Goal: Task Accomplishment & Management: Complete application form

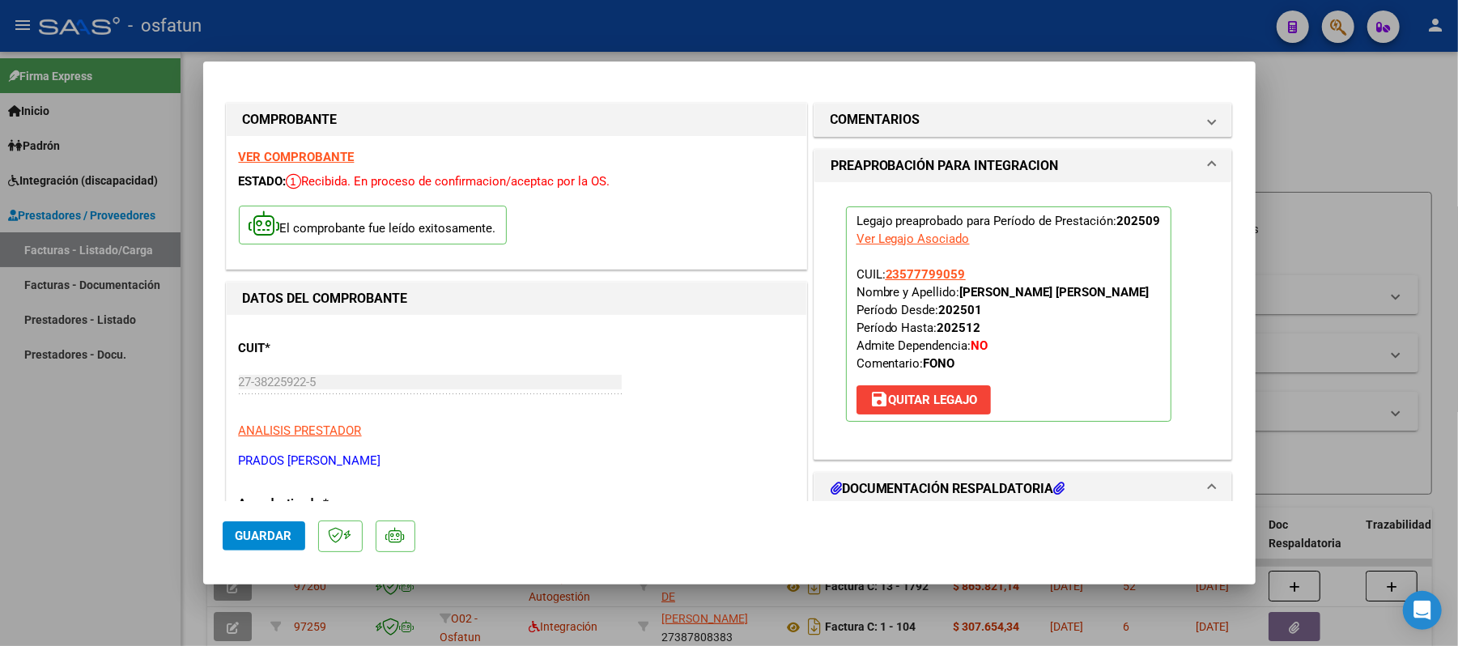
scroll to position [324, 0]
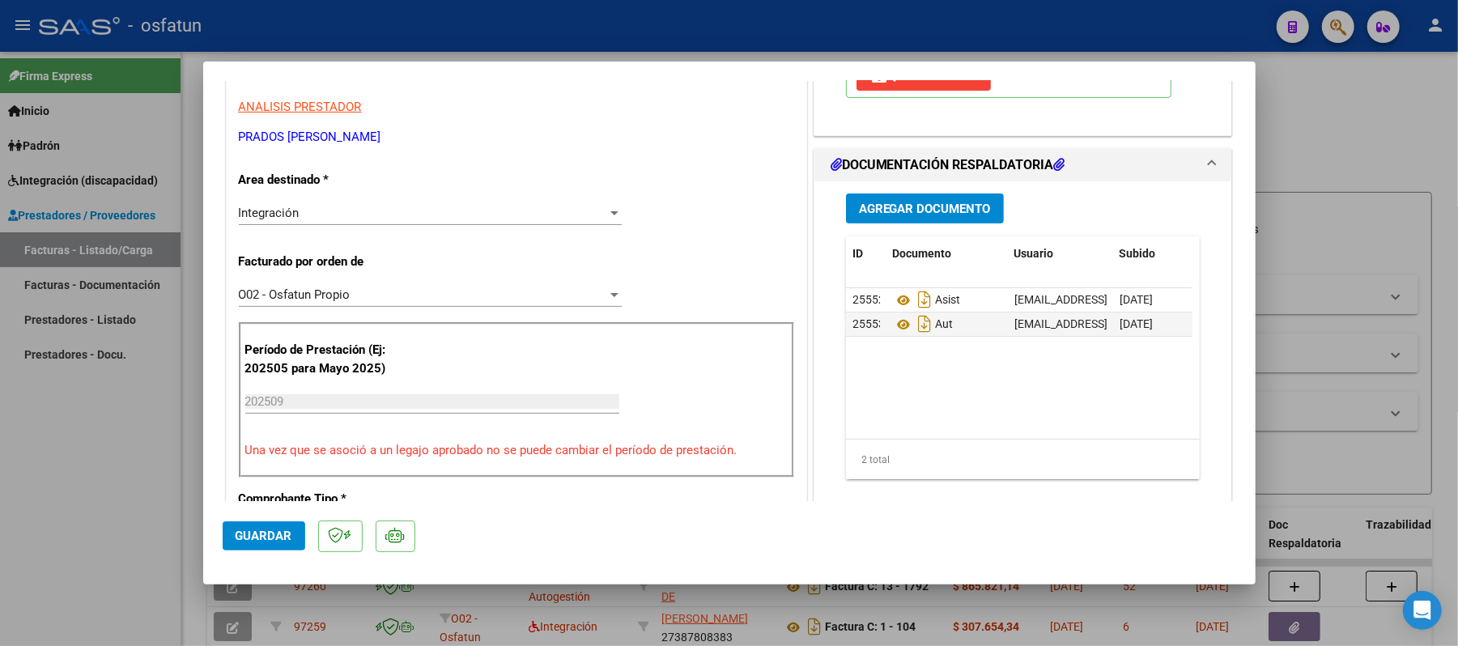
click at [273, 533] on span "Guardar" at bounding box center [264, 536] width 57 height 15
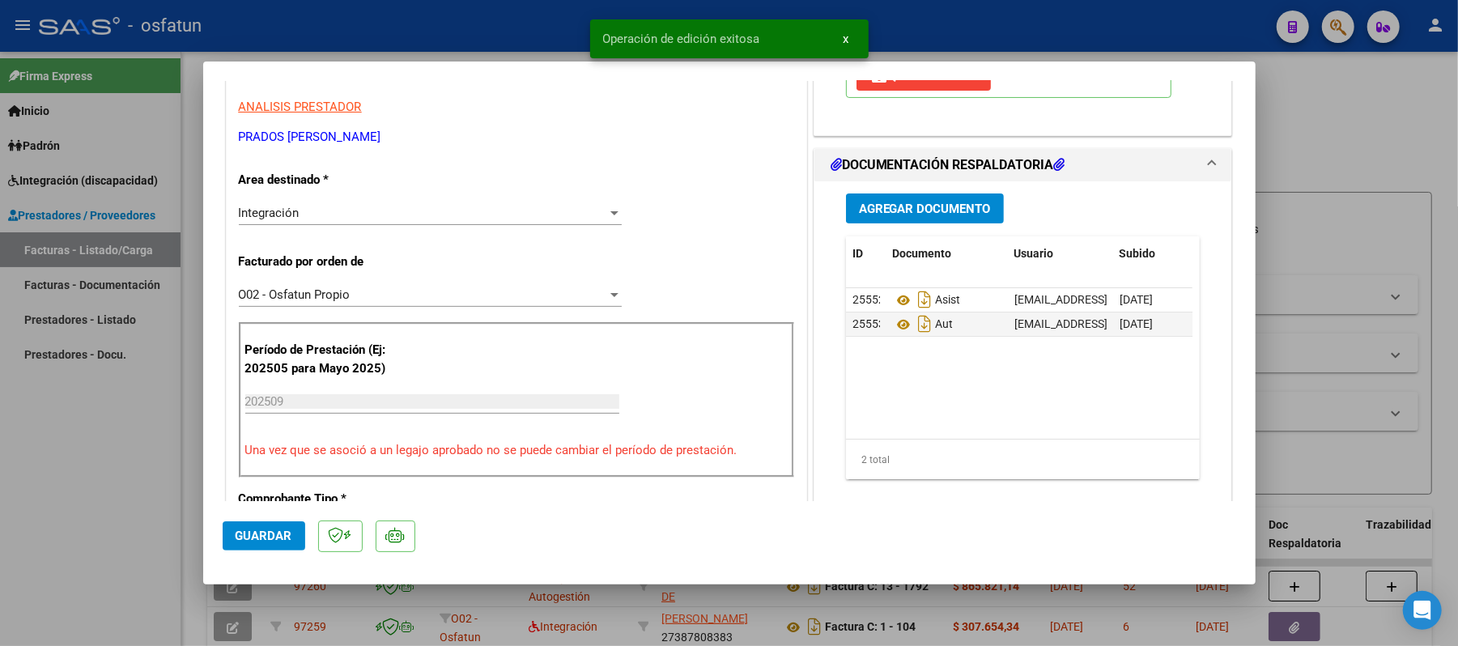
click at [1373, 130] on div at bounding box center [729, 323] width 1458 height 646
type input "$ 0,00"
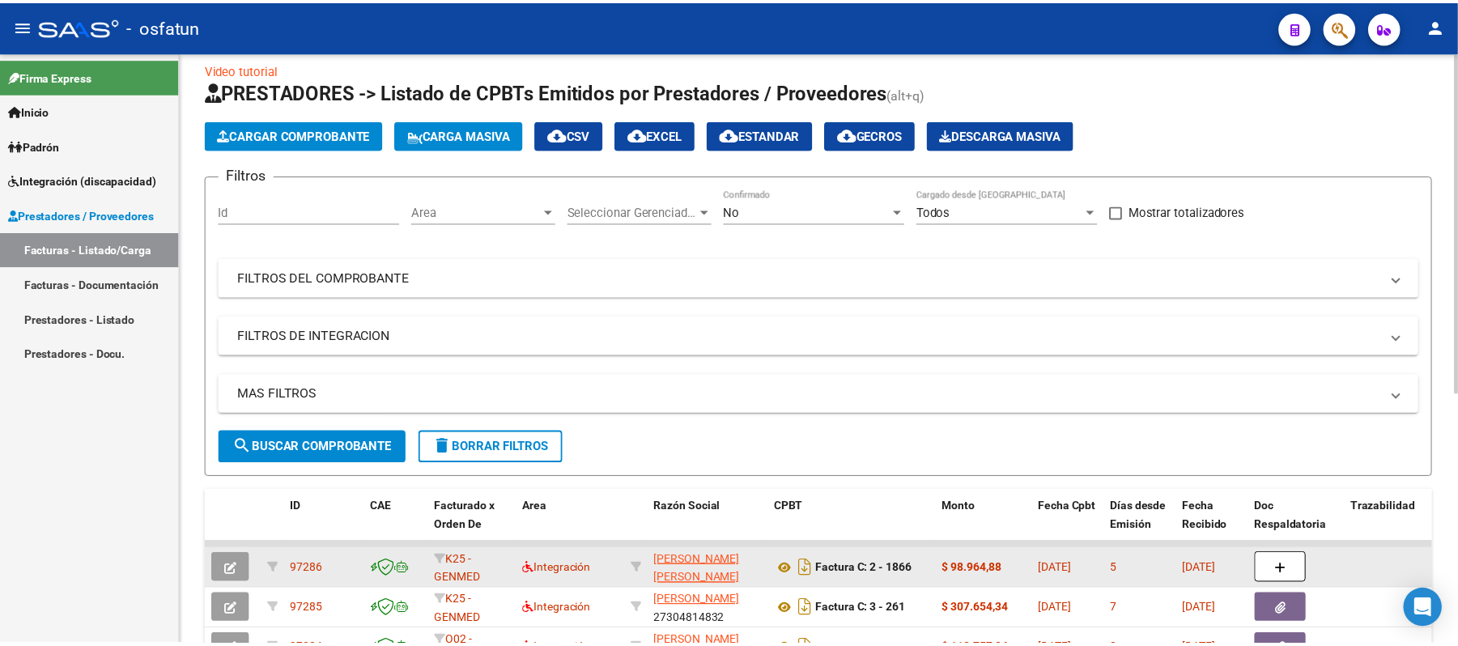
scroll to position [0, 0]
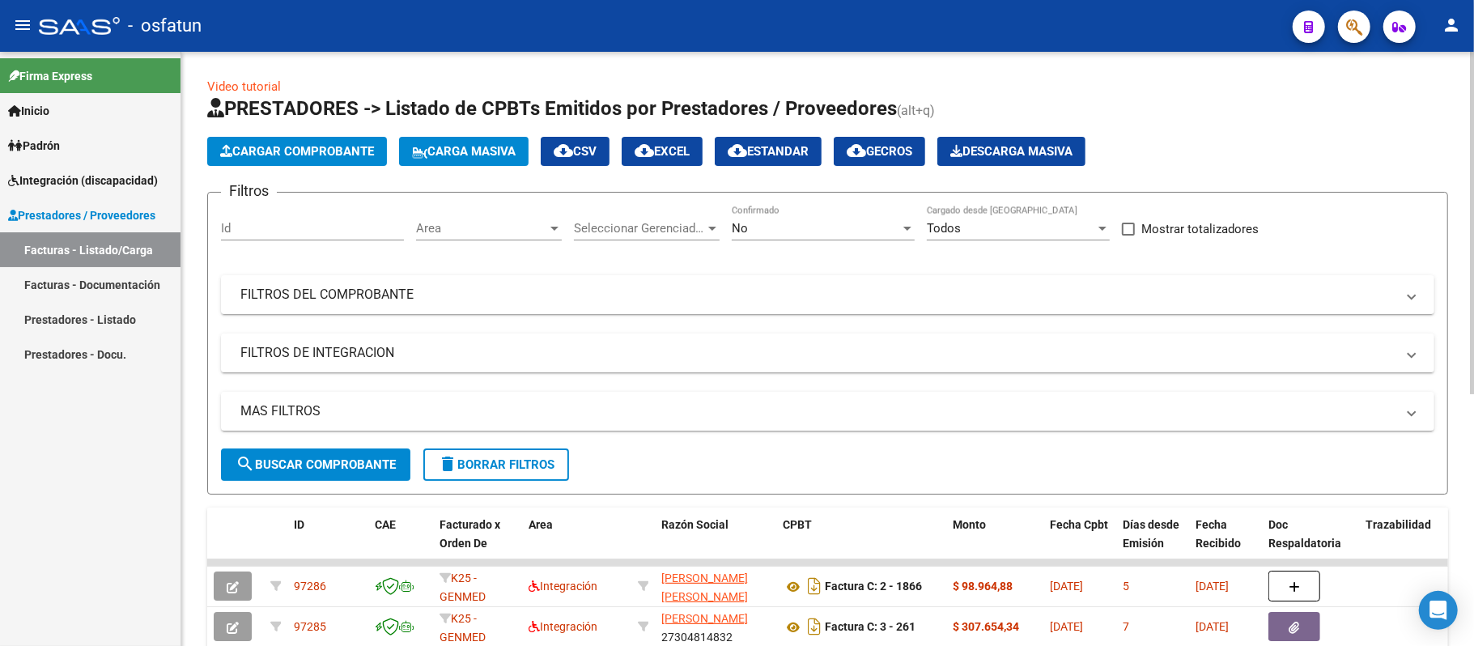
click at [321, 150] on span "Cargar Comprobante" at bounding box center [297, 151] width 154 height 15
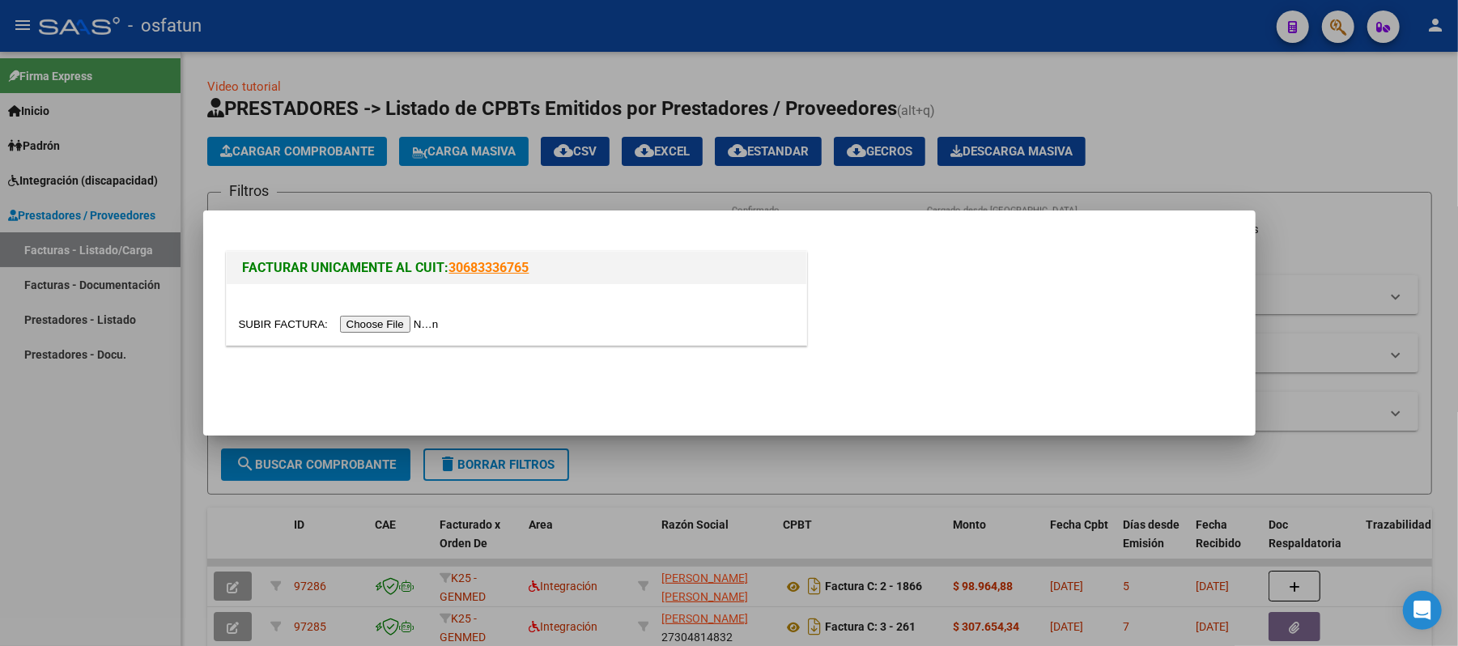
click at [396, 324] on input "file" at bounding box center [341, 324] width 205 height 17
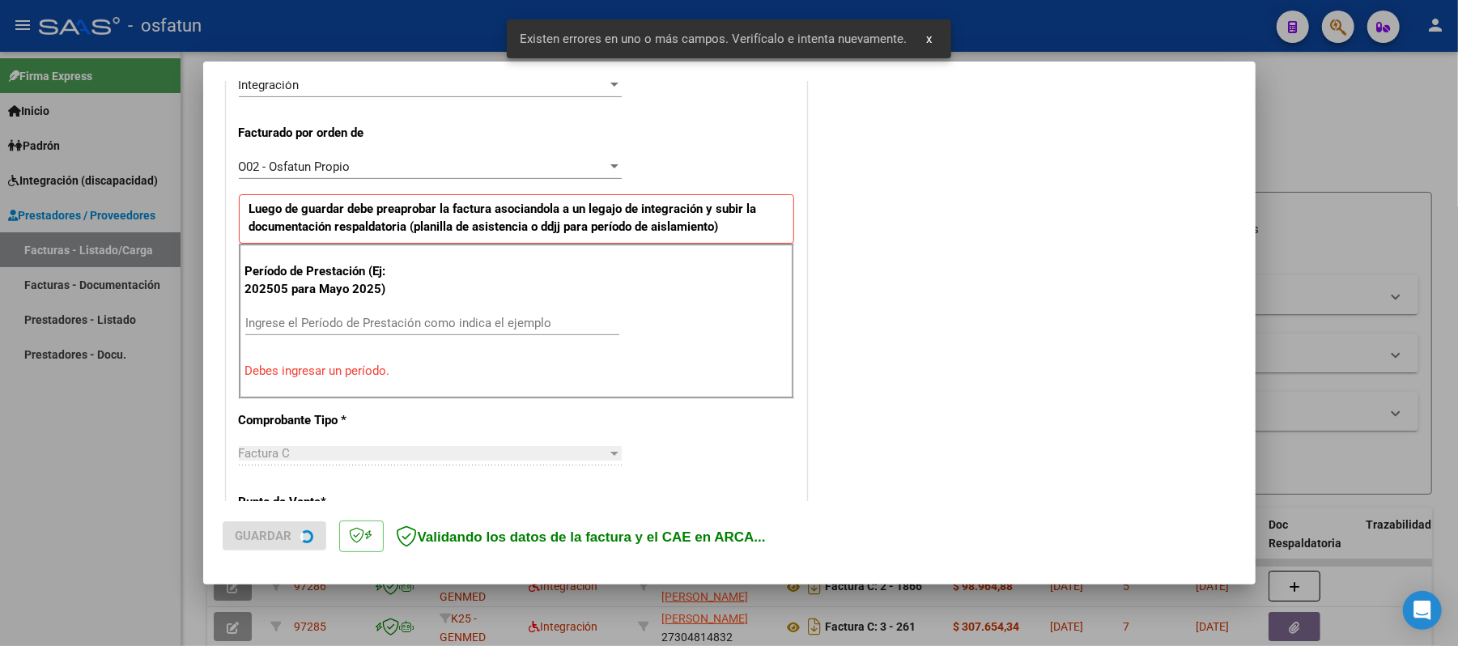
scroll to position [438, 0]
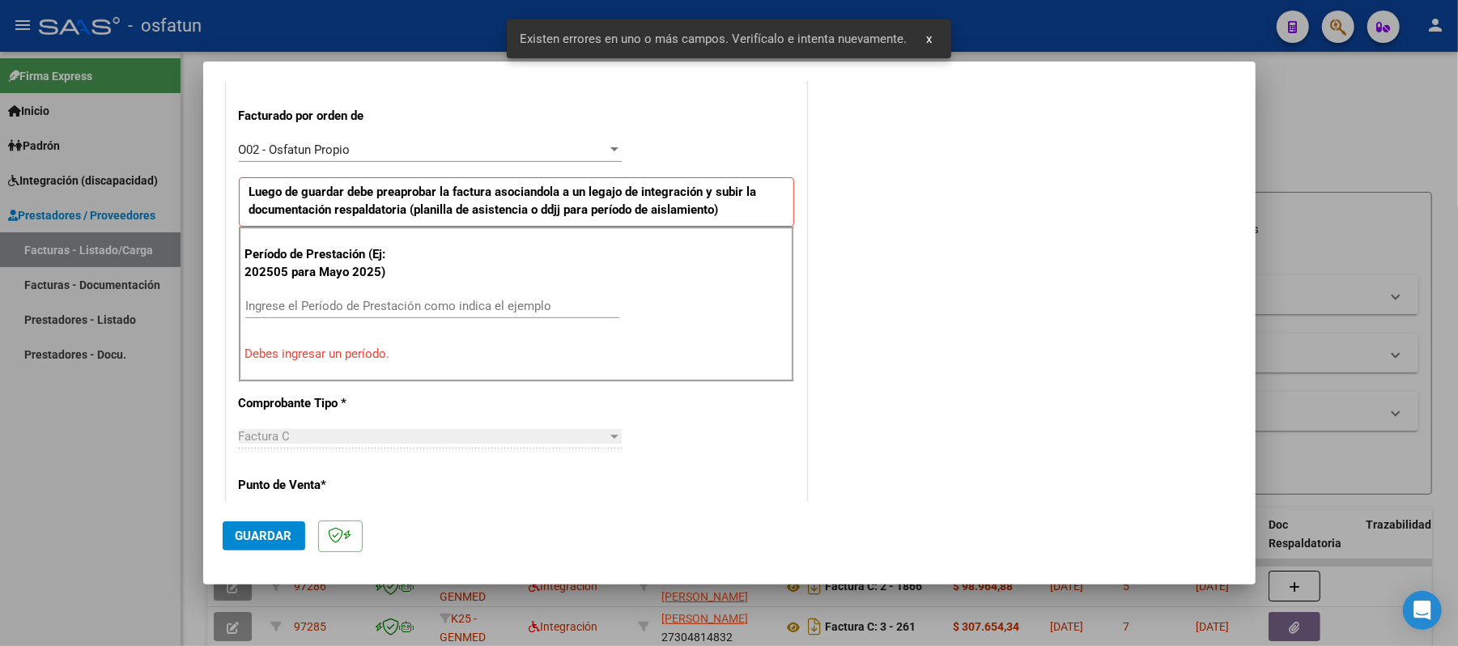
click at [411, 304] on input "Ingrese el Período de Prestación como indica el ejemplo" at bounding box center [432, 306] width 374 height 15
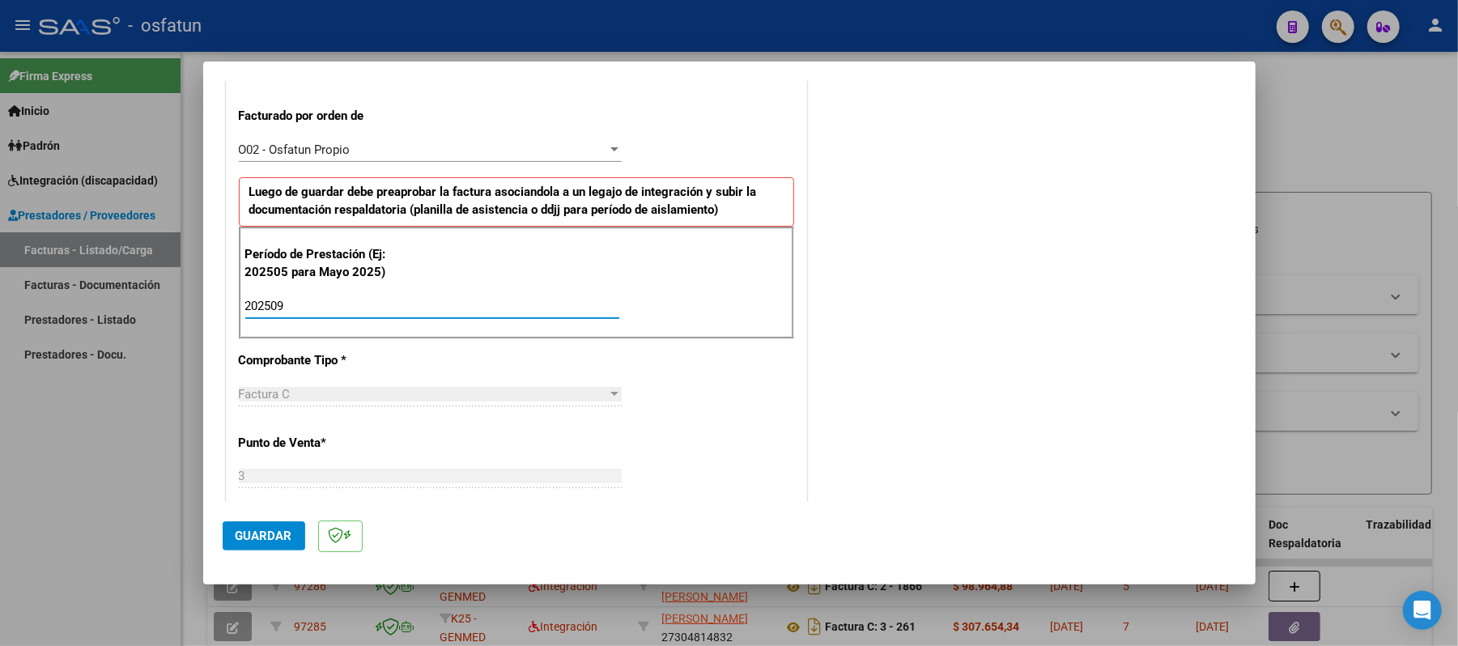
type input "202509"
click at [248, 532] on span "Guardar" at bounding box center [264, 536] width 57 height 15
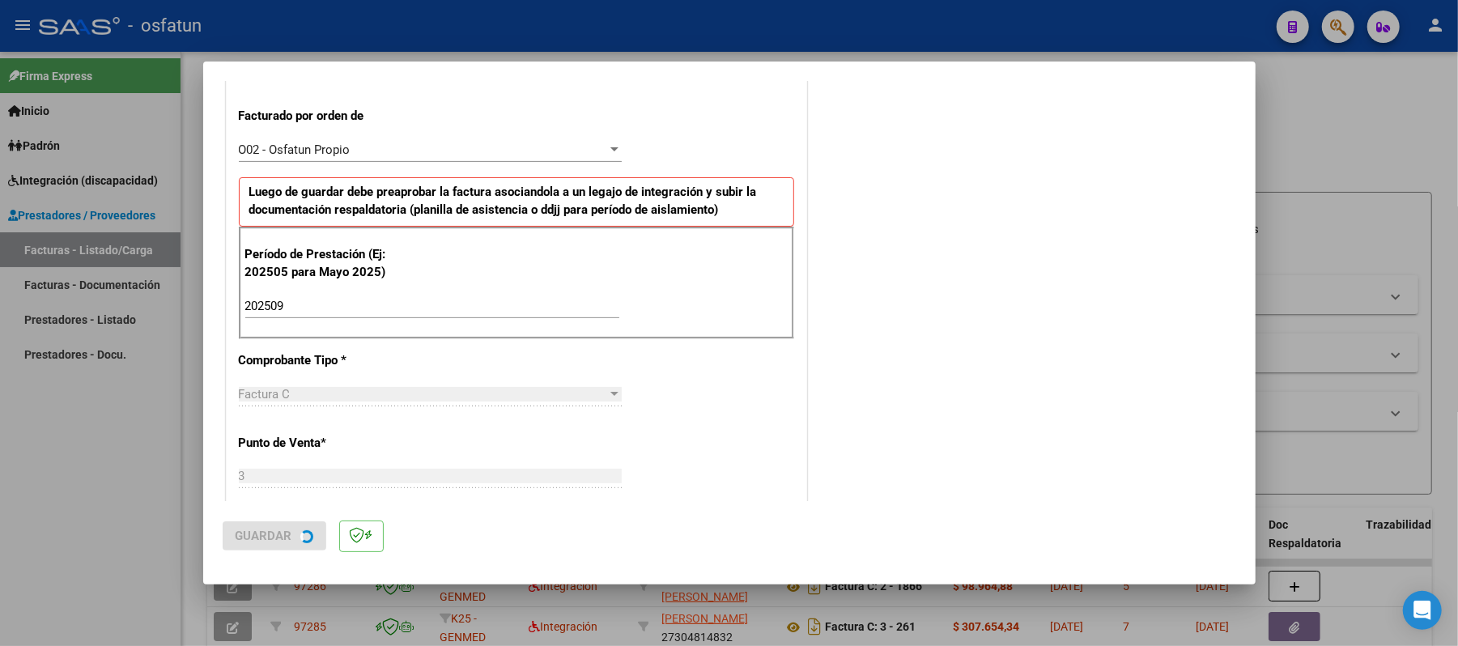
scroll to position [0, 0]
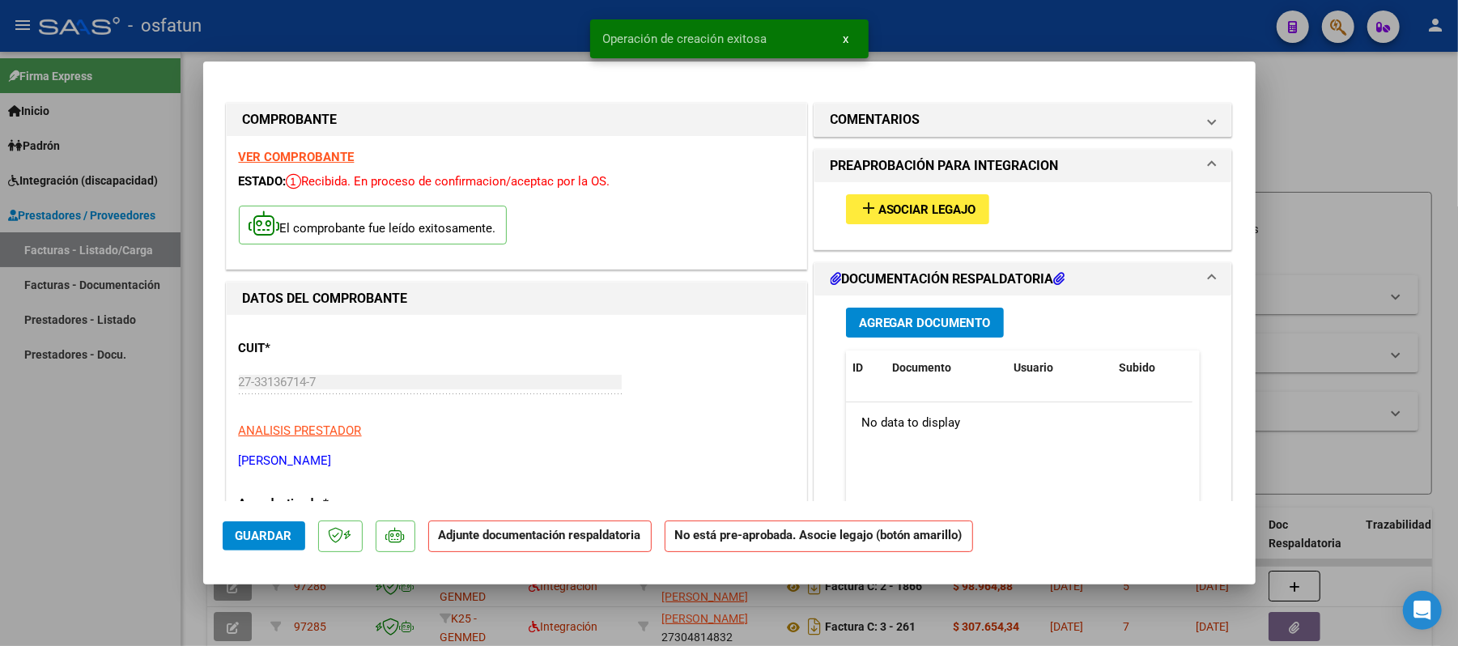
click at [879, 207] on span "Asociar Legajo" at bounding box center [927, 209] width 98 height 15
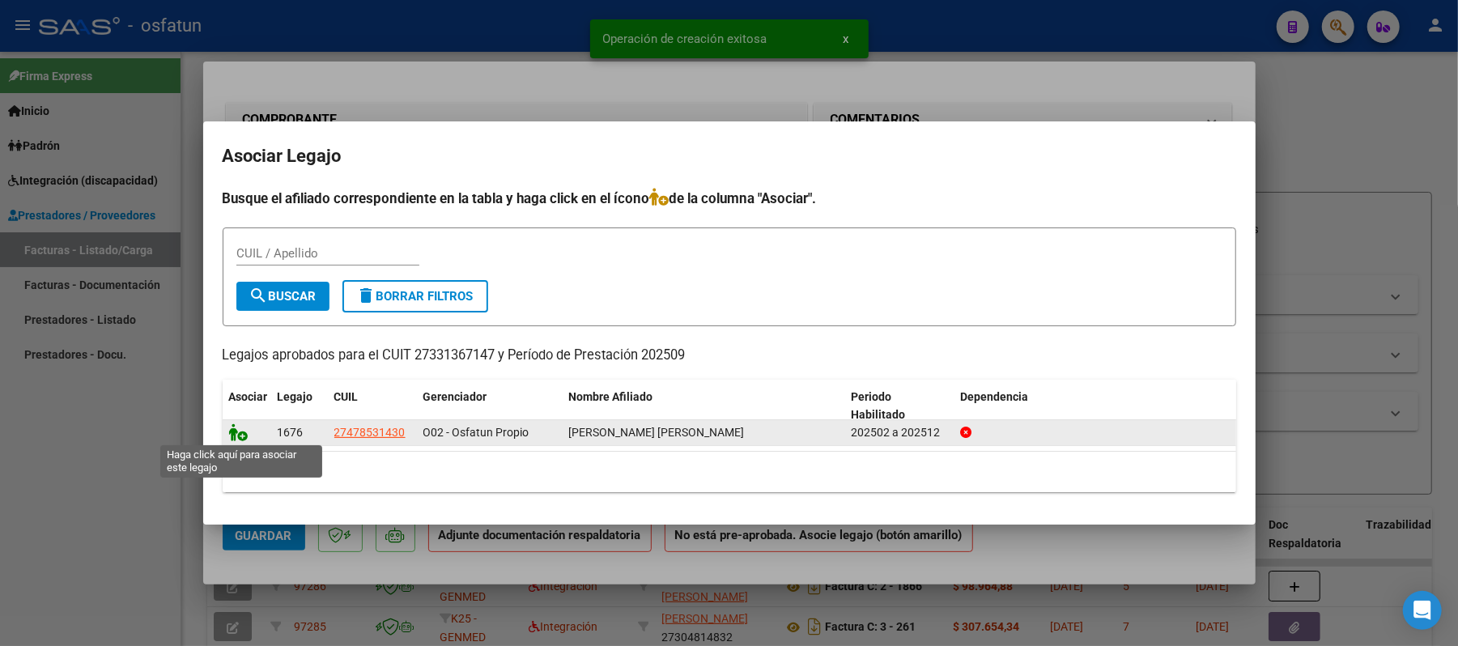
click at [241, 434] on icon at bounding box center [238, 432] width 19 height 18
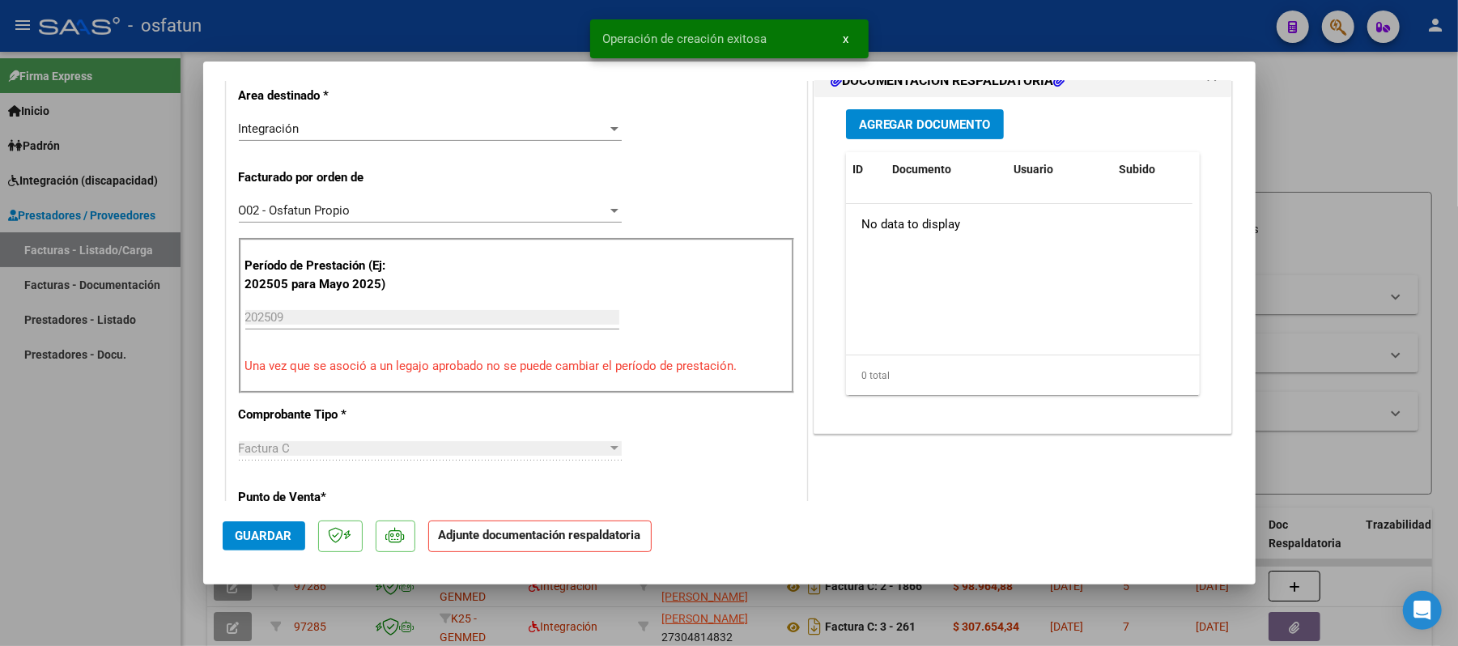
scroll to position [431, 0]
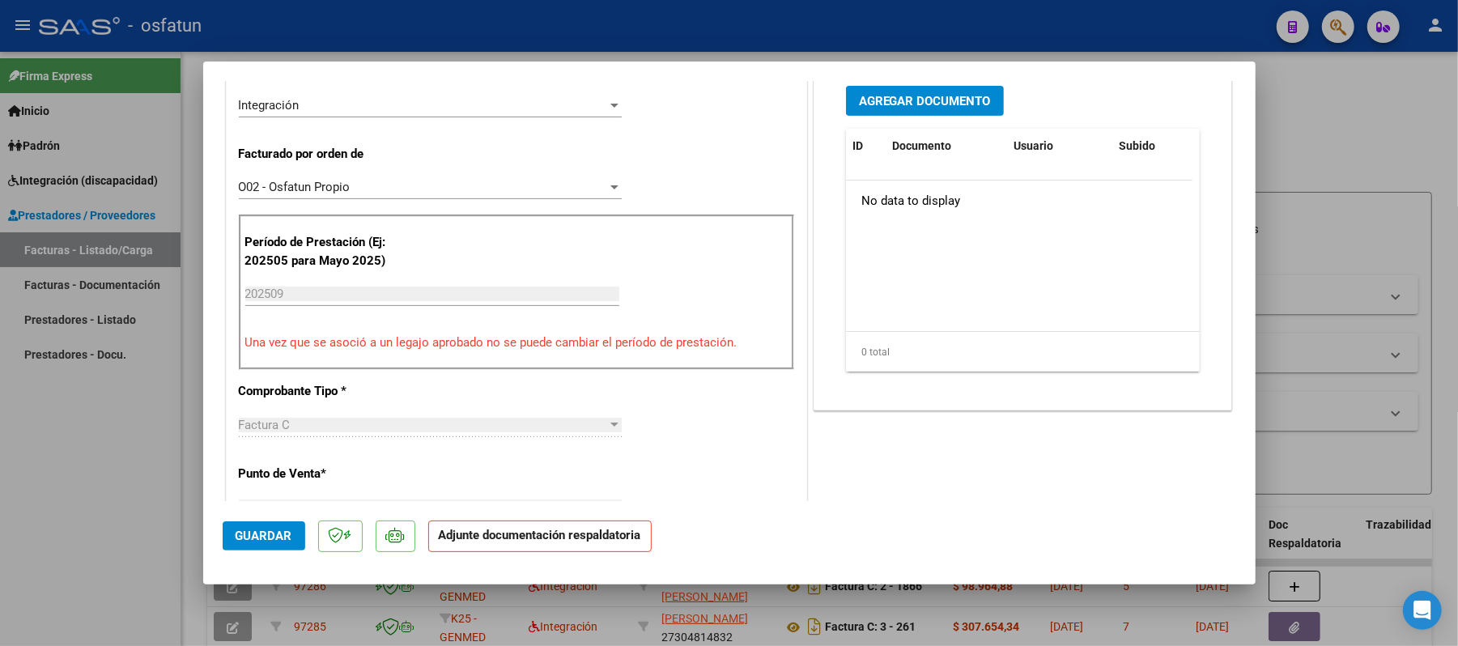
click at [913, 108] on span "Agregar Documento" at bounding box center [925, 101] width 132 height 15
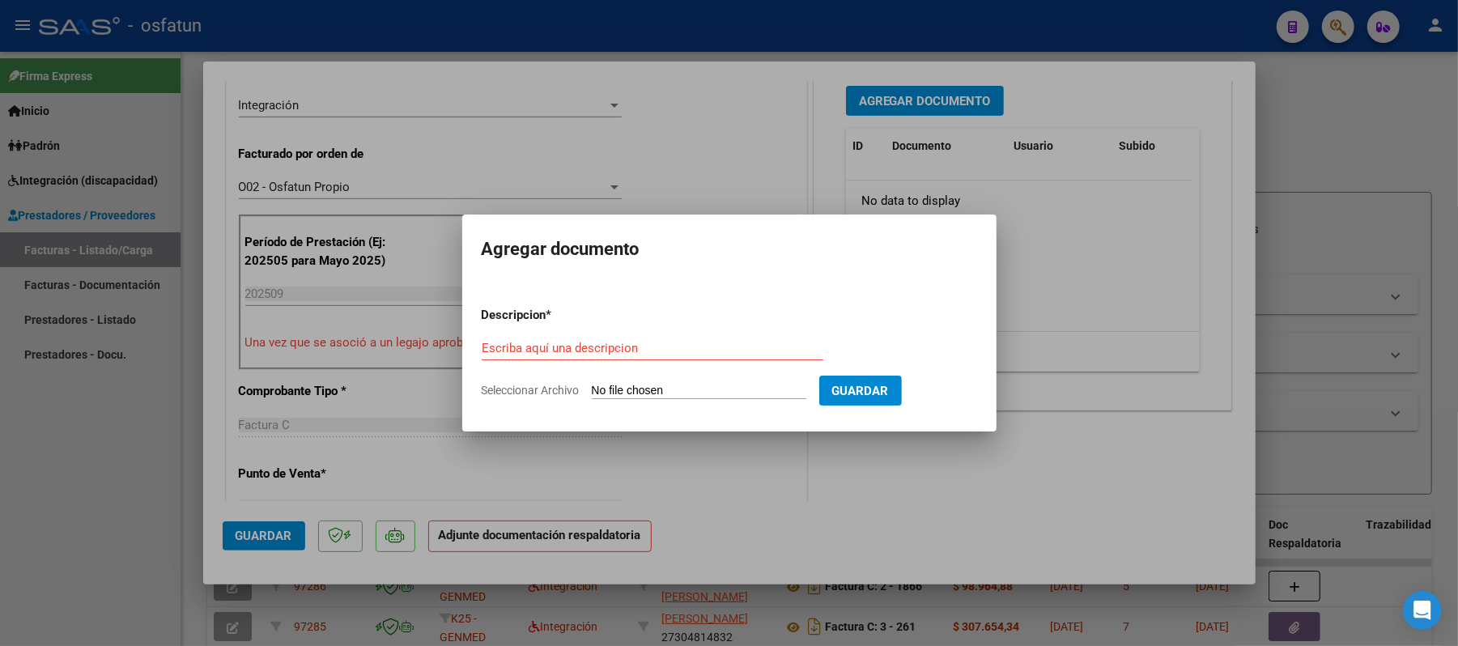
click at [633, 338] on div "Escriba aquí una descripcion" at bounding box center [653, 348] width 342 height 24
type input "asis"
click at [635, 397] on input "Seleccionar Archivo" at bounding box center [699, 391] width 215 height 15
type input "C:\fakepath\ASIST.pdf"
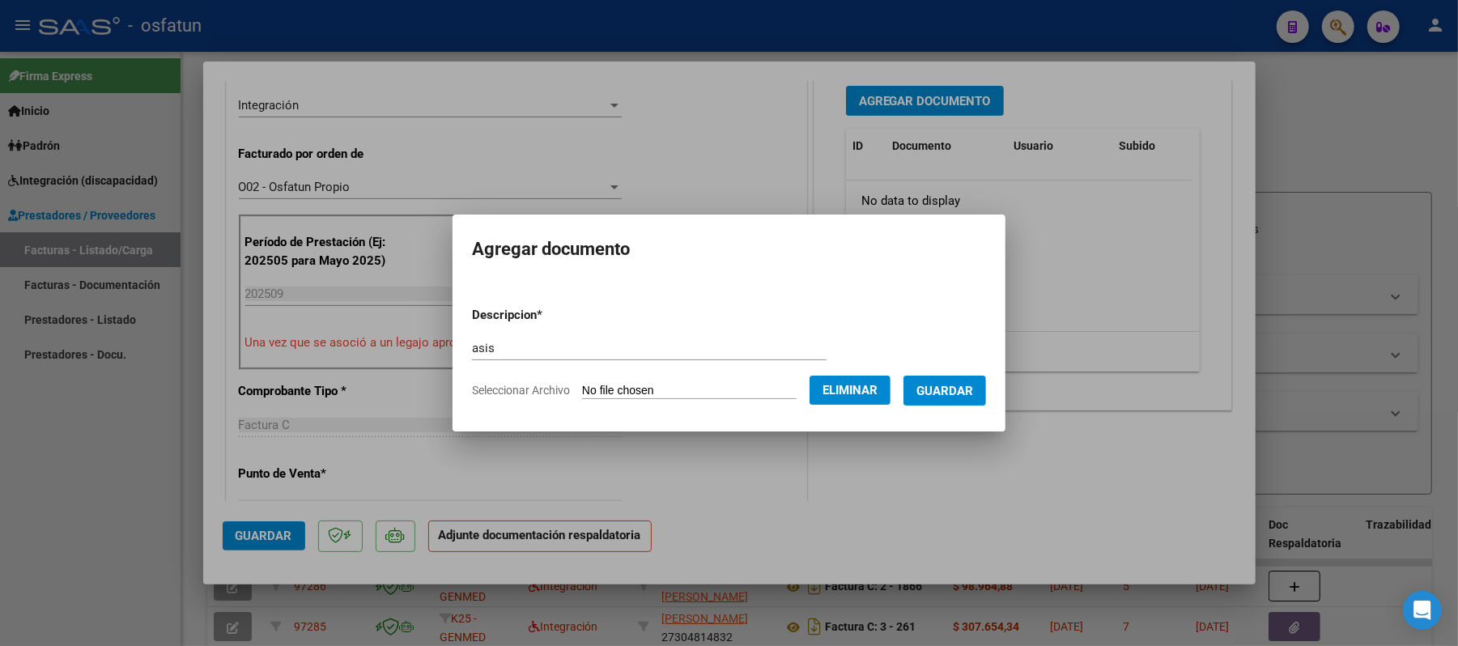
click at [966, 390] on span "Guardar" at bounding box center [944, 391] width 57 height 15
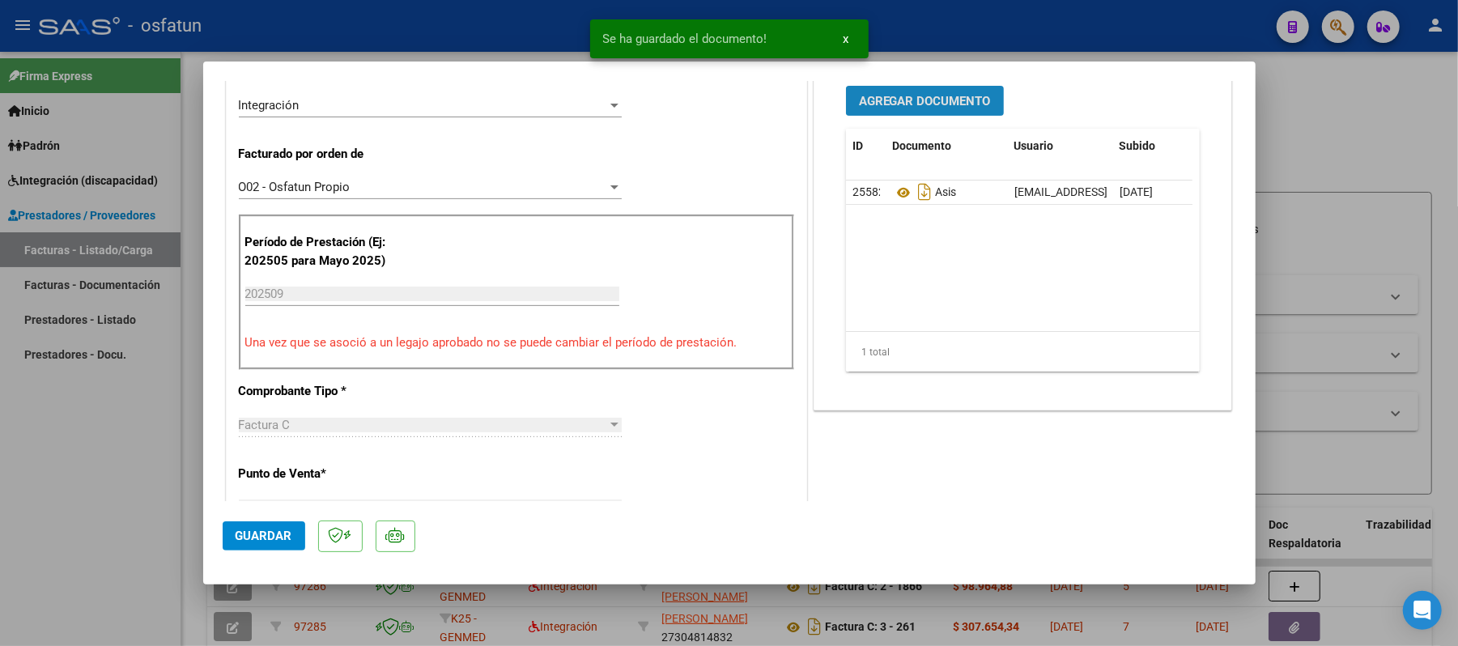
click at [901, 110] on button "Agregar Documento" at bounding box center [925, 101] width 158 height 30
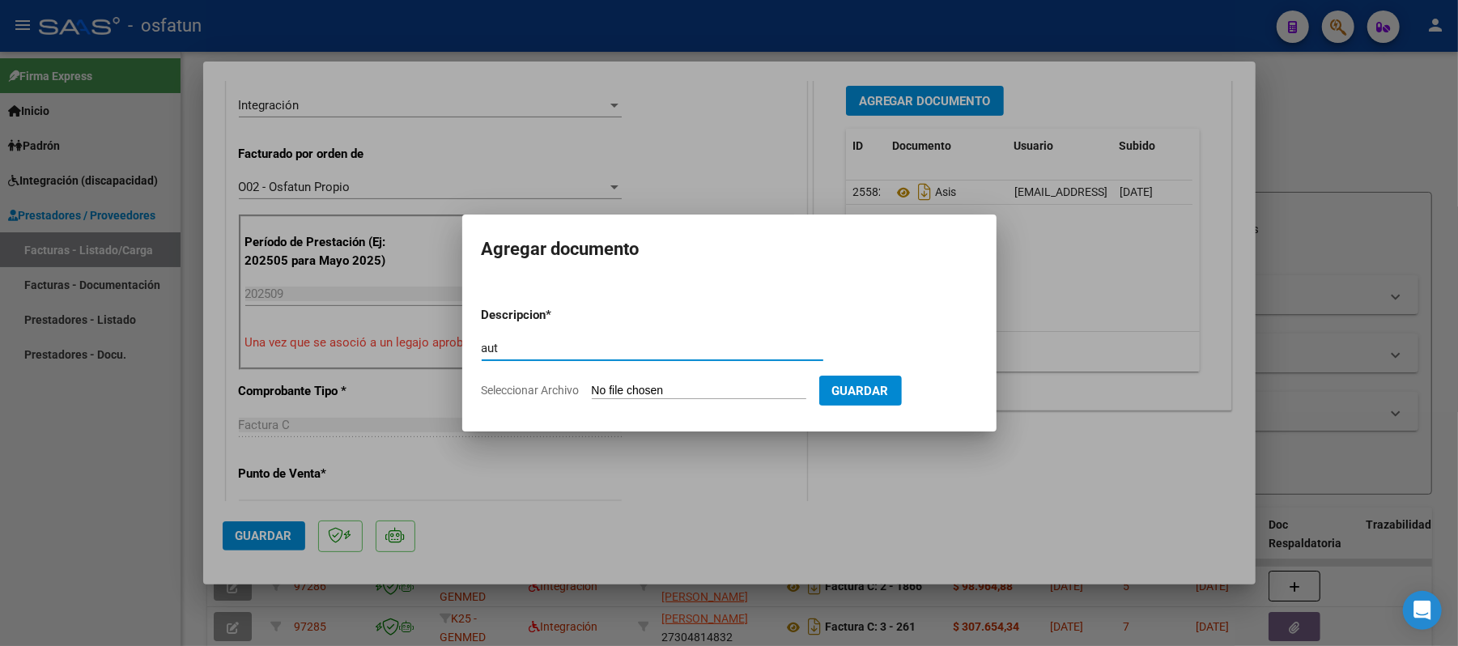
type input "aut"
click at [648, 386] on input "Seleccionar Archivo" at bounding box center [699, 391] width 215 height 15
type input "C:\fakepath\AUT.pdf"
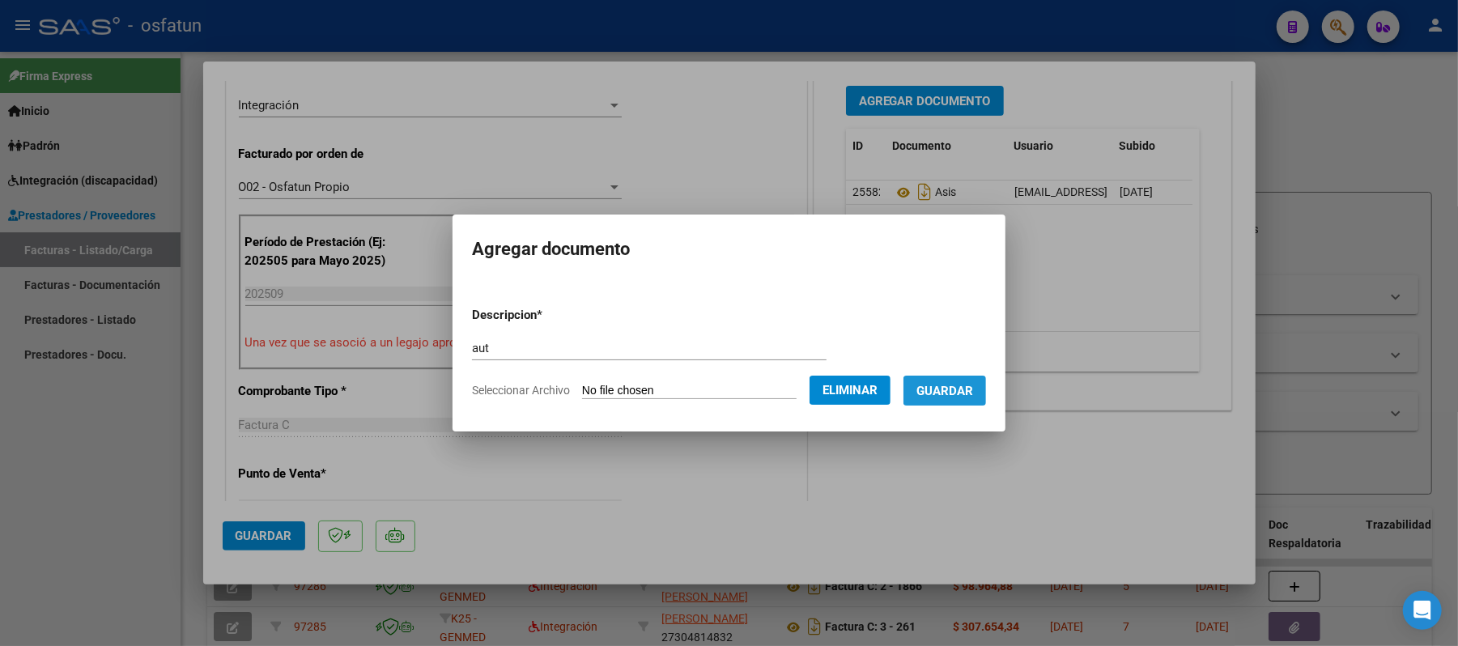
click at [962, 387] on span "Guardar" at bounding box center [944, 391] width 57 height 15
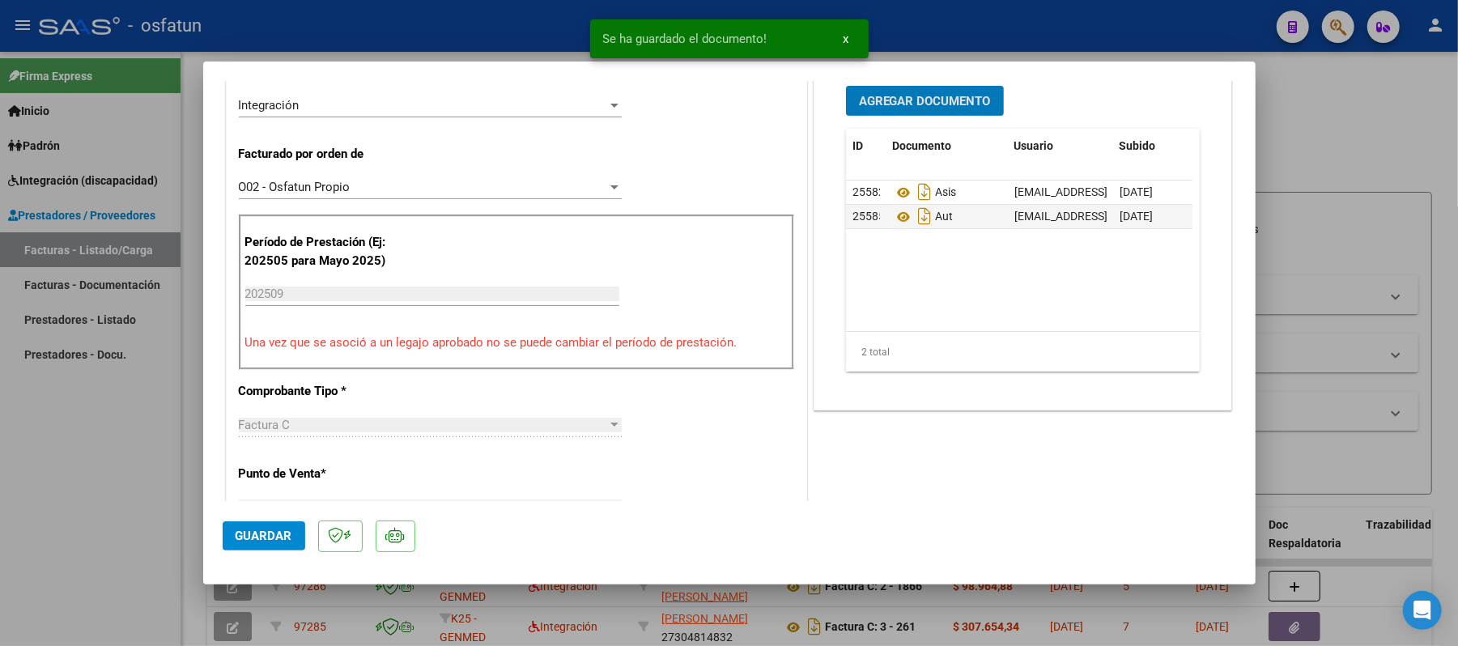
click at [275, 536] on span "Guardar" at bounding box center [264, 536] width 57 height 15
click at [1300, 139] on div at bounding box center [729, 323] width 1458 height 646
type input "$ 0,00"
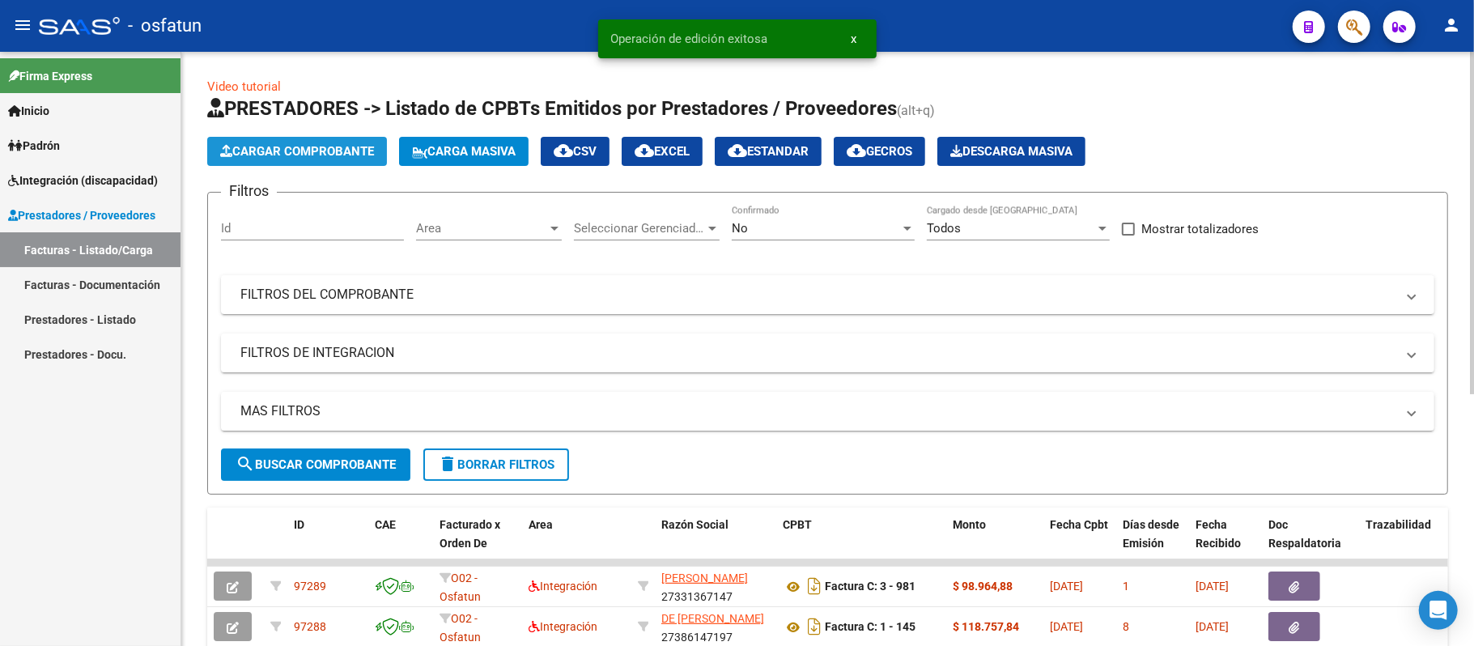
click at [273, 149] on span "Cargar Comprobante" at bounding box center [297, 151] width 154 height 15
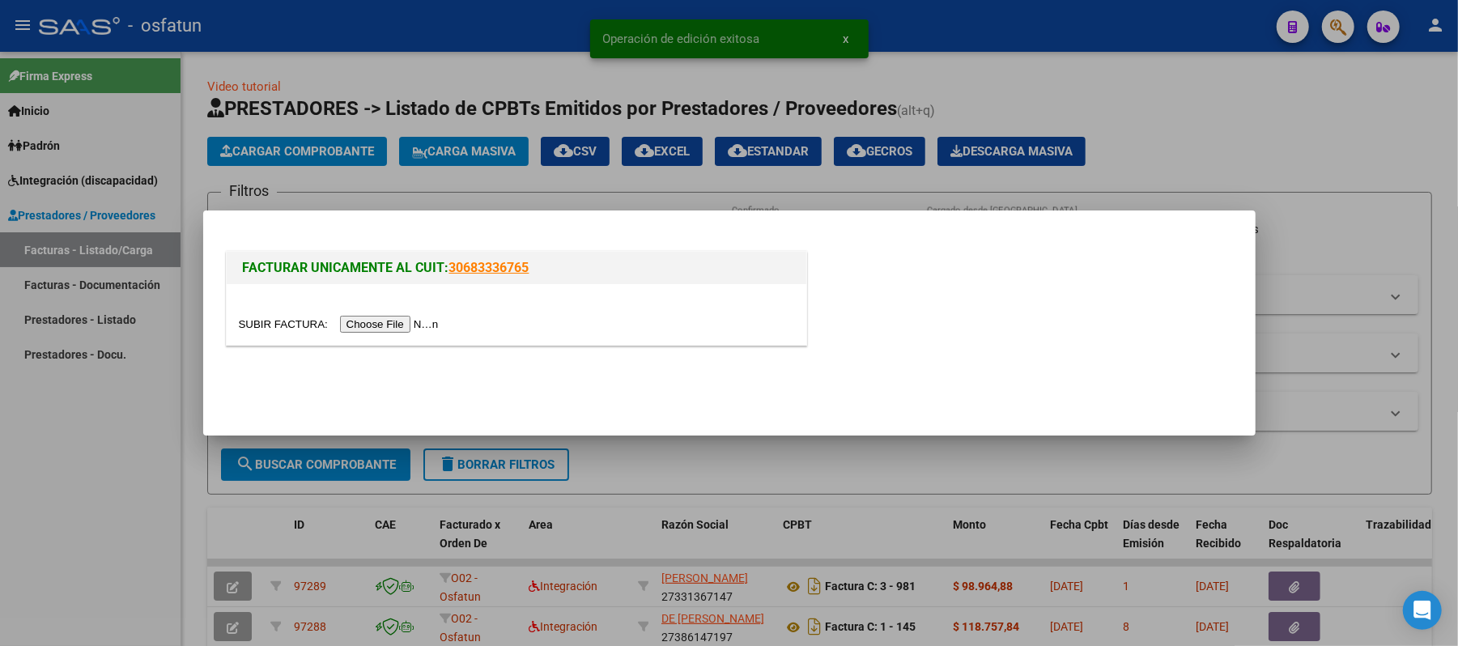
click at [364, 318] on input "file" at bounding box center [341, 324] width 205 height 17
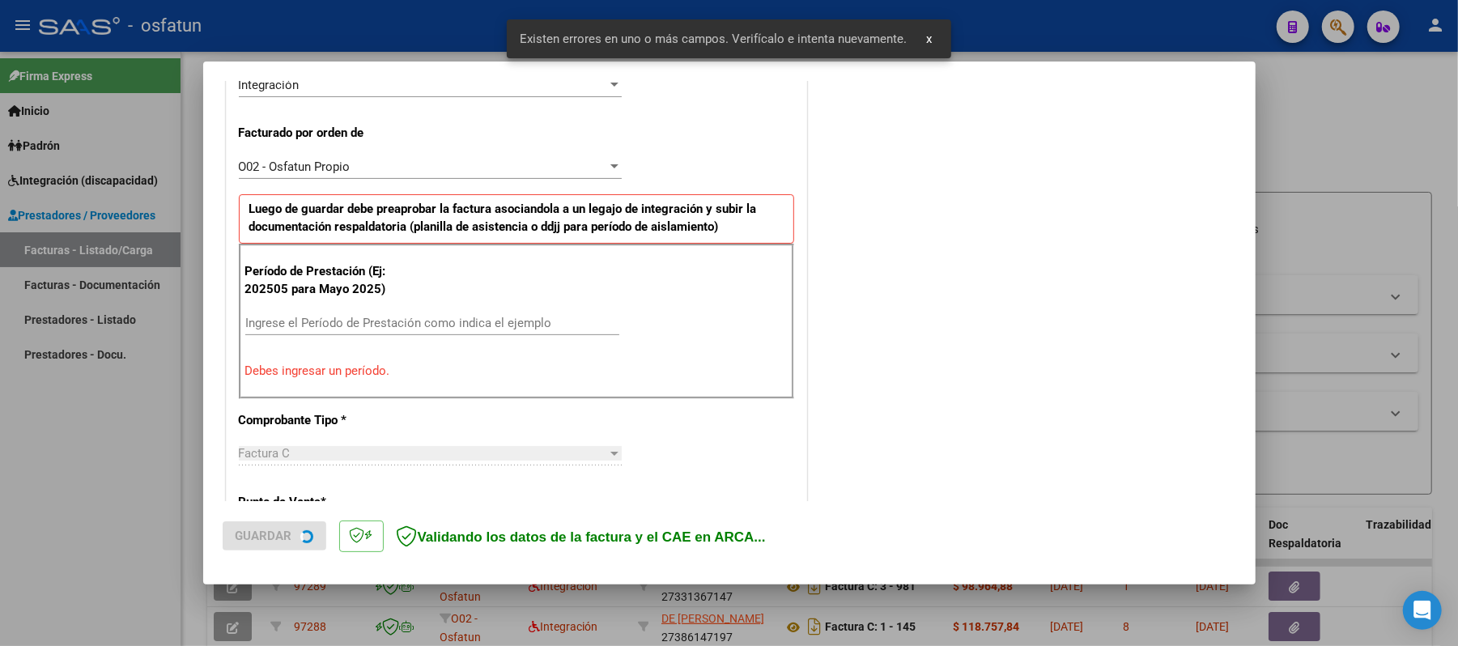
scroll to position [438, 0]
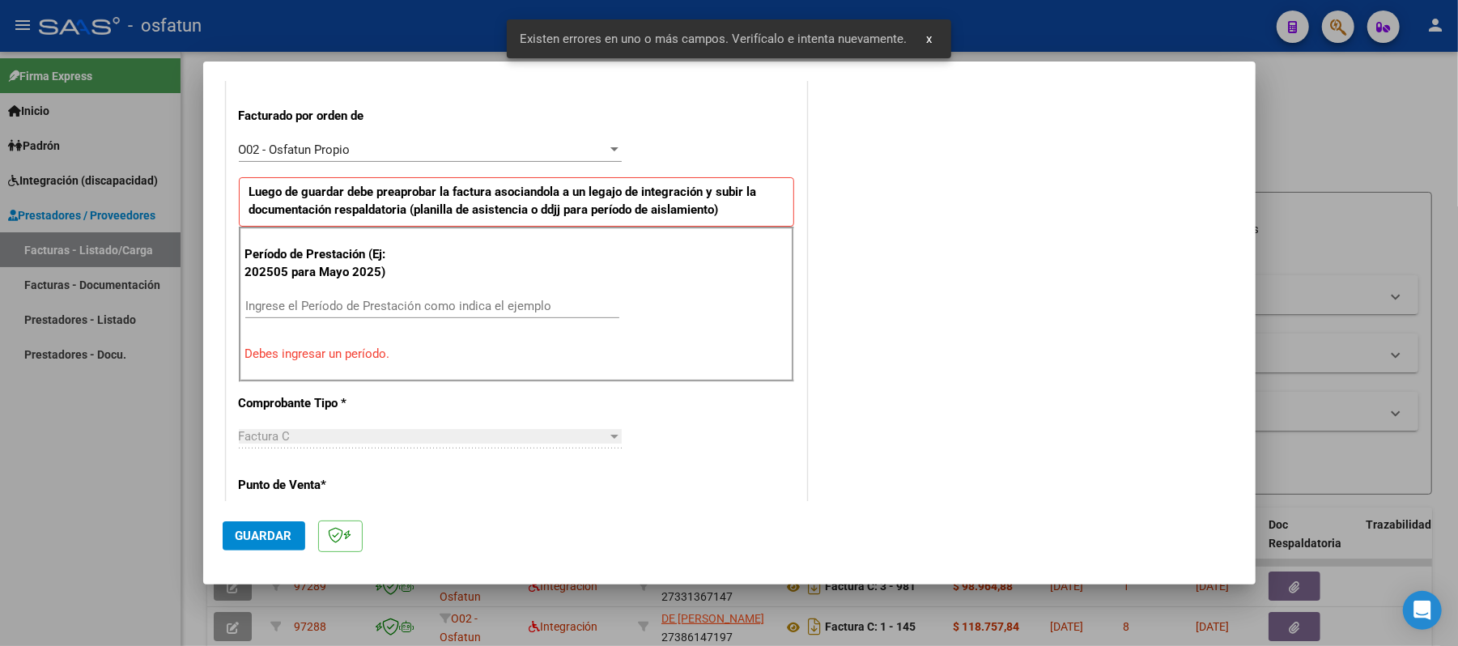
click at [473, 308] on input "Ingrese el Período de Prestación como indica el ejemplo" at bounding box center [432, 306] width 374 height 15
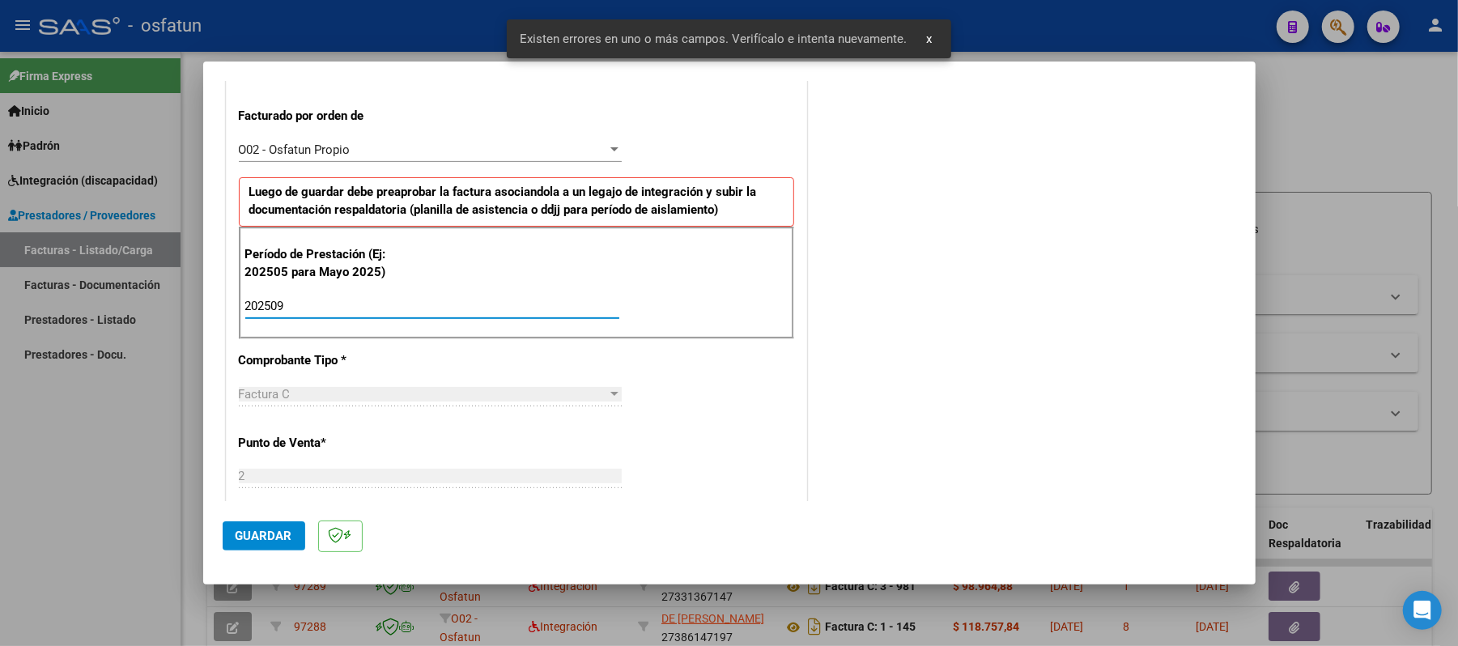
type input "202509"
click at [273, 529] on span "Guardar" at bounding box center [264, 536] width 57 height 15
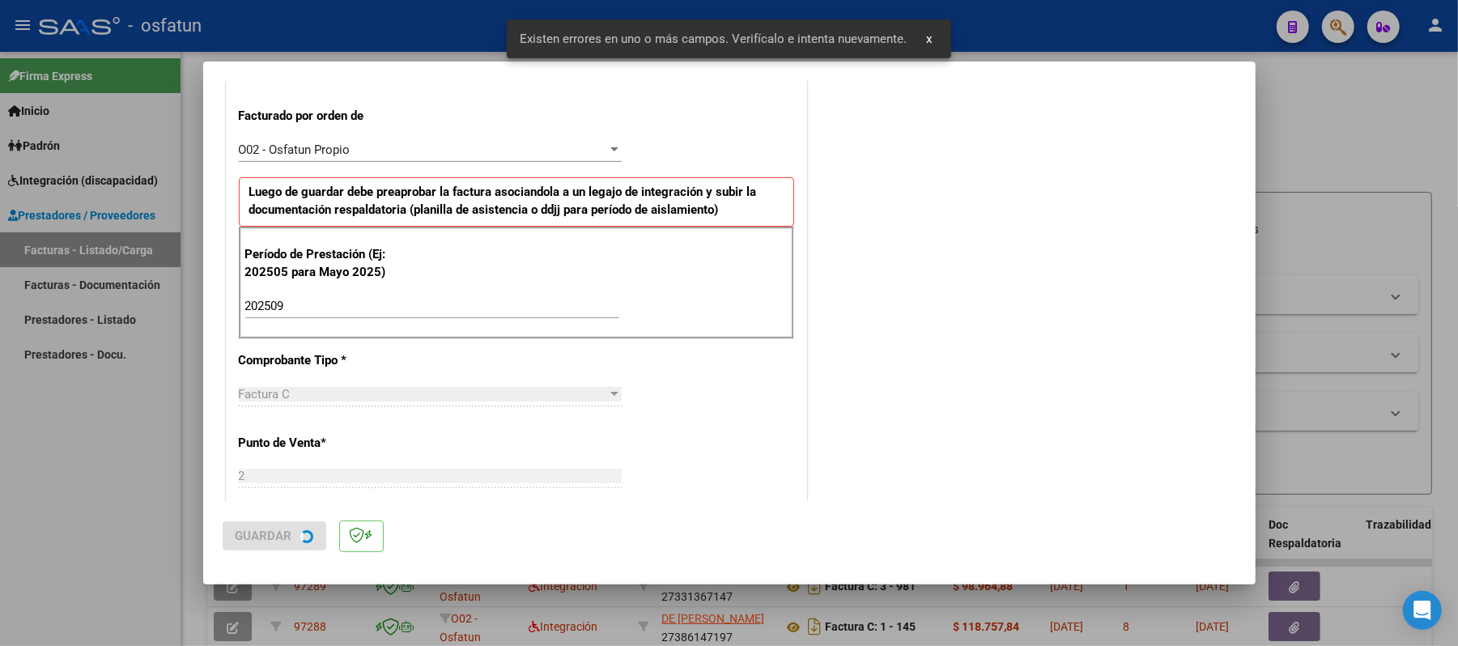
scroll to position [0, 0]
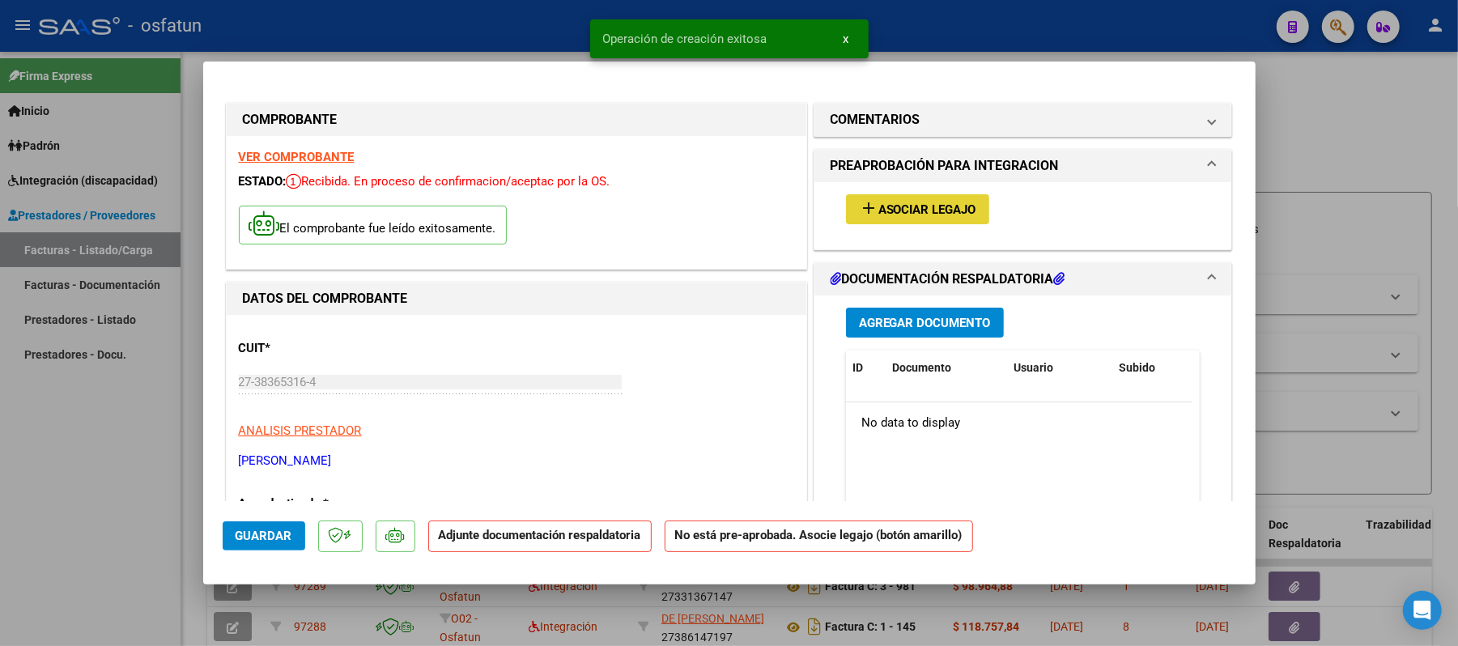
click at [937, 214] on span "Asociar Legajo" at bounding box center [927, 209] width 98 height 15
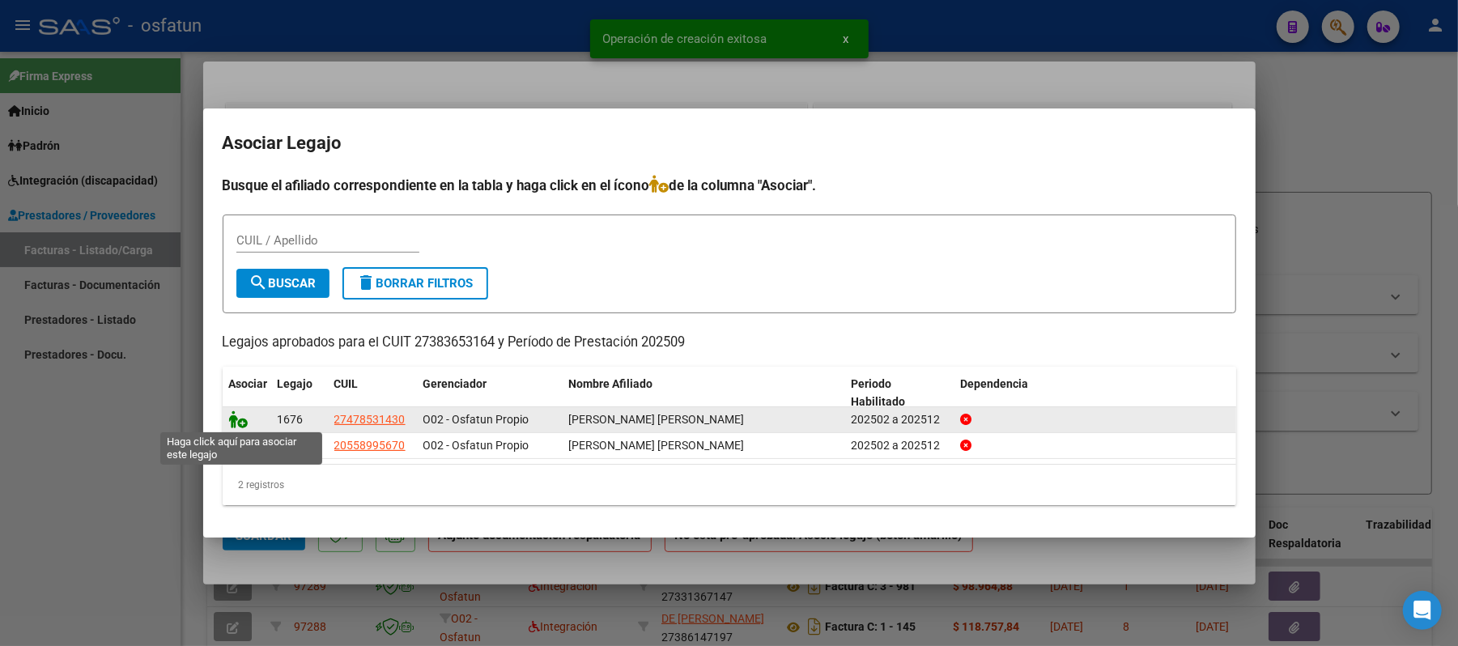
click at [247, 419] on icon at bounding box center [238, 419] width 19 height 18
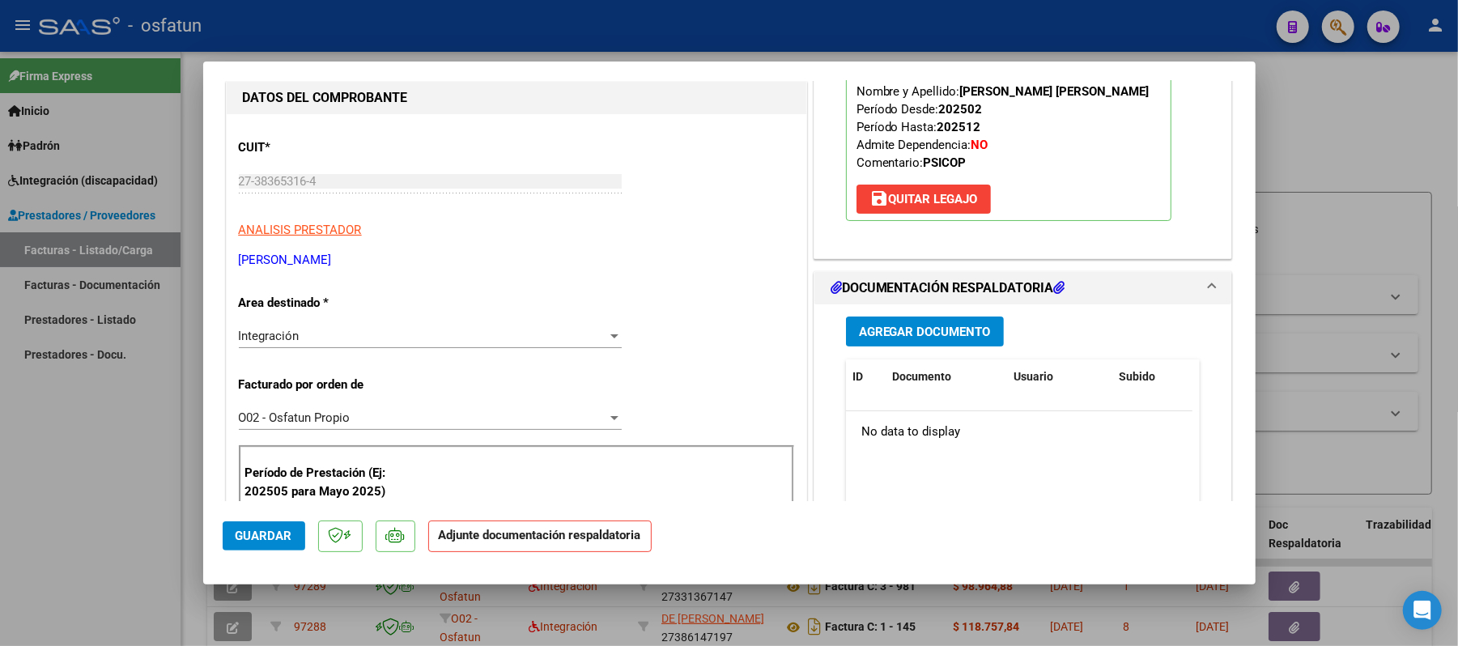
scroll to position [215, 0]
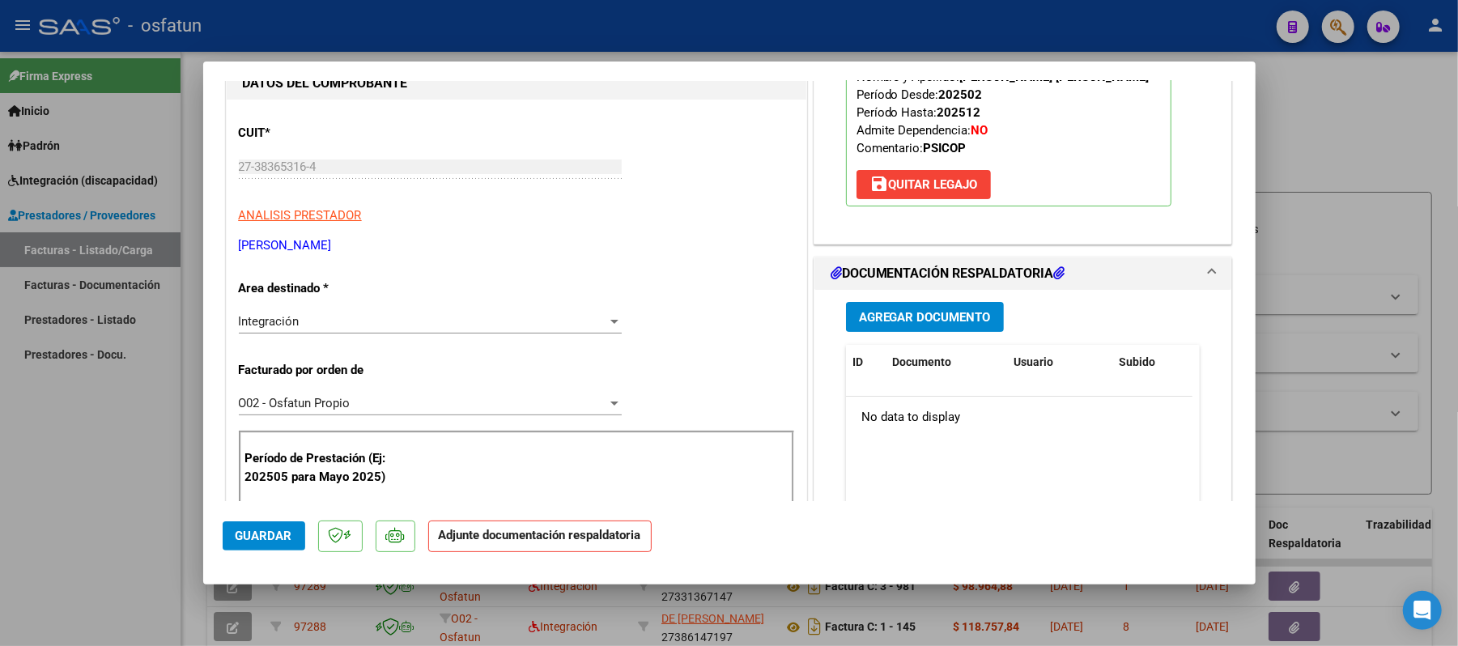
click at [902, 325] on span "Agregar Documento" at bounding box center [925, 317] width 132 height 15
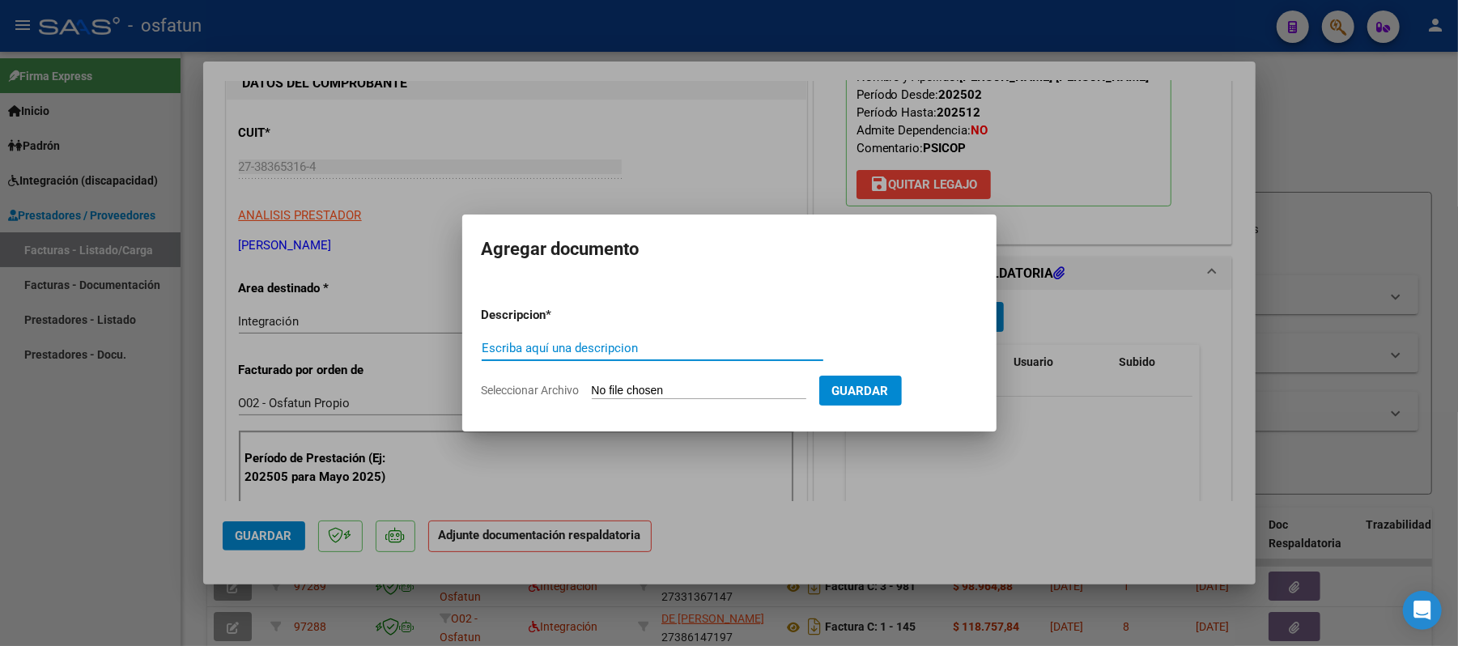
click at [703, 355] on input "Escriba aquí una descripcion" at bounding box center [653, 348] width 342 height 15
type input "asist"
click at [656, 390] on input "Seleccionar Archivo" at bounding box center [699, 391] width 215 height 15
type input "C:\fakepath\ASIST.pdf"
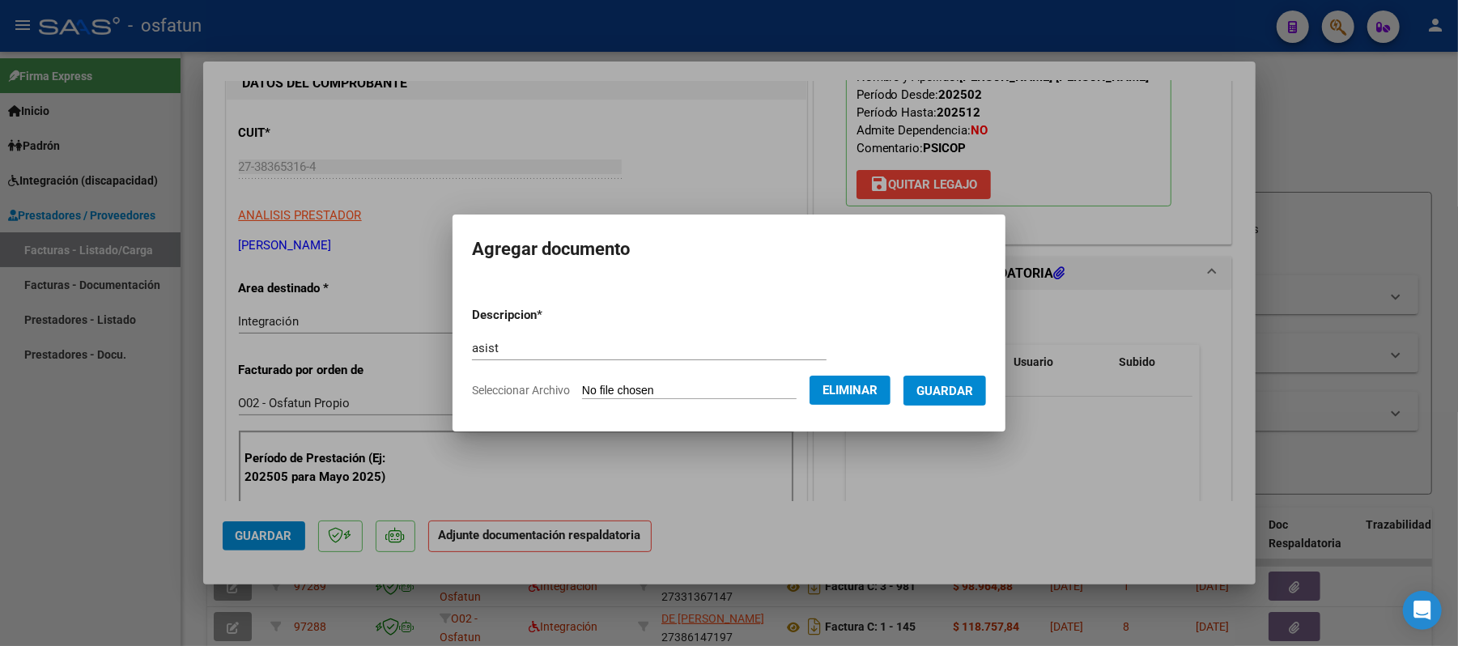
click at [960, 389] on span "Guardar" at bounding box center [944, 391] width 57 height 15
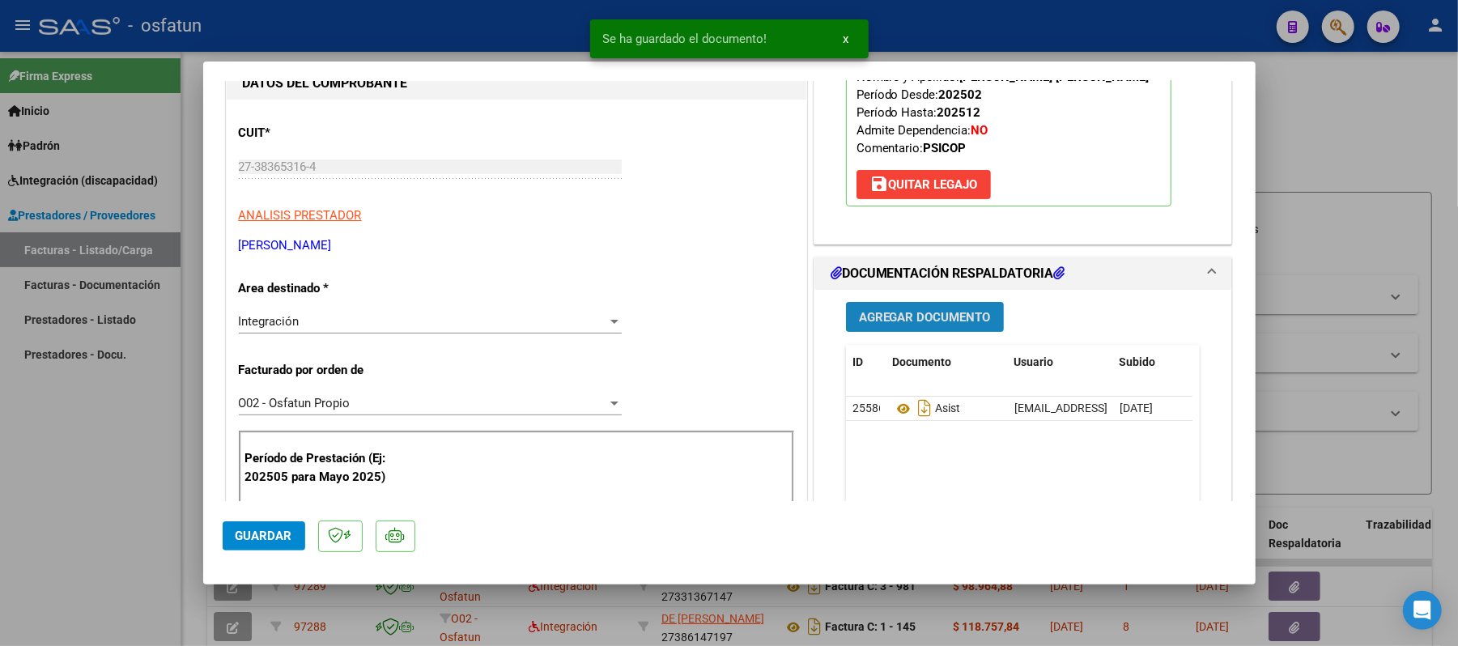
click at [942, 325] on span "Agregar Documento" at bounding box center [925, 317] width 132 height 15
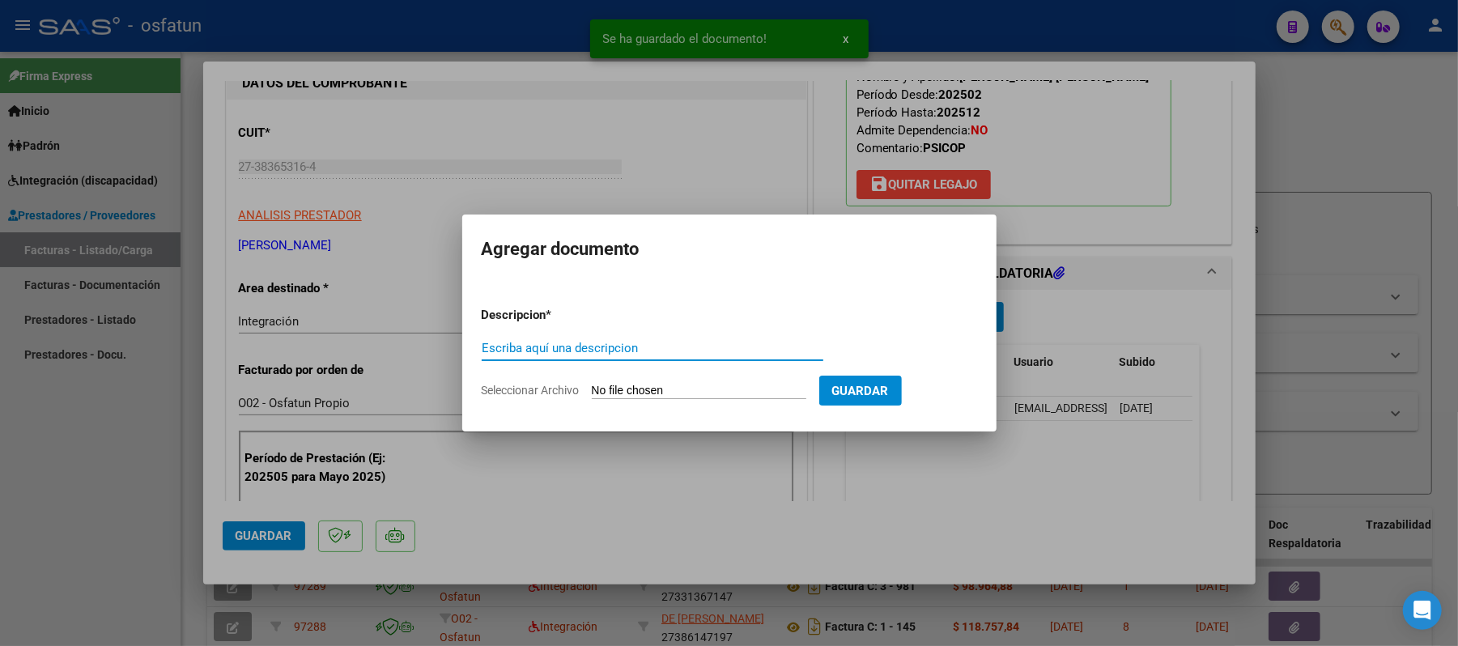
click at [714, 351] on input "Escriba aquí una descripcion" at bounding box center [653, 348] width 342 height 15
type input "aut"
click at [664, 392] on input "Seleccionar Archivo" at bounding box center [699, 391] width 215 height 15
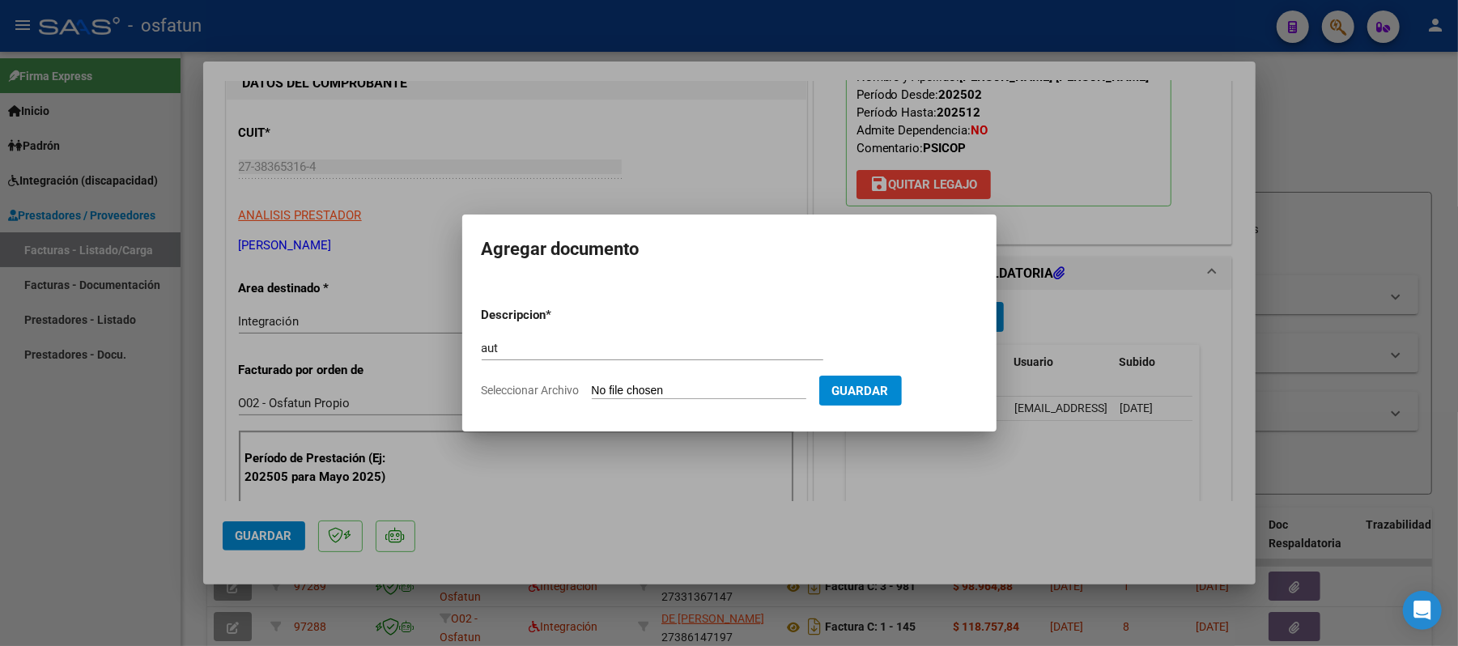
type input "C:\fakepath\AUT.pdf"
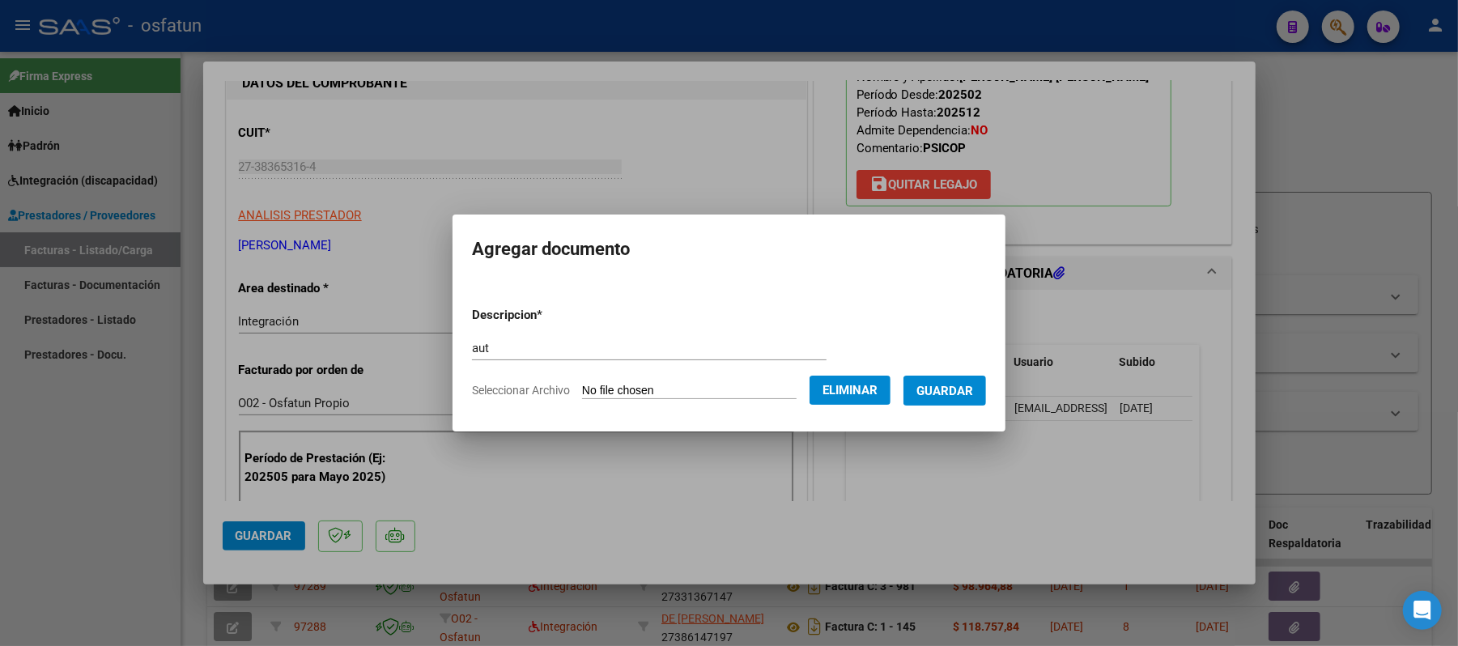
click at [952, 380] on button "Guardar" at bounding box center [944, 391] width 83 height 30
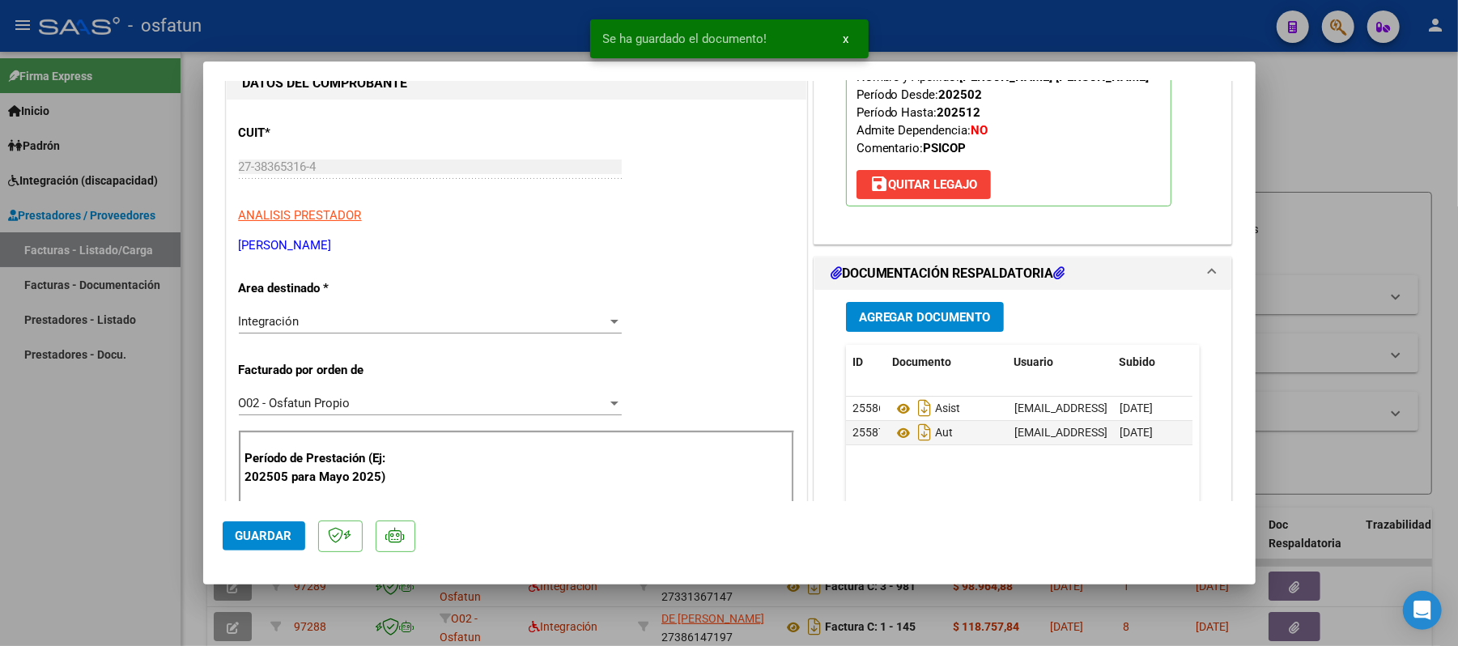
click at [1324, 134] on div at bounding box center [729, 323] width 1458 height 646
type input "$ 0,00"
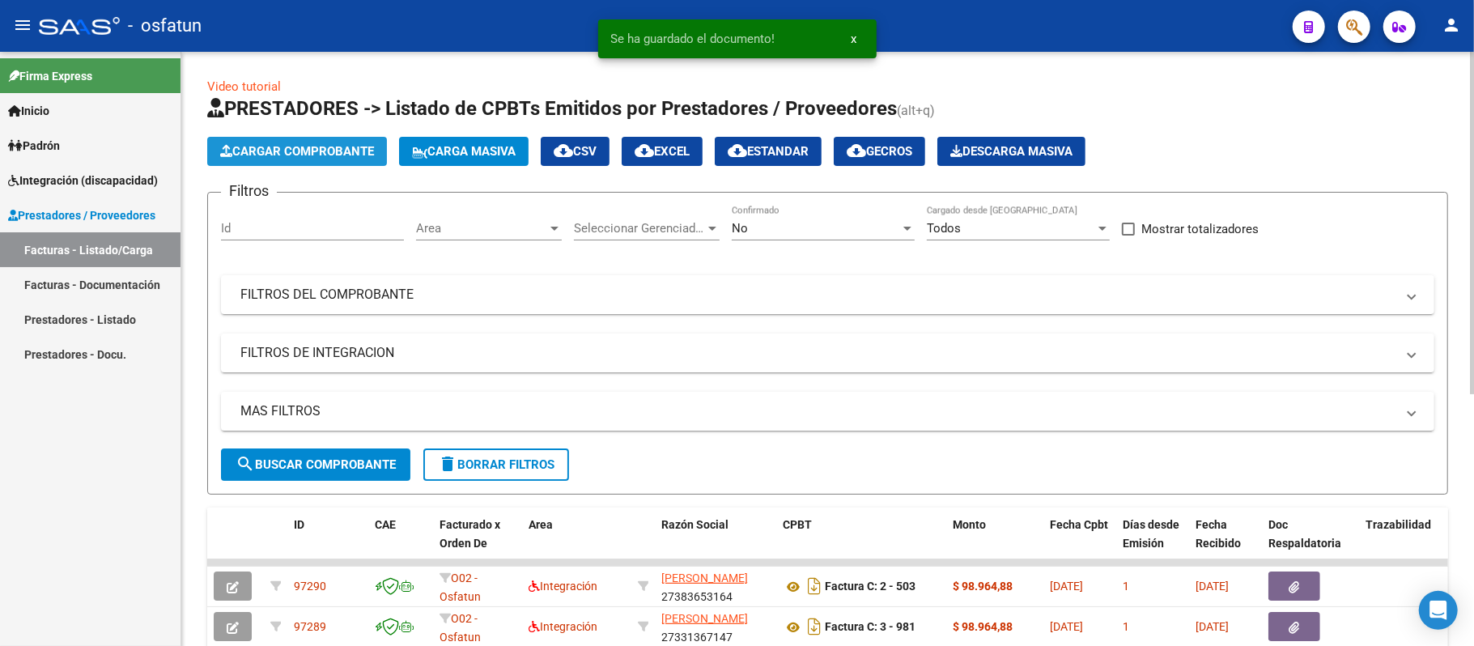
click at [312, 156] on span "Cargar Comprobante" at bounding box center [297, 151] width 154 height 15
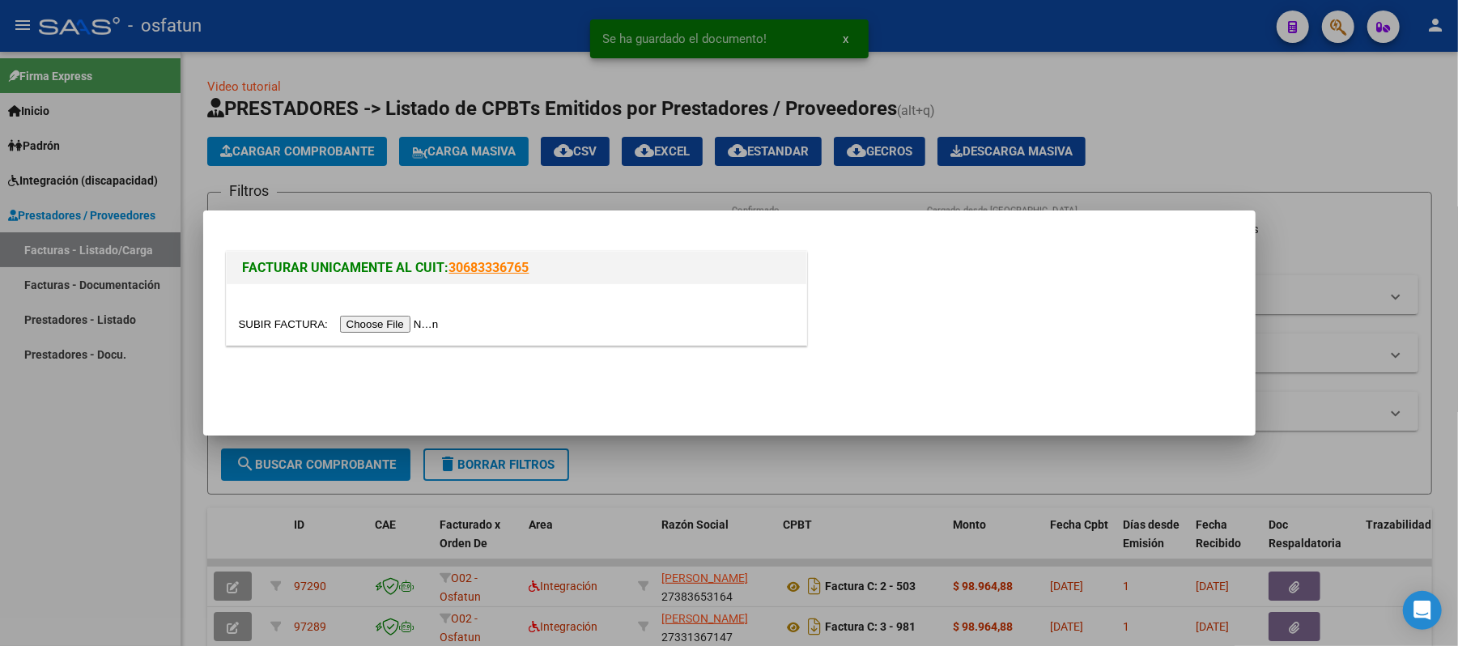
click at [386, 317] on input "file" at bounding box center [341, 324] width 205 height 17
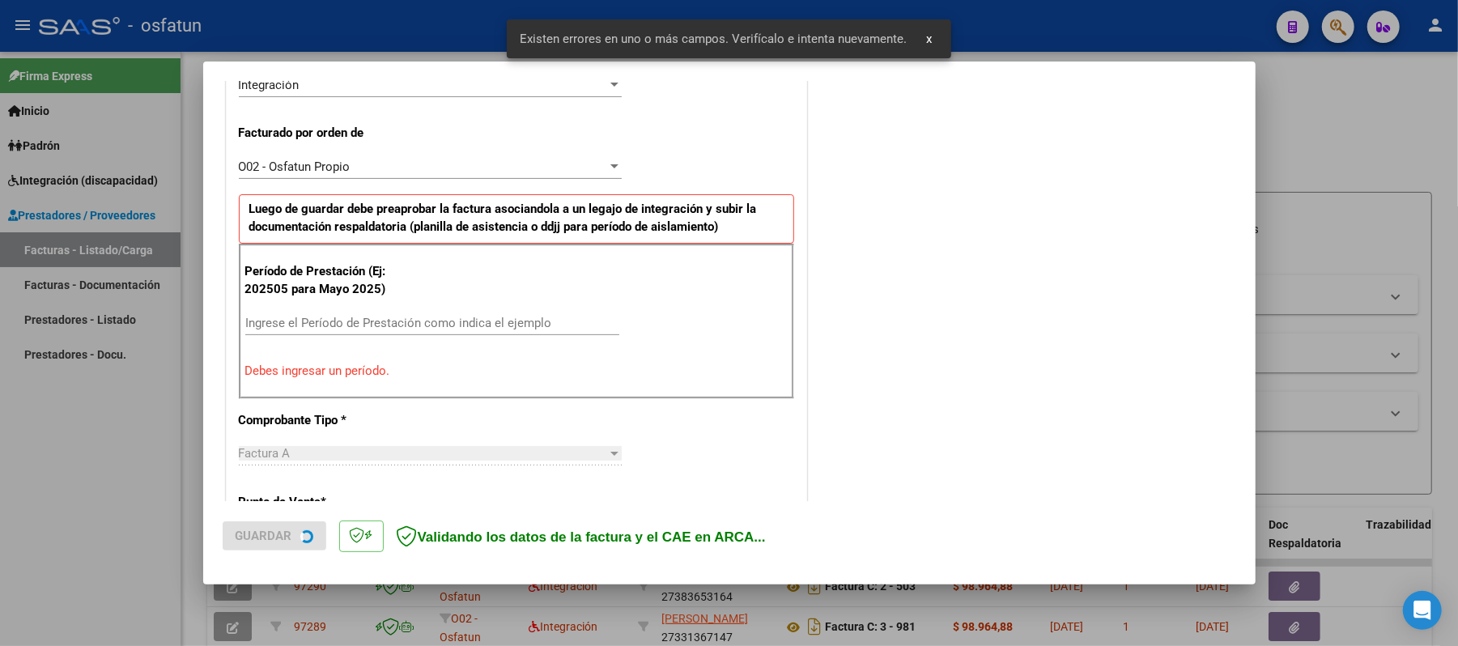
scroll to position [438, 0]
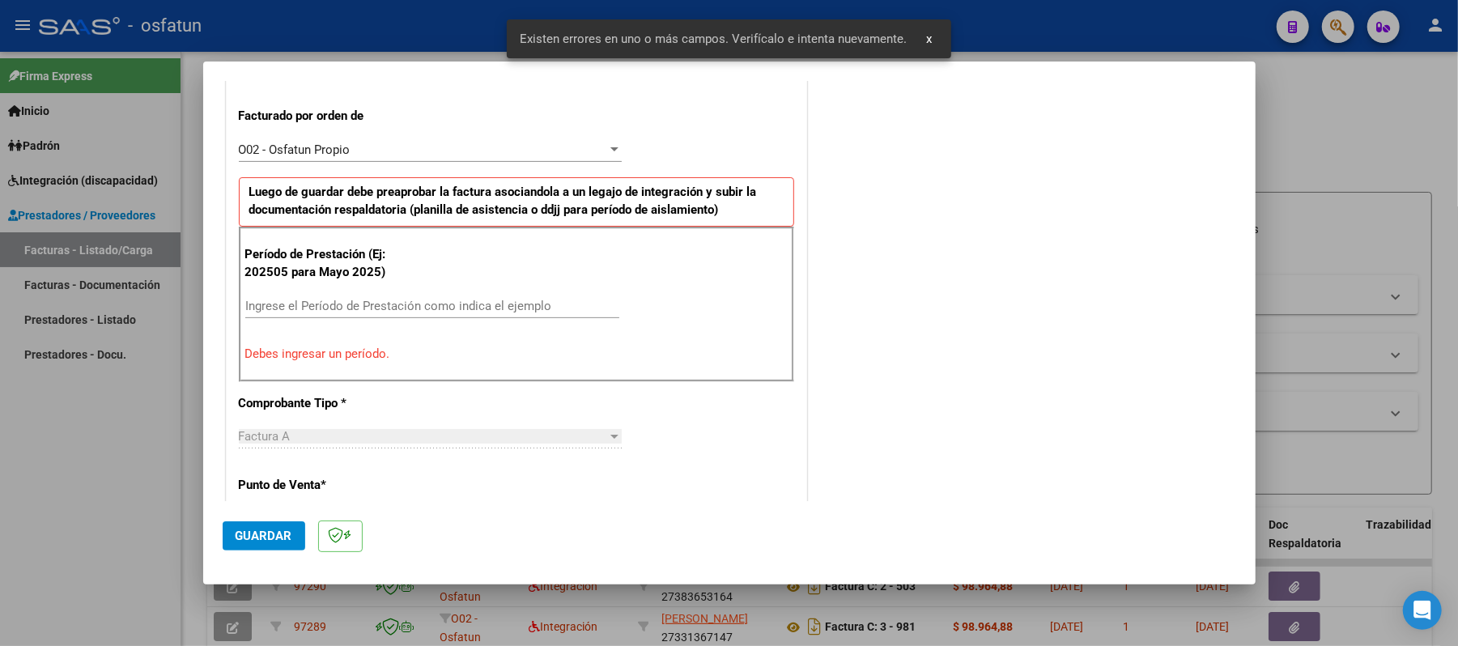
click at [402, 306] on input "Ingrese el Período de Prestación como indica el ejemplo" at bounding box center [432, 306] width 374 height 15
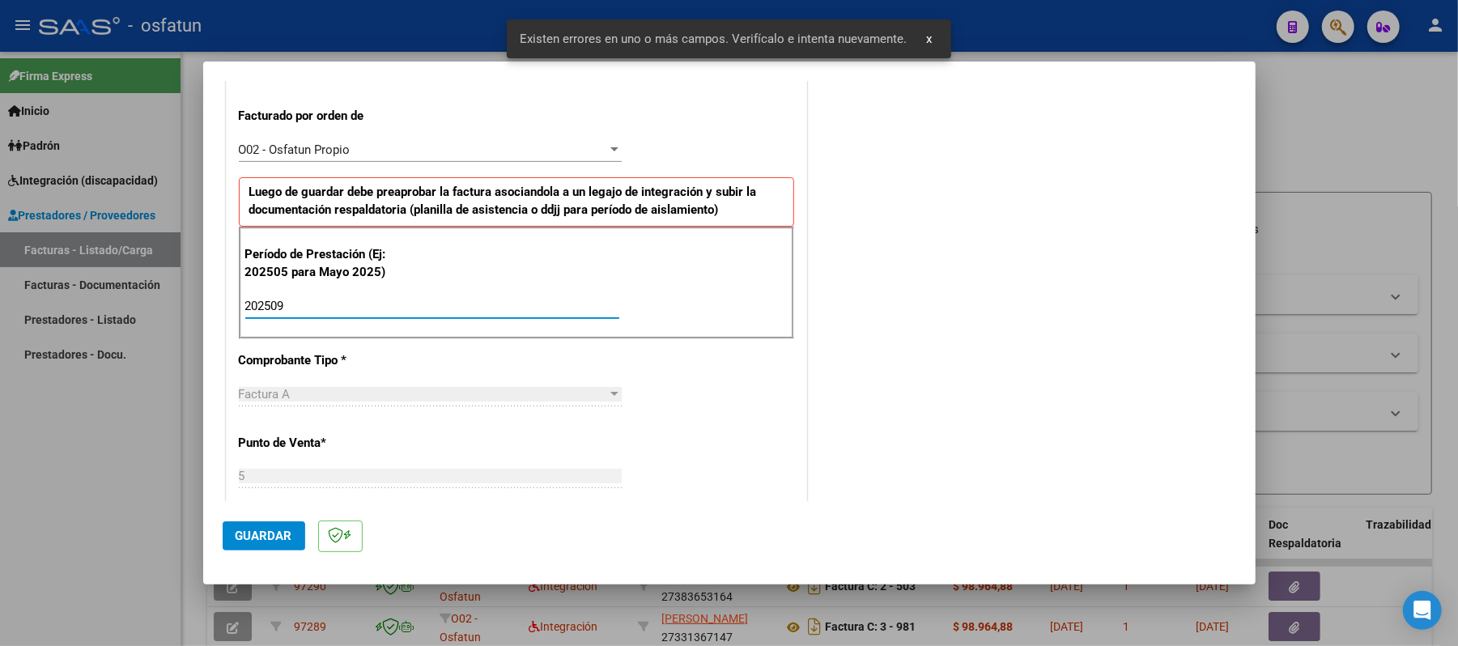
type input "202509"
click at [276, 542] on span "Guardar" at bounding box center [264, 536] width 57 height 15
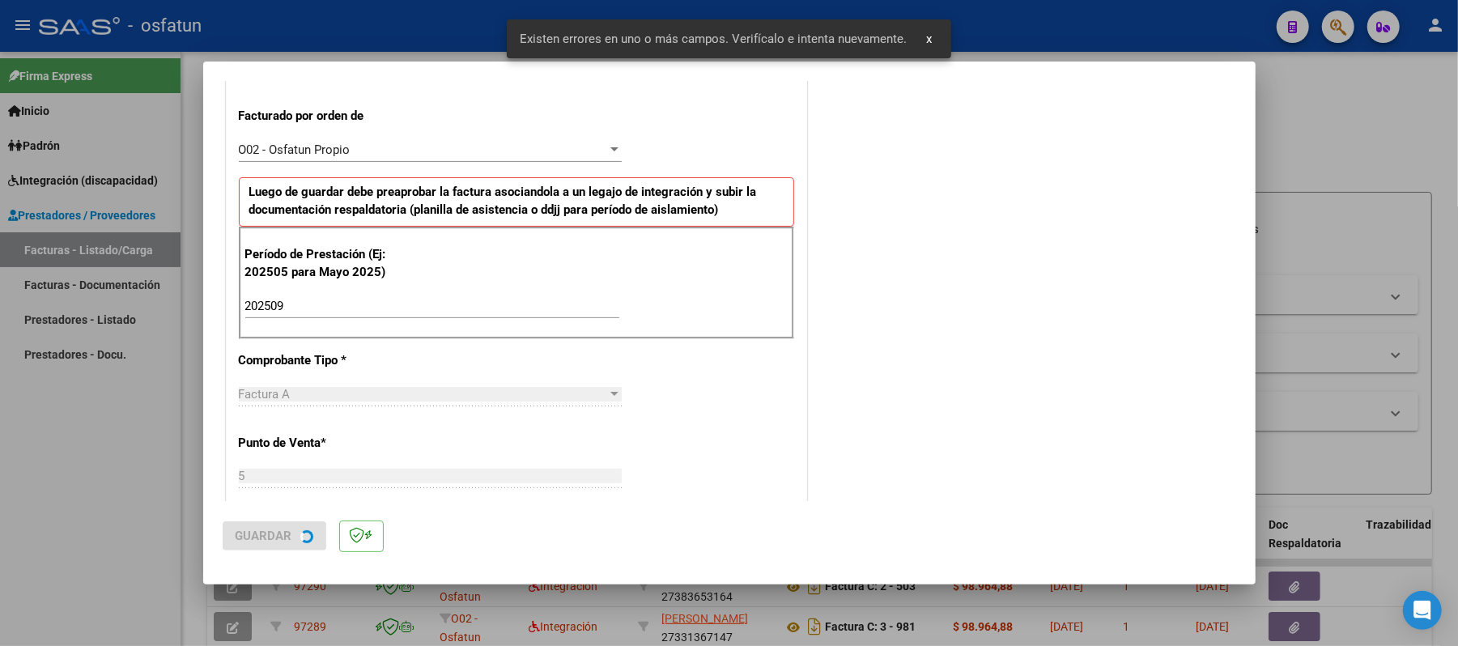
scroll to position [0, 0]
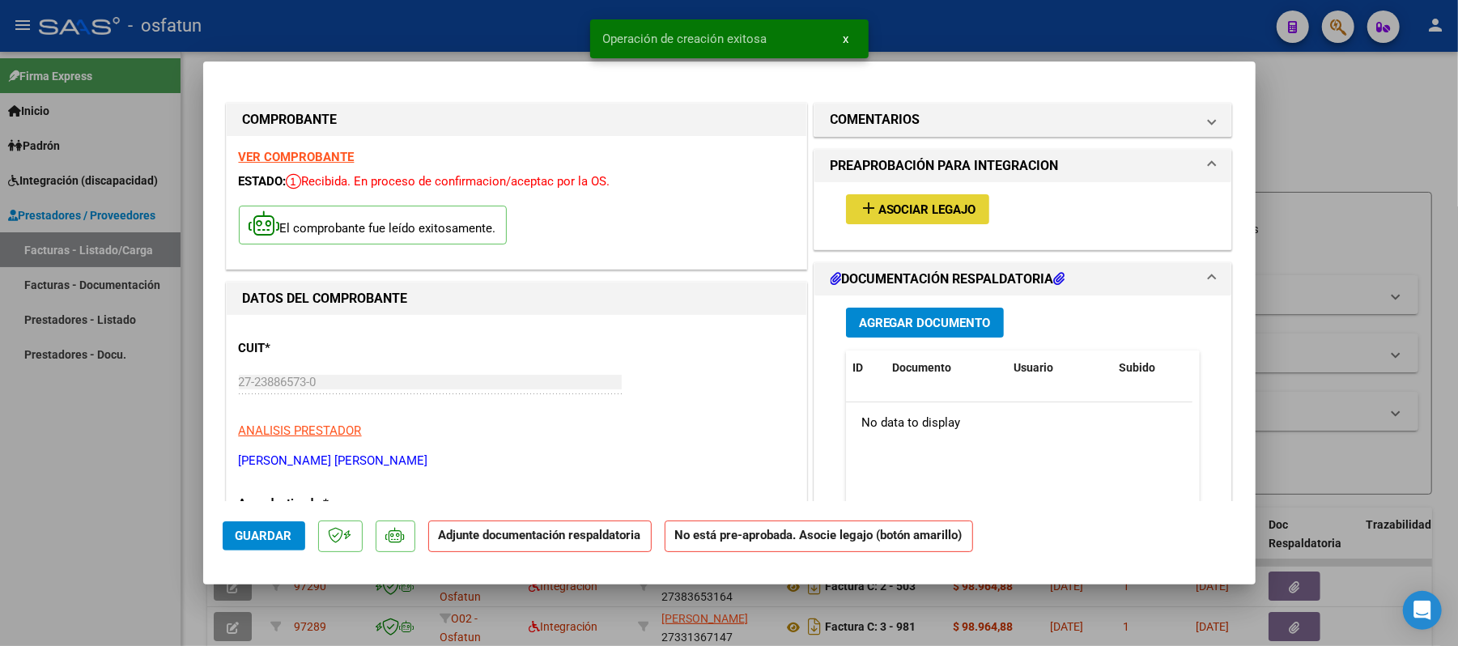
click at [888, 212] on span "Asociar Legajo" at bounding box center [927, 209] width 98 height 15
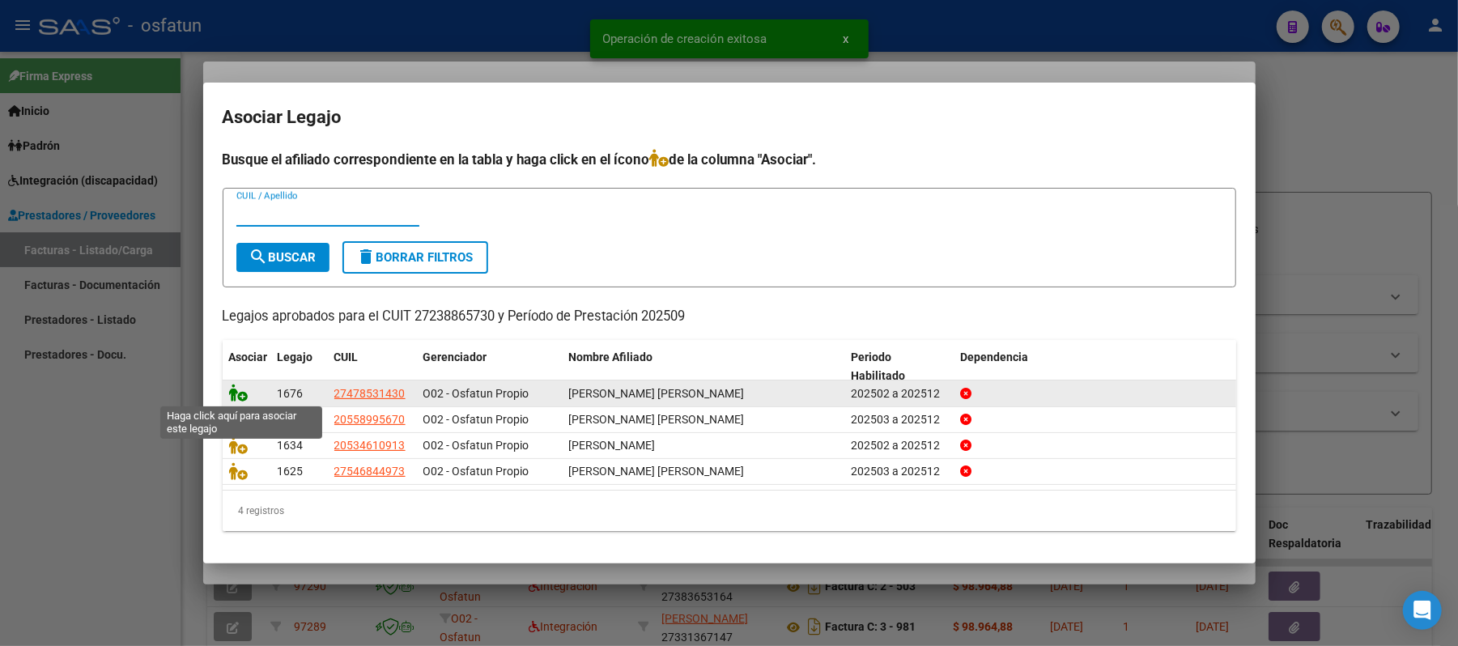
click at [233, 393] on icon at bounding box center [238, 393] width 19 height 18
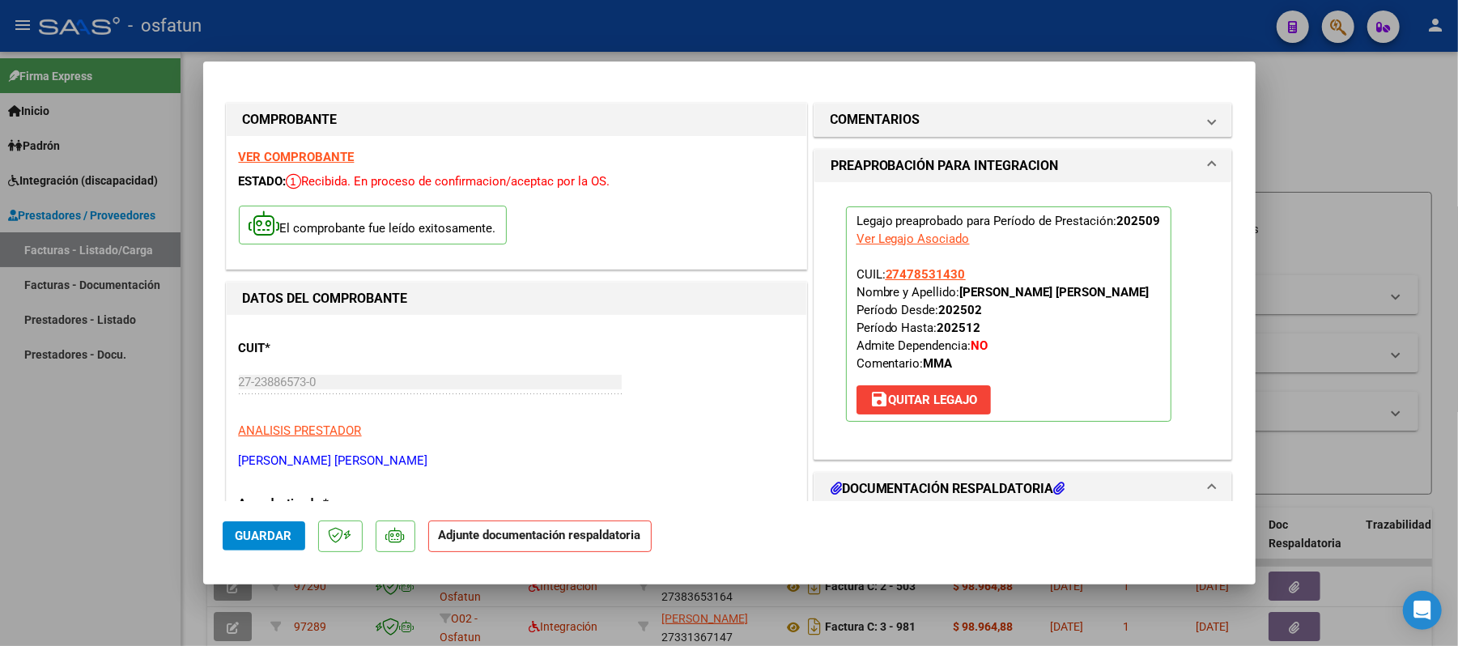
scroll to position [215, 0]
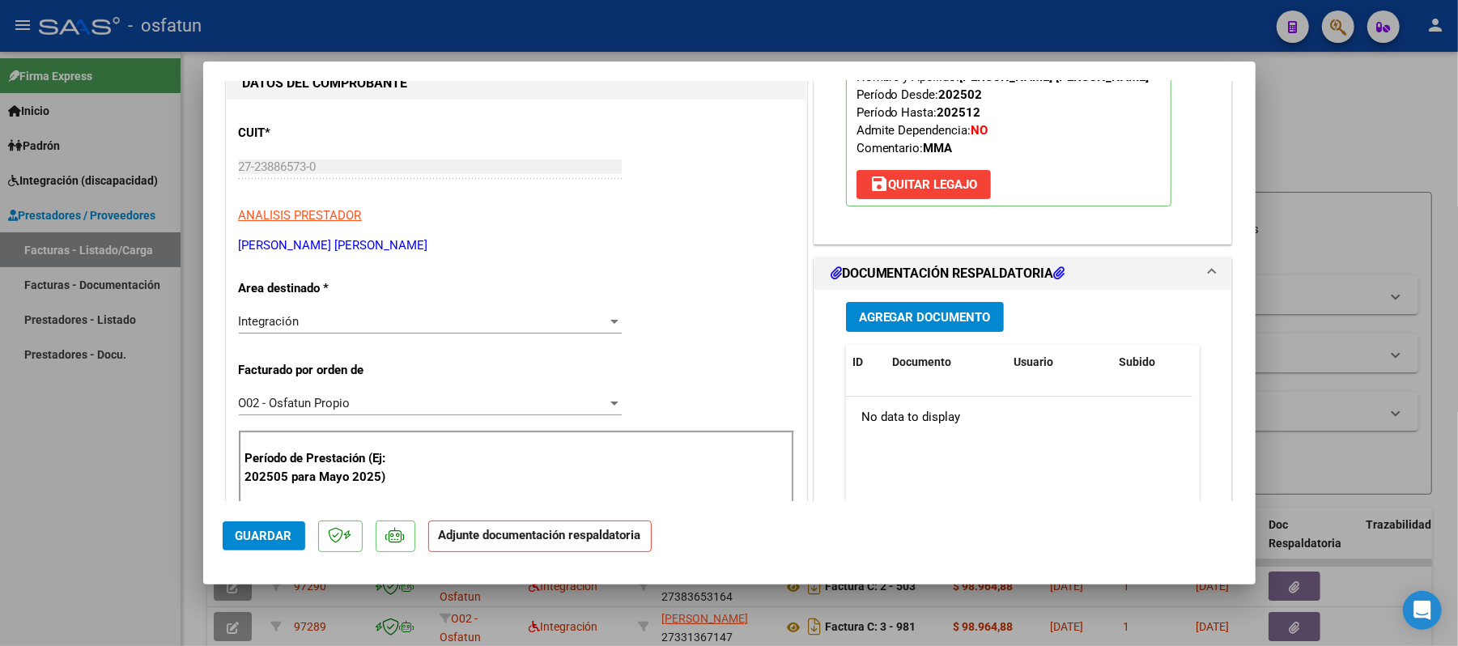
click at [897, 324] on button "Agregar Documento" at bounding box center [925, 317] width 158 height 30
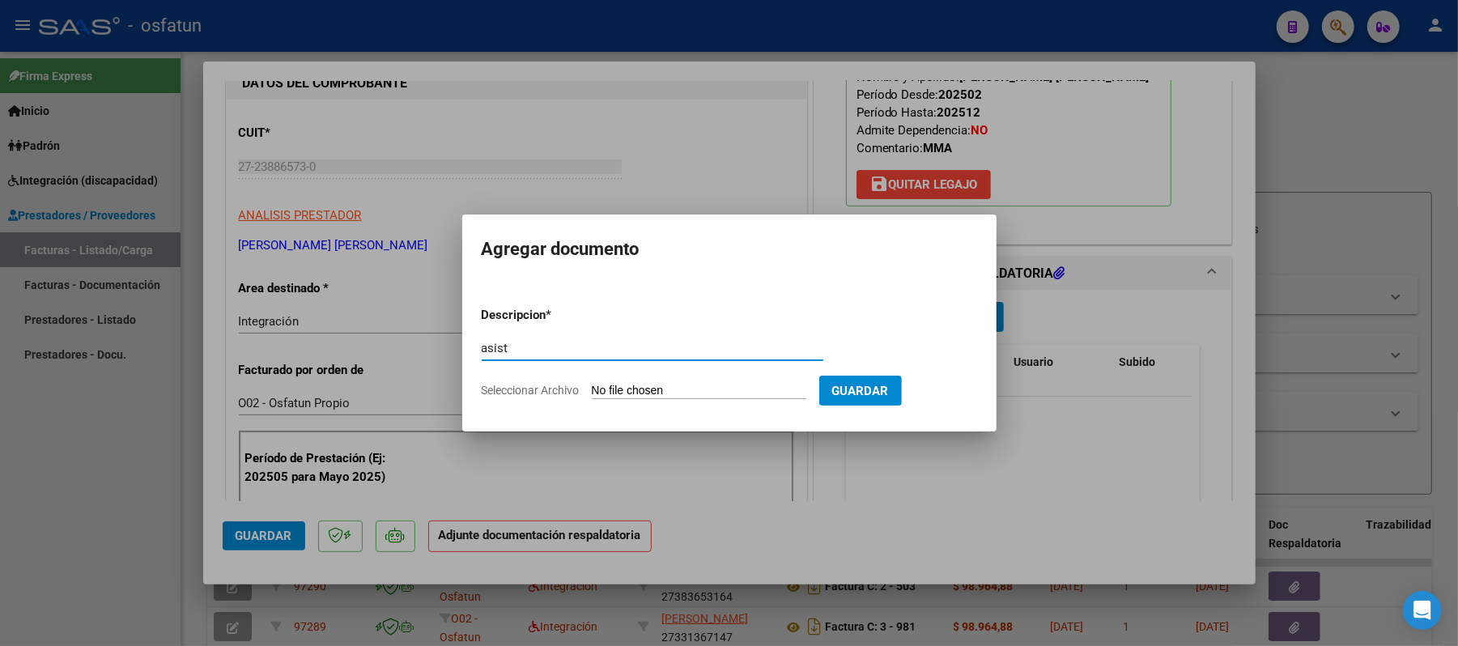
type input "asist"
click at [707, 383] on app-file-uploader "Seleccionar Archivo" at bounding box center [651, 390] width 338 height 15
click at [691, 393] on input "Seleccionar Archivo" at bounding box center [699, 391] width 215 height 15
type input "C:\fakepath\ASIST.pdf"
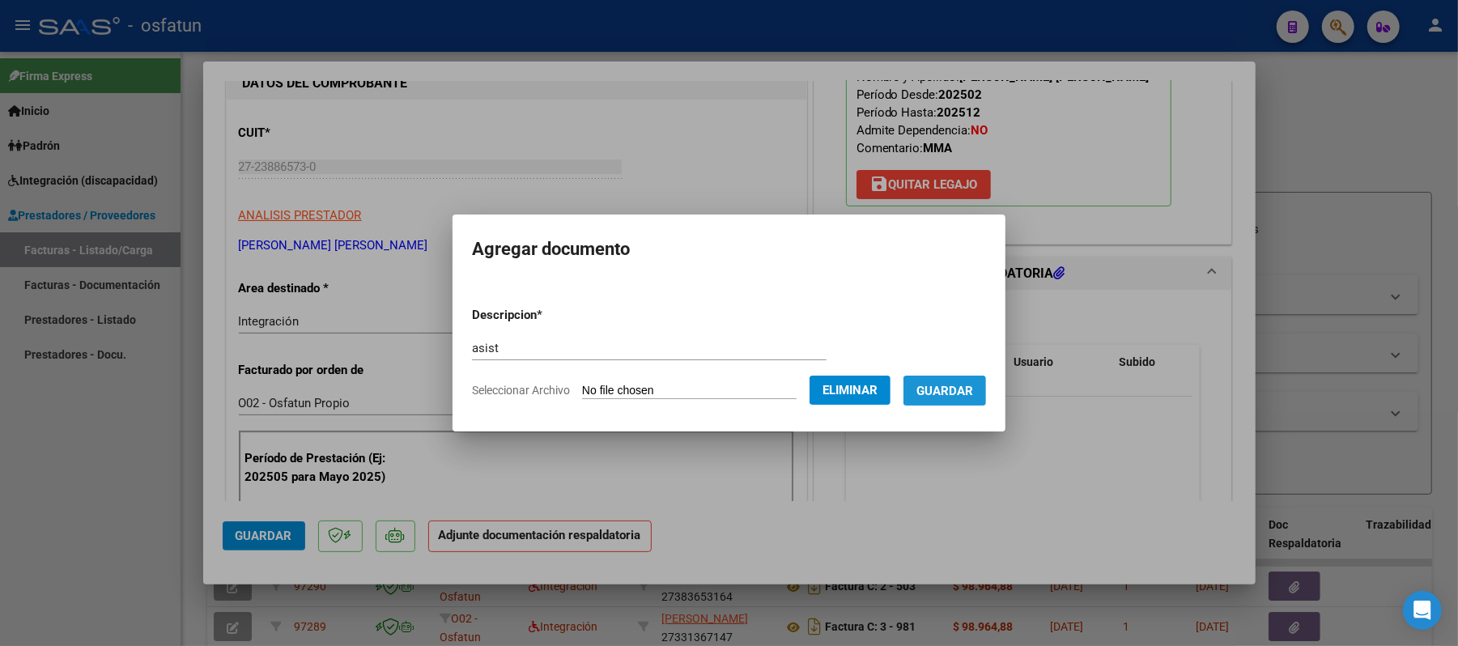
click at [963, 396] on span "Guardar" at bounding box center [944, 391] width 57 height 15
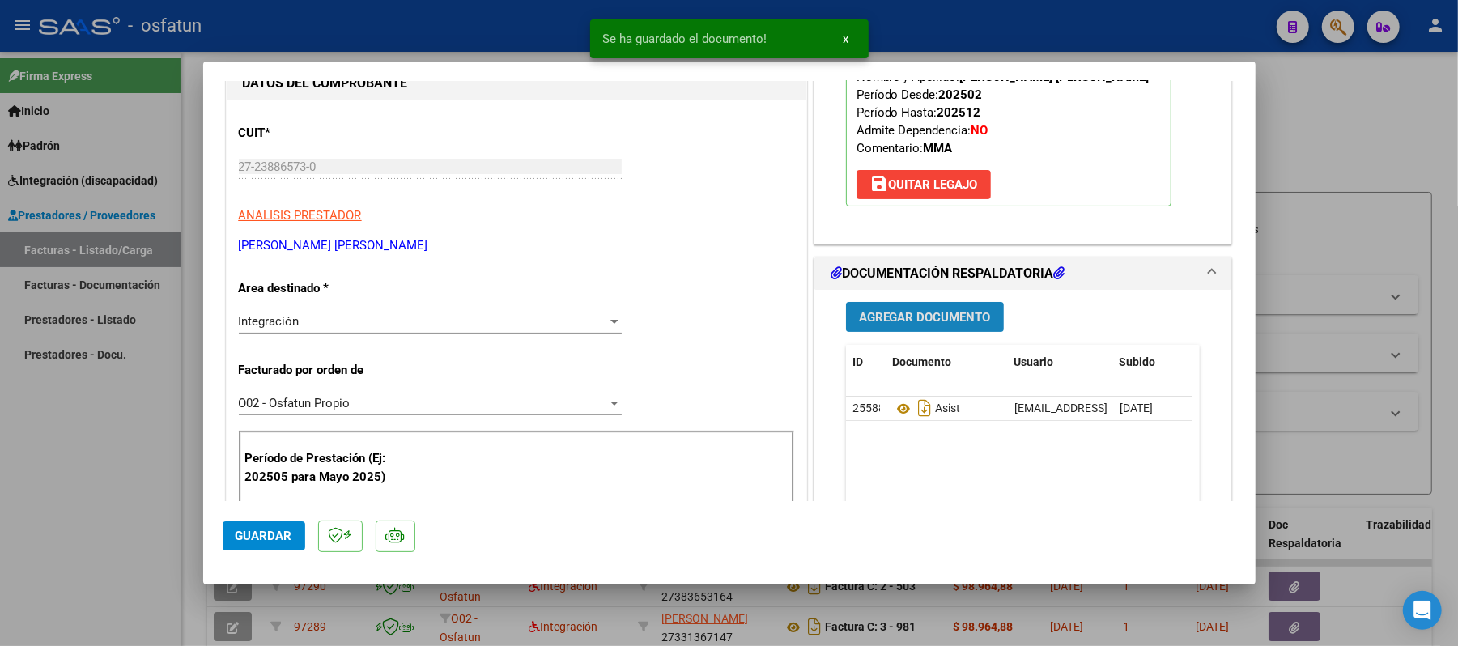
click at [902, 332] on button "Agregar Documento" at bounding box center [925, 317] width 158 height 30
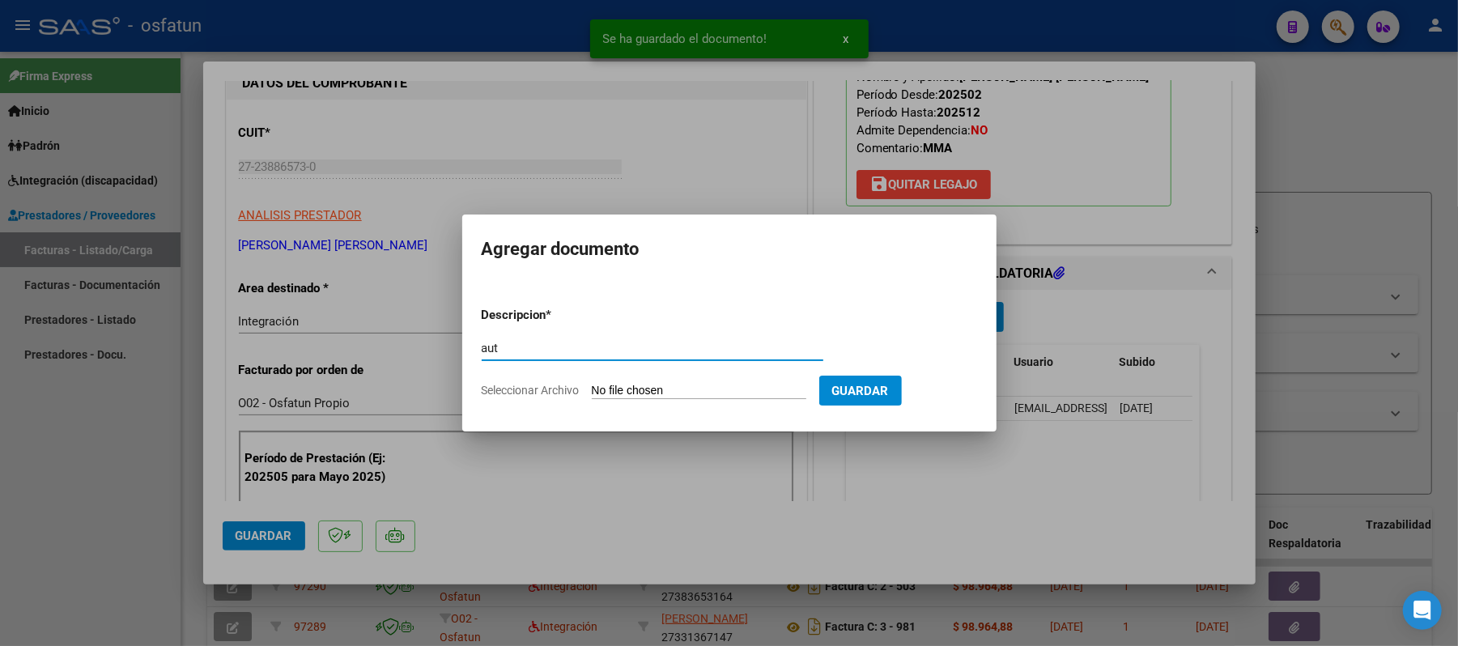
type input "aut"
click at [681, 386] on input "Seleccionar Archivo" at bounding box center [699, 391] width 215 height 15
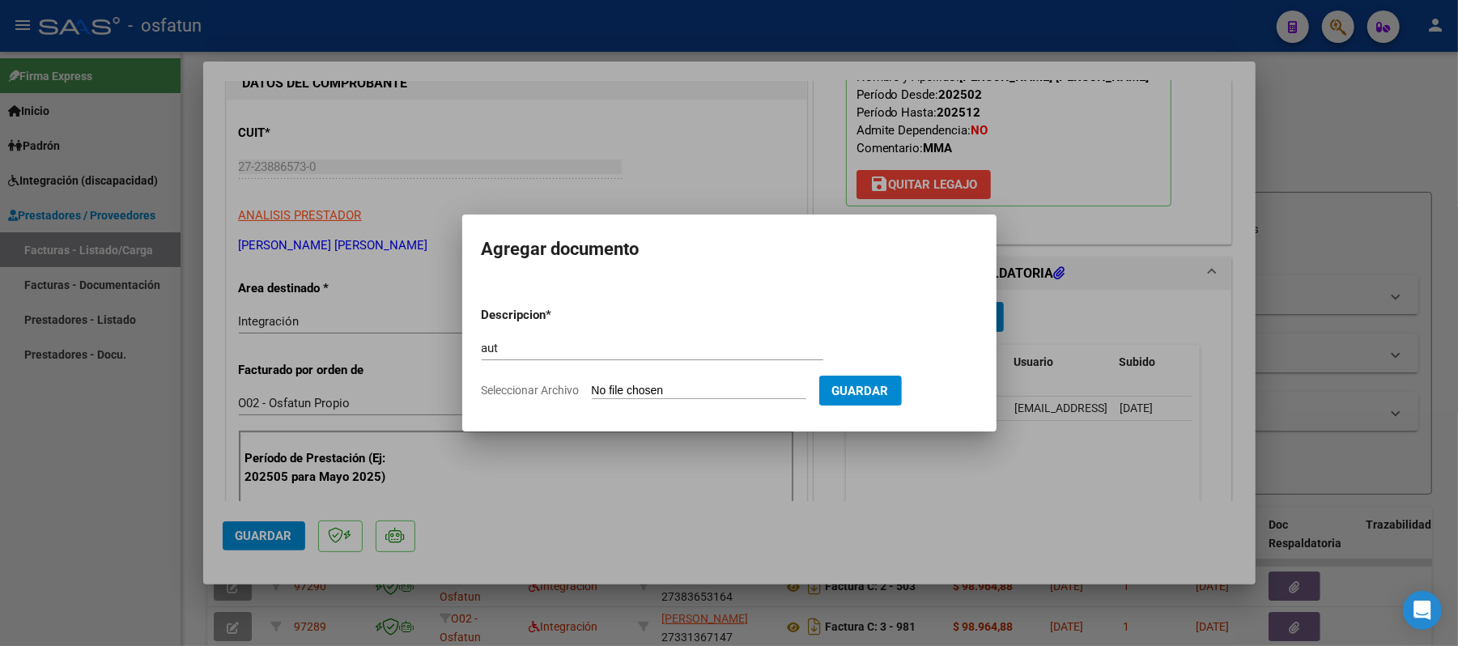
type input "C:\fakepath\AUT.pdf"
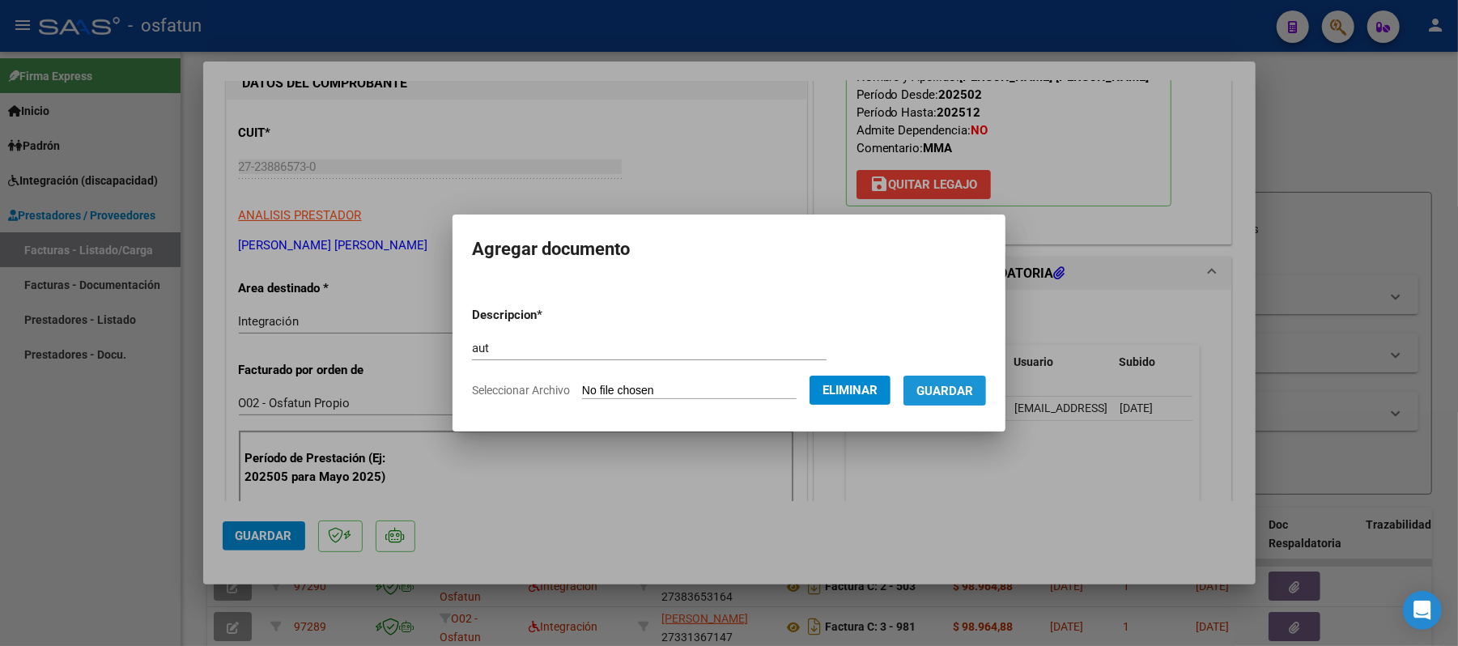
click at [947, 389] on span "Guardar" at bounding box center [944, 391] width 57 height 15
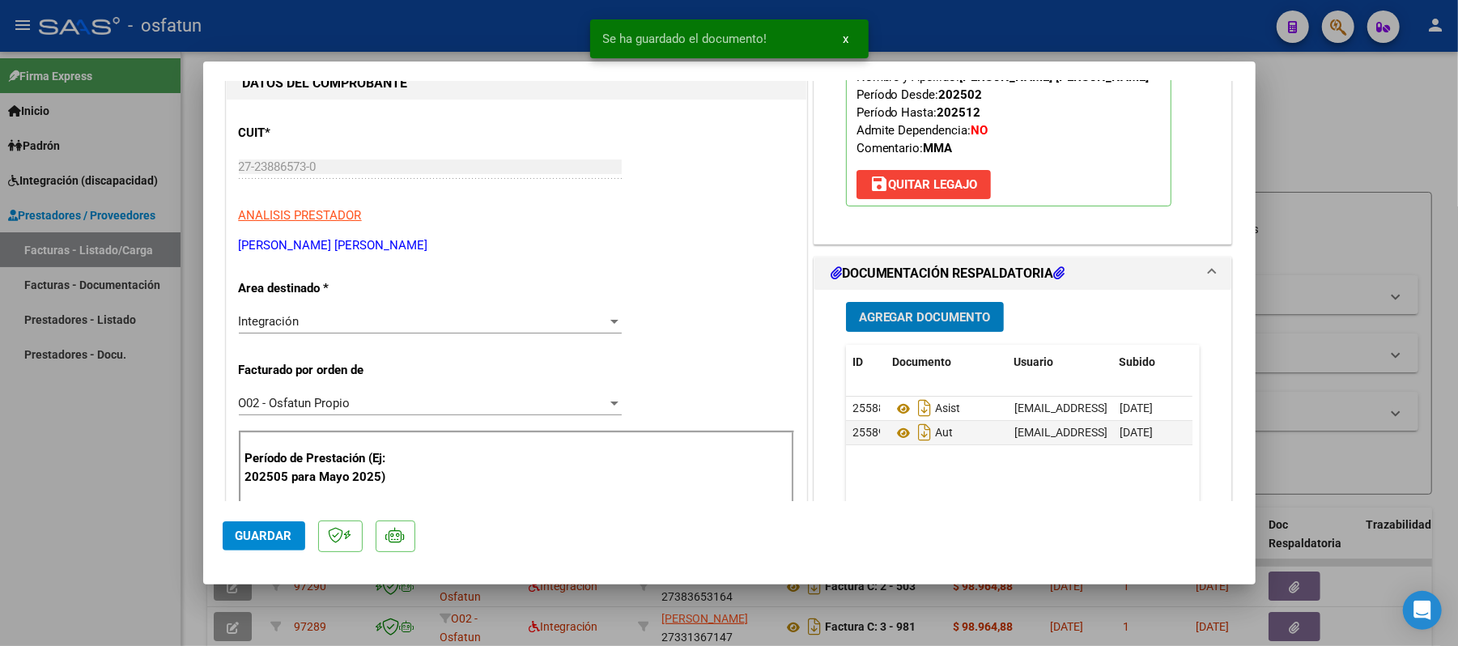
click at [266, 535] on span "Guardar" at bounding box center [264, 536] width 57 height 15
click at [1329, 126] on div at bounding box center [729, 323] width 1458 height 646
type input "$ 0,00"
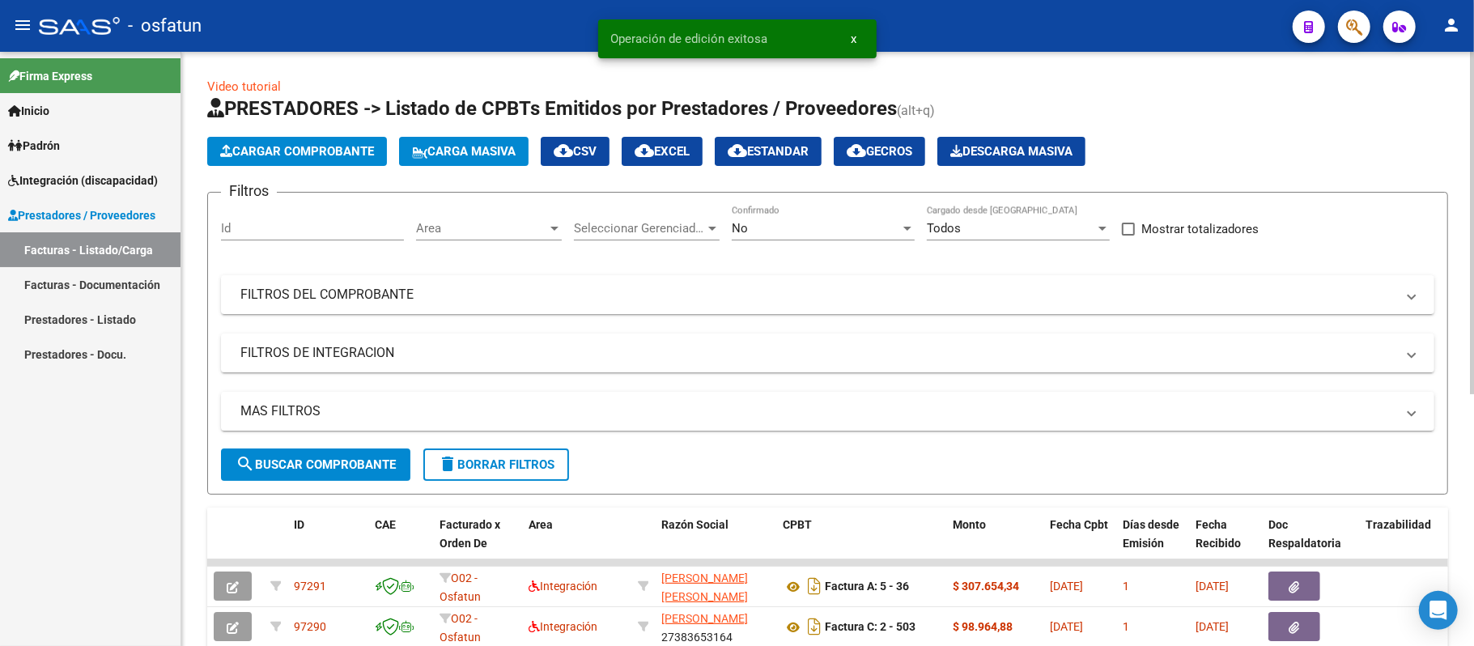
click at [290, 154] on span "Cargar Comprobante" at bounding box center [297, 151] width 154 height 15
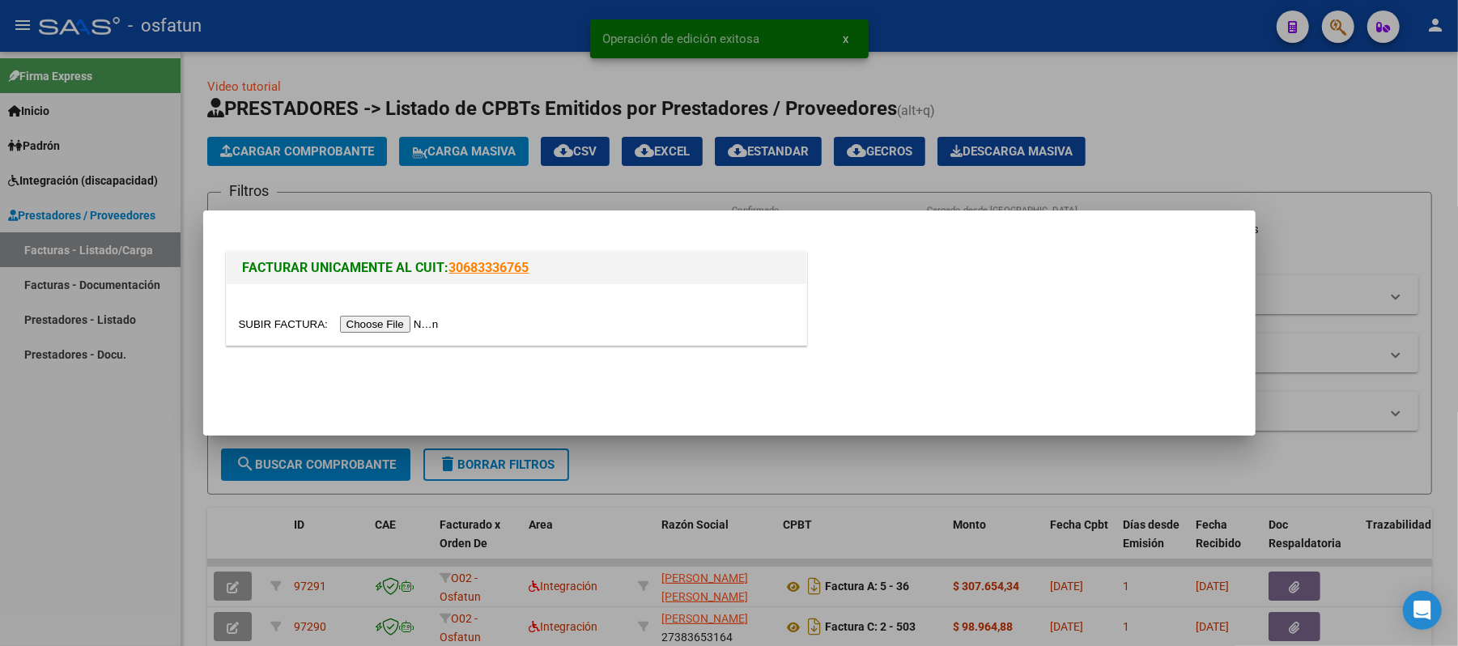
click at [373, 319] on input "file" at bounding box center [341, 324] width 205 height 17
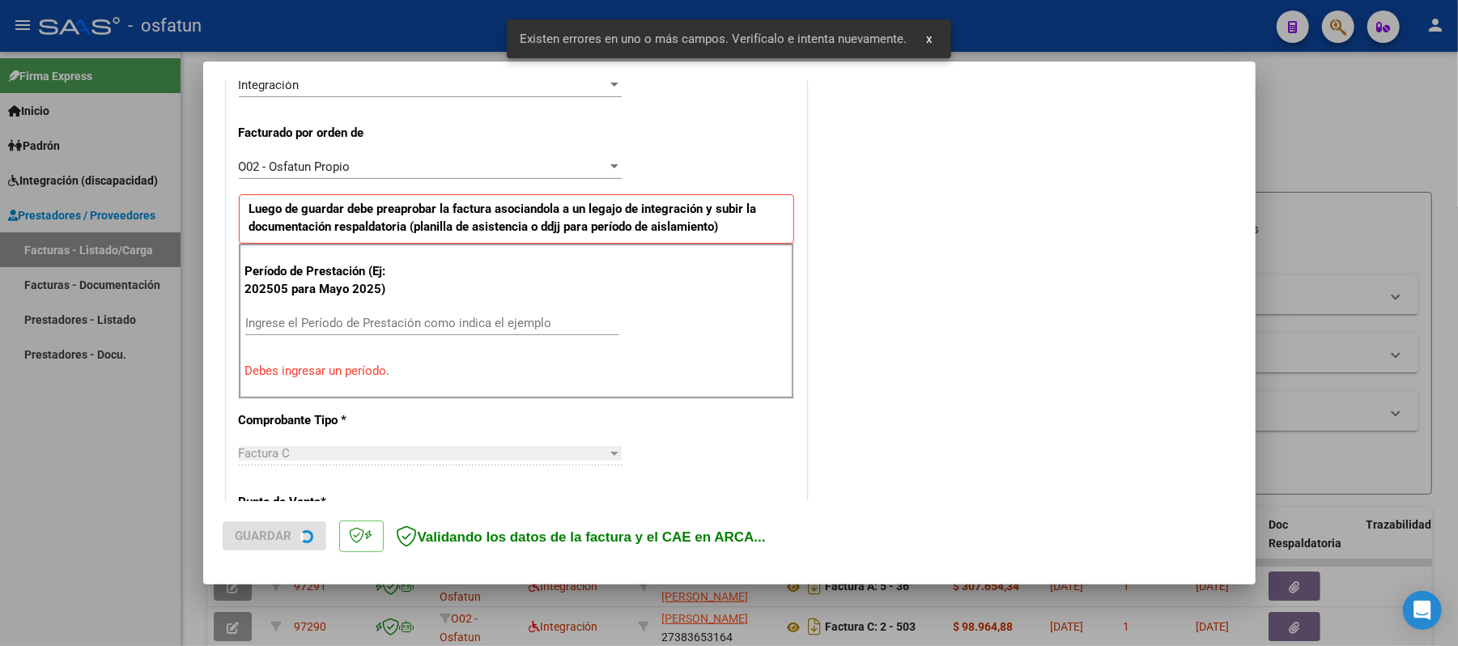
scroll to position [438, 0]
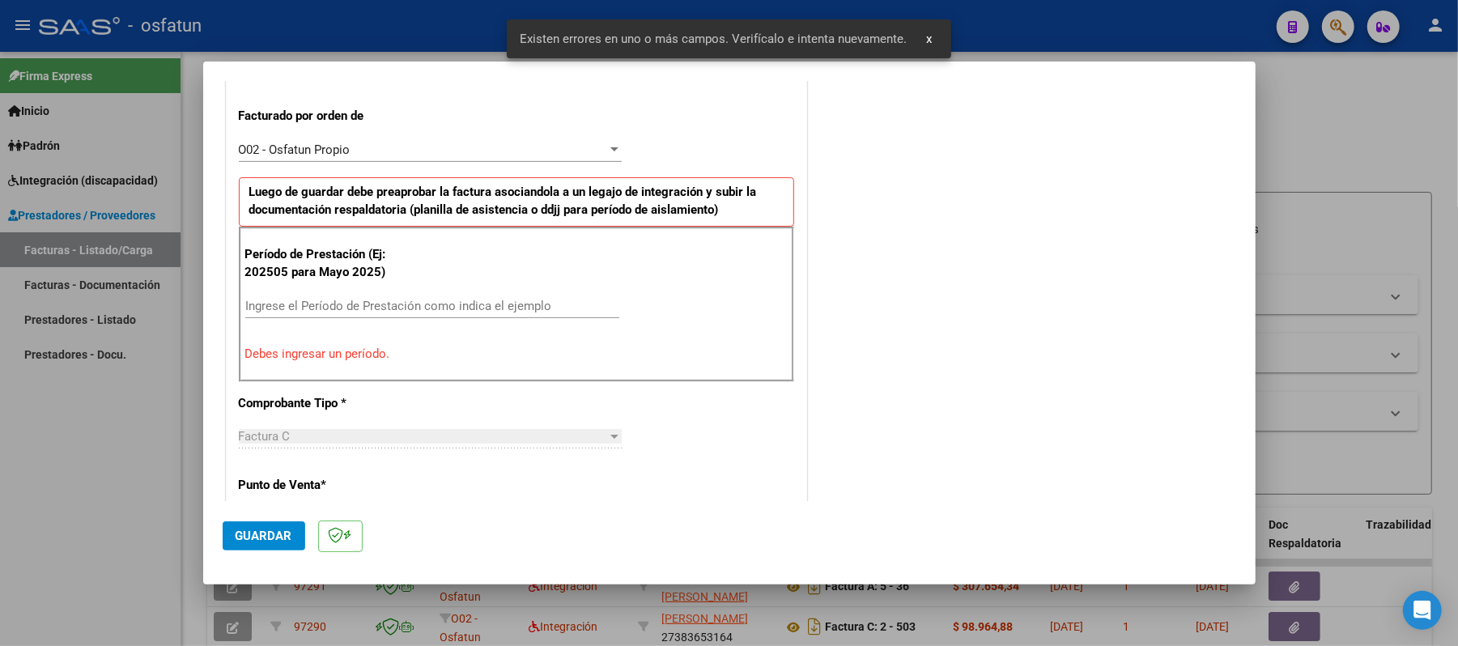
click at [476, 295] on div "Ingrese el Período de Prestación como indica el ejemplo" at bounding box center [432, 306] width 374 height 24
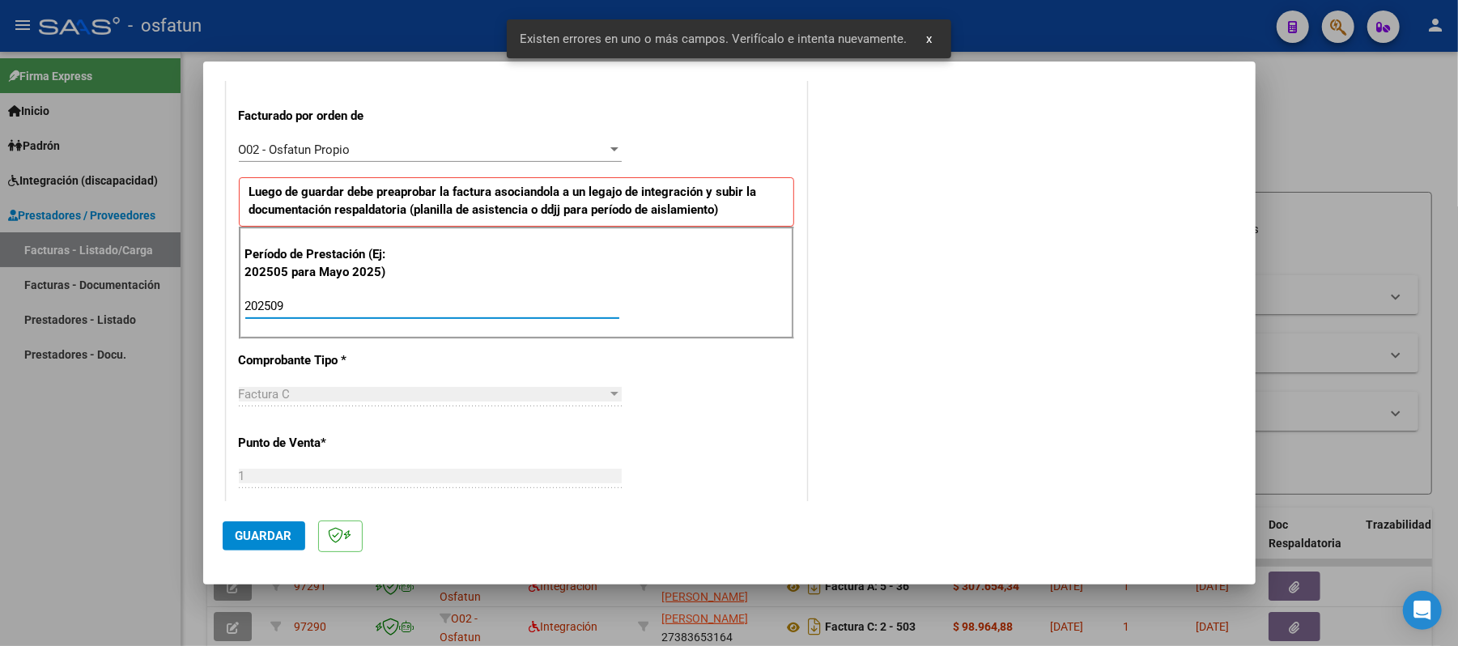
type input "202509"
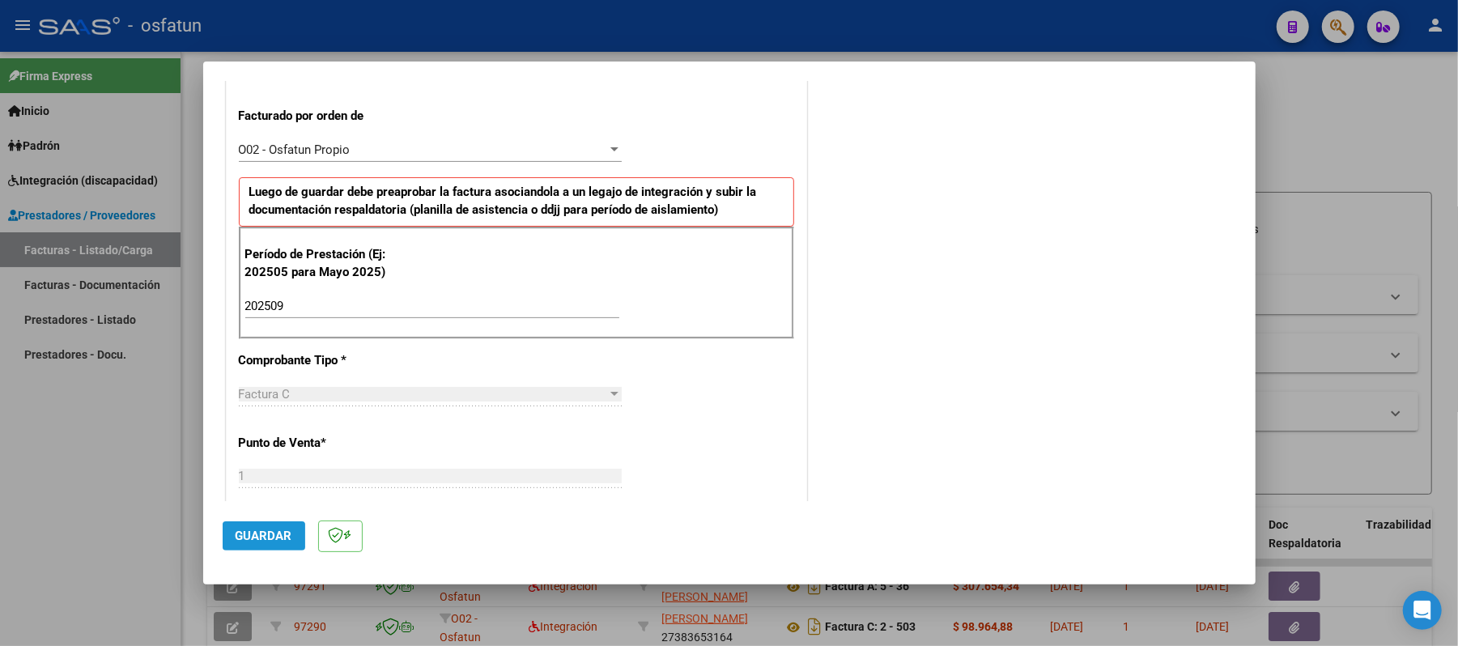
click at [236, 536] on span "Guardar" at bounding box center [264, 536] width 57 height 15
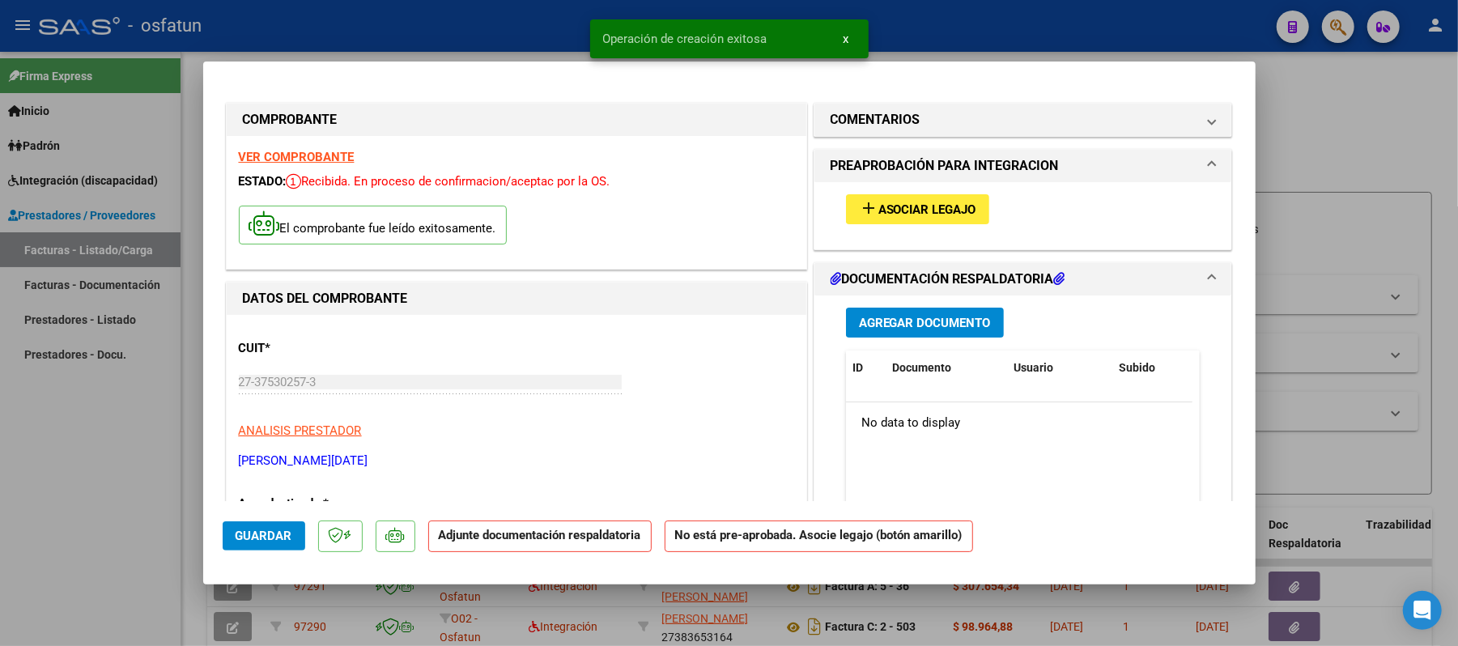
click at [973, 210] on button "add Asociar Legajo" at bounding box center [917, 209] width 143 height 30
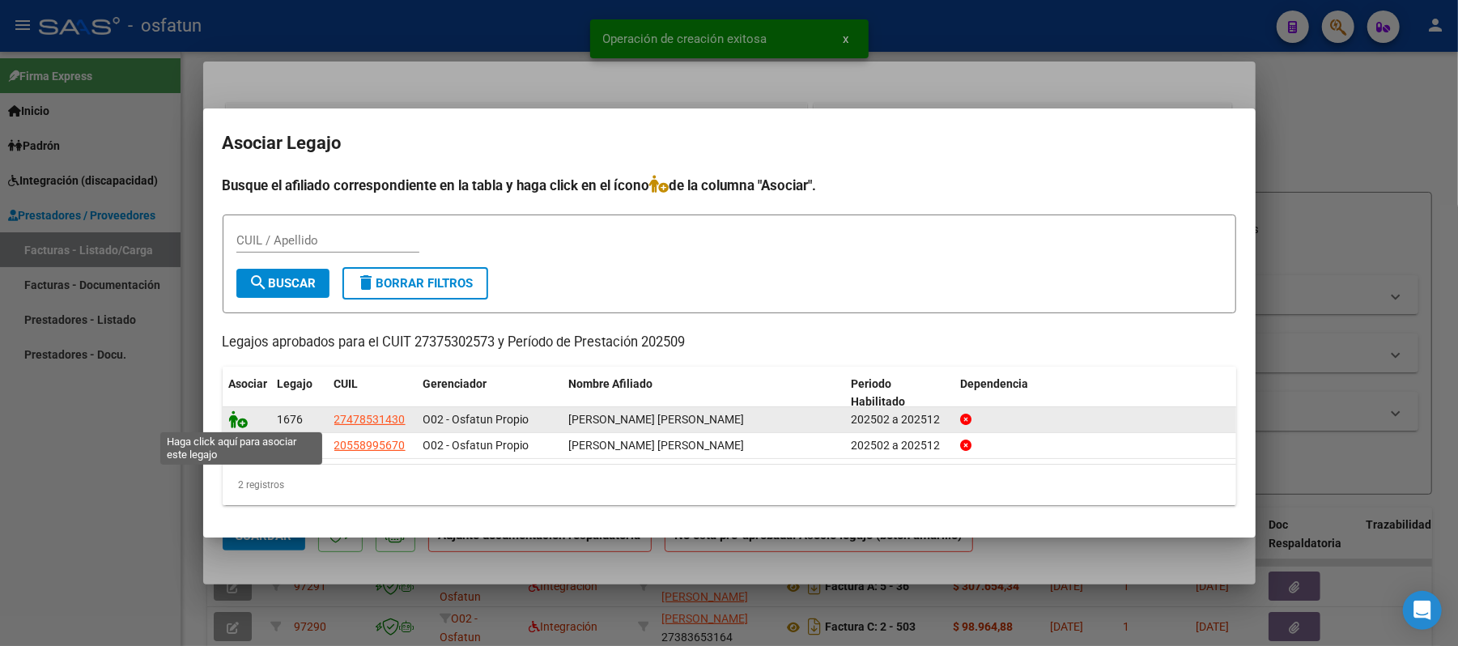
click at [240, 419] on icon at bounding box center [238, 419] width 19 height 18
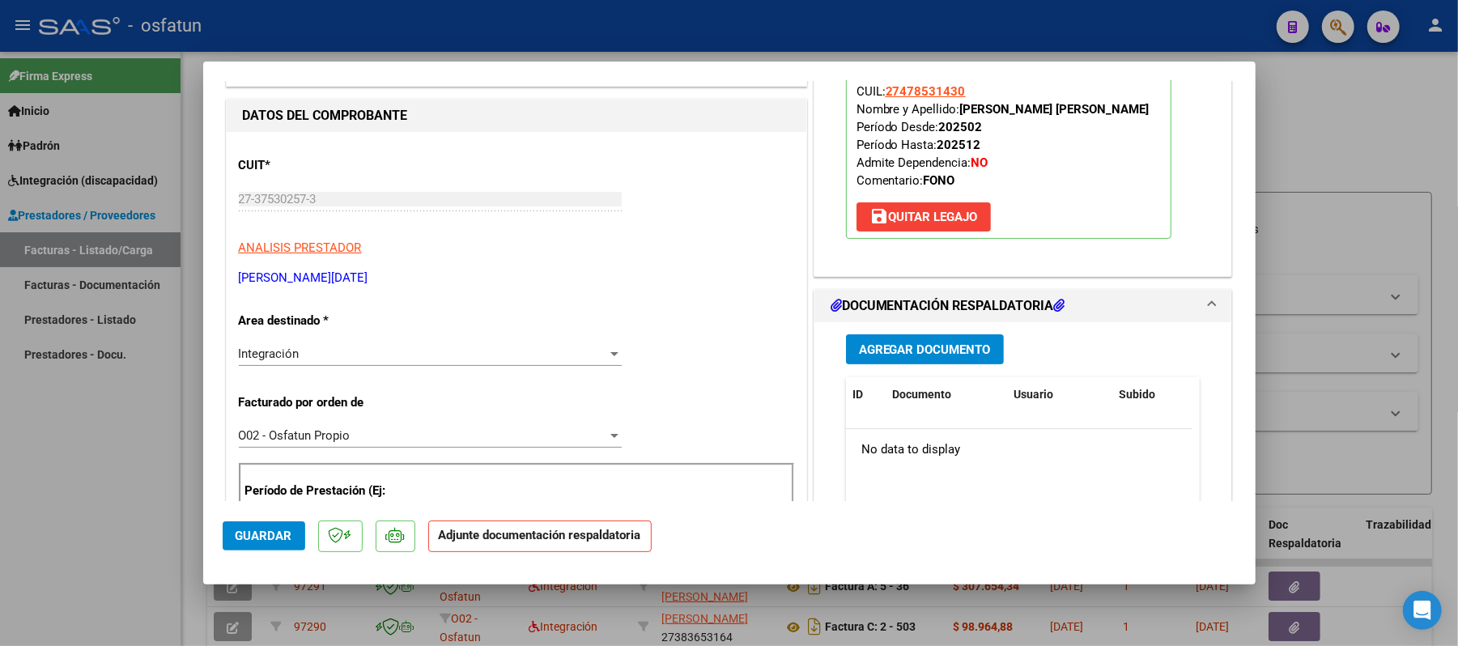
scroll to position [215, 0]
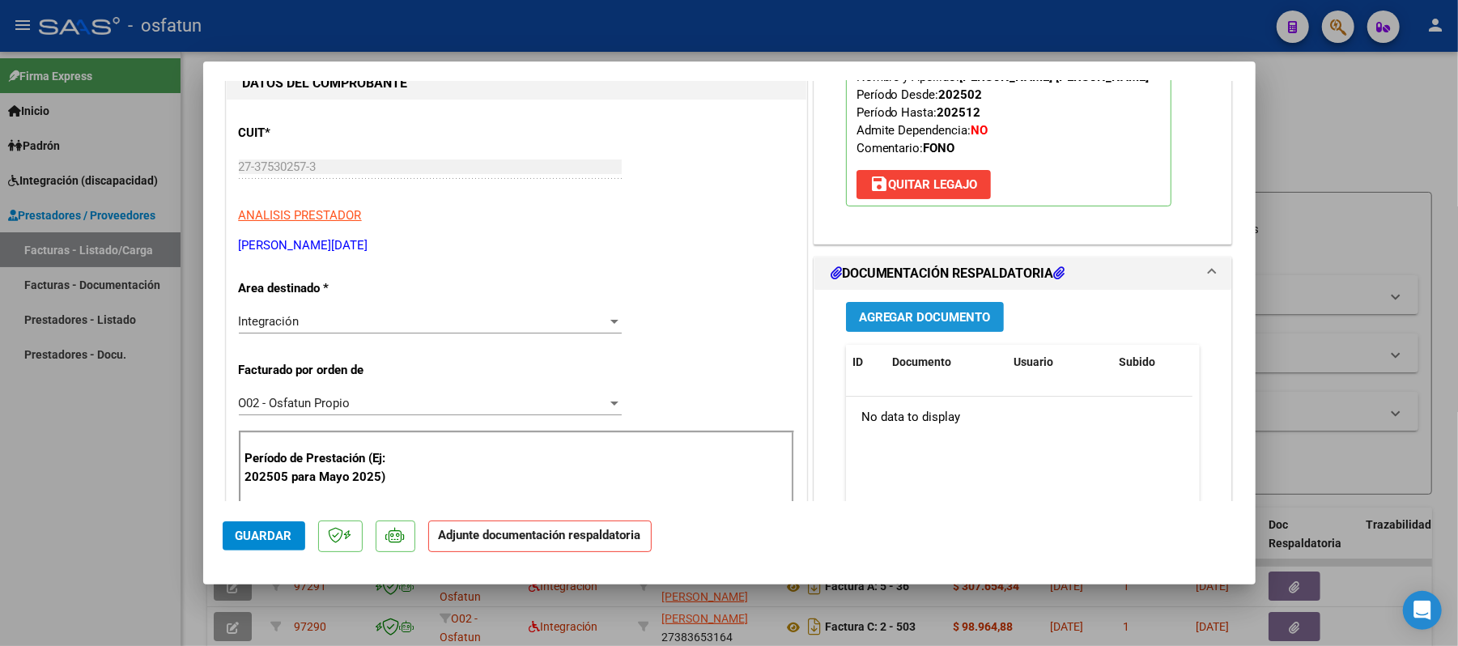
click at [877, 332] on button "Agregar Documento" at bounding box center [925, 317] width 158 height 30
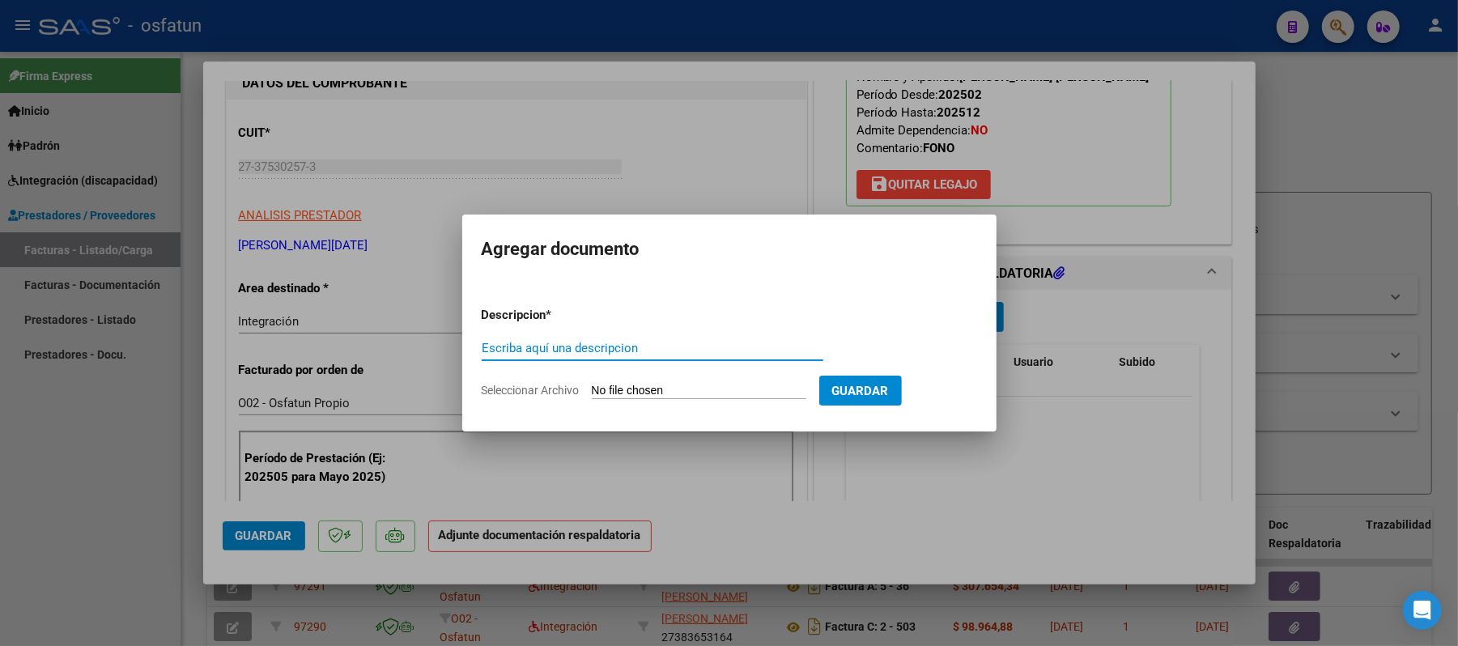
click at [644, 351] on input "Escriba aquí una descripcion" at bounding box center [653, 348] width 342 height 15
type input "asist"
click at [643, 385] on input "Seleccionar Archivo" at bounding box center [699, 391] width 215 height 15
type input "C:\fakepath\ASIST.pdf"
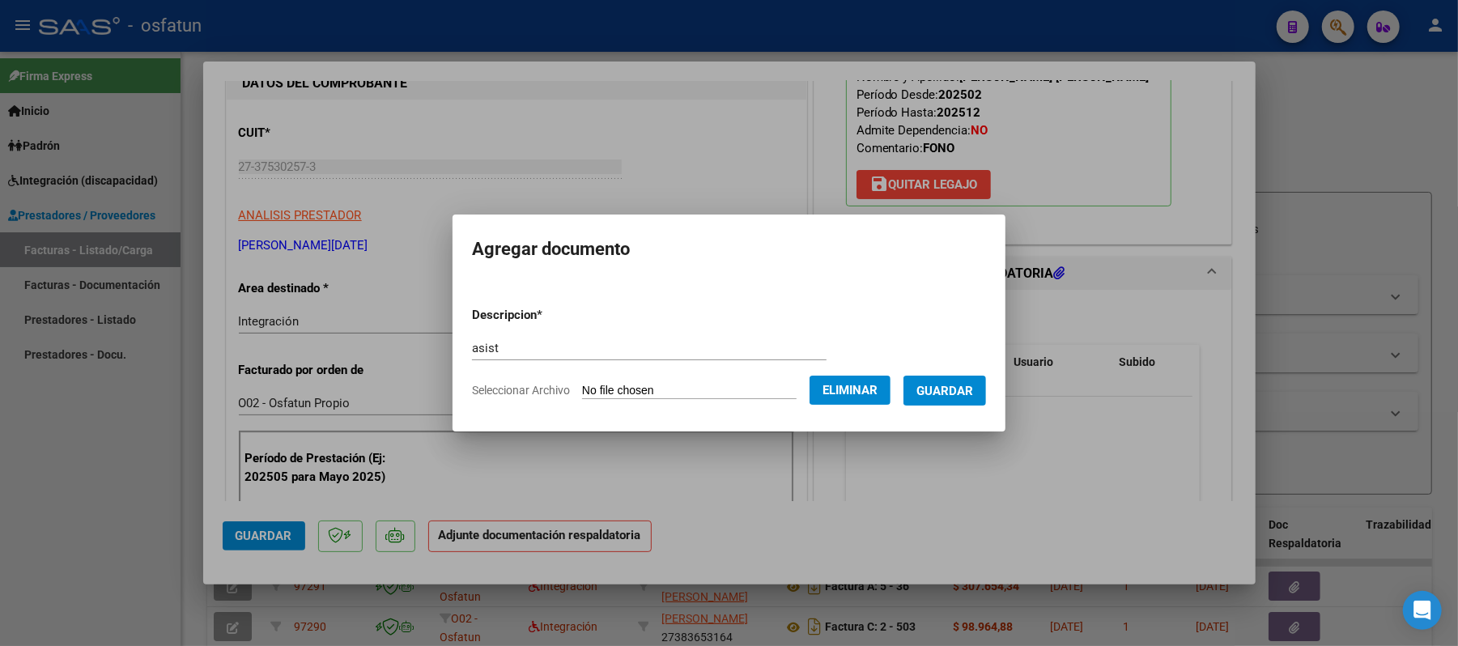
click at [944, 387] on span "Guardar" at bounding box center [944, 391] width 57 height 15
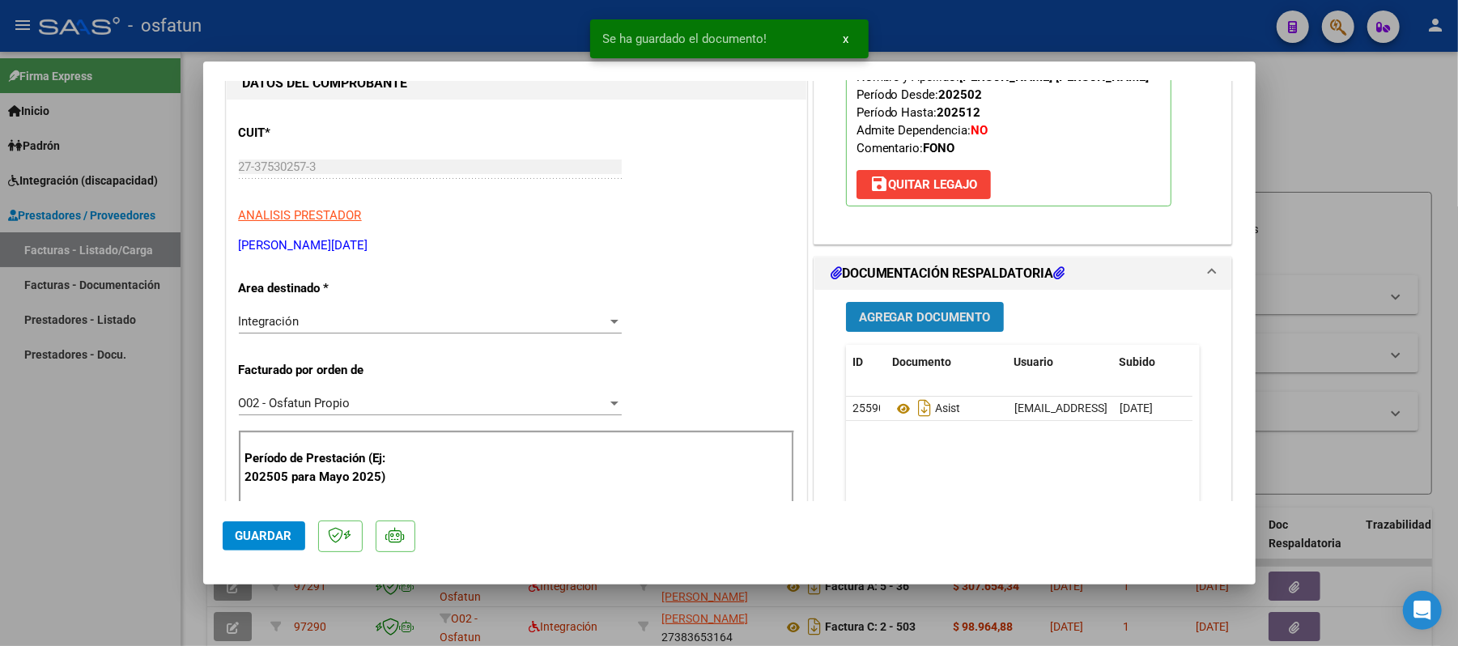
click at [947, 325] on span "Agregar Documento" at bounding box center [925, 317] width 132 height 15
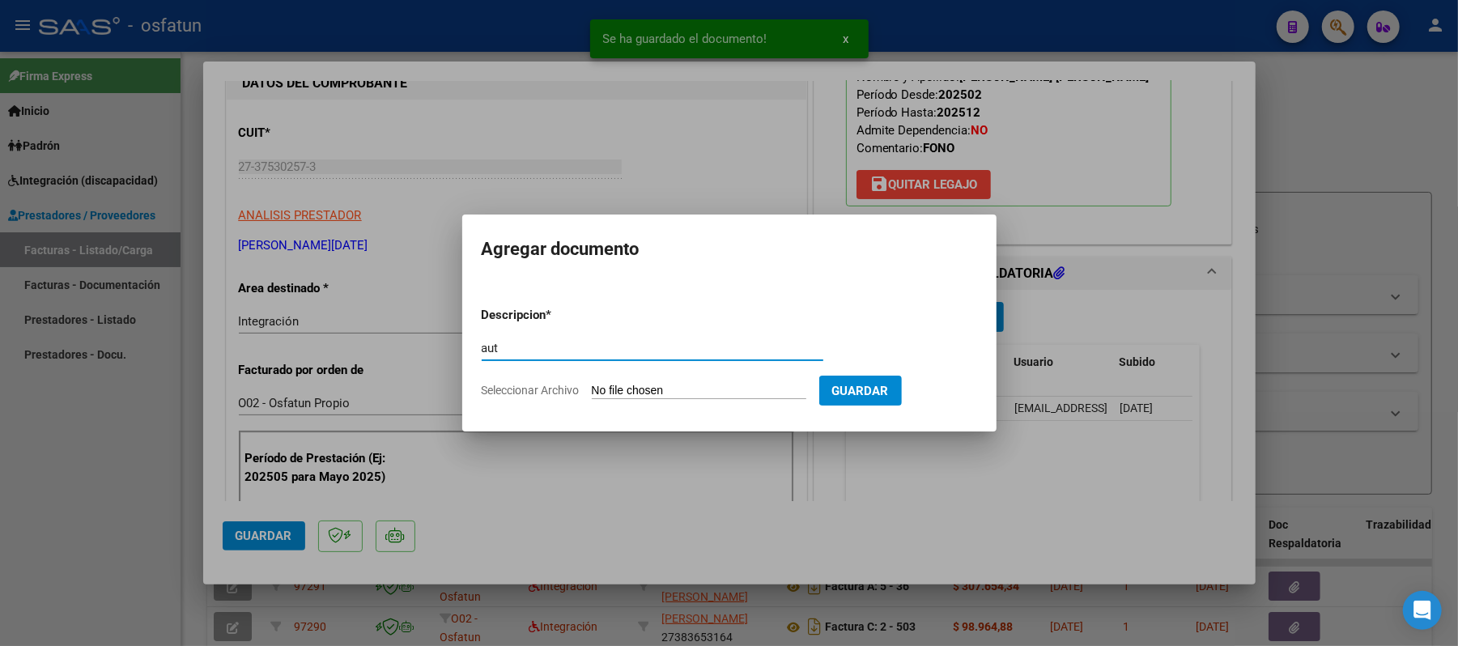
type input "aut"
click at [658, 398] on input "Seleccionar Archivo" at bounding box center [699, 391] width 215 height 15
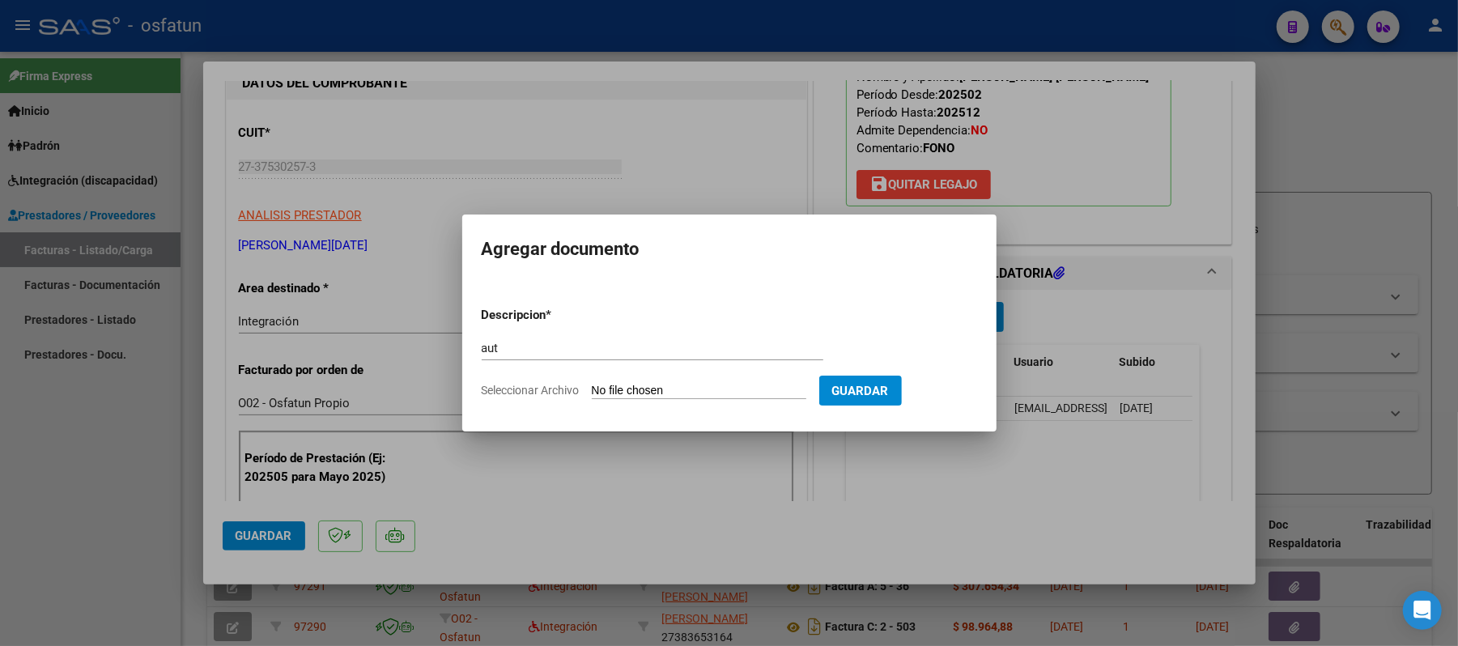
type input "C:\fakepath\AUT.pdf"
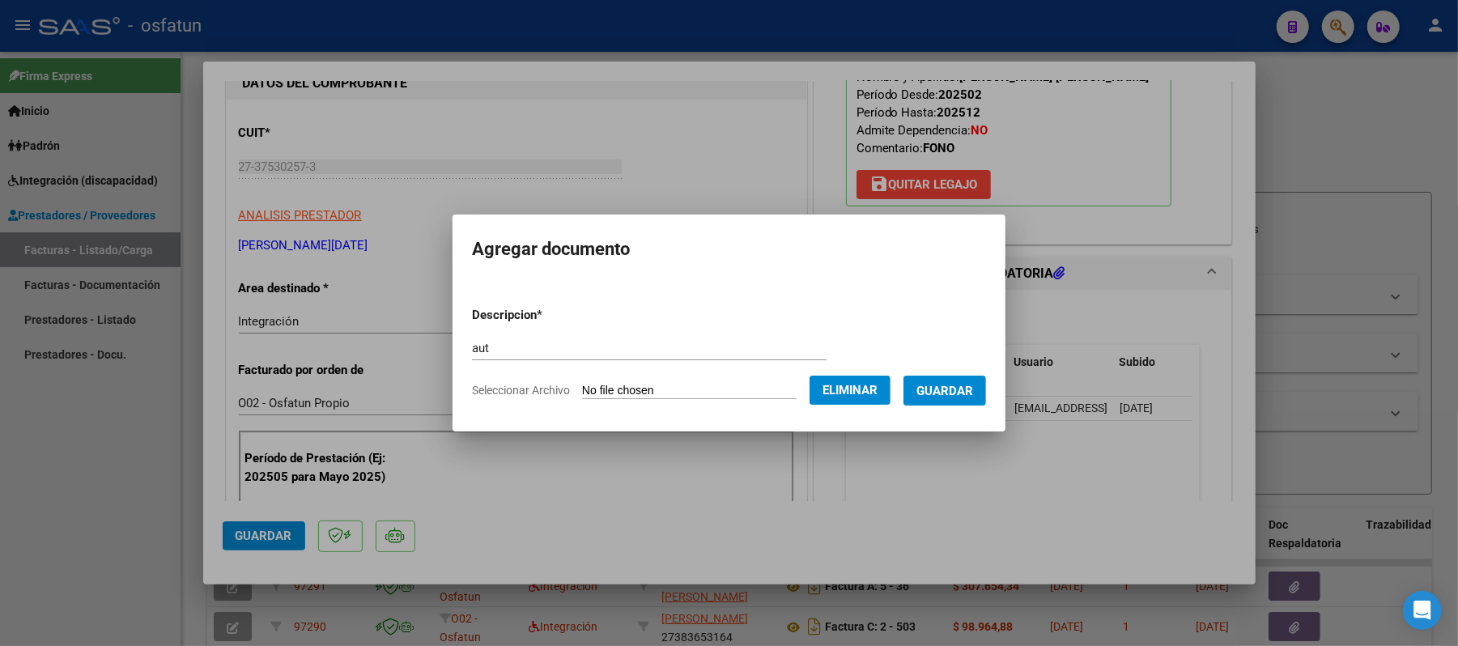
click at [957, 398] on span "Guardar" at bounding box center [944, 391] width 57 height 15
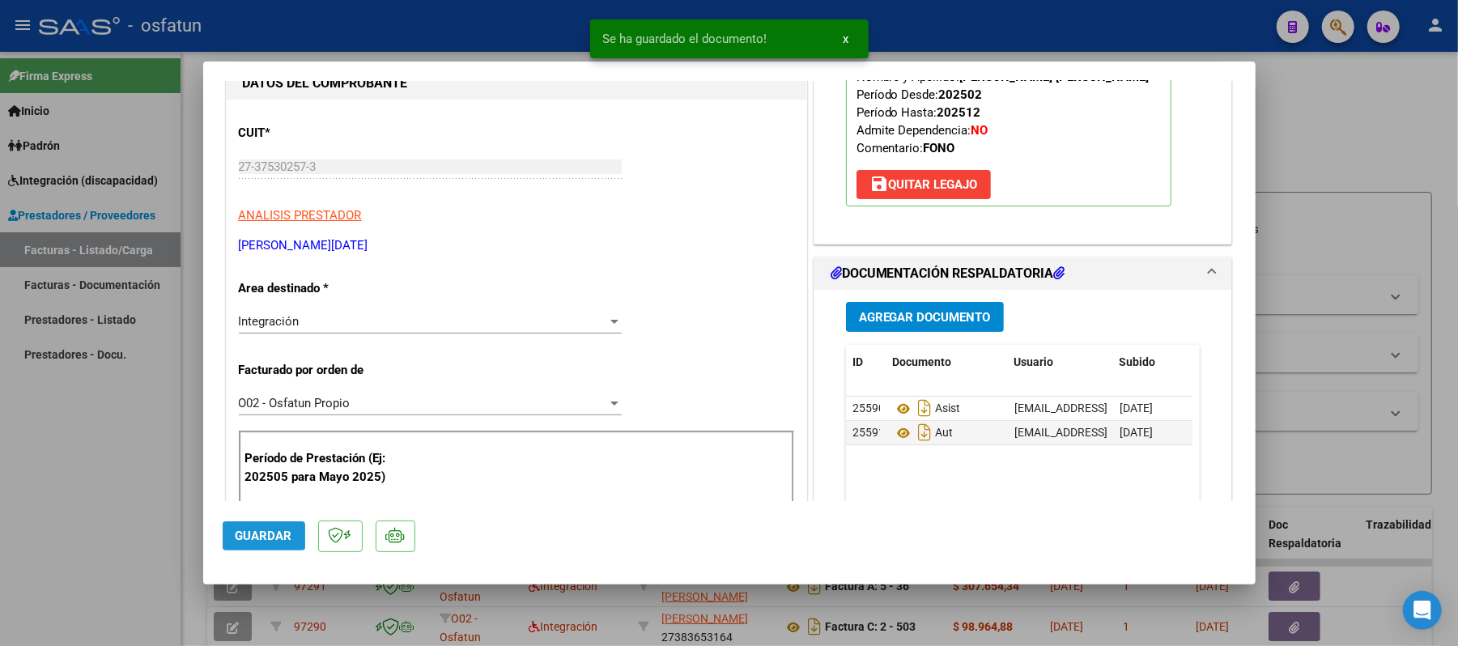
click at [286, 529] on span "Guardar" at bounding box center [264, 536] width 57 height 15
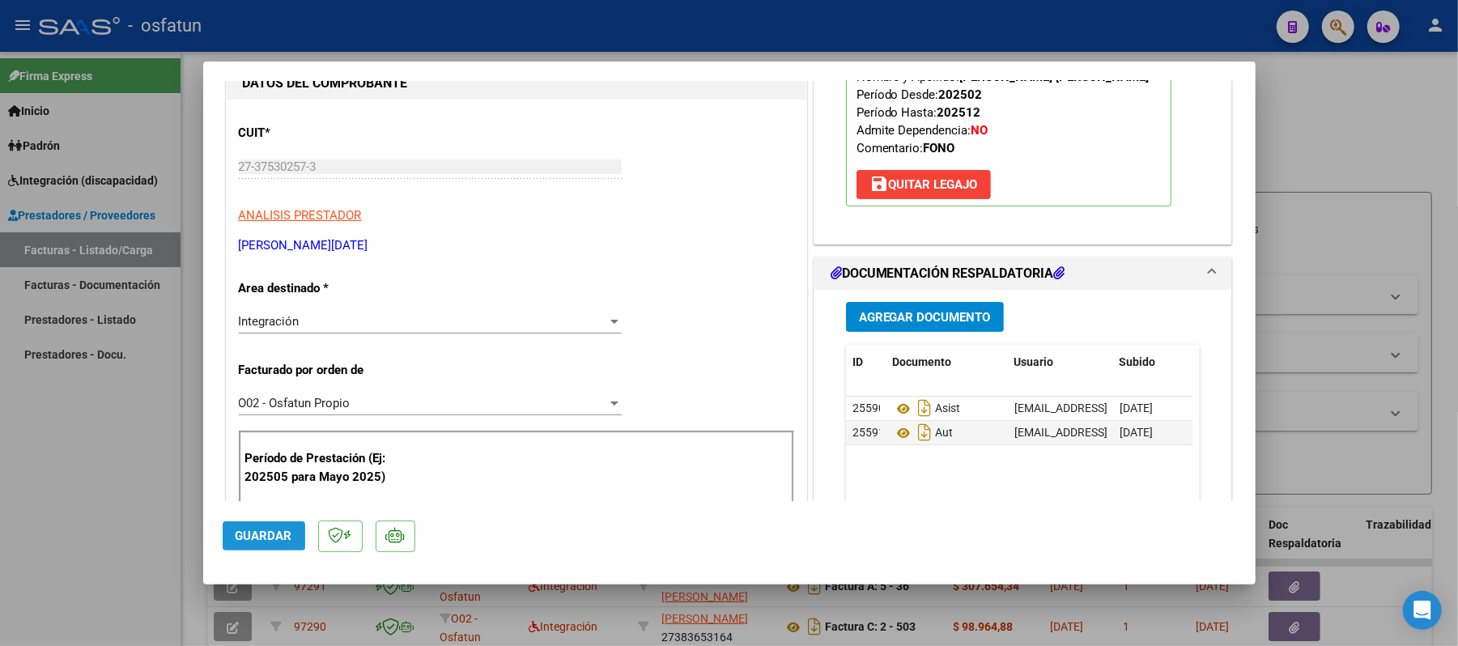
click at [238, 533] on span "Guardar" at bounding box center [264, 536] width 57 height 15
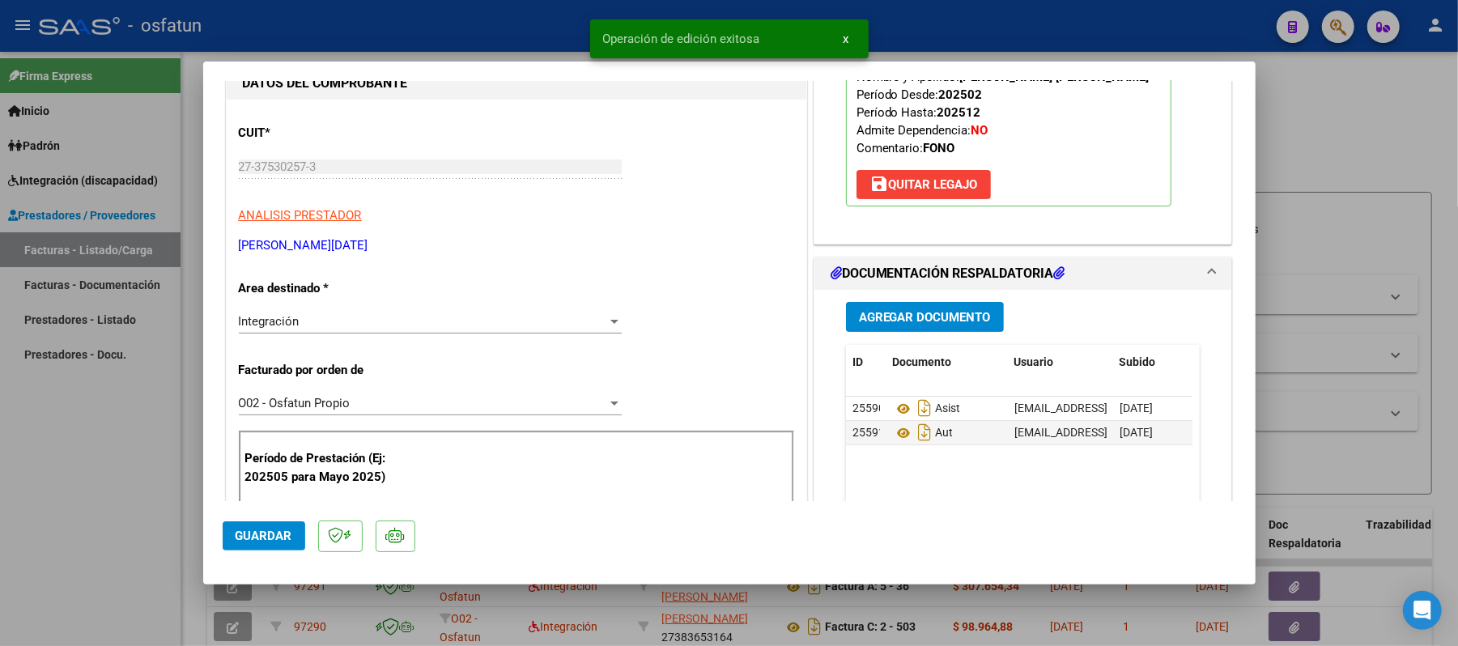
click at [1305, 126] on div at bounding box center [729, 323] width 1458 height 646
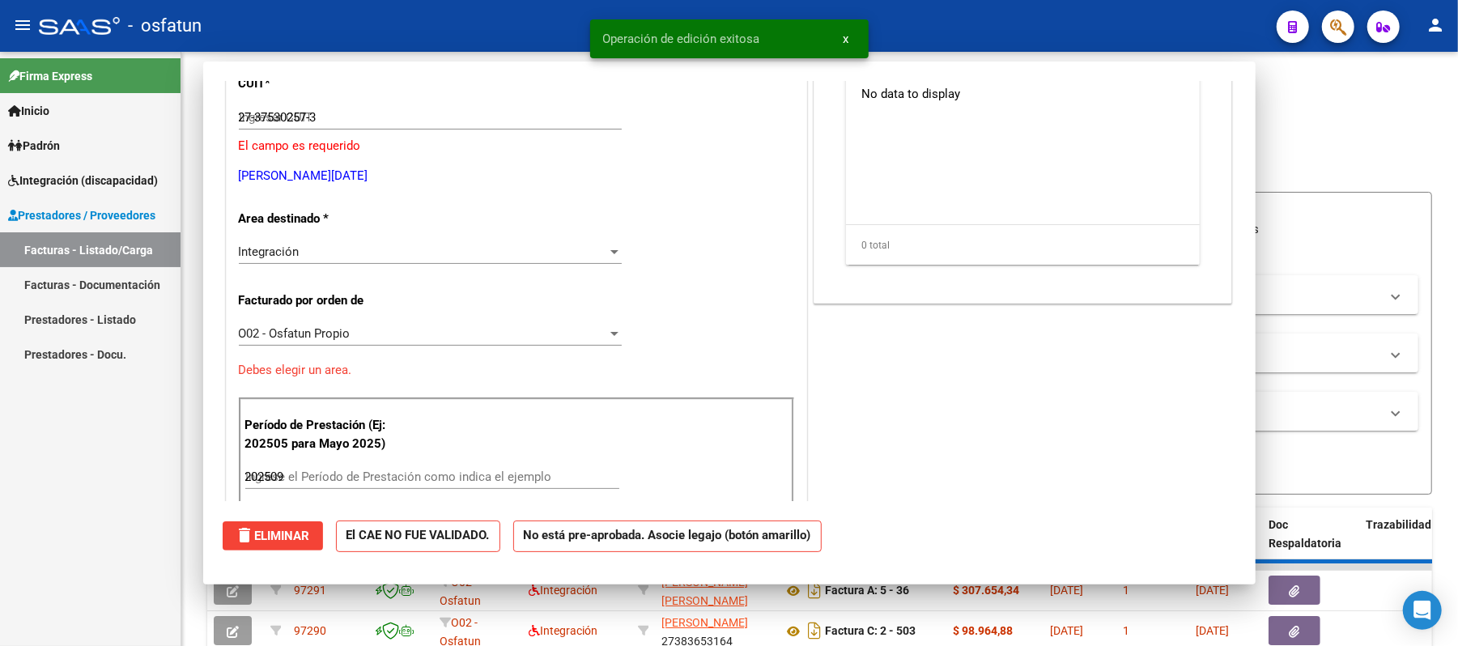
type input "$ 0,00"
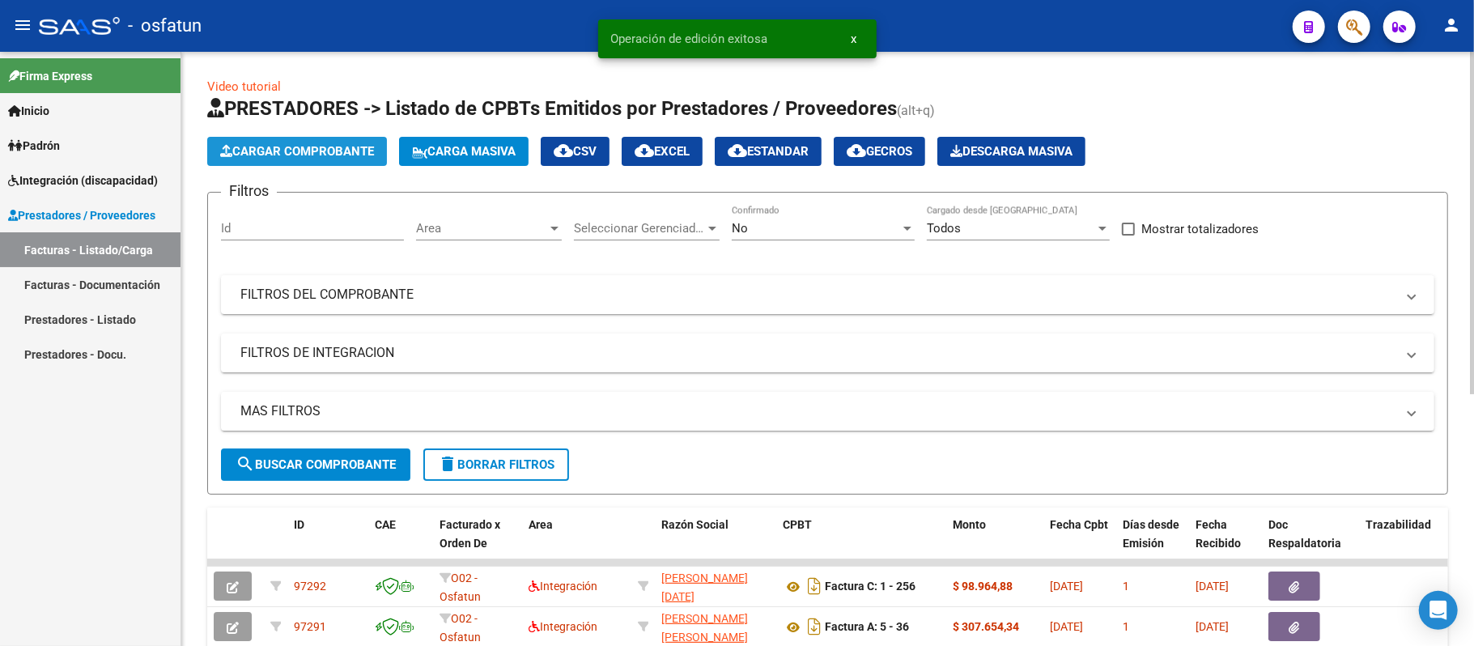
click at [334, 147] on span "Cargar Comprobante" at bounding box center [297, 151] width 154 height 15
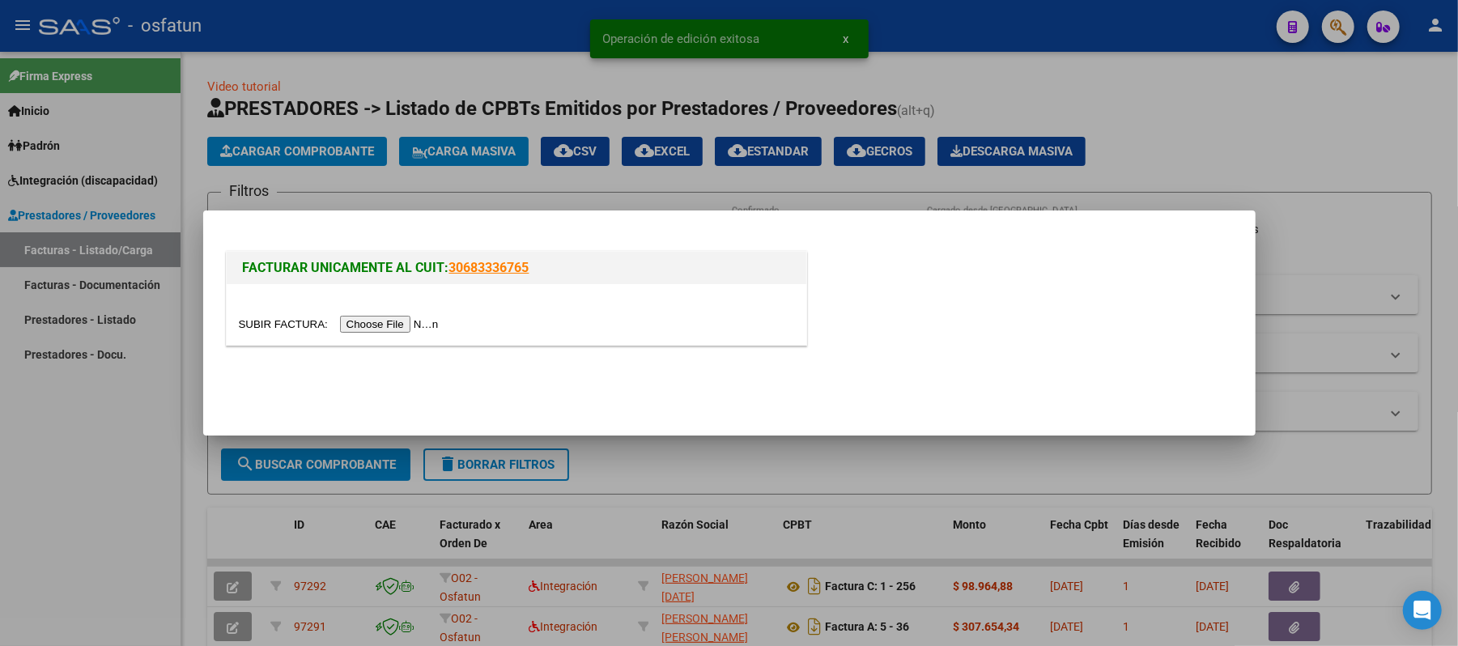
click at [397, 324] on input "file" at bounding box center [341, 324] width 205 height 17
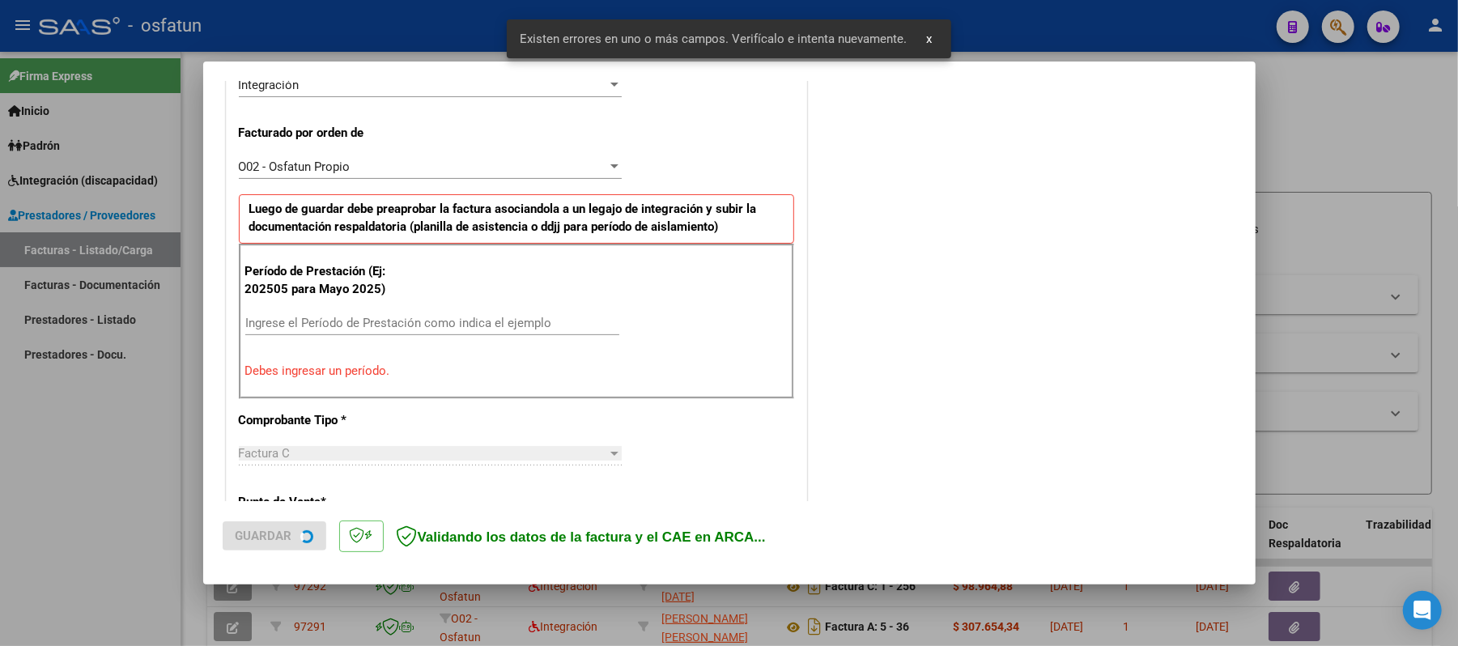
scroll to position [438, 0]
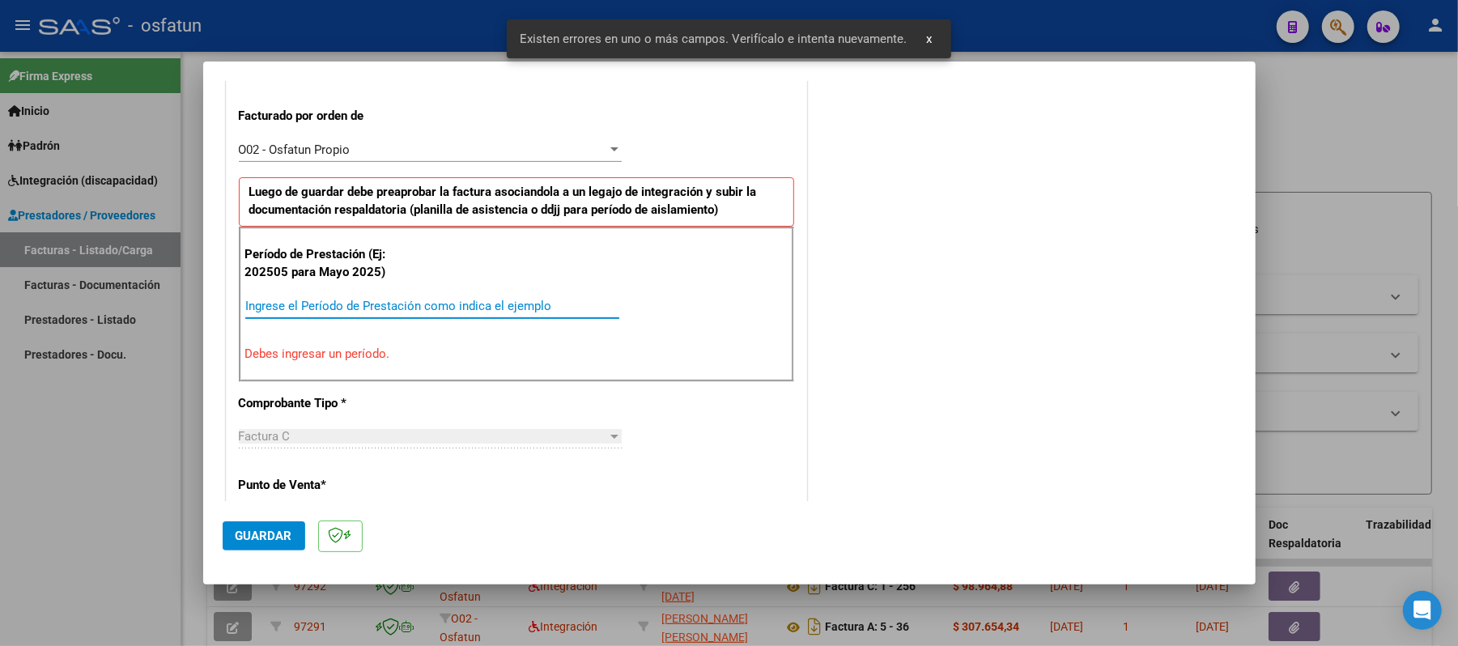
click at [444, 301] on input "Ingrese el Período de Prestación como indica el ejemplo" at bounding box center [432, 306] width 374 height 15
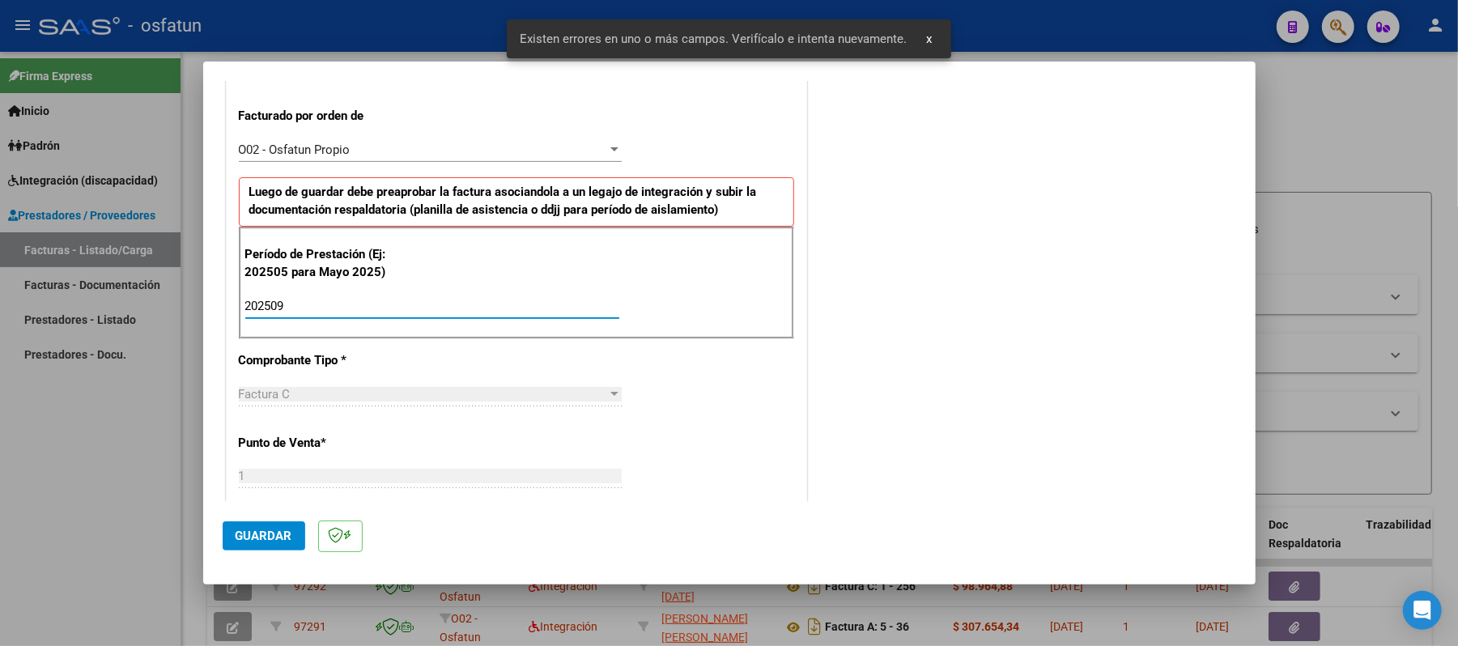
type input "202509"
click at [228, 539] on button "Guardar" at bounding box center [264, 535] width 83 height 29
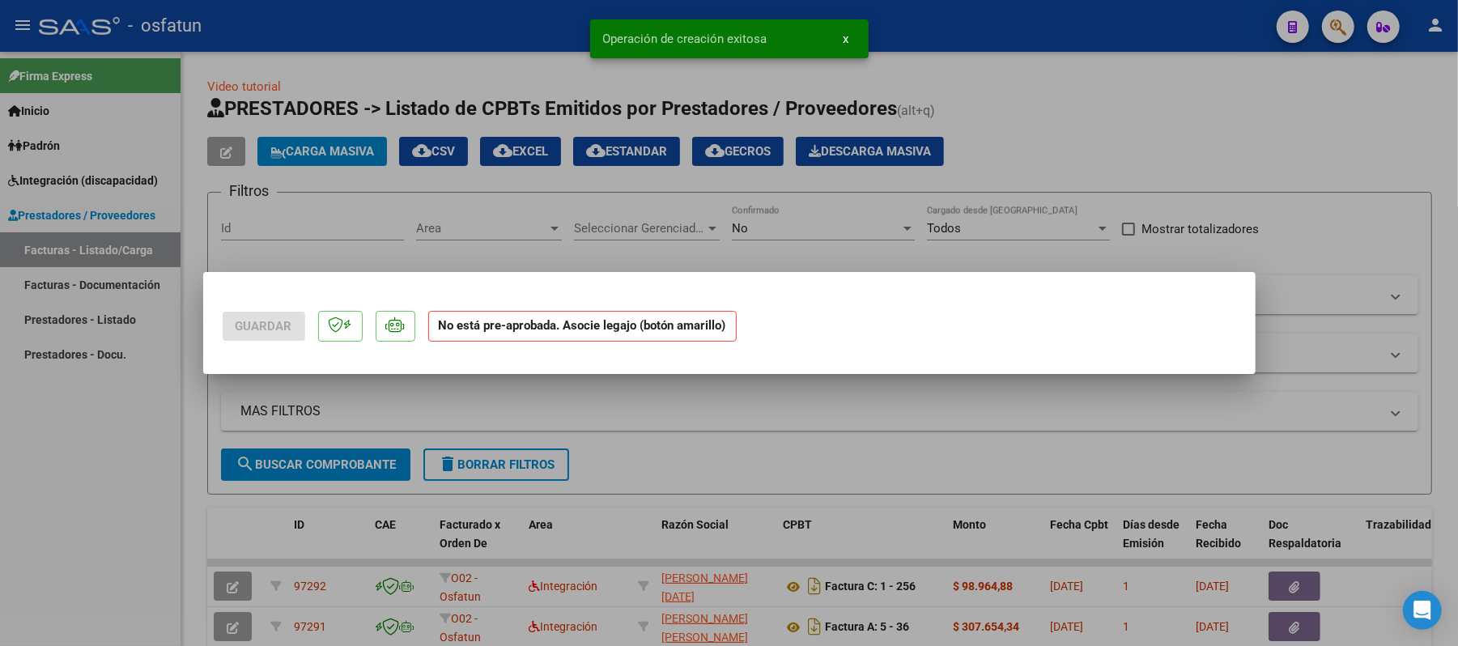
scroll to position [0, 0]
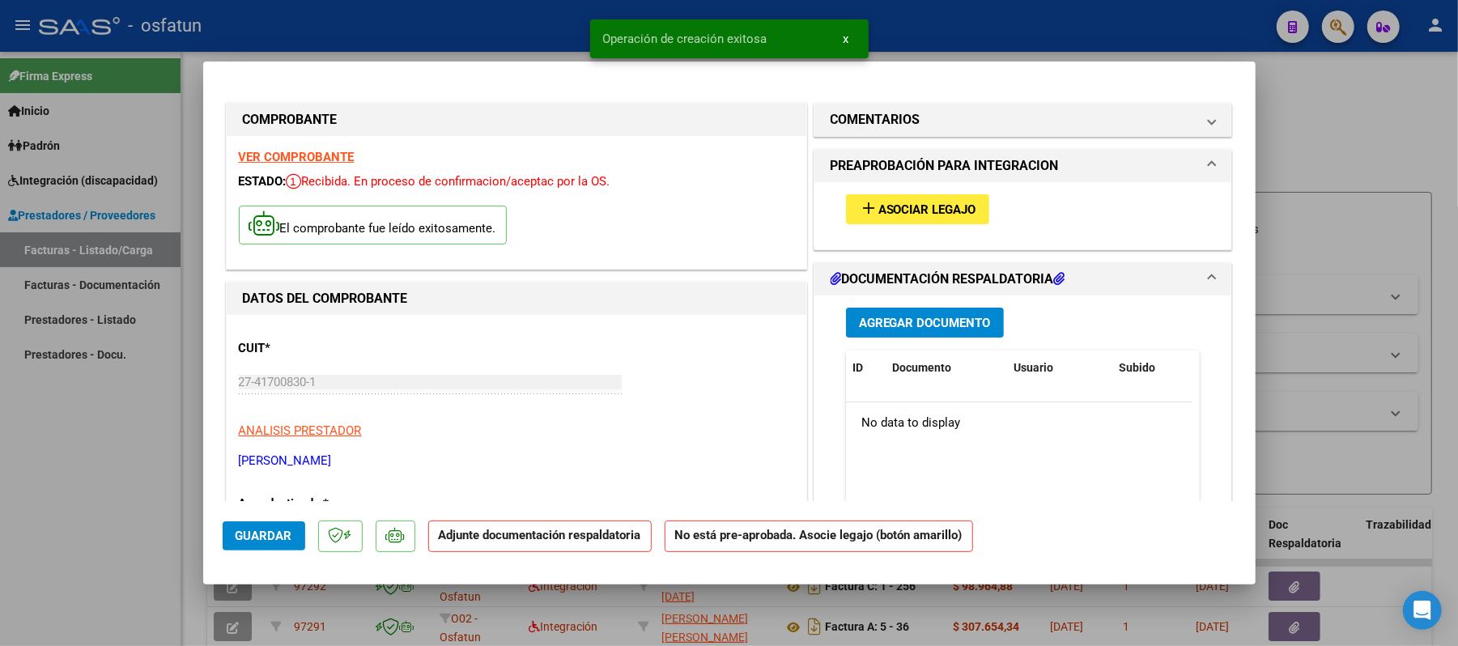
click at [901, 212] on span "Asociar Legajo" at bounding box center [927, 209] width 98 height 15
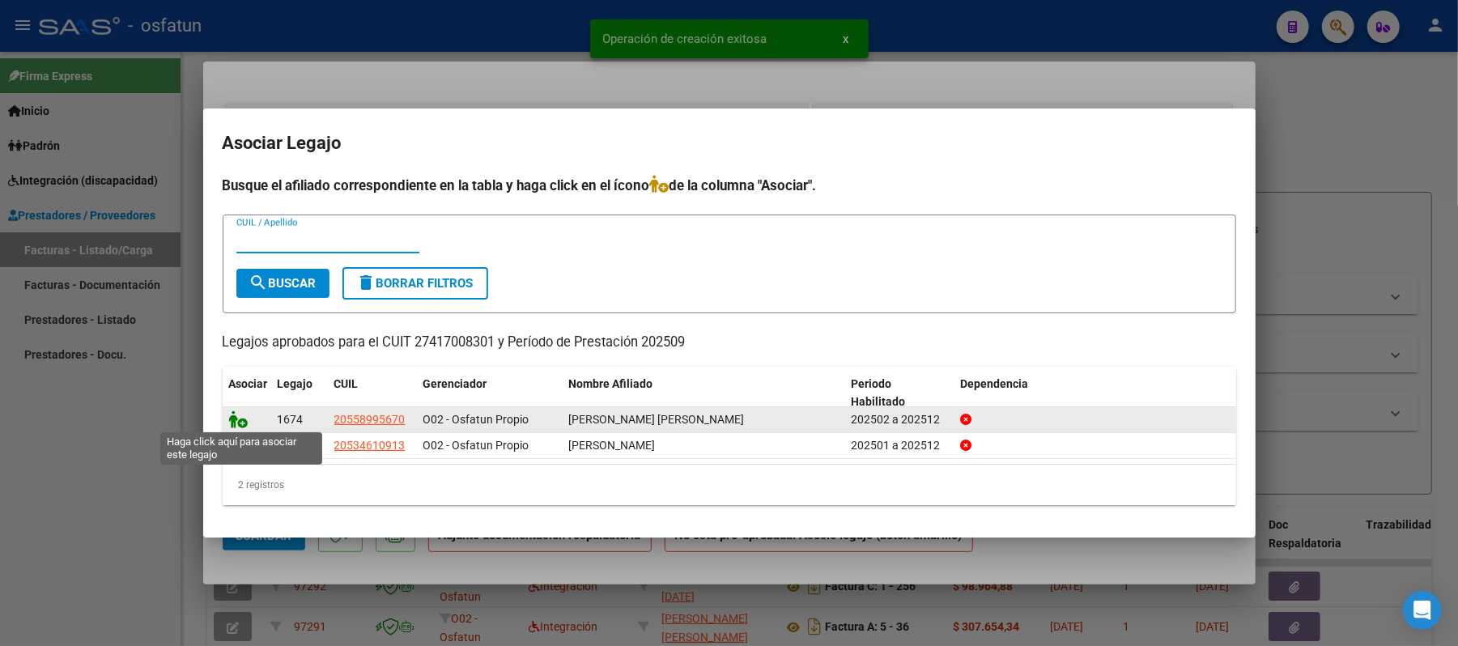
click at [243, 413] on icon at bounding box center [238, 419] width 19 height 18
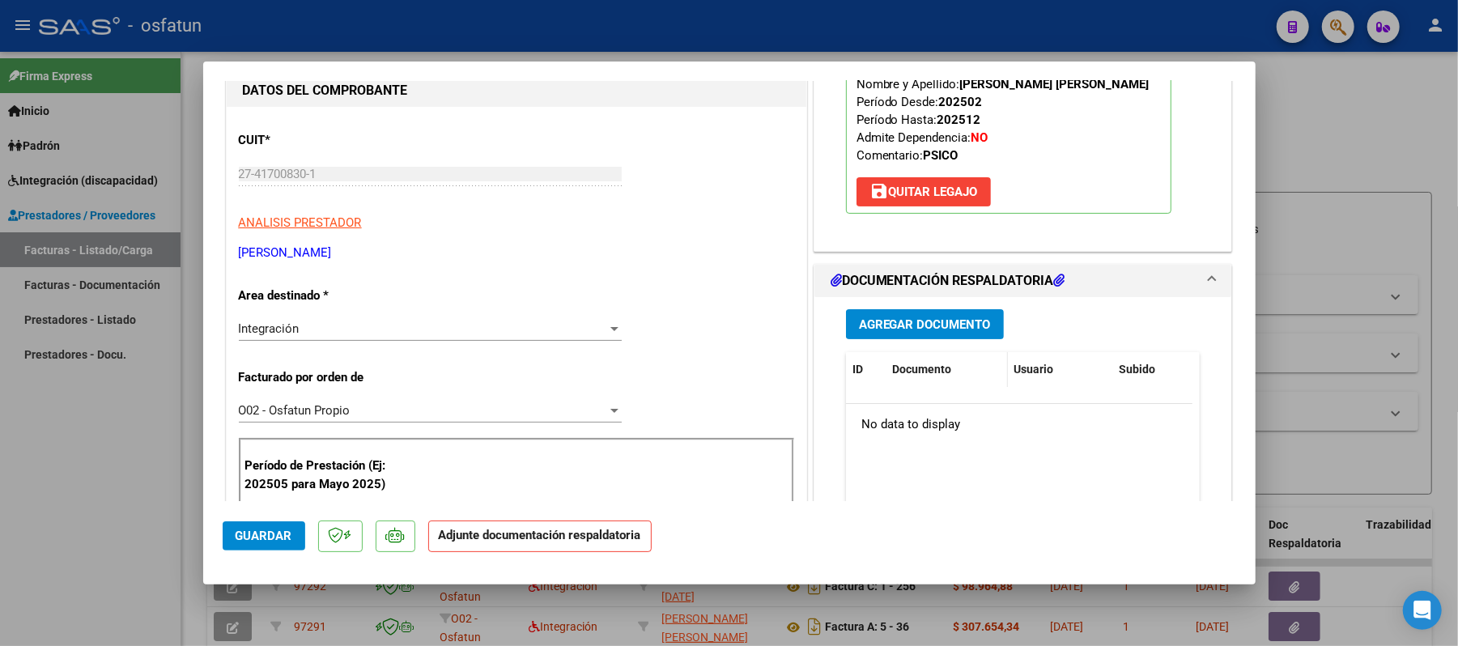
scroll to position [215, 0]
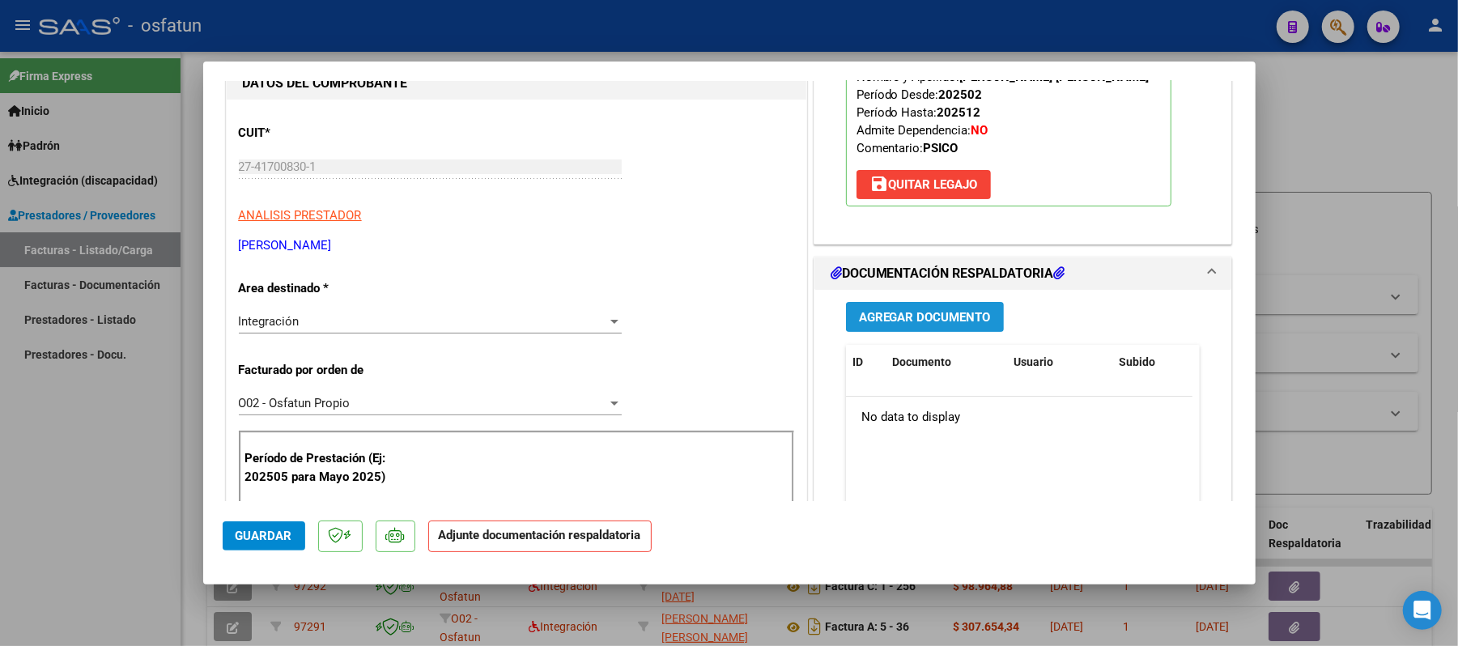
click at [907, 325] on span "Agregar Documento" at bounding box center [925, 317] width 132 height 15
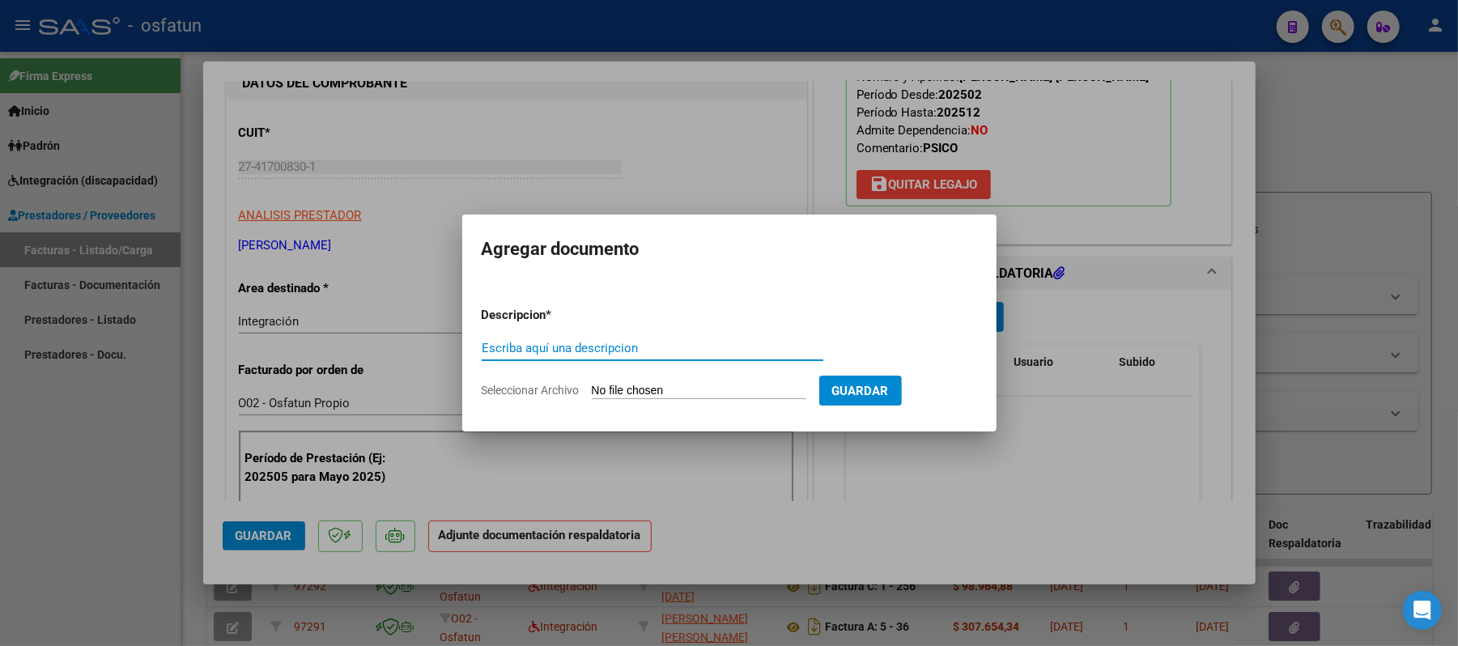
click at [720, 354] on input "Escriba aquí una descripcion" at bounding box center [653, 348] width 342 height 15
type input "asist"
click at [713, 386] on input "Seleccionar Archivo" at bounding box center [699, 391] width 215 height 15
type input "C:\fakepath\ASIST.pdf"
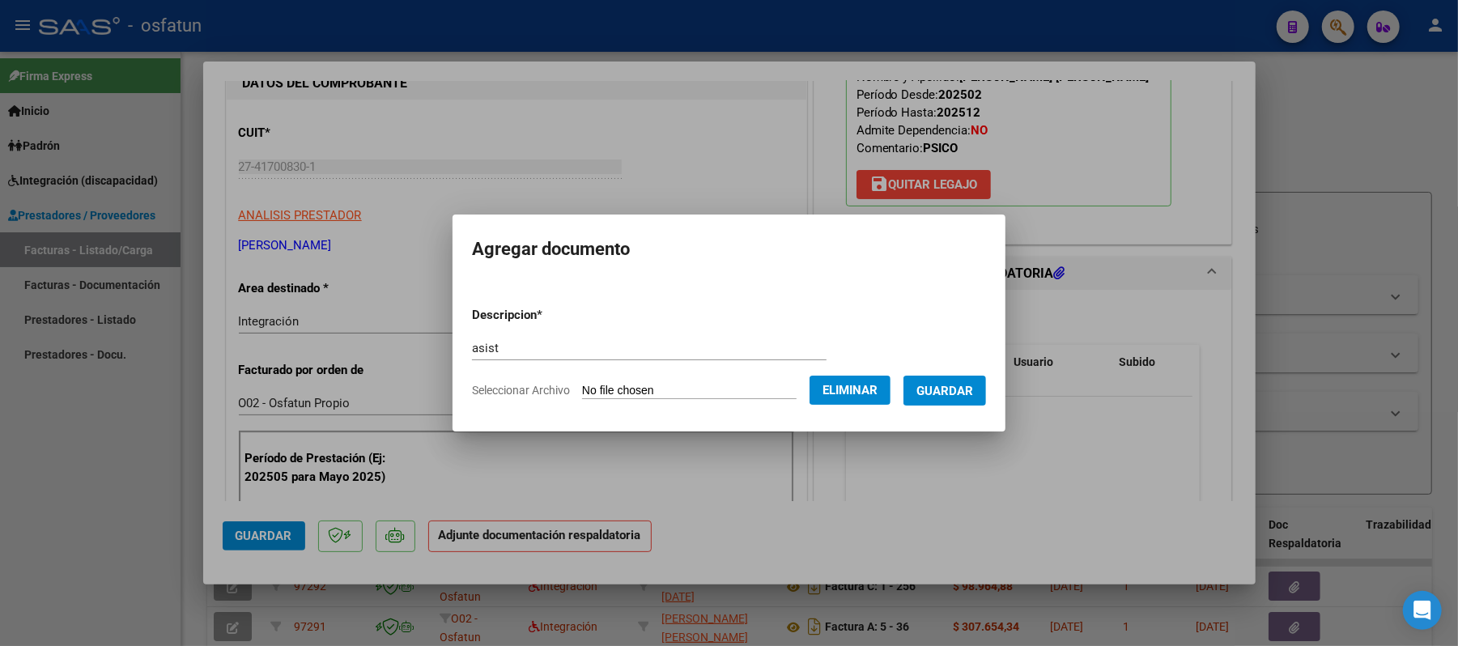
click at [945, 389] on span "Guardar" at bounding box center [944, 391] width 57 height 15
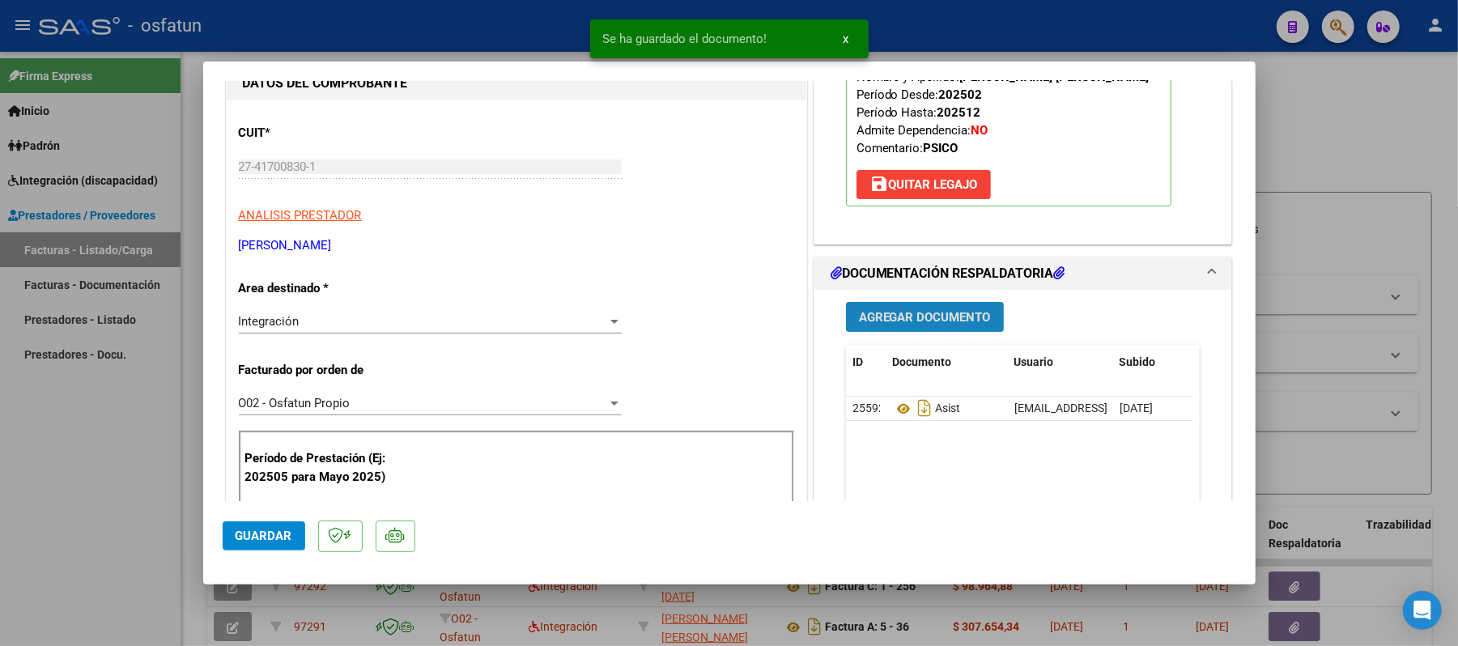
click at [894, 325] on span "Agregar Documento" at bounding box center [925, 317] width 132 height 15
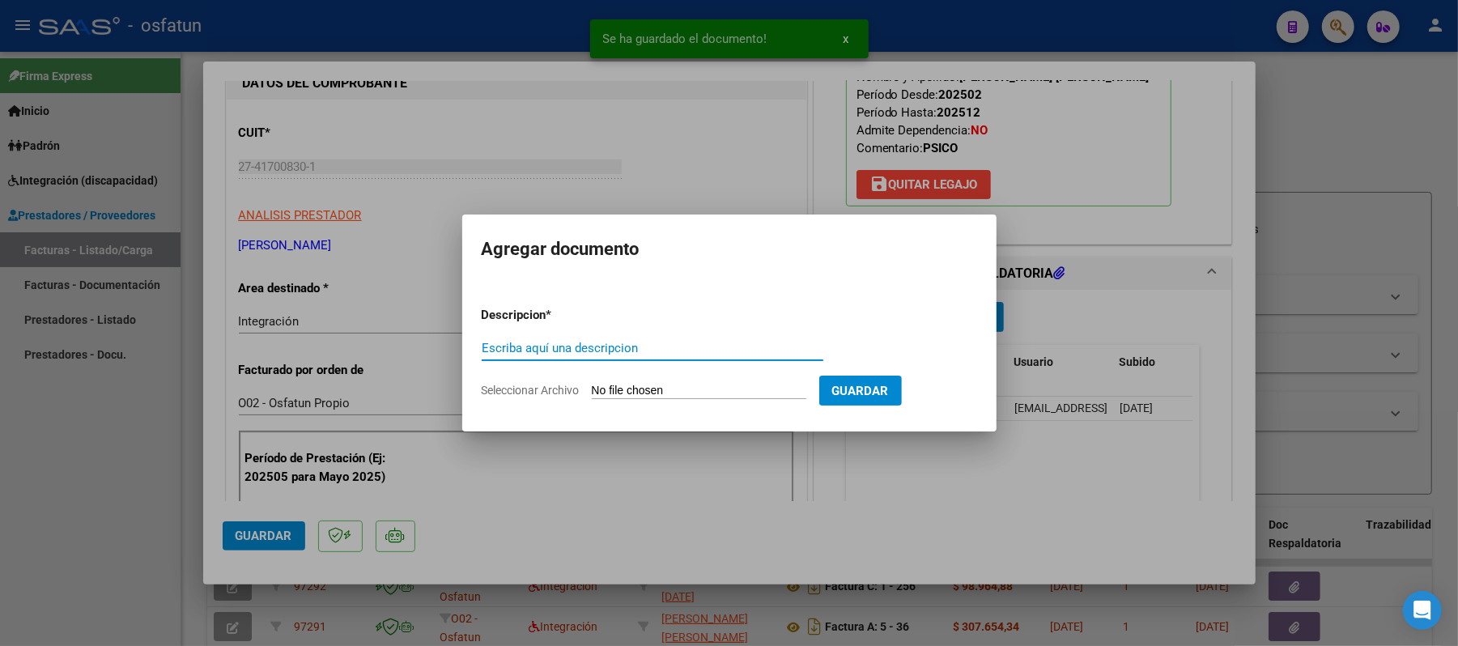
click at [680, 354] on input "Escriba aquí una descripcion" at bounding box center [653, 348] width 342 height 15
type input "aut"
click at [686, 395] on input "Seleccionar Archivo" at bounding box center [699, 391] width 215 height 15
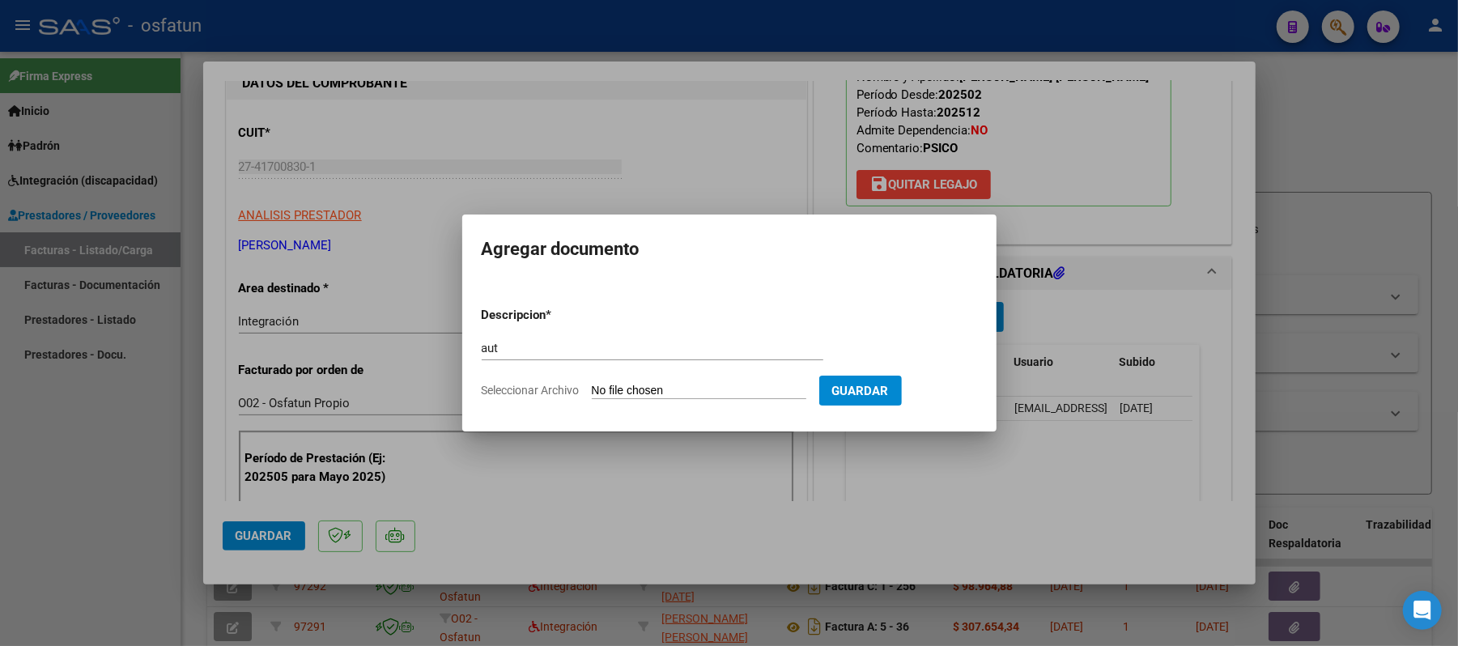
type input "C:\fakepath\AUT.pdf"
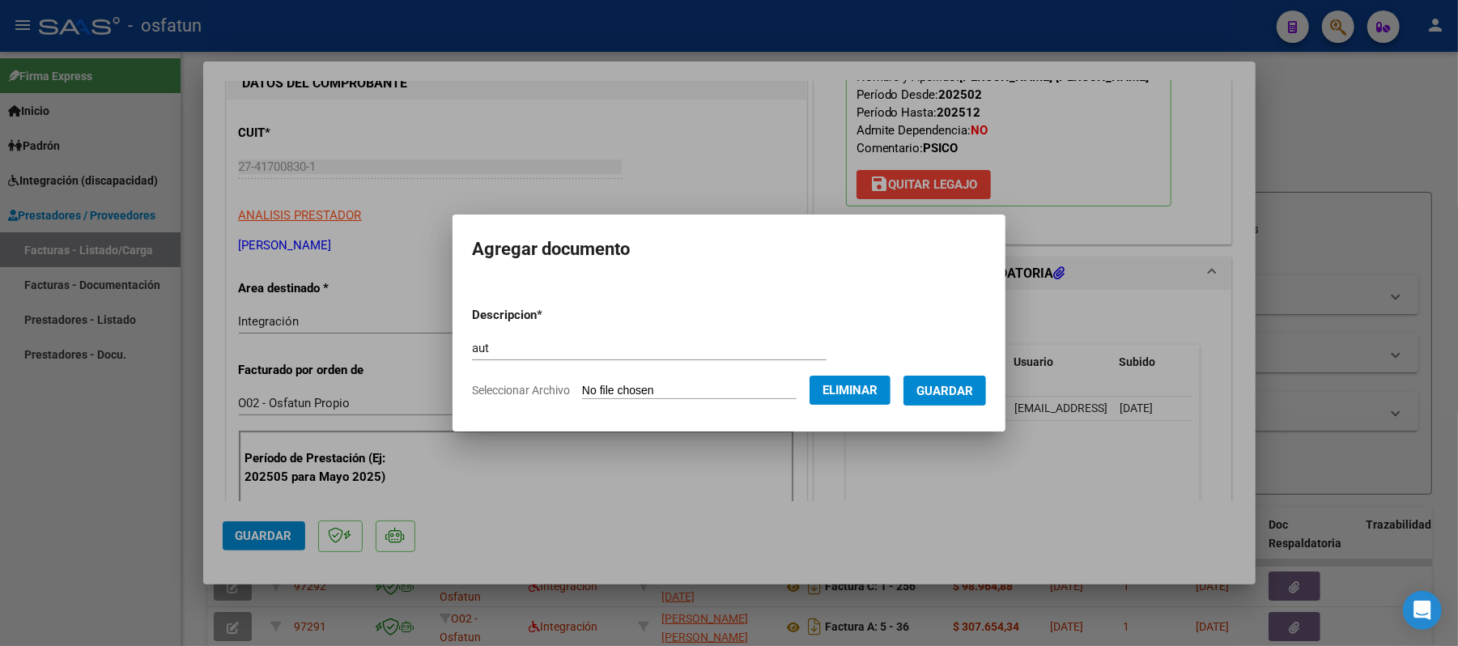
click at [973, 389] on span "Guardar" at bounding box center [944, 391] width 57 height 15
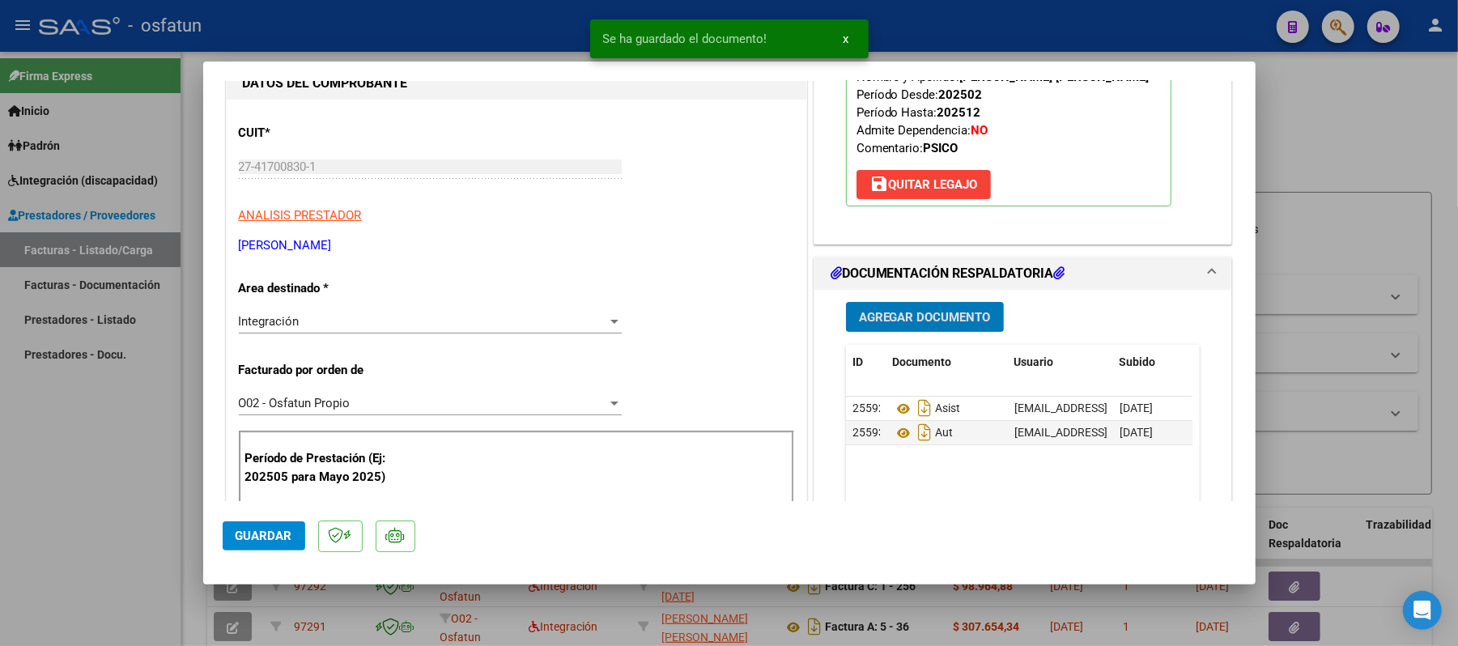
click at [247, 526] on button "Guardar" at bounding box center [264, 535] width 83 height 29
click at [1397, 147] on div at bounding box center [729, 323] width 1458 height 646
type input "$ 0,00"
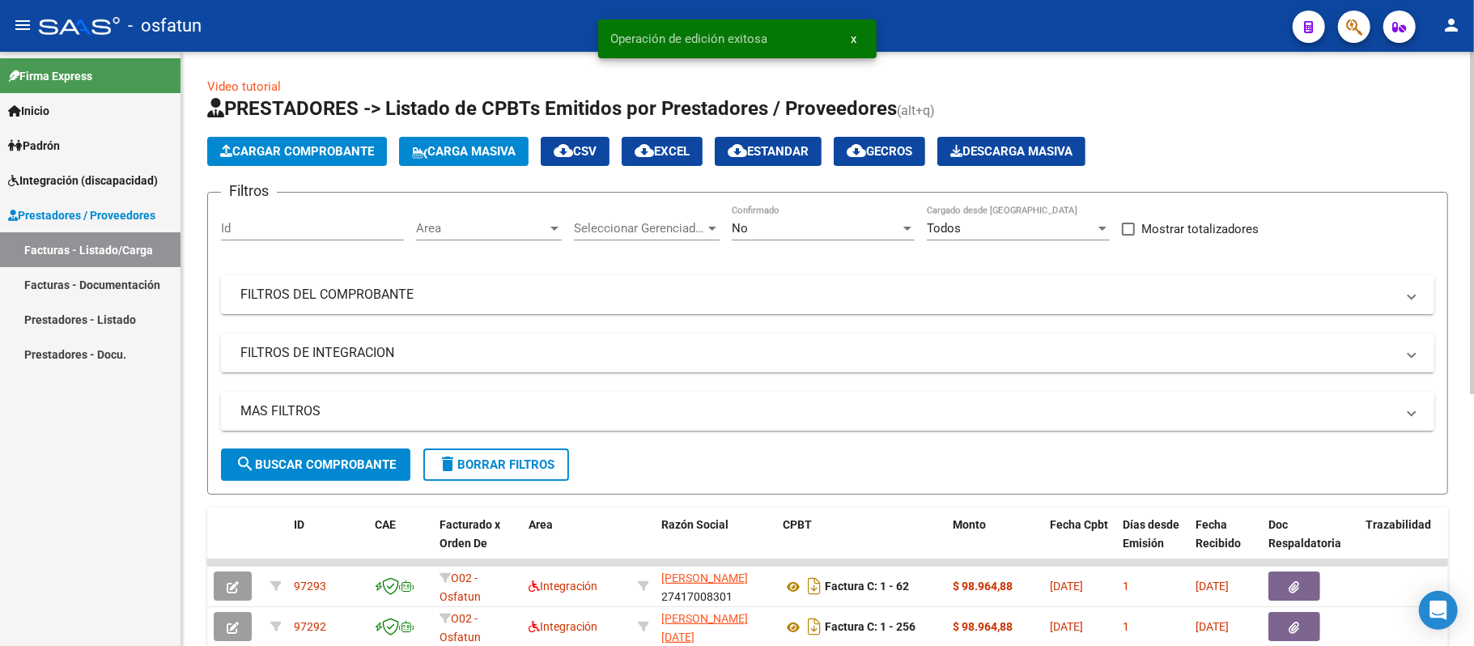
click at [340, 160] on button "Cargar Comprobante" at bounding box center [297, 151] width 180 height 29
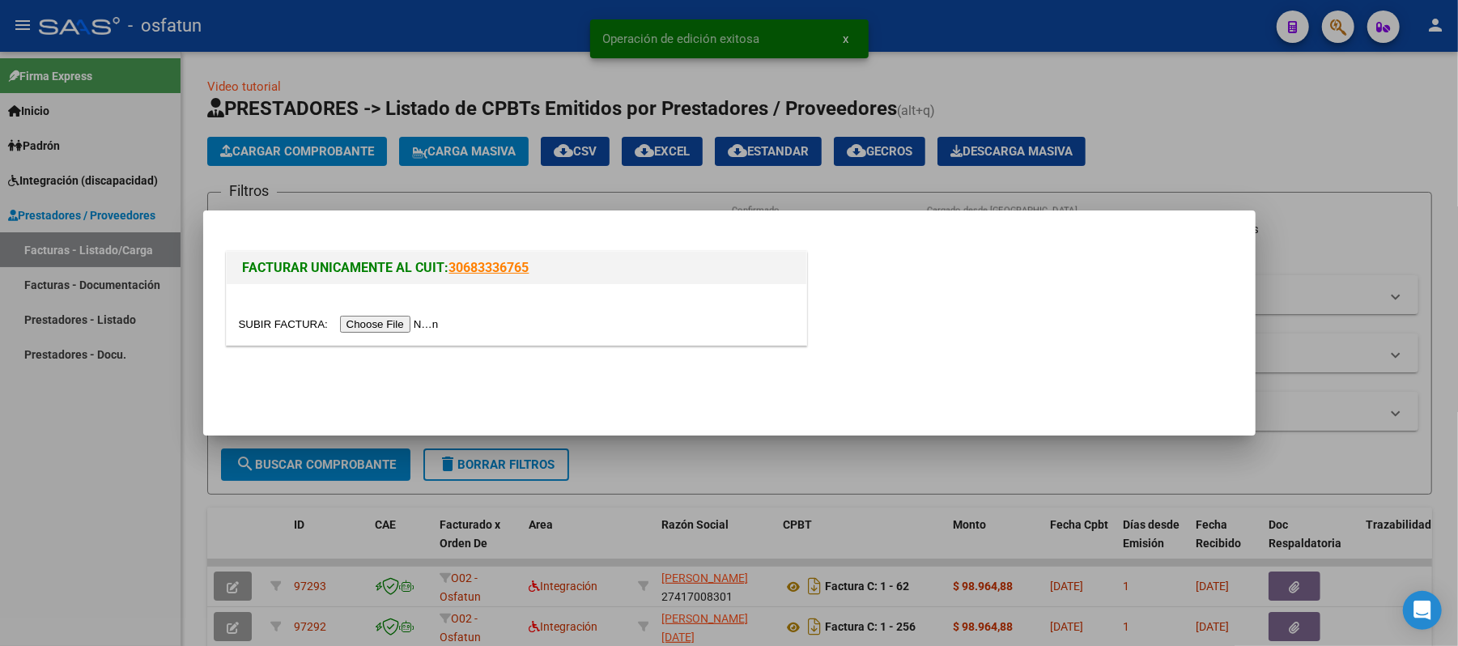
click at [405, 318] on input "file" at bounding box center [341, 324] width 205 height 17
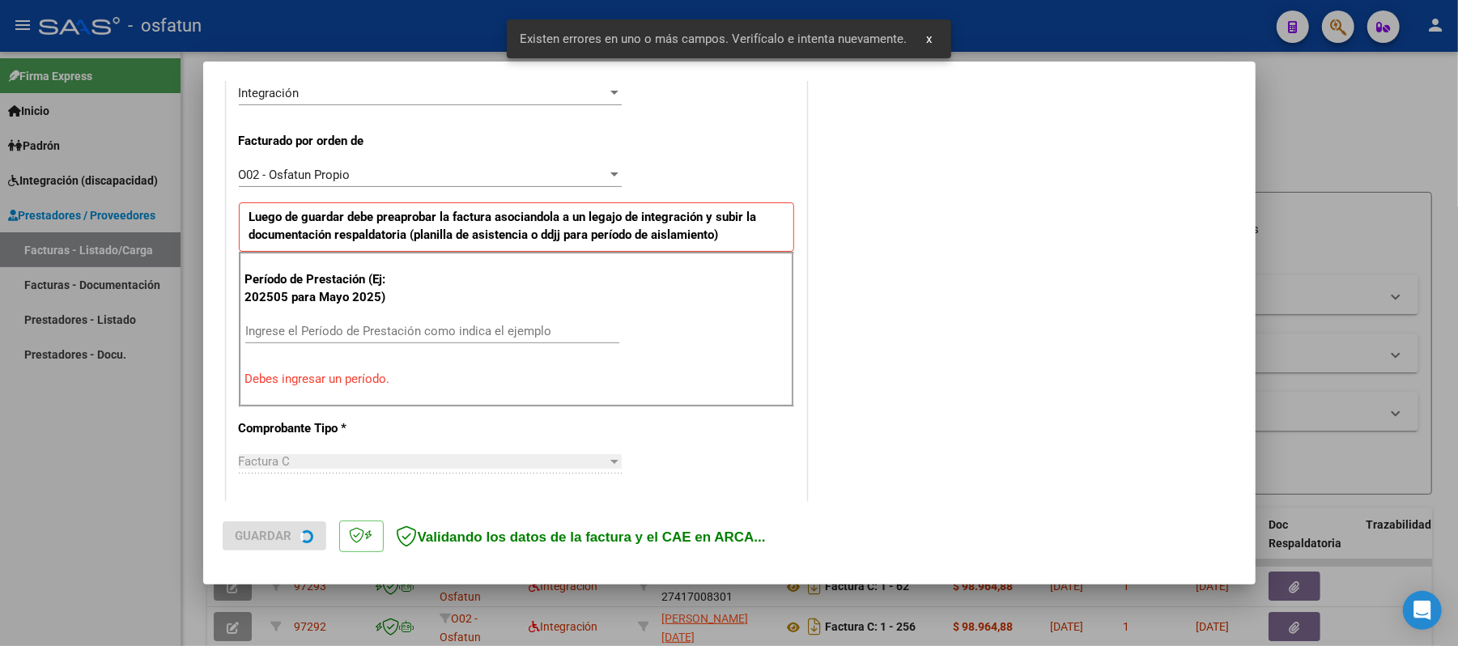
scroll to position [438, 0]
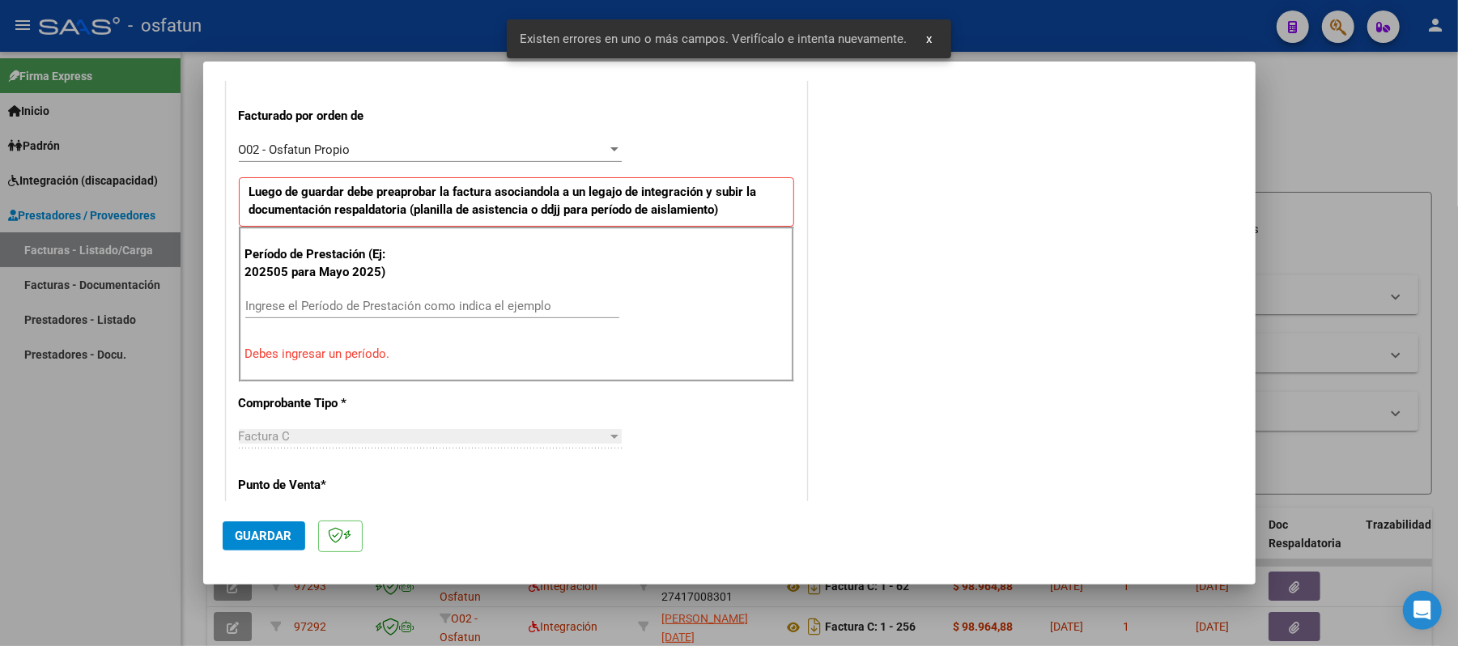
click at [370, 304] on input "Ingrese el Período de Prestación como indica el ejemplo" at bounding box center [432, 306] width 374 height 15
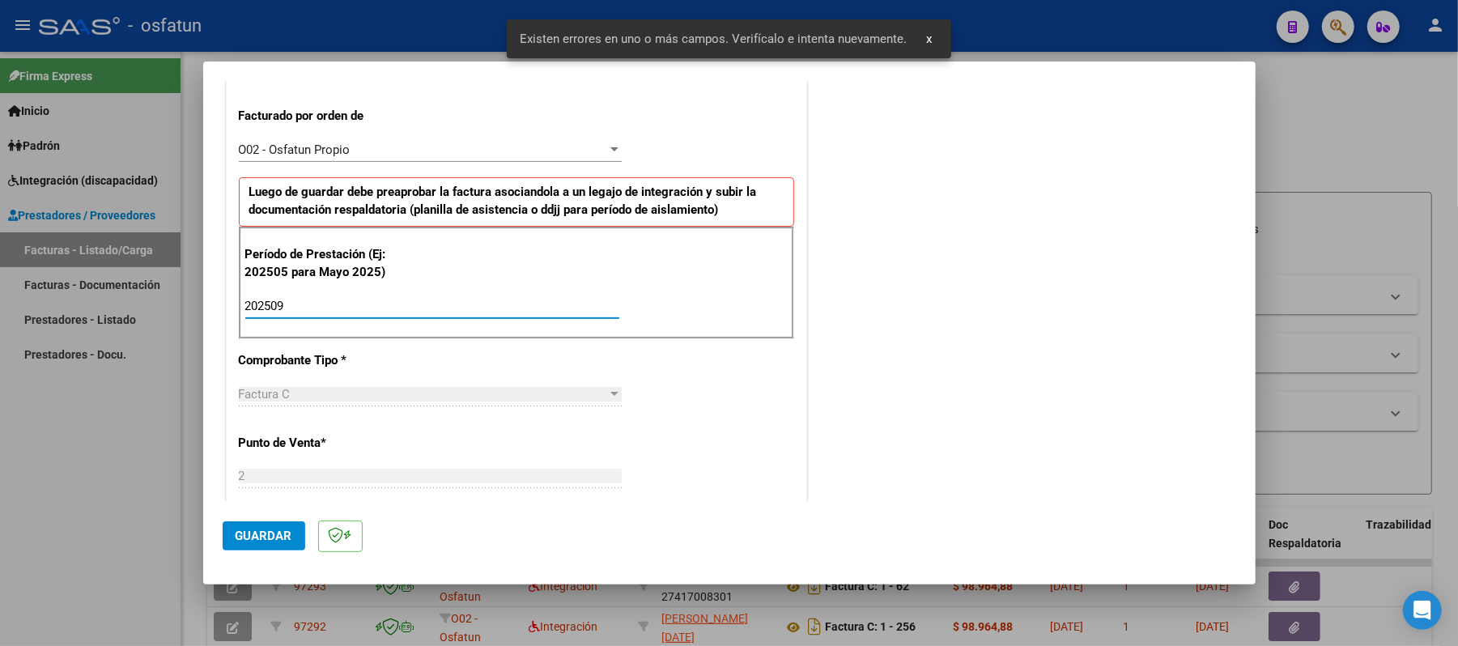
type input "202509"
click at [275, 532] on span "Guardar" at bounding box center [264, 536] width 57 height 15
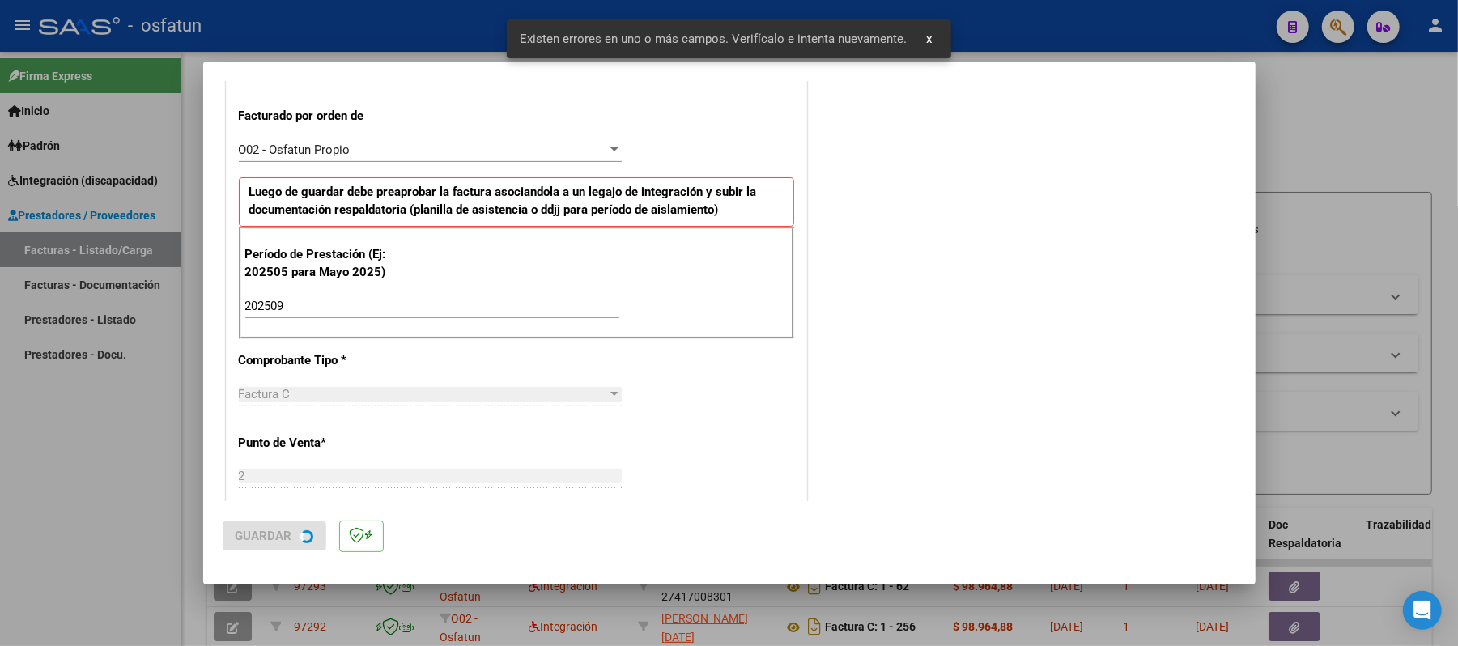
scroll to position [0, 0]
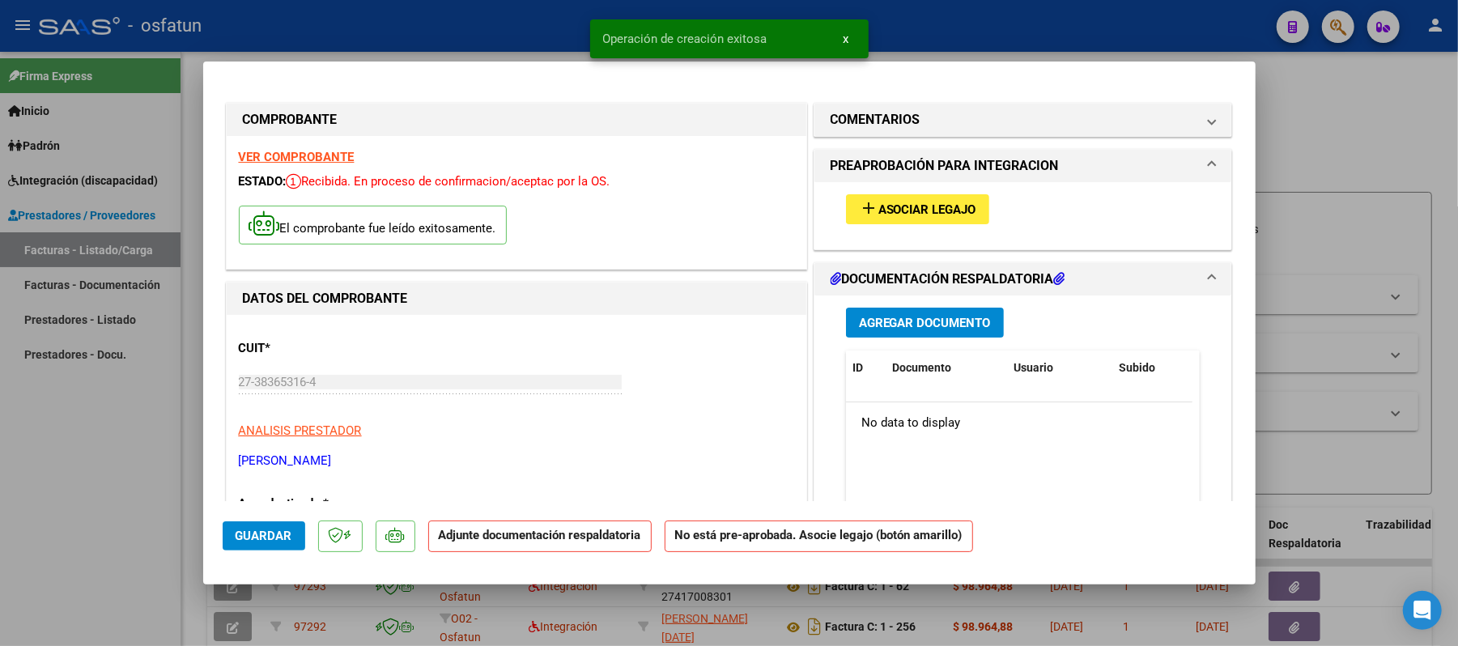
click at [970, 212] on button "add Asociar Legajo" at bounding box center [917, 209] width 143 height 30
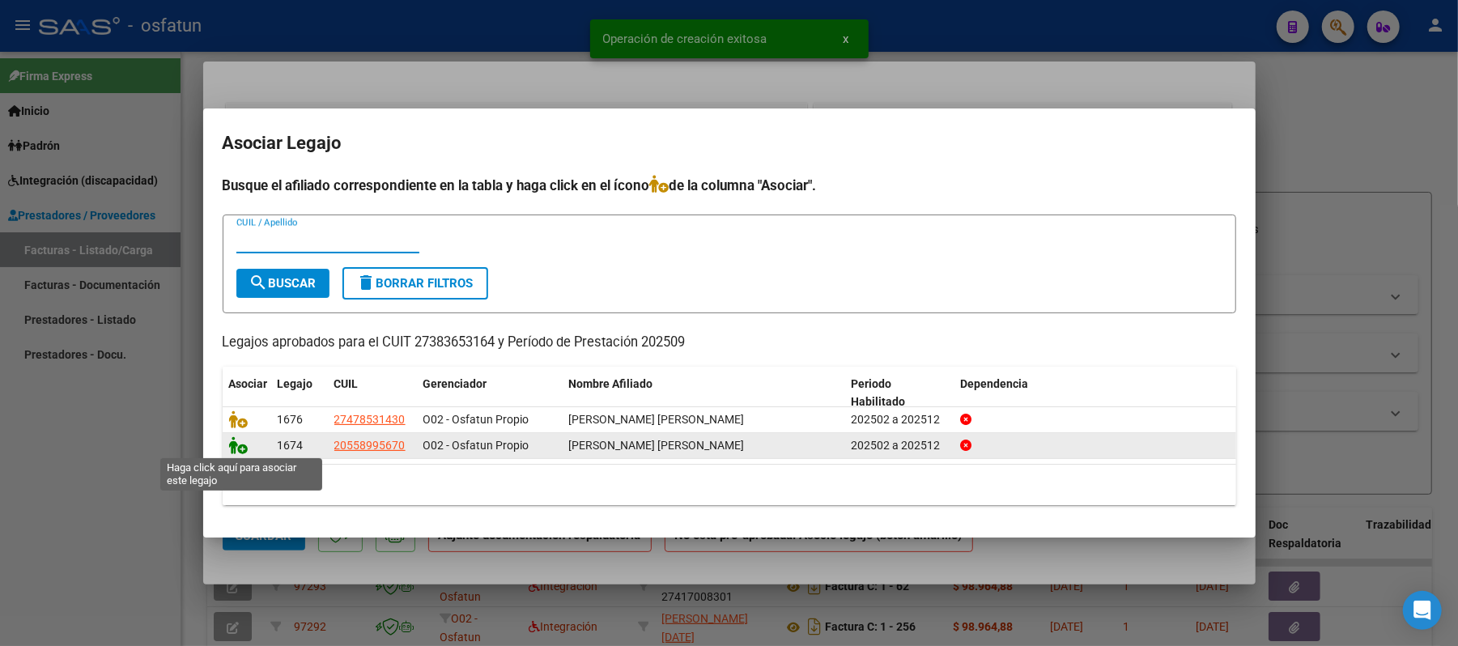
click at [229, 444] on icon at bounding box center [238, 445] width 19 height 18
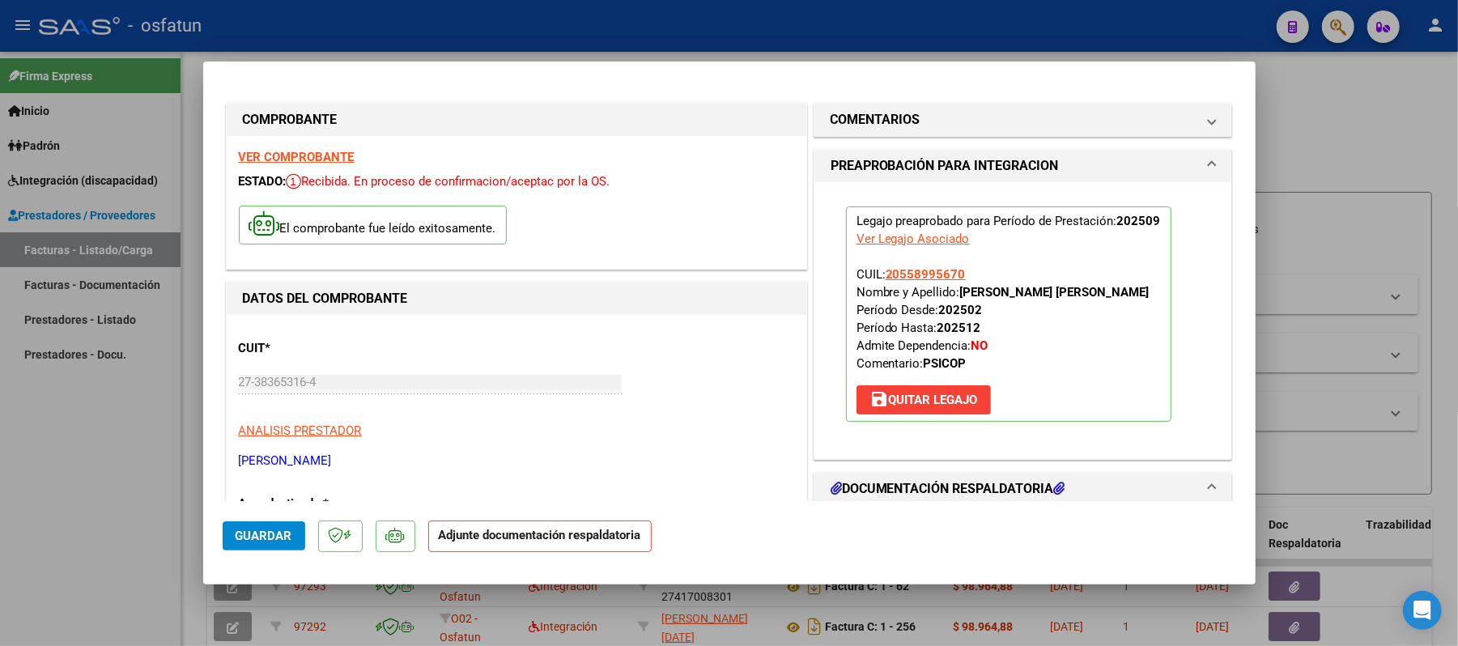
scroll to position [108, 0]
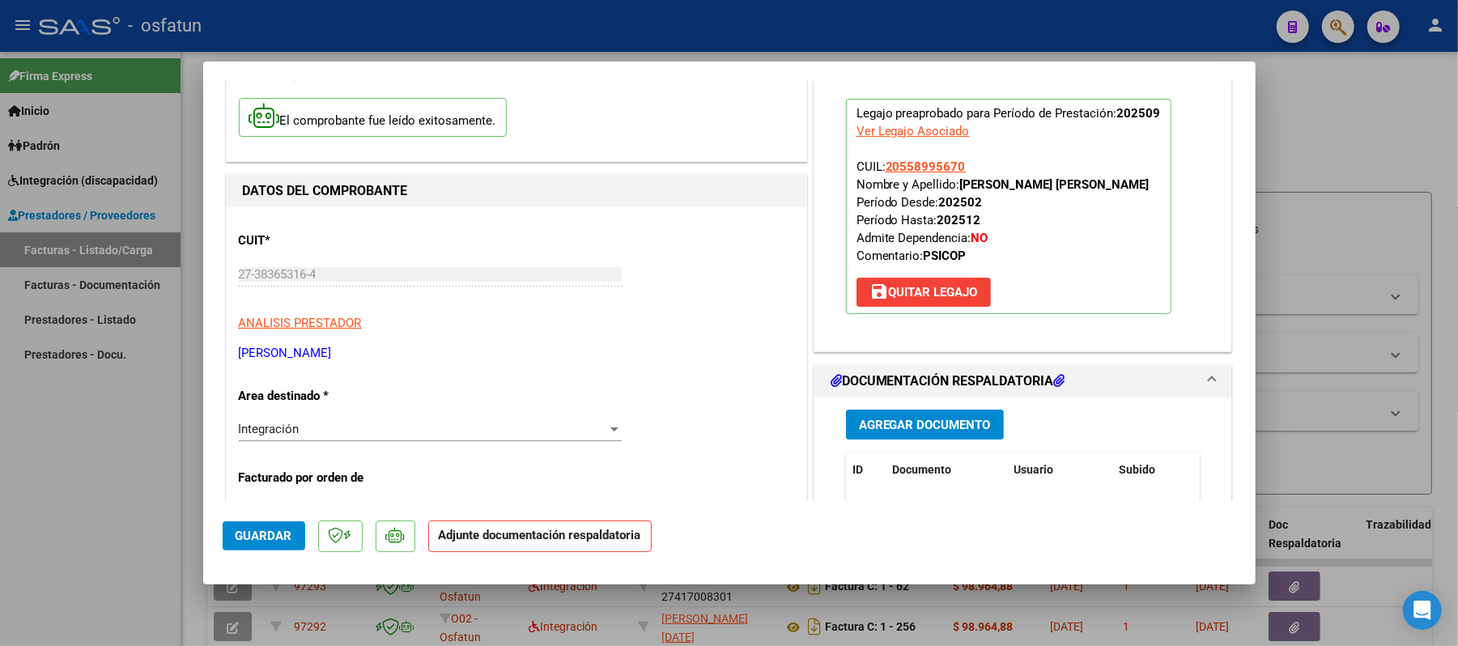
click at [934, 432] on span "Agregar Documento" at bounding box center [925, 425] width 132 height 15
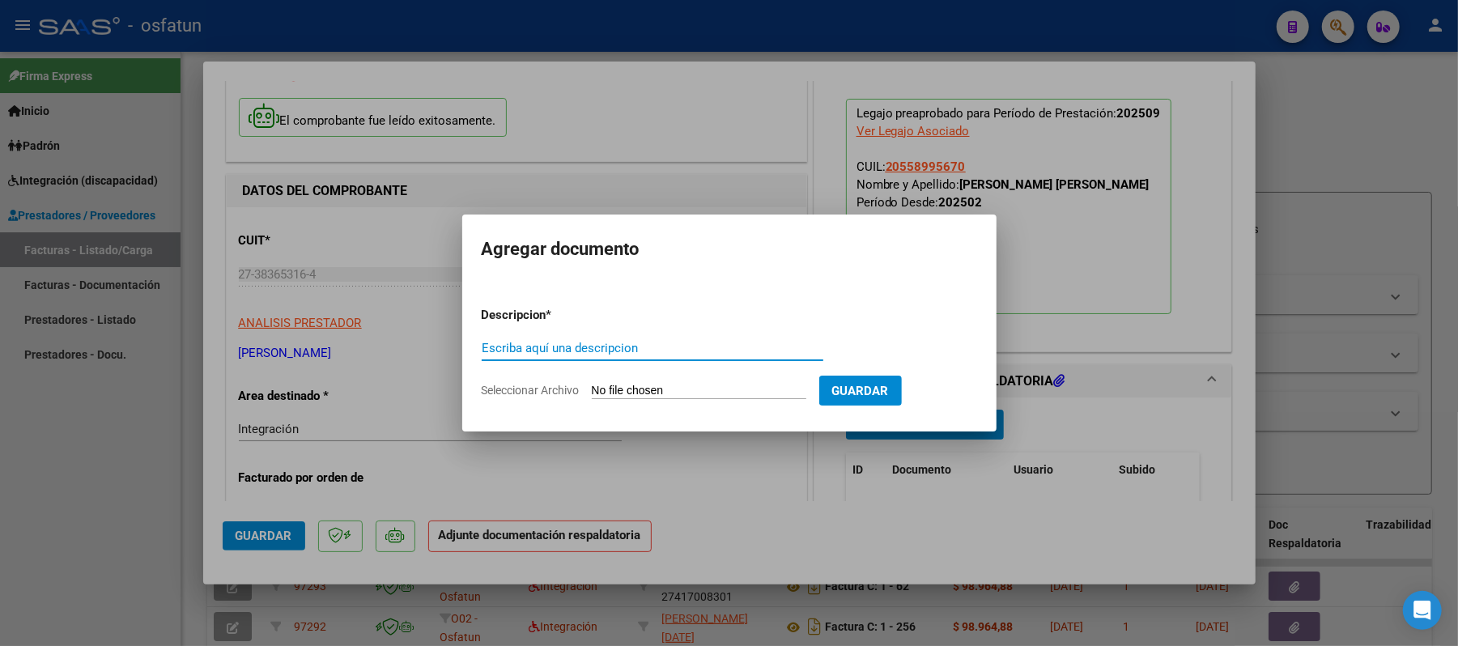
click at [739, 354] on input "Escriba aquí una descripcion" at bounding box center [653, 348] width 342 height 15
type input "asist"
click at [677, 386] on input "Seleccionar Archivo" at bounding box center [699, 391] width 215 height 15
type input "C:\fakepath\ASIST.pdf"
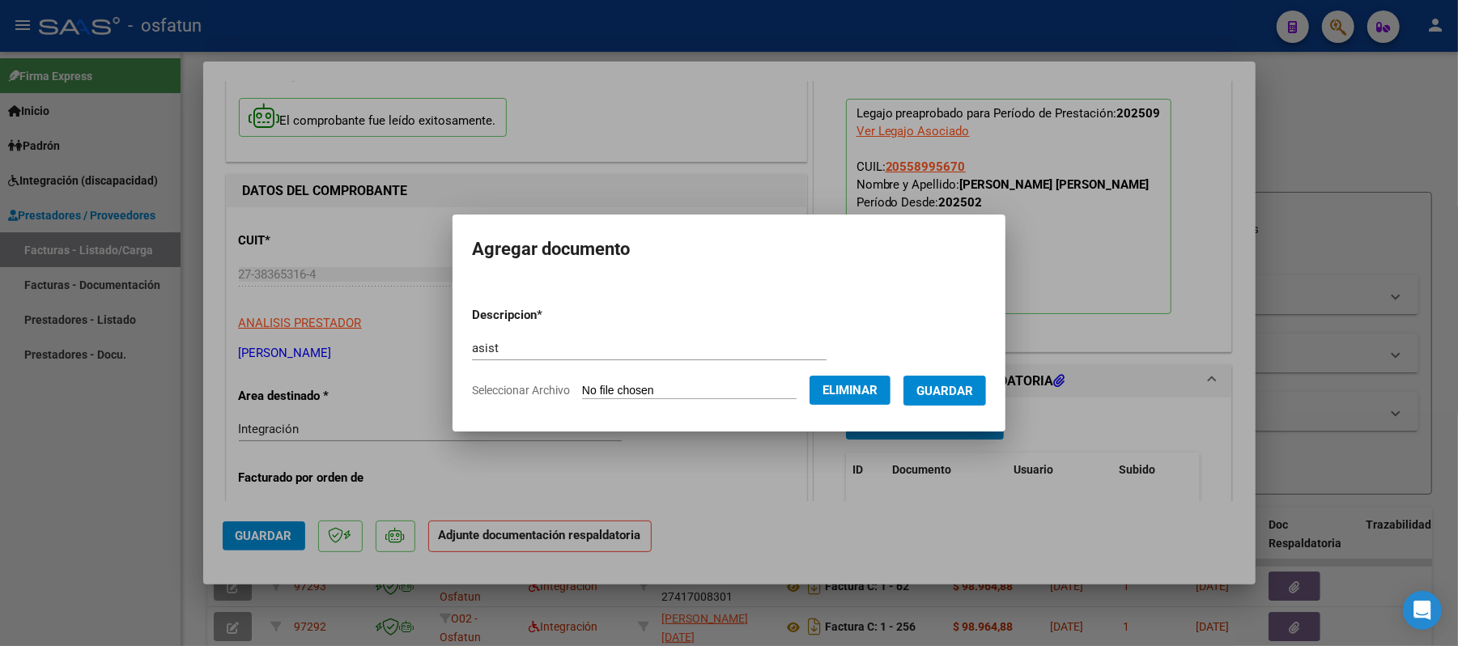
click at [949, 392] on span "Guardar" at bounding box center [944, 391] width 57 height 15
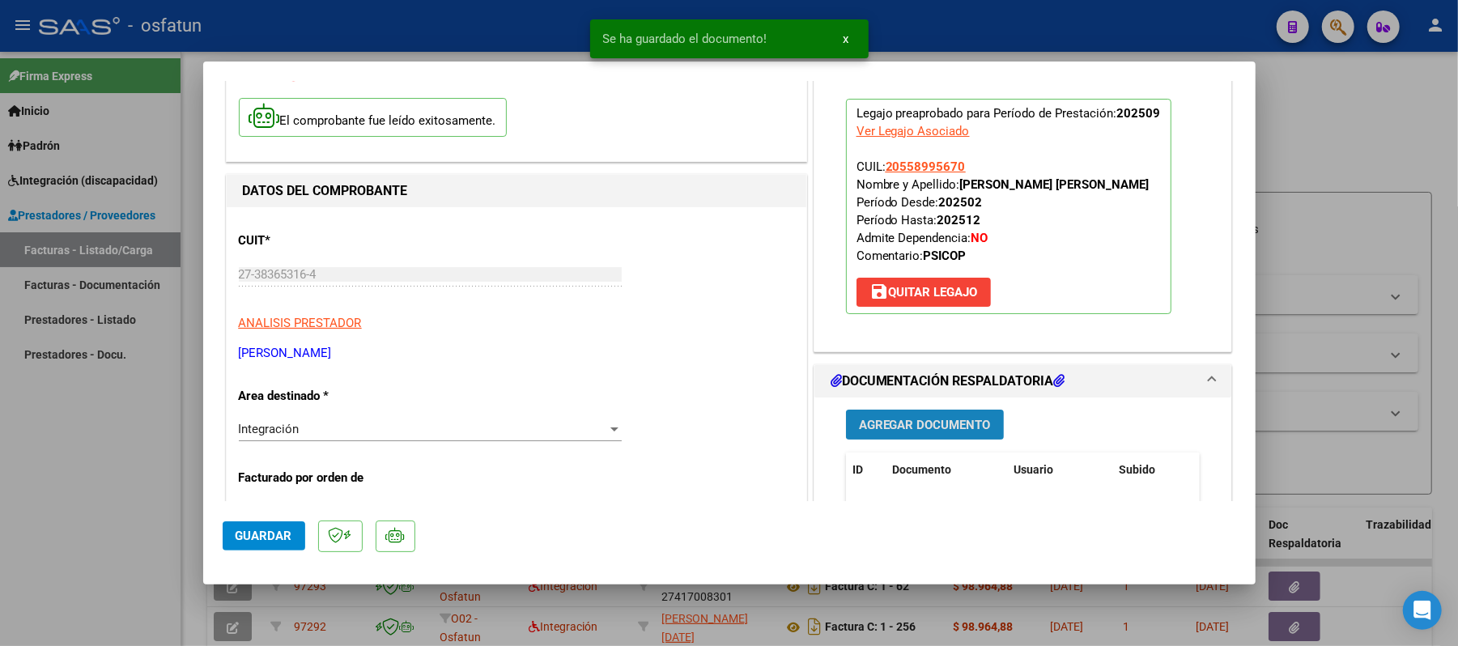
click at [905, 432] on span "Agregar Documento" at bounding box center [925, 425] width 132 height 15
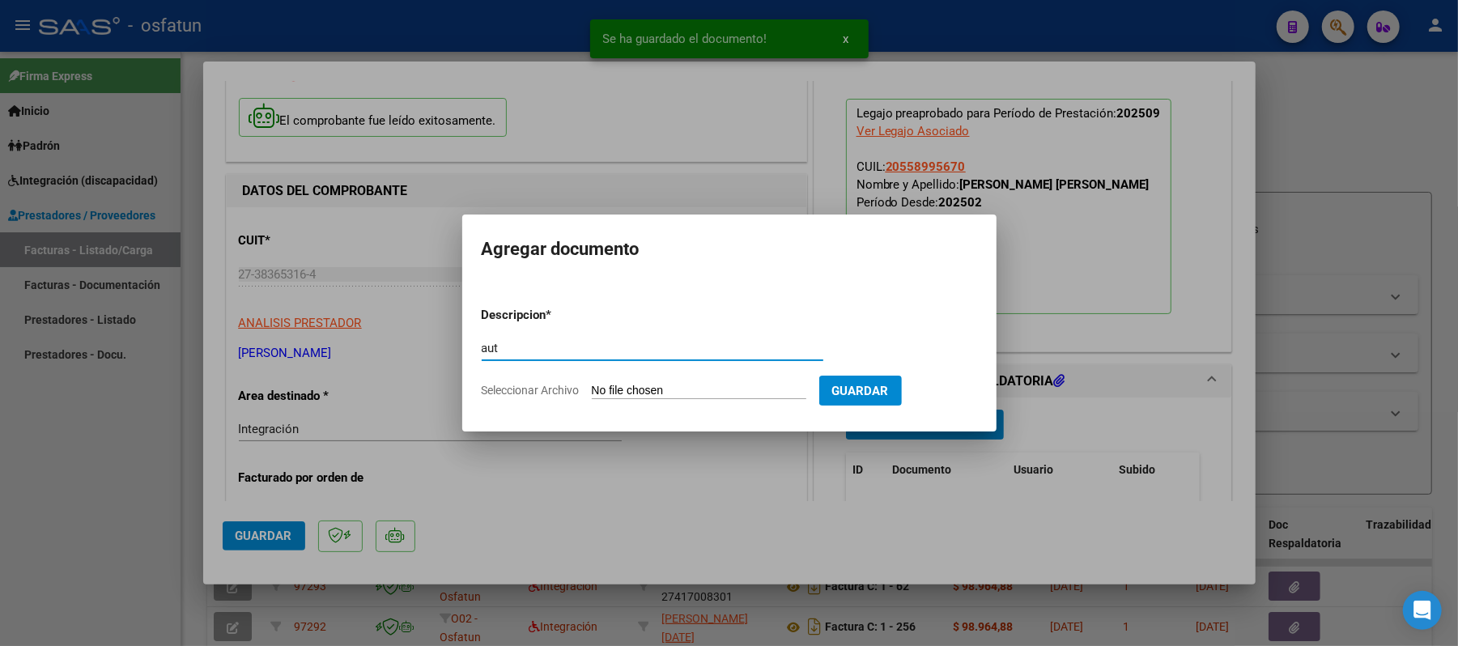
type input "aut"
click at [671, 387] on input "Seleccionar Archivo" at bounding box center [699, 391] width 215 height 15
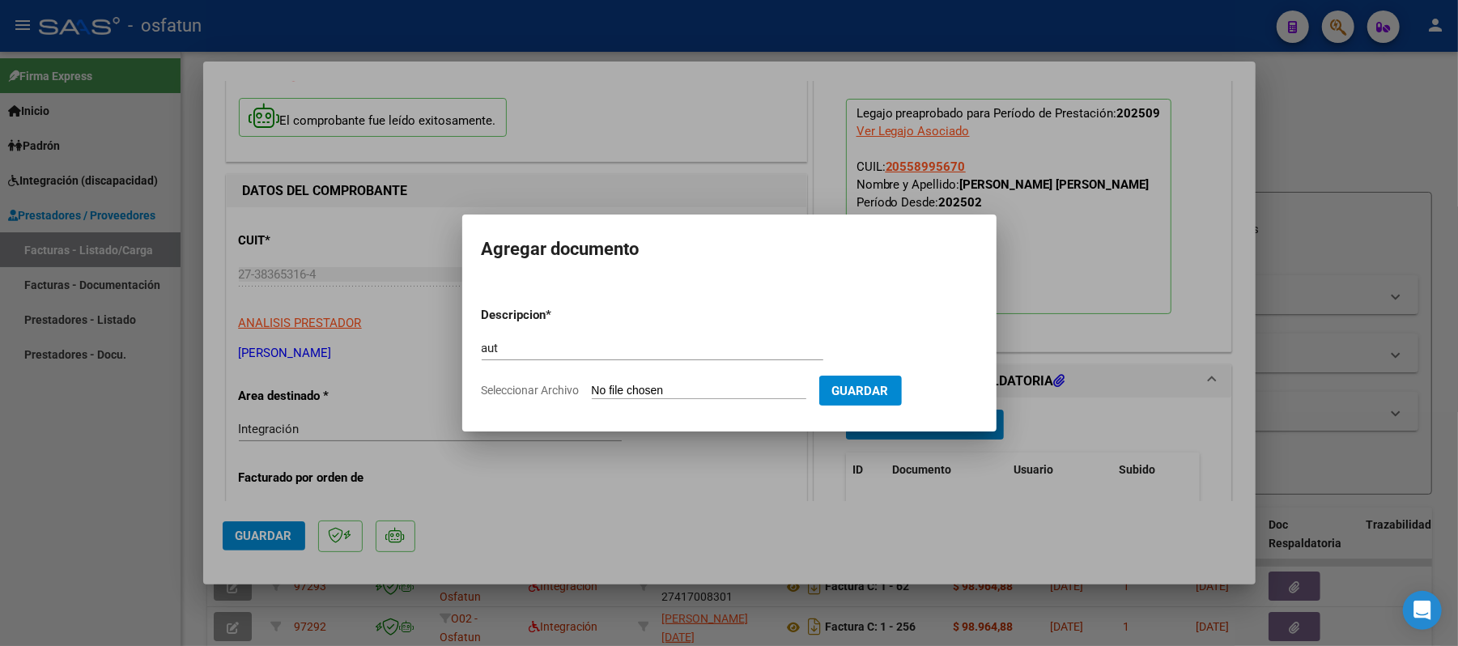
type input "C:\fakepath\AUT.pdf"
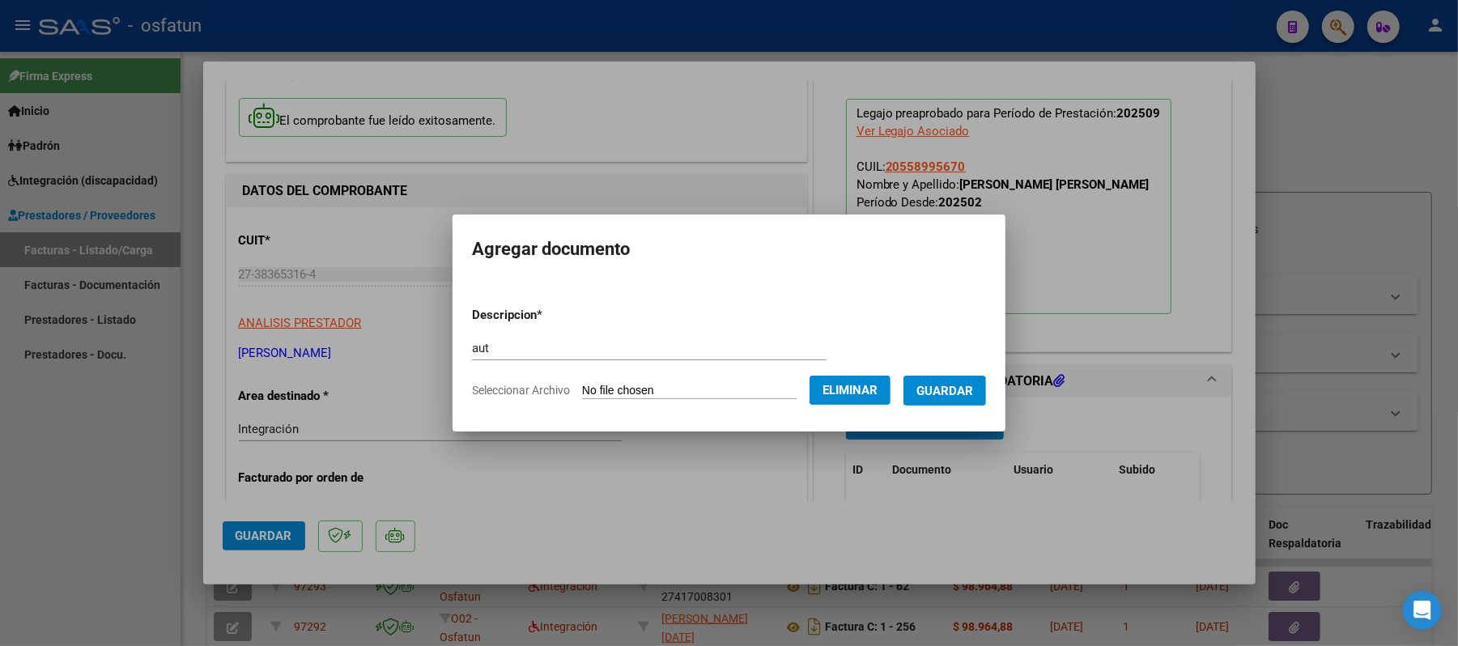
click at [959, 395] on span "Guardar" at bounding box center [944, 391] width 57 height 15
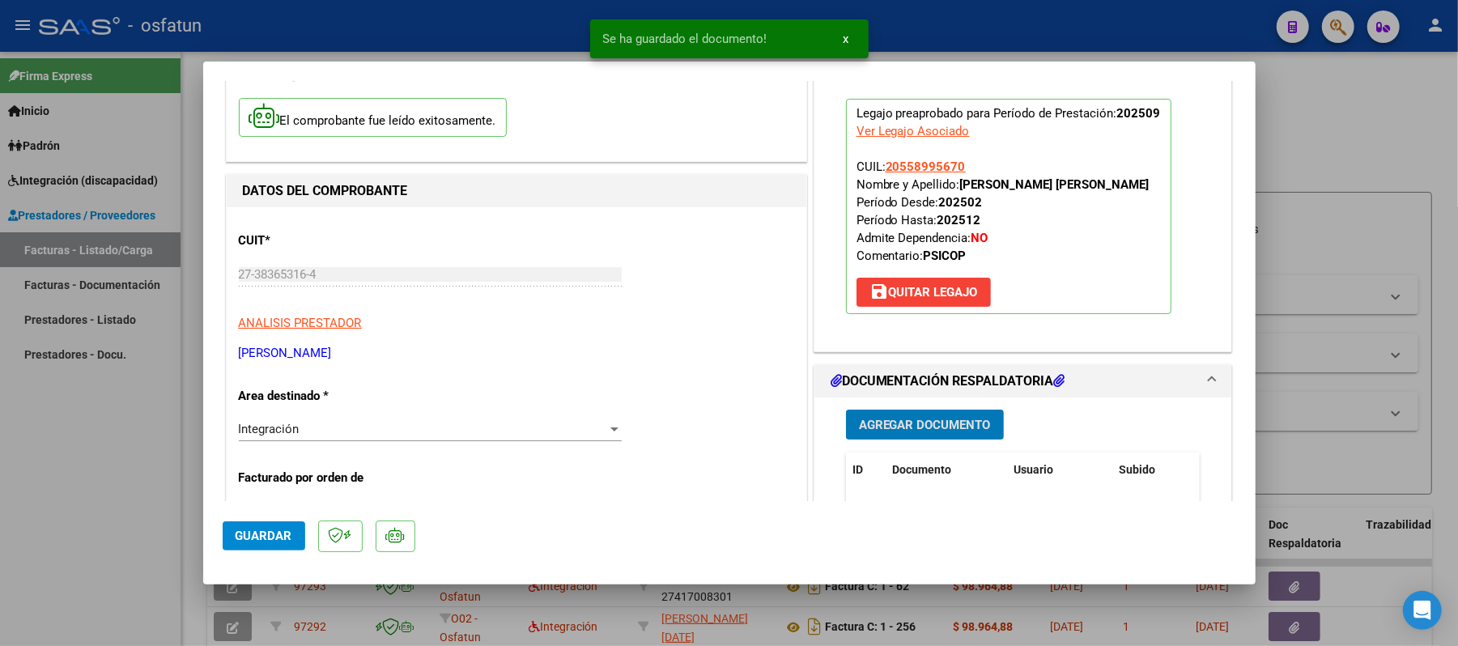
click at [246, 541] on span "Guardar" at bounding box center [264, 536] width 57 height 15
click at [1349, 166] on div at bounding box center [729, 323] width 1458 height 646
type input "$ 0,00"
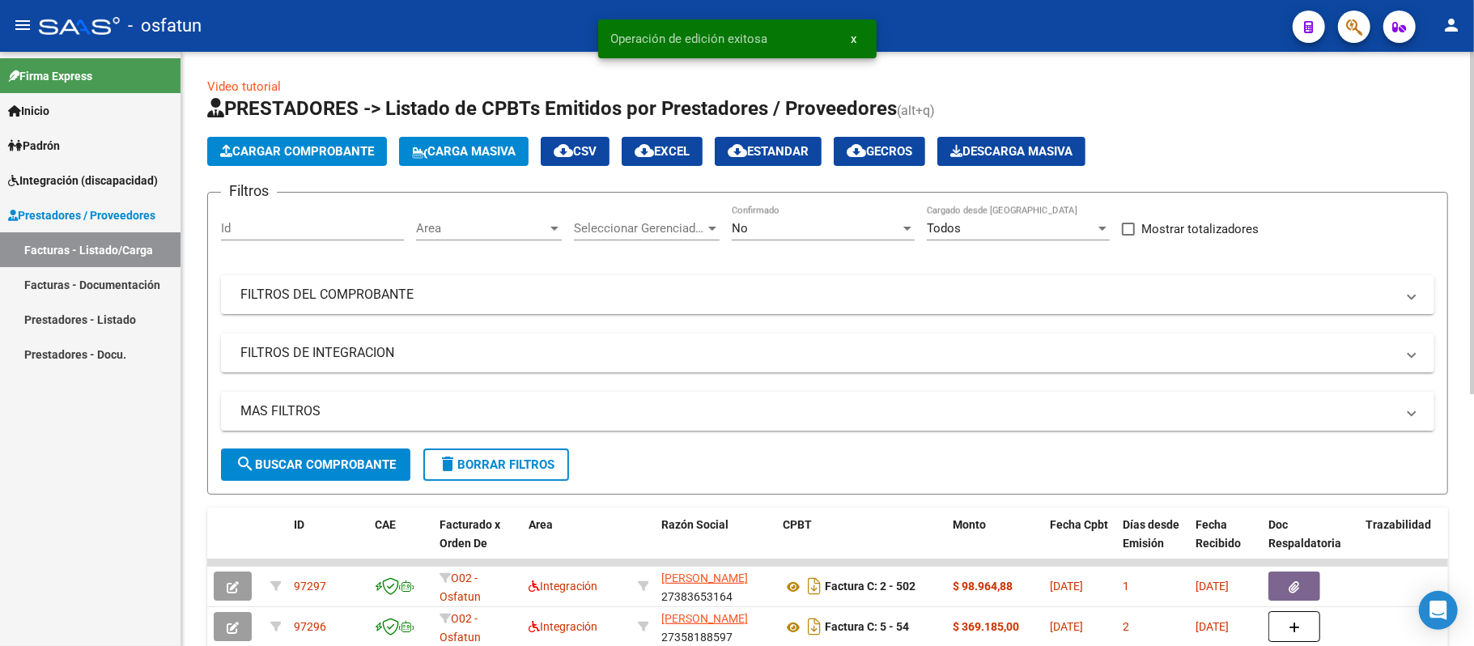
click at [306, 152] on span "Cargar Comprobante" at bounding box center [297, 151] width 154 height 15
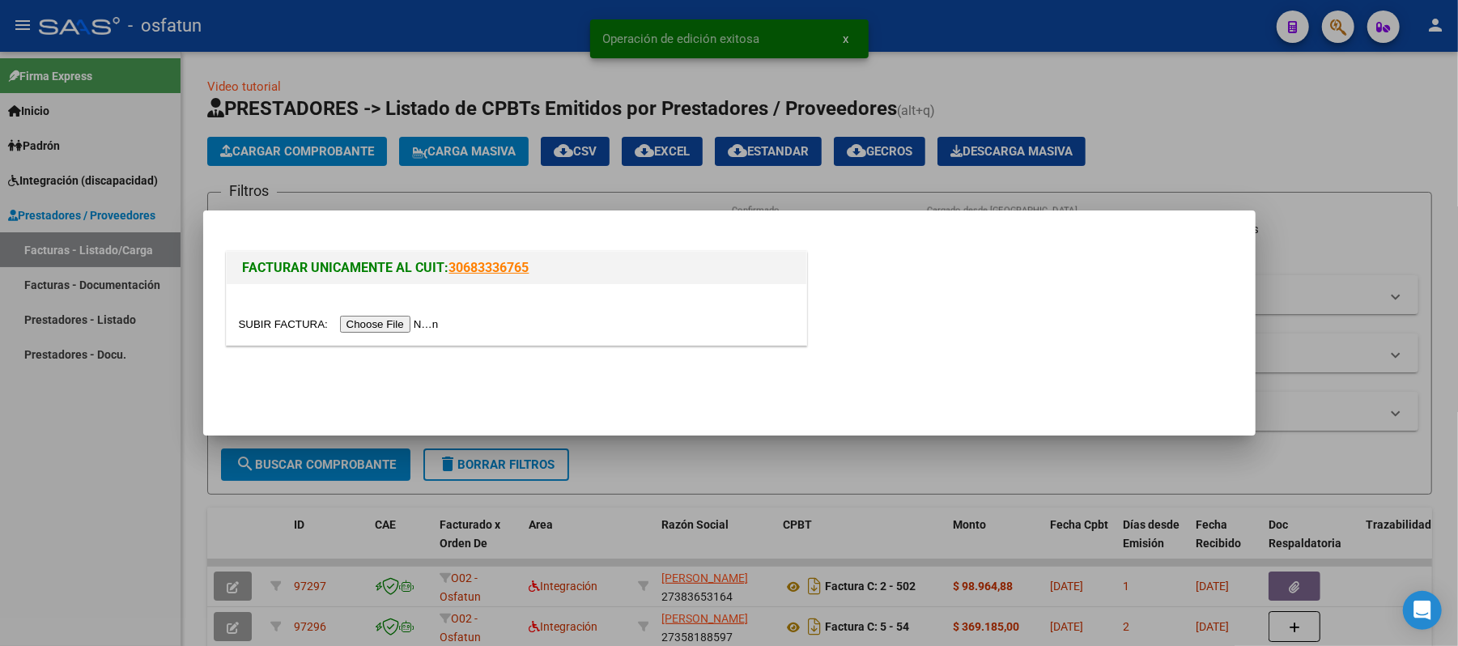
click at [411, 322] on input "file" at bounding box center [341, 324] width 205 height 17
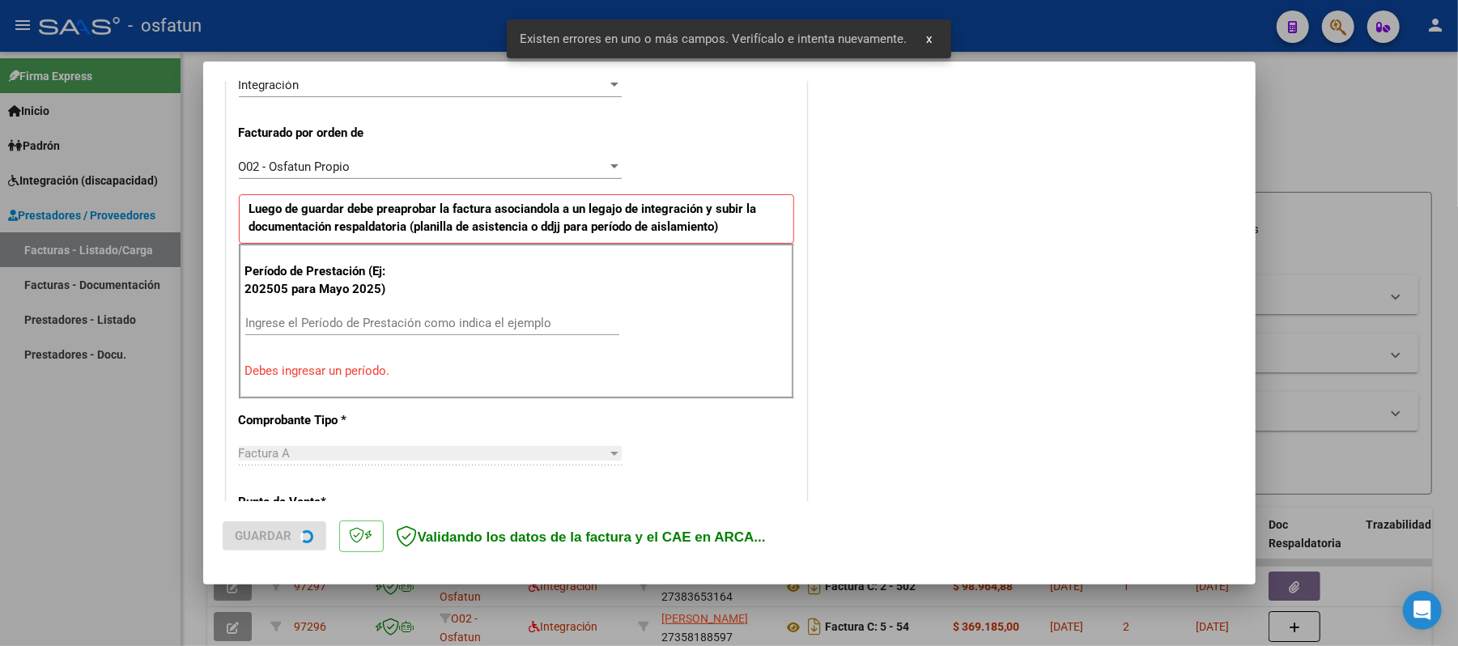
scroll to position [438, 0]
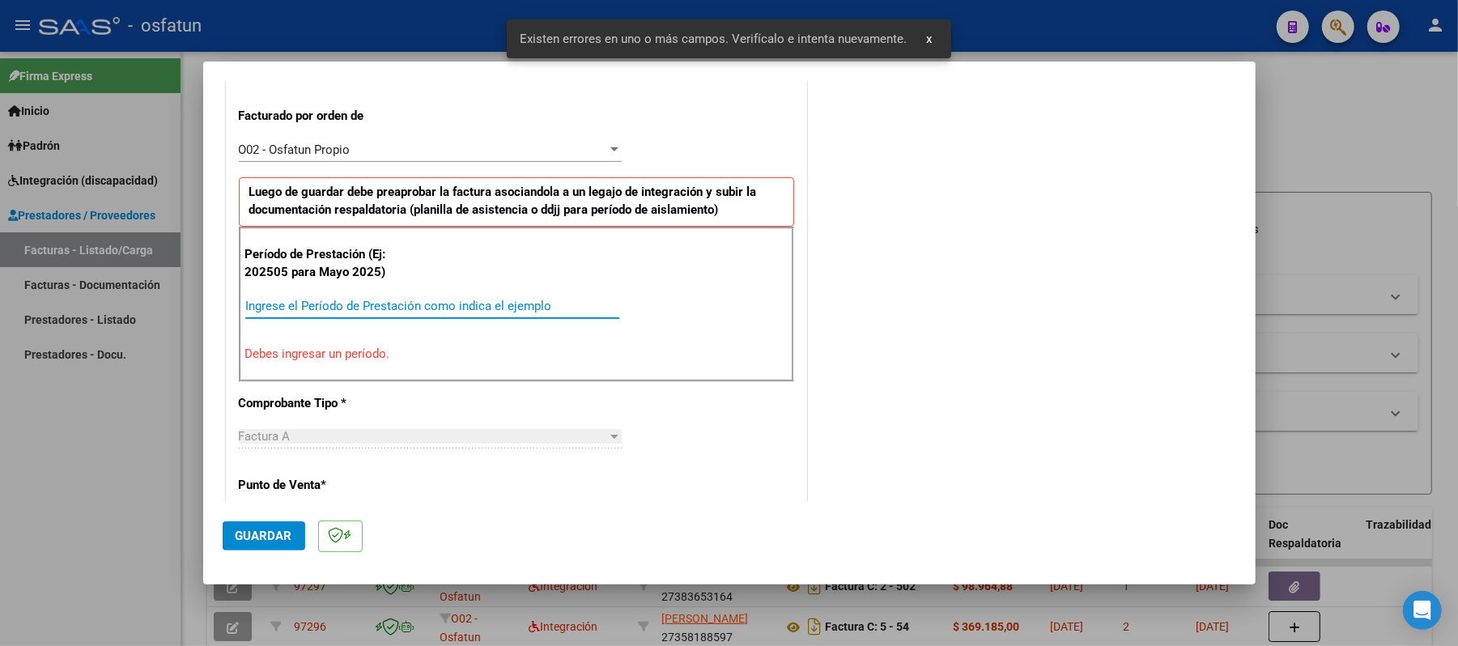
click at [436, 312] on input "Ingrese el Período de Prestación como indica el ejemplo" at bounding box center [432, 306] width 374 height 15
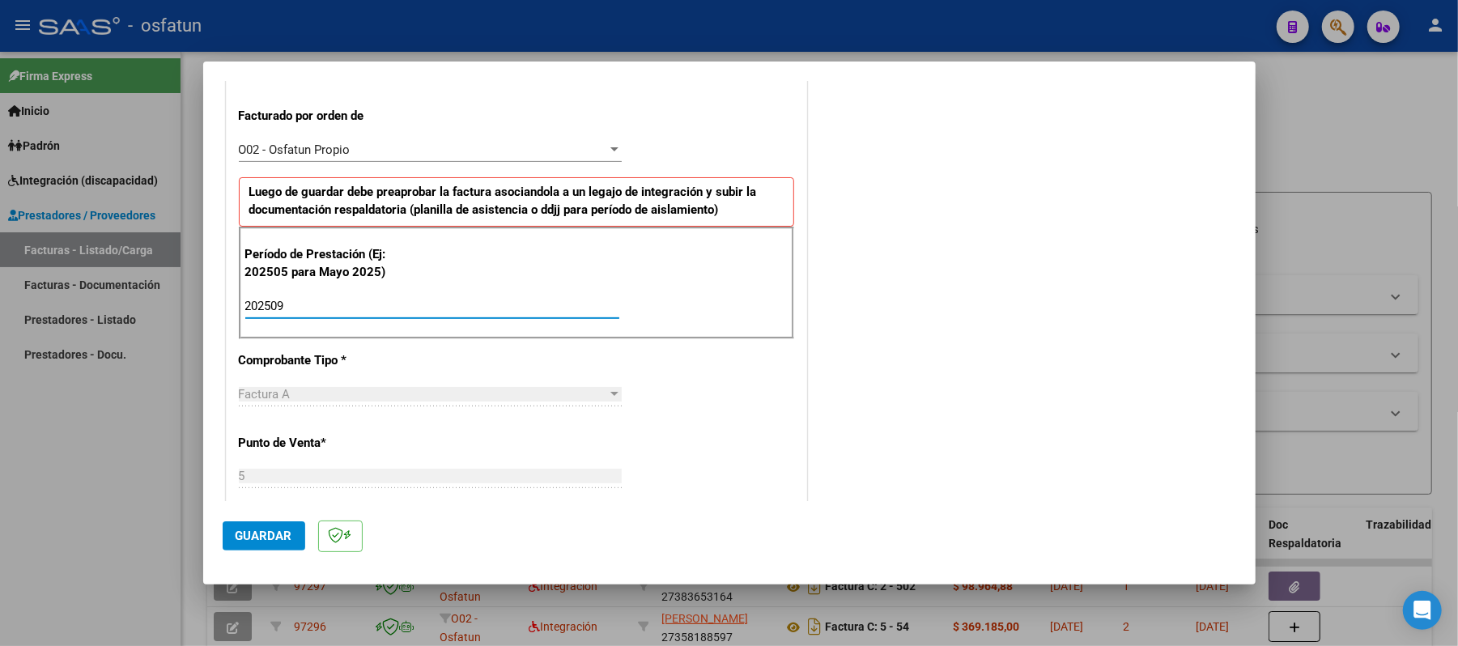
type input "202509"
click at [266, 539] on span "Guardar" at bounding box center [264, 536] width 57 height 15
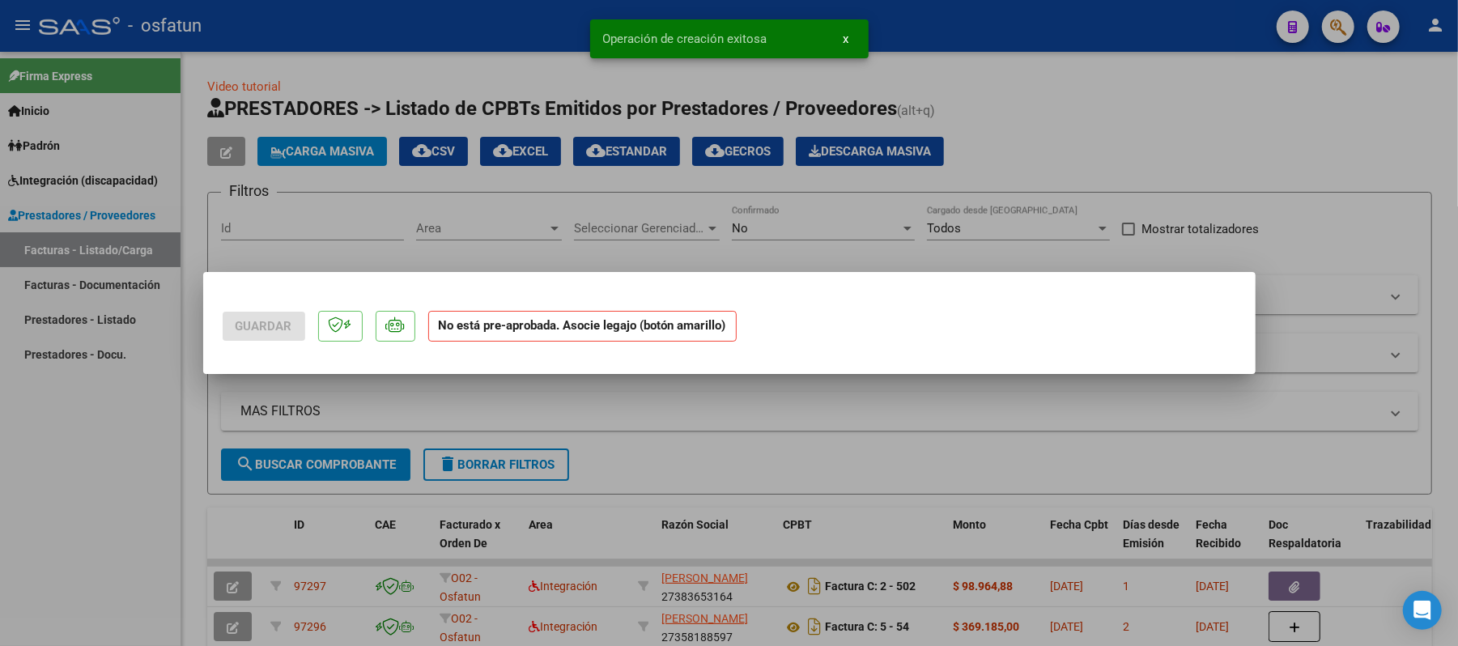
scroll to position [0, 0]
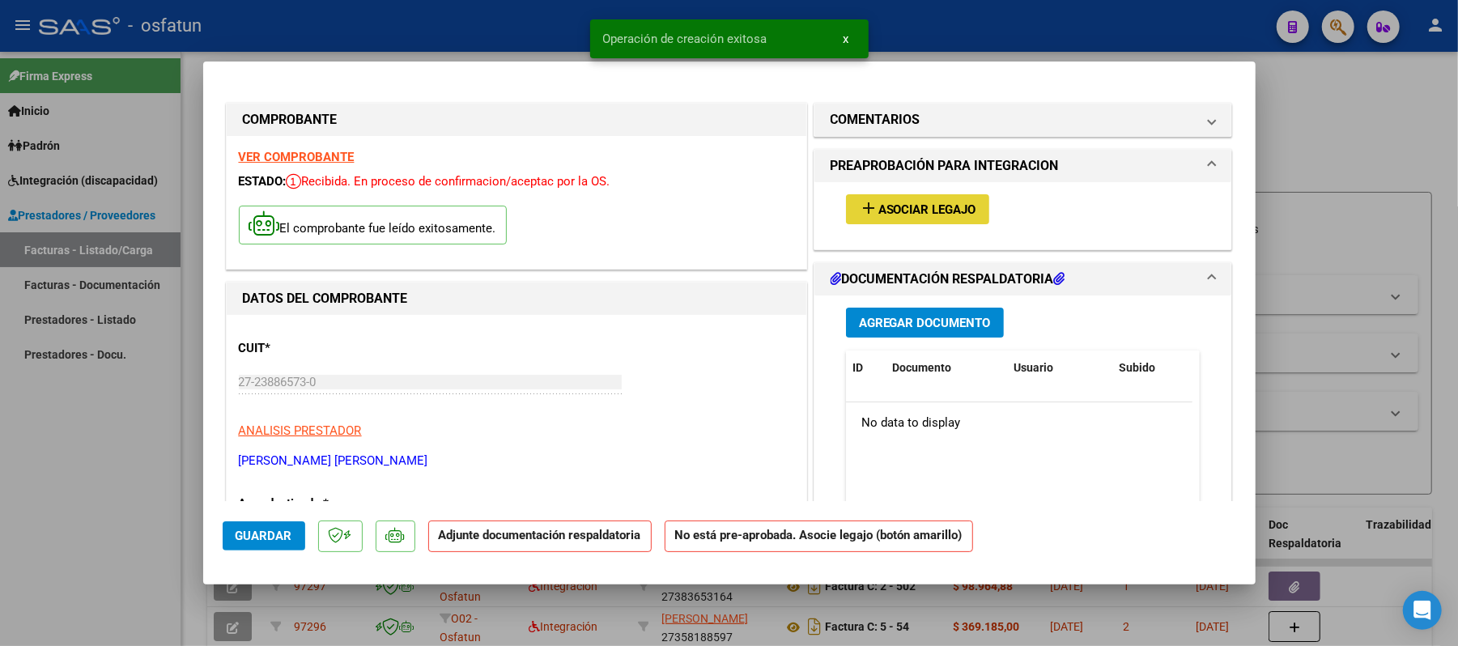
click at [889, 208] on span "Asociar Legajo" at bounding box center [927, 209] width 98 height 15
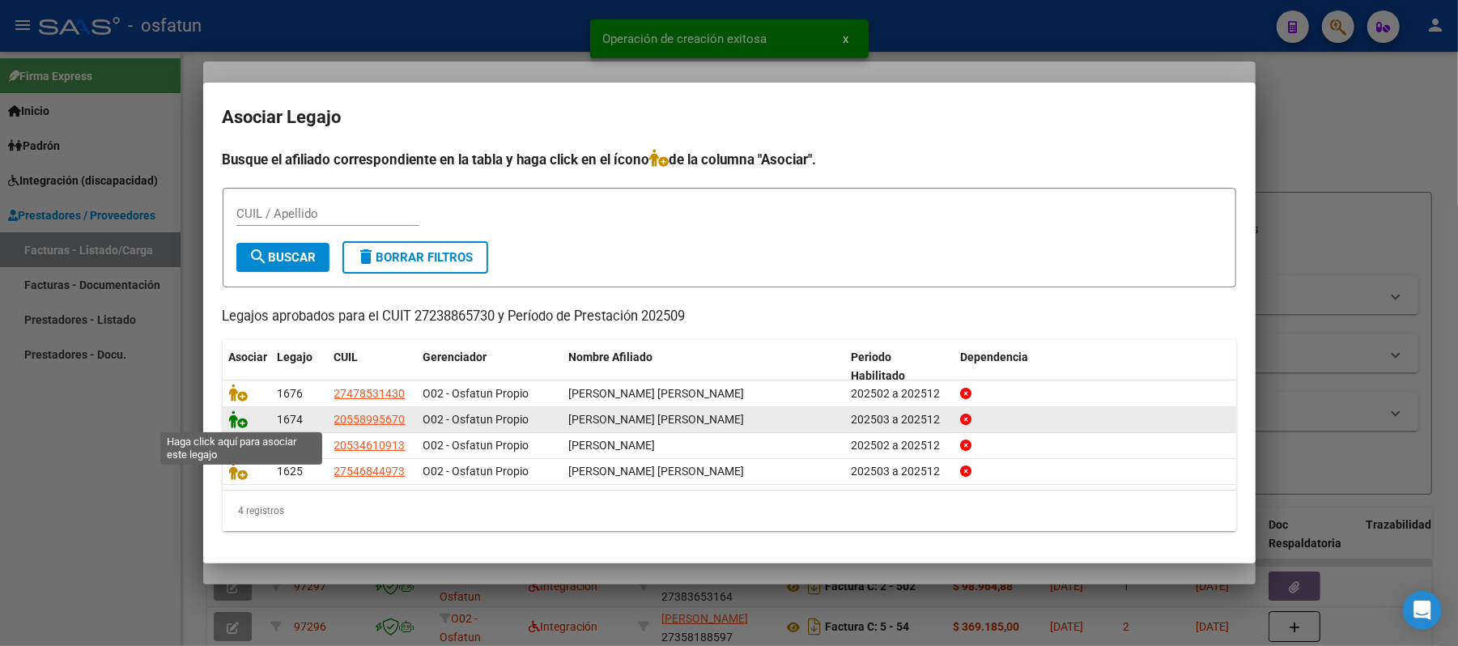
click at [246, 419] on icon at bounding box center [238, 419] width 19 height 18
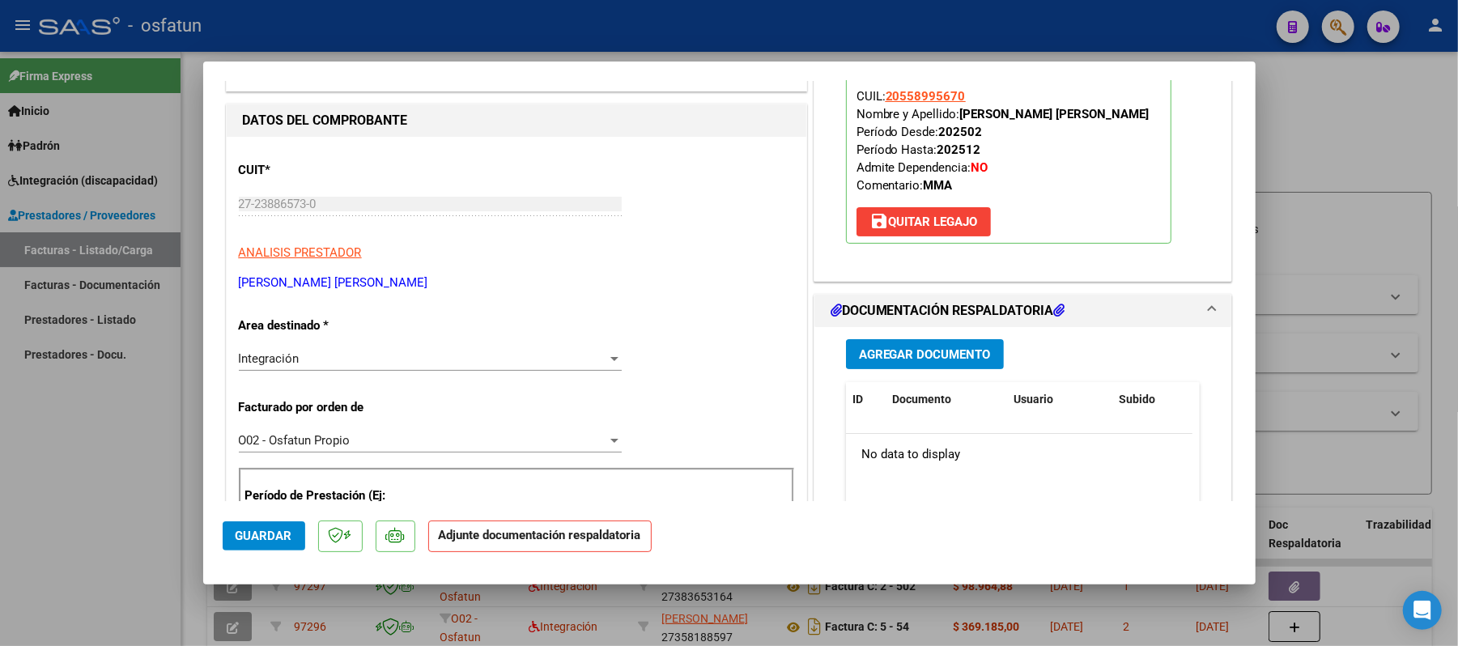
scroll to position [215, 0]
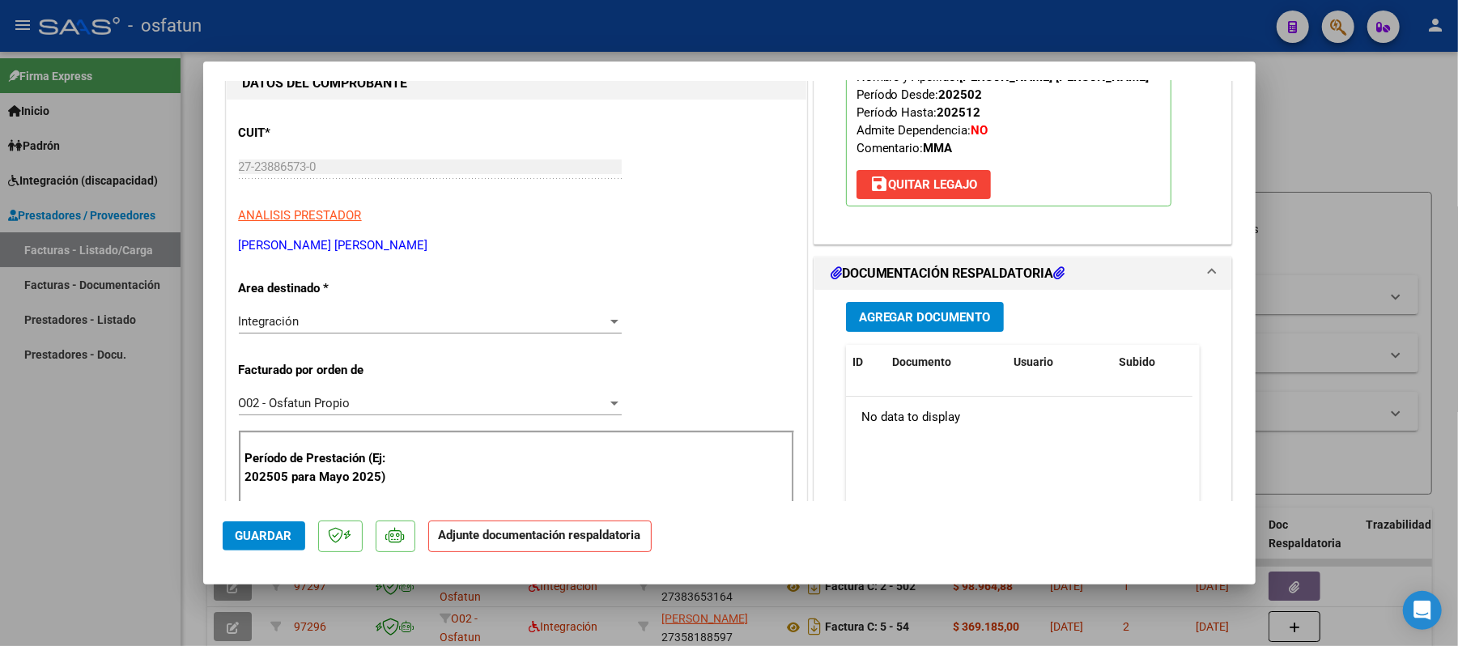
click at [921, 325] on span "Agregar Documento" at bounding box center [925, 317] width 132 height 15
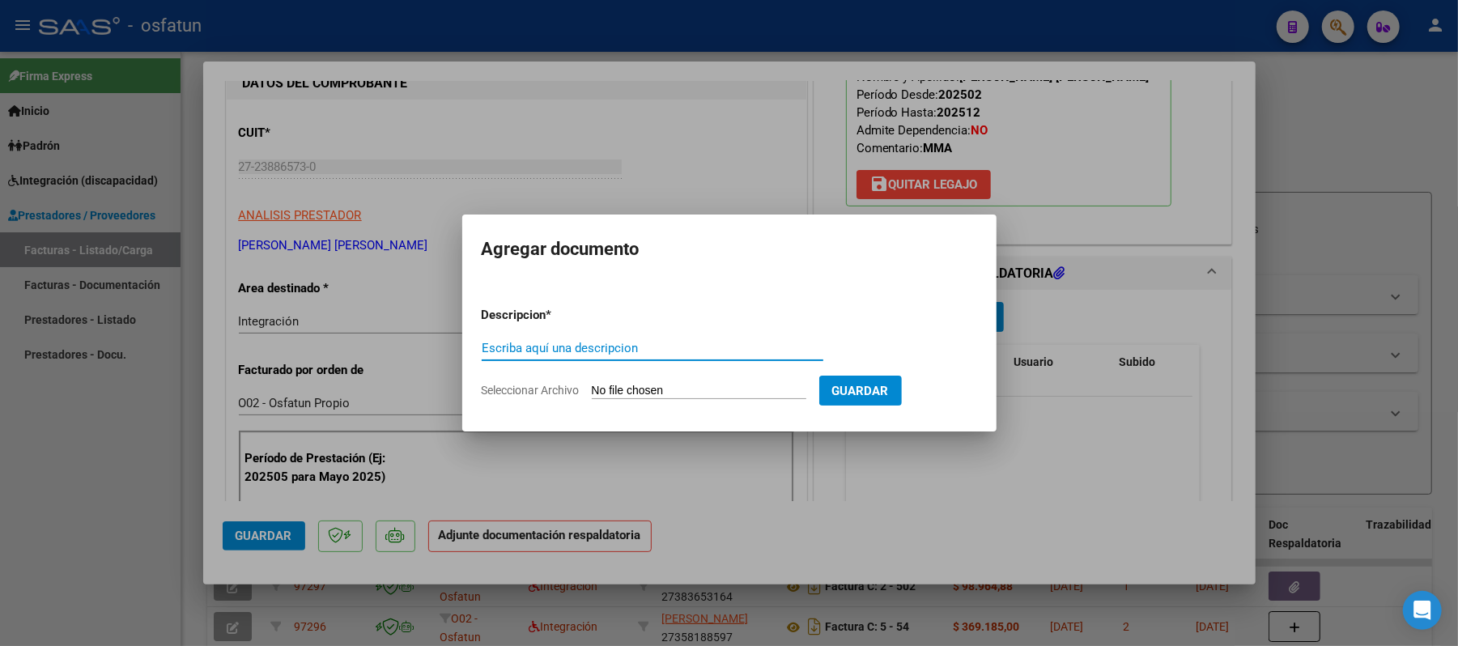
click at [691, 341] on input "Escriba aquí una descripcion" at bounding box center [653, 348] width 342 height 15
type input "asist"
click at [683, 390] on input "Seleccionar Archivo" at bounding box center [699, 391] width 215 height 15
type input "C:\fakepath\ASIST.pdf"
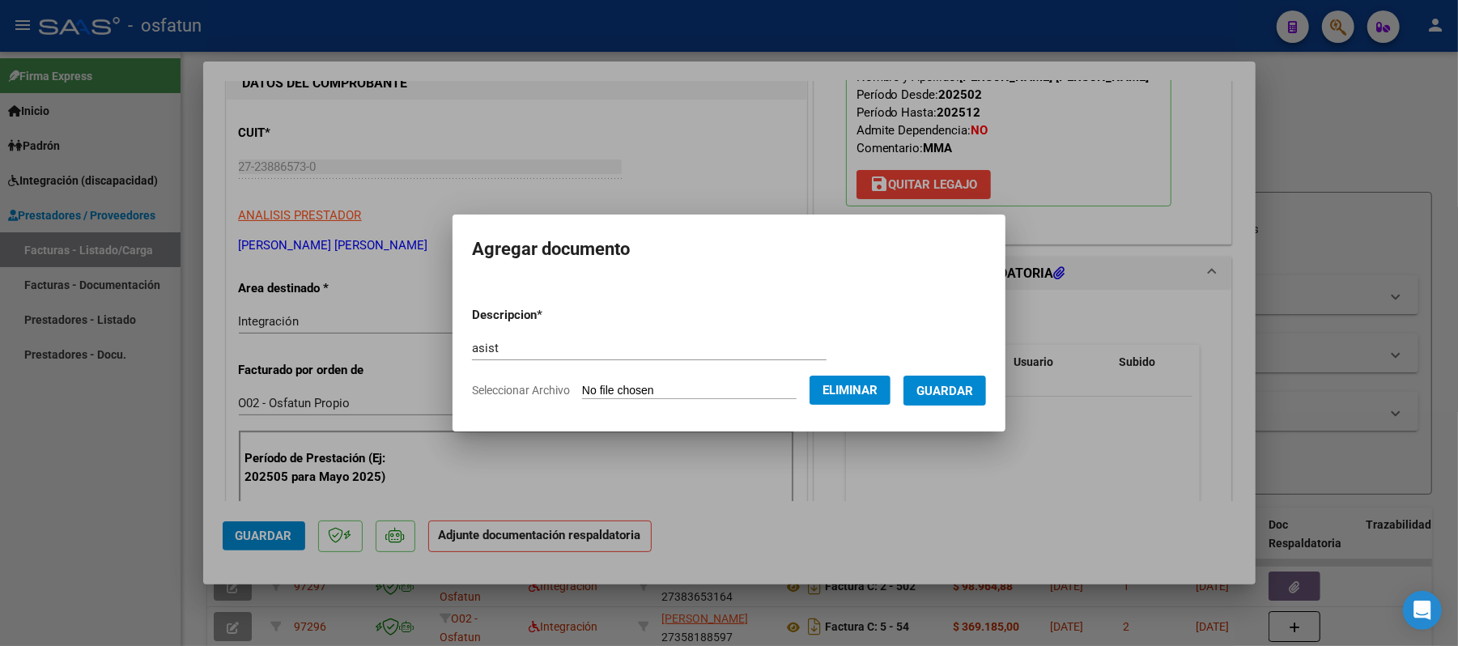
click at [952, 390] on span "Guardar" at bounding box center [944, 391] width 57 height 15
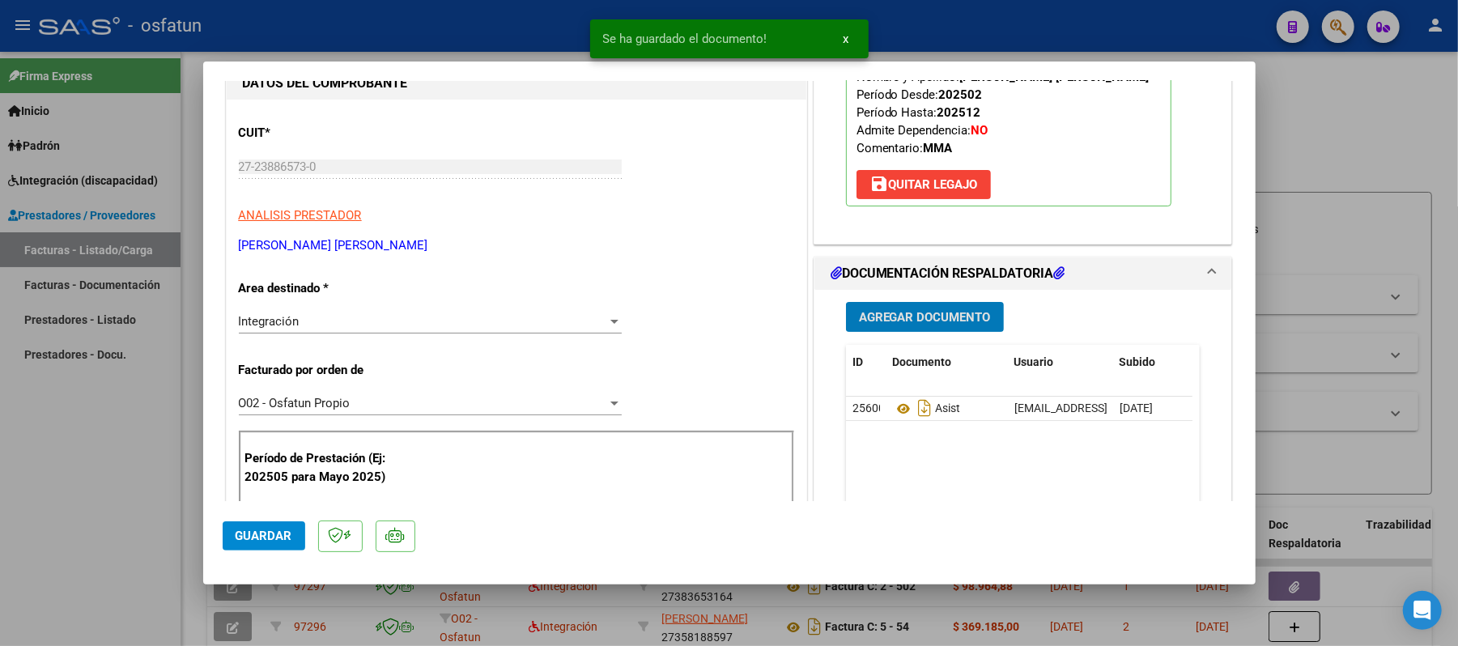
click at [860, 325] on span "Agregar Documento" at bounding box center [925, 317] width 132 height 15
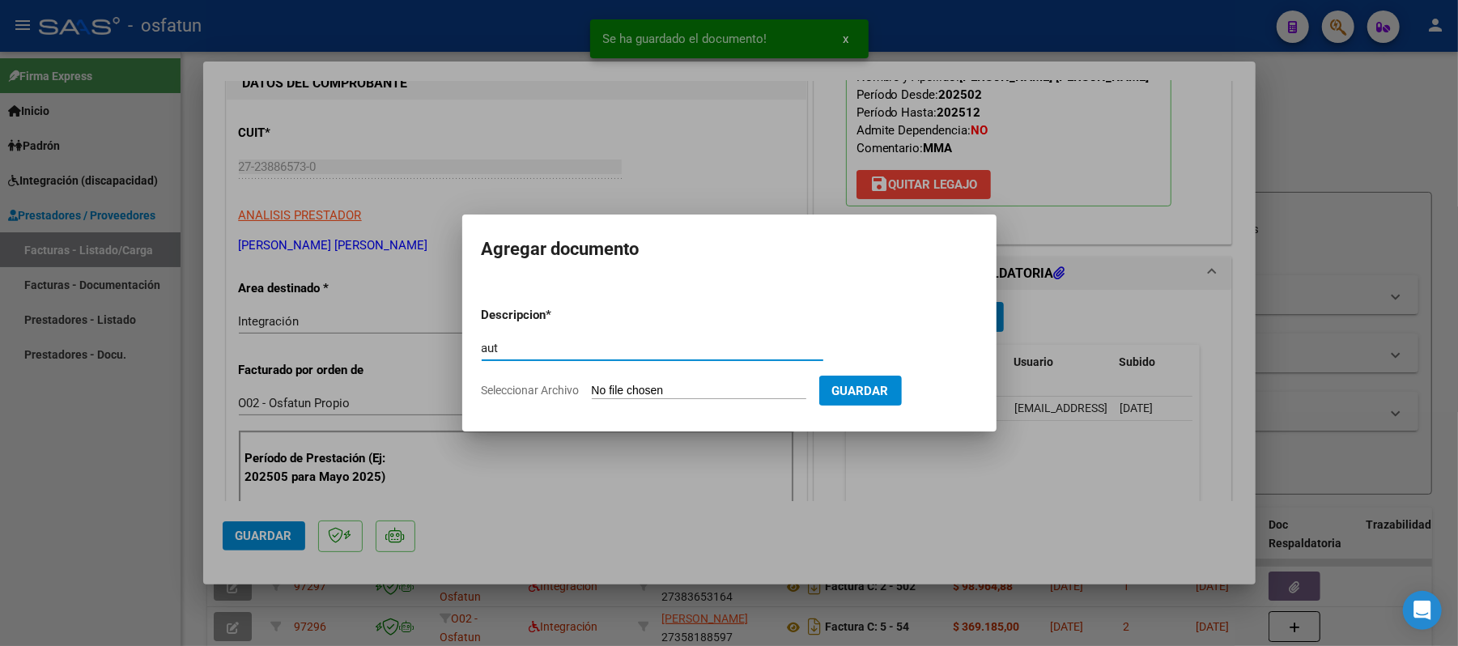
type input "aut"
click at [657, 384] on input "Seleccionar Archivo" at bounding box center [699, 391] width 215 height 15
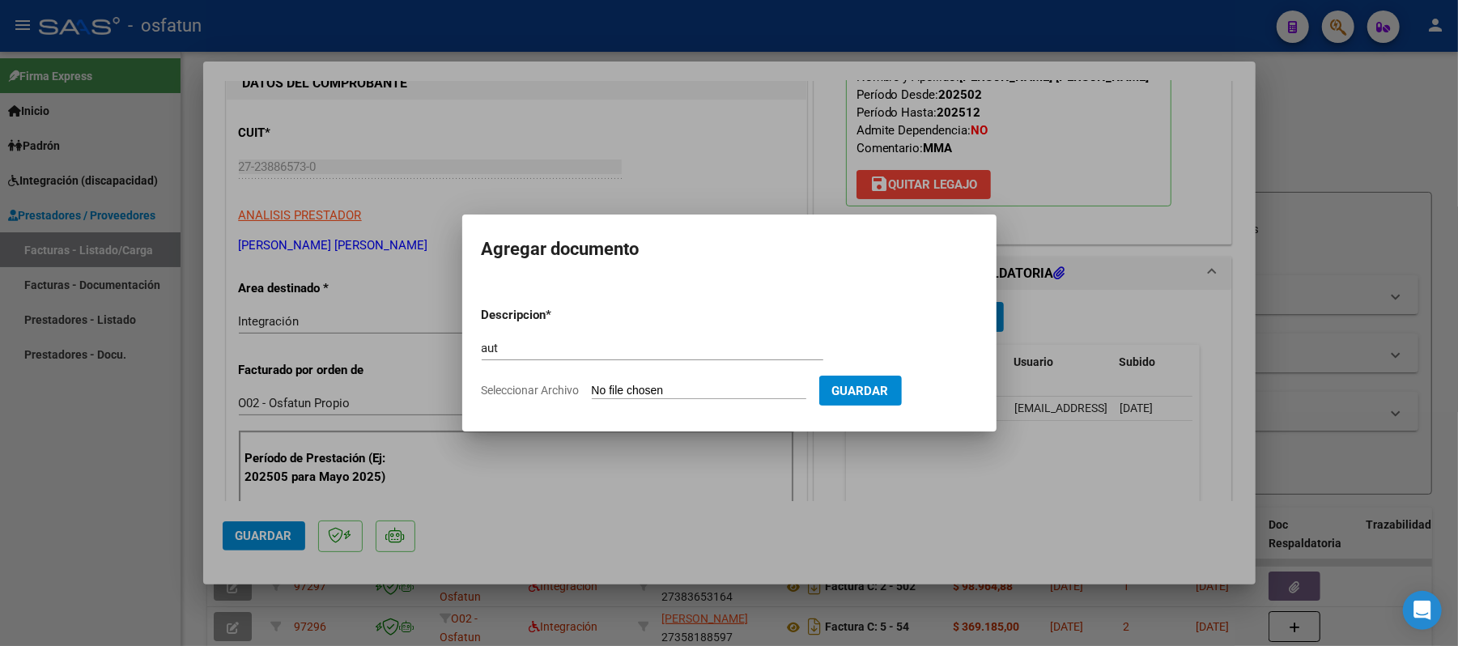
type input "C:\fakepath\AUT.pdf"
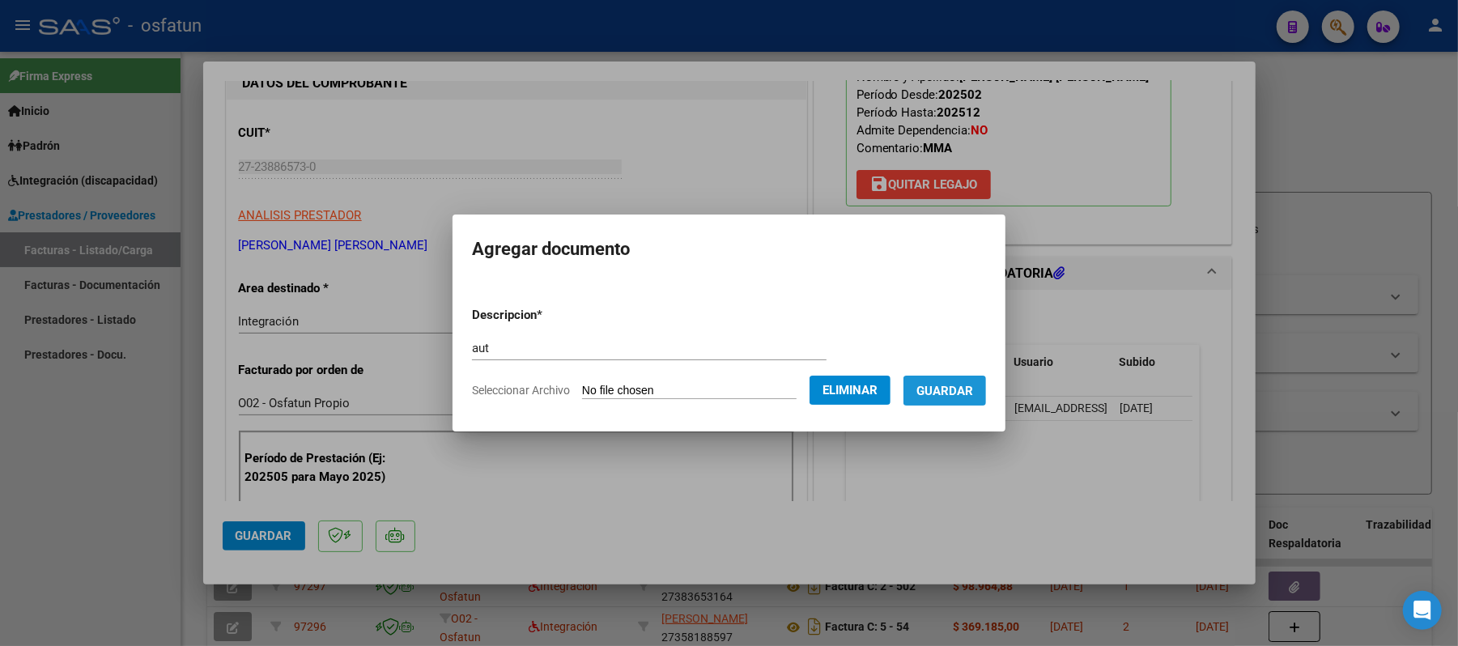
click at [969, 393] on span "Guardar" at bounding box center [944, 391] width 57 height 15
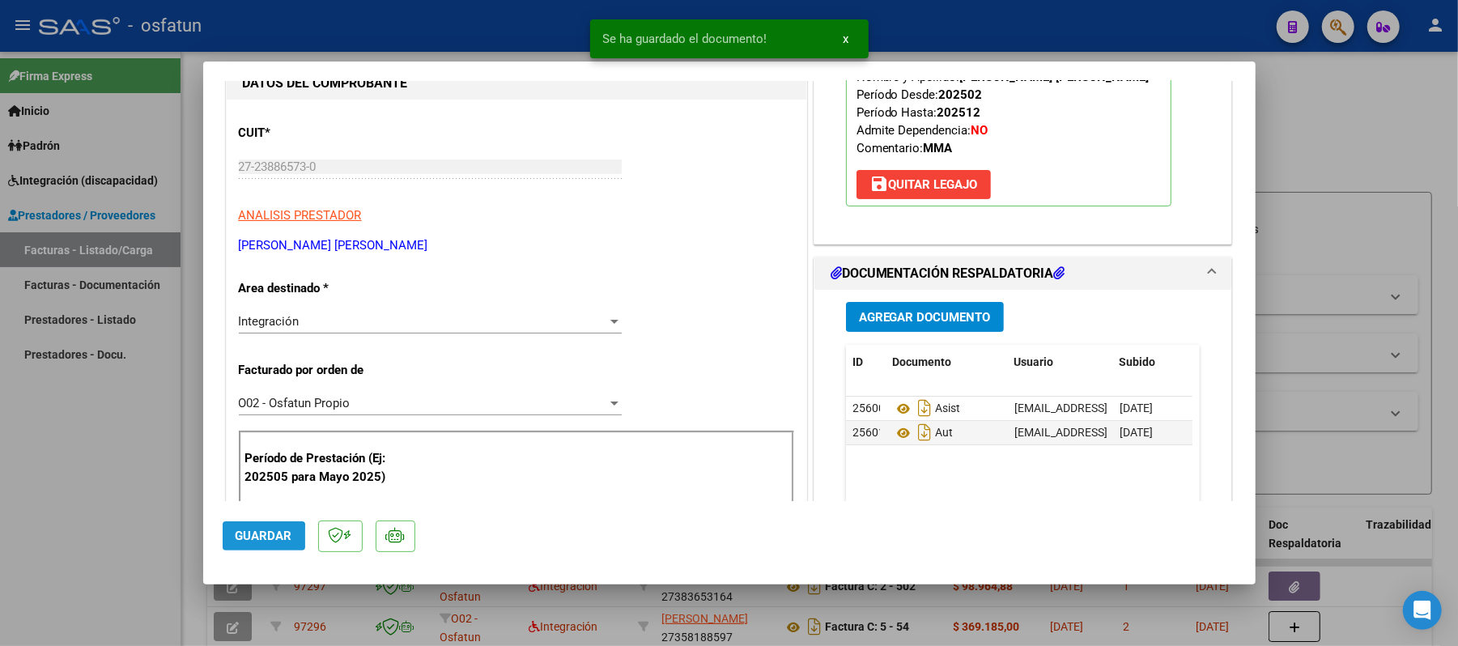
click at [234, 541] on button "Guardar" at bounding box center [264, 535] width 83 height 29
click at [1290, 150] on div at bounding box center [729, 323] width 1458 height 646
type input "$ 0,00"
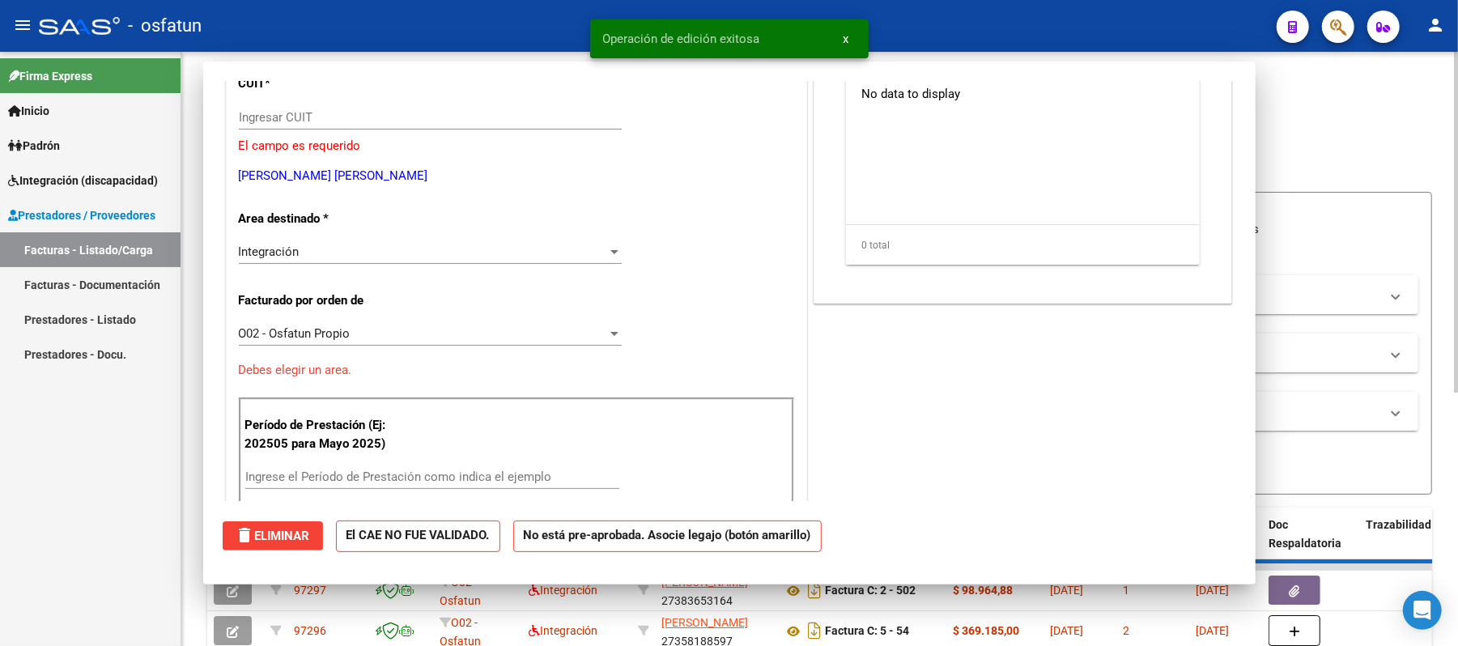
scroll to position [166, 0]
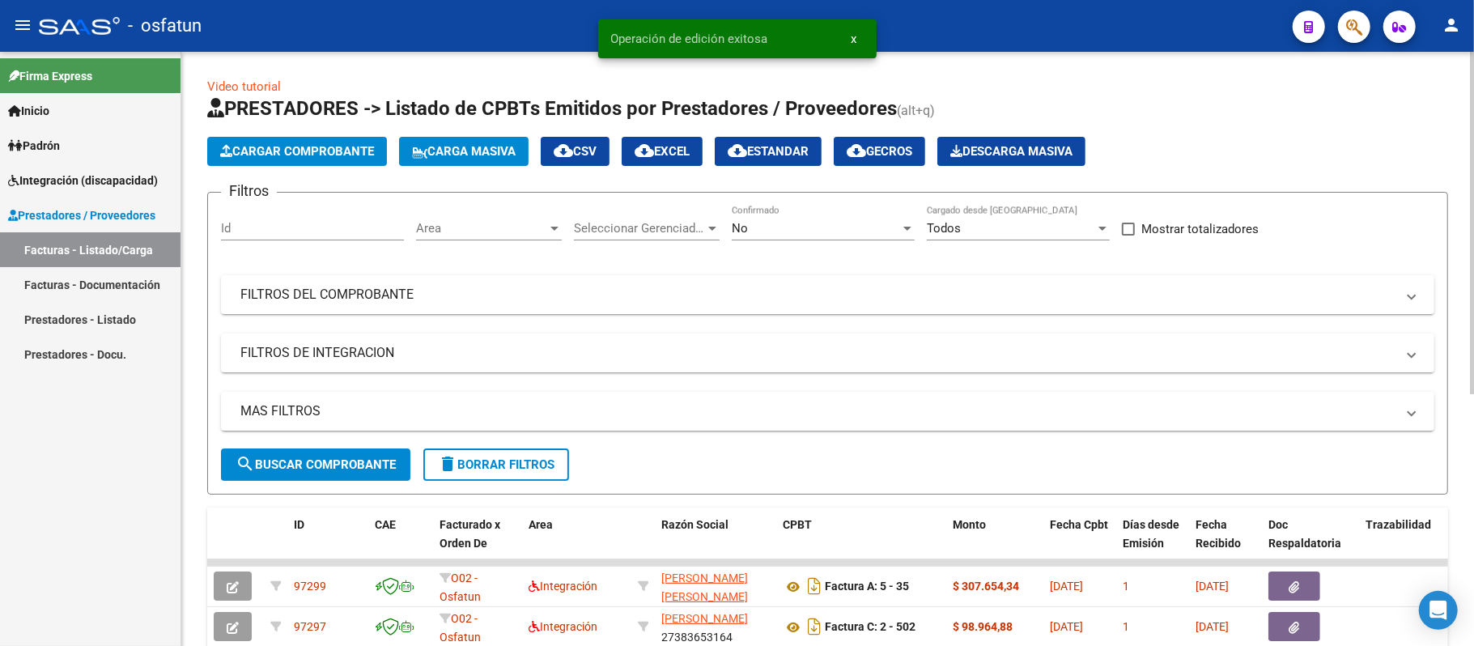
click at [300, 146] on span "Cargar Comprobante" at bounding box center [297, 151] width 154 height 15
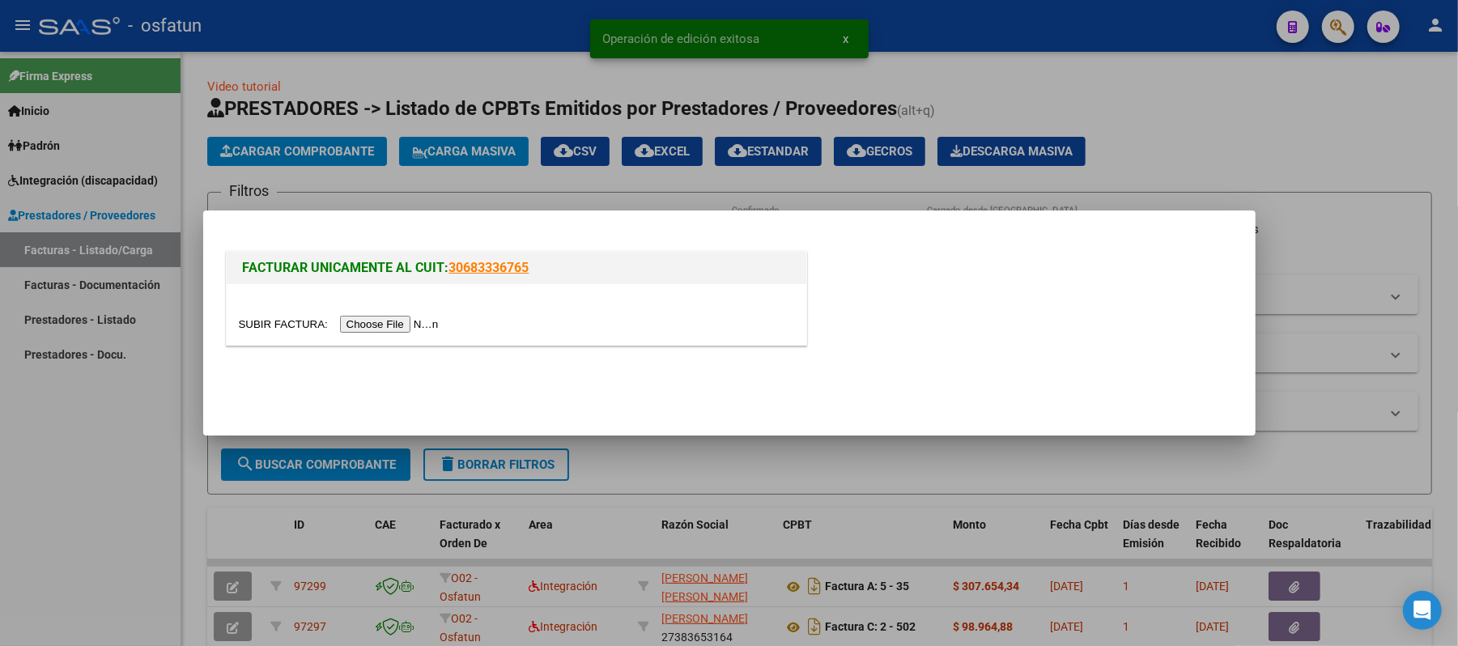
click at [382, 318] on input "file" at bounding box center [341, 324] width 205 height 17
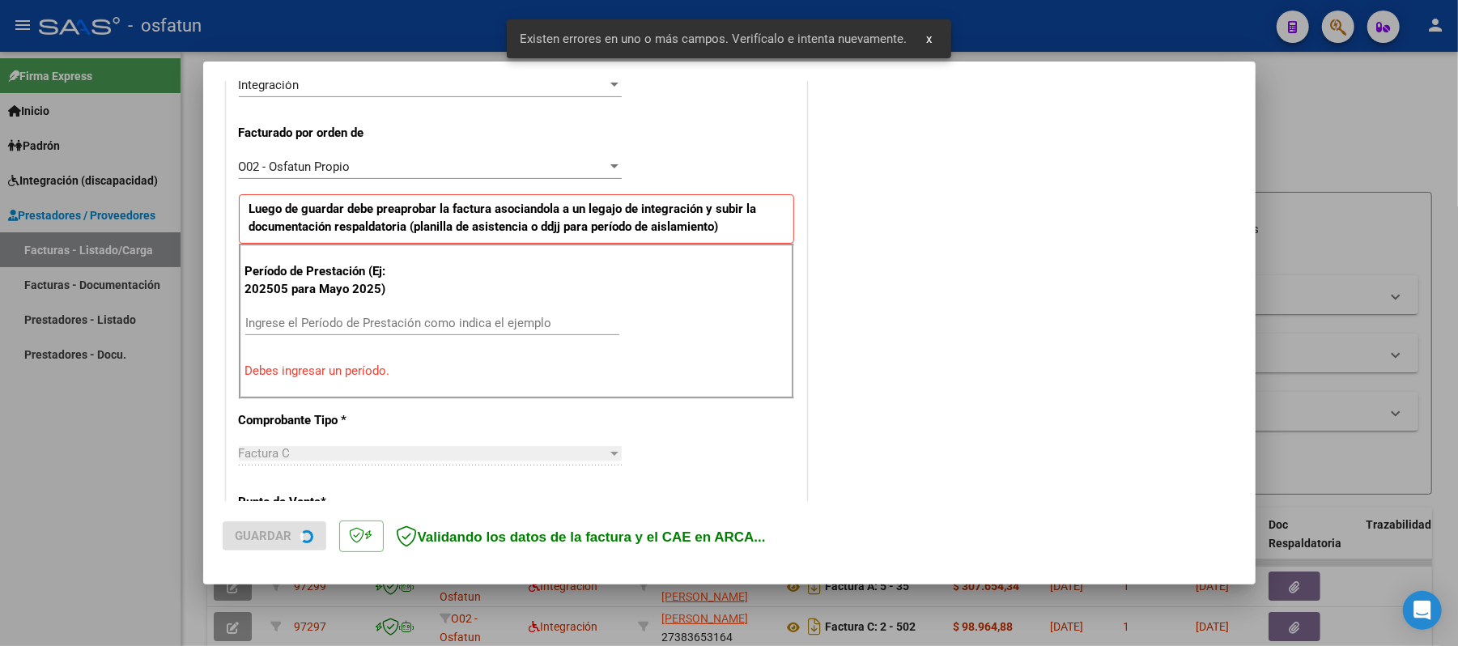
scroll to position [438, 0]
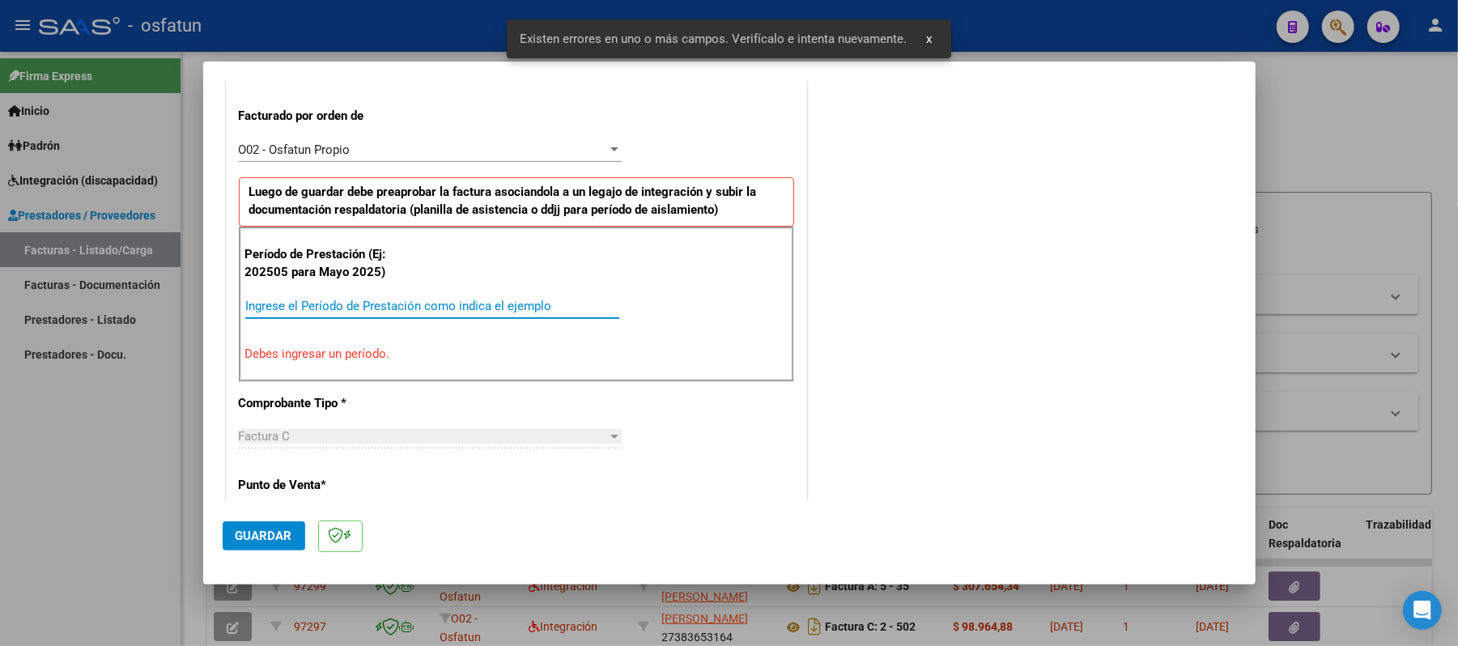
click at [491, 304] on input "Ingrese el Período de Prestación como indica el ejemplo" at bounding box center [432, 306] width 374 height 15
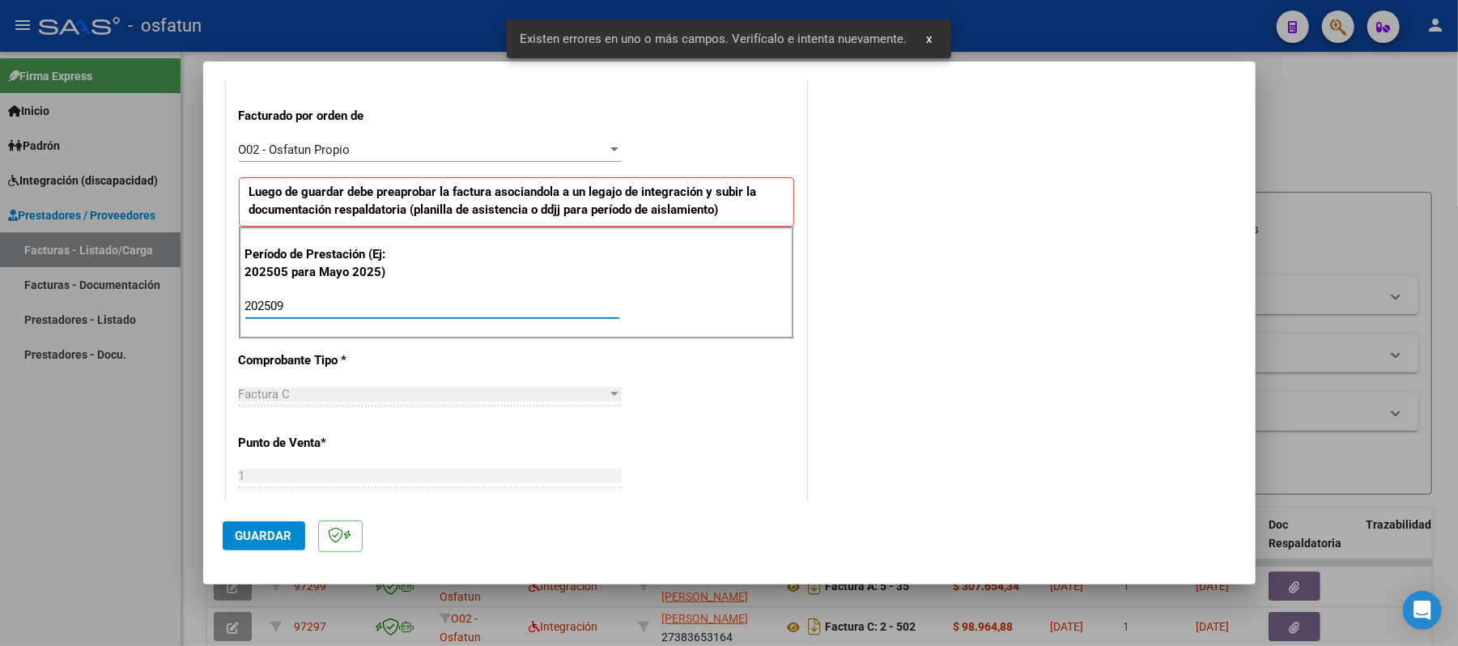
type input "202509"
click at [244, 533] on span "Guardar" at bounding box center [264, 536] width 57 height 15
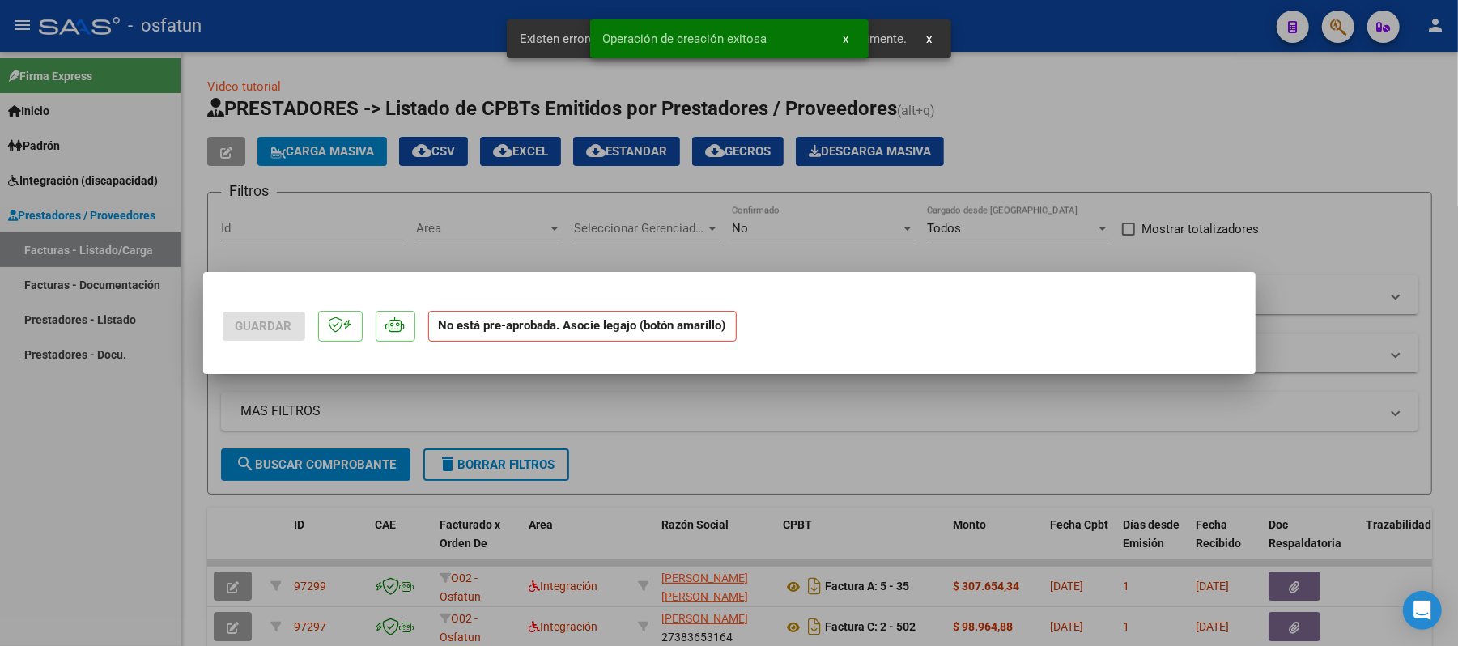
scroll to position [0, 0]
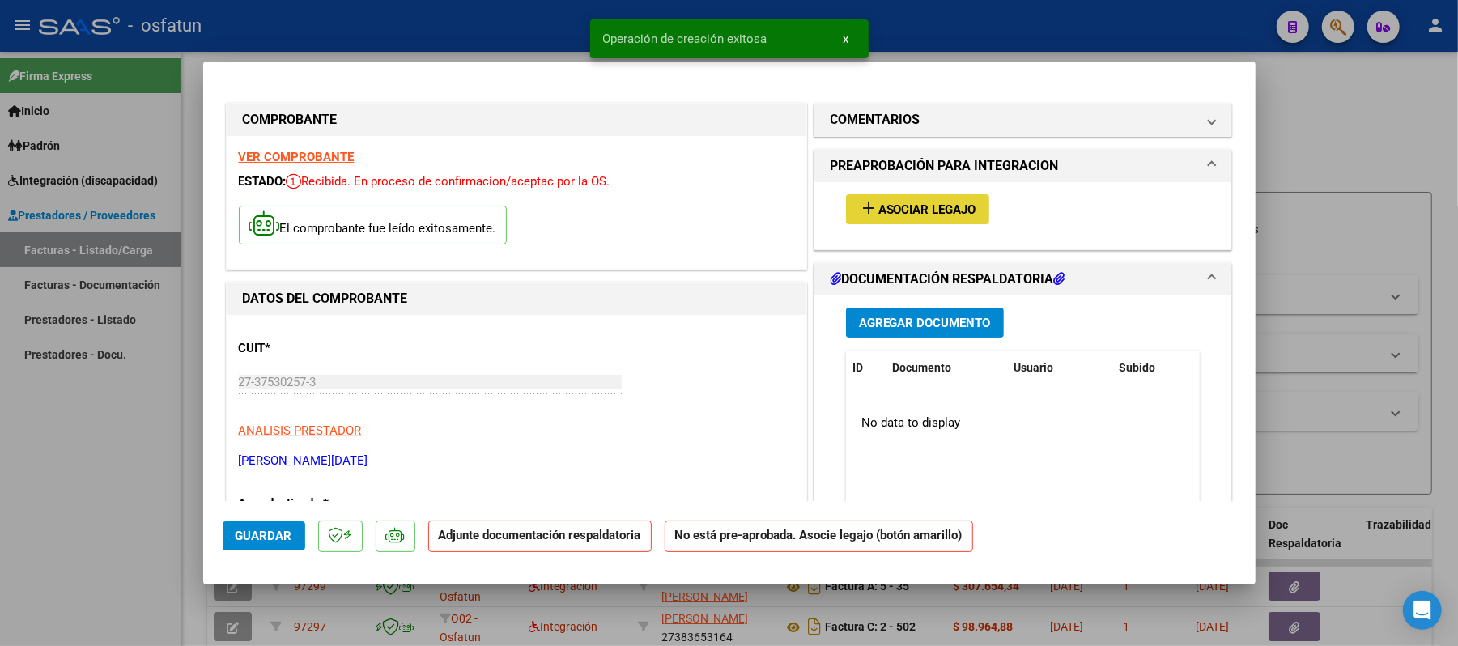
click at [881, 218] on button "add Asociar Legajo" at bounding box center [917, 209] width 143 height 30
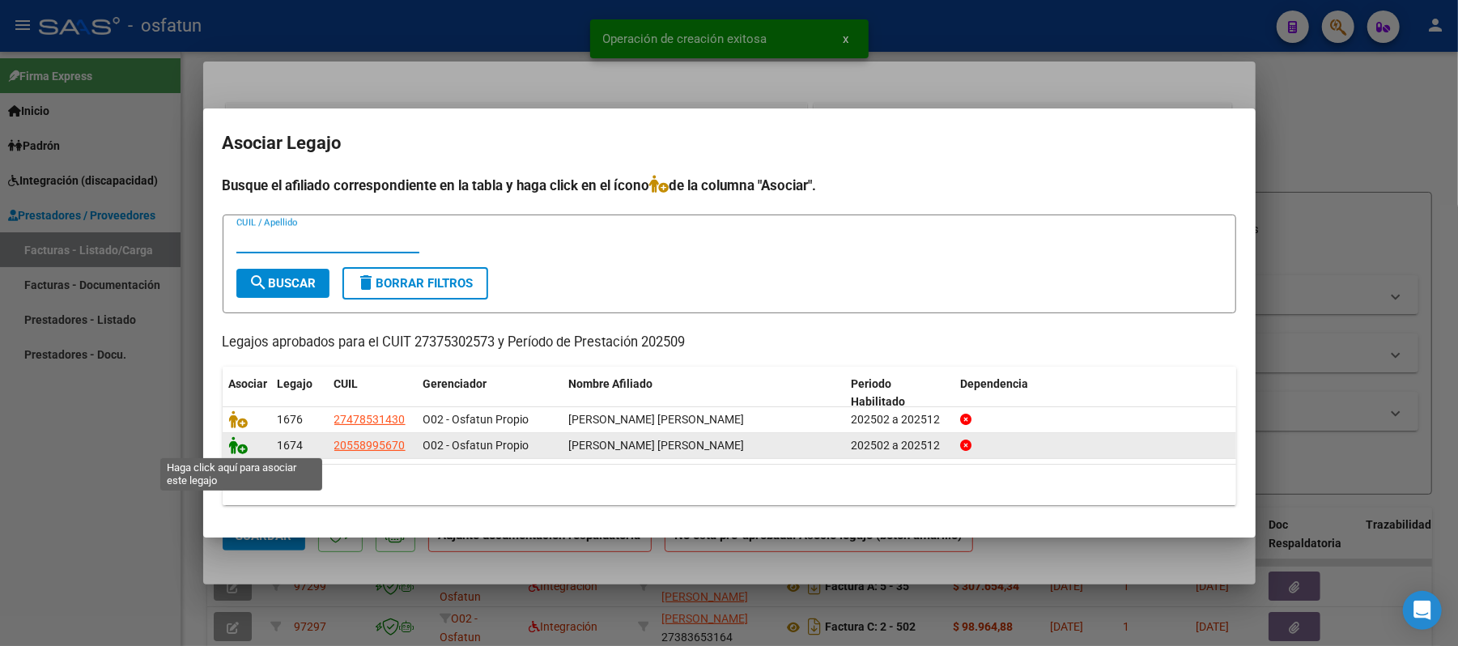
click at [243, 442] on icon at bounding box center [238, 445] width 19 height 18
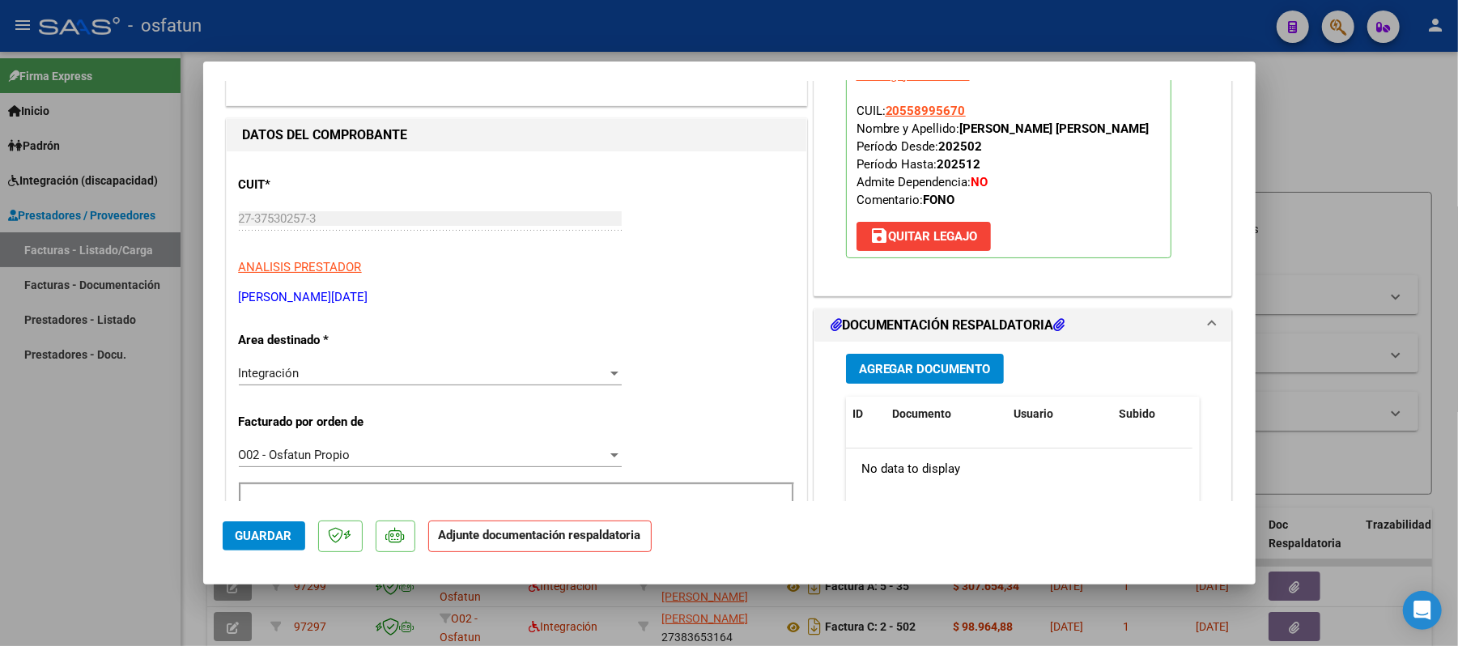
scroll to position [215, 0]
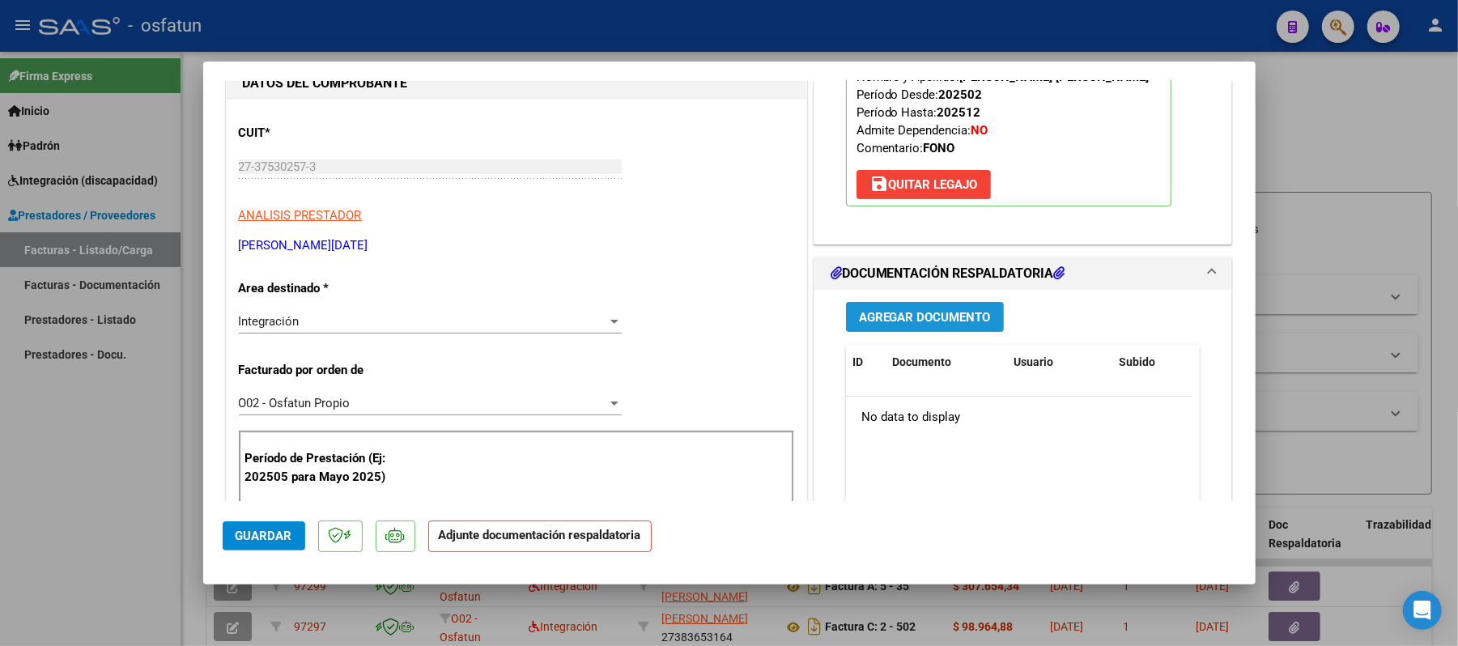
click at [904, 325] on span "Agregar Documento" at bounding box center [925, 317] width 132 height 15
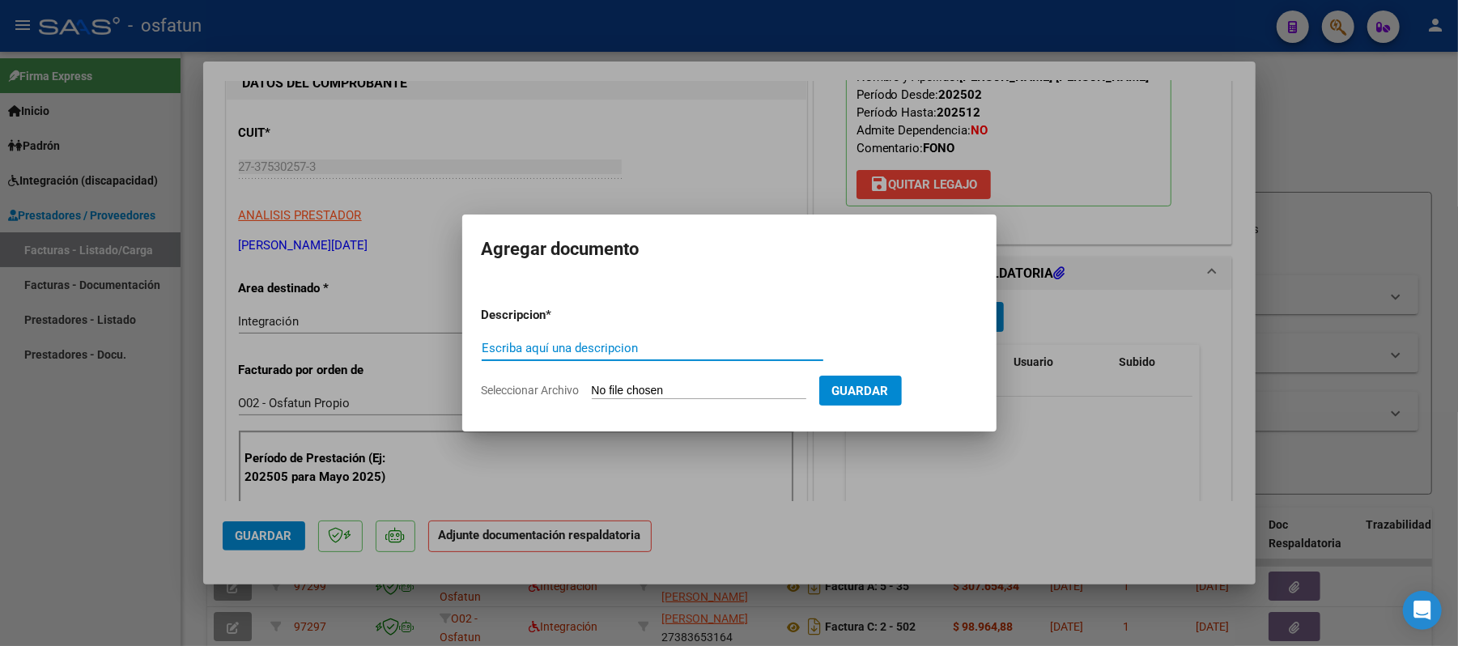
click at [691, 351] on input "Escriba aquí una descripcion" at bounding box center [653, 348] width 342 height 15
type input "asist"
click at [717, 393] on input "Seleccionar Archivo" at bounding box center [699, 391] width 215 height 15
type input "C:\fakepath\ASIST.pdf"
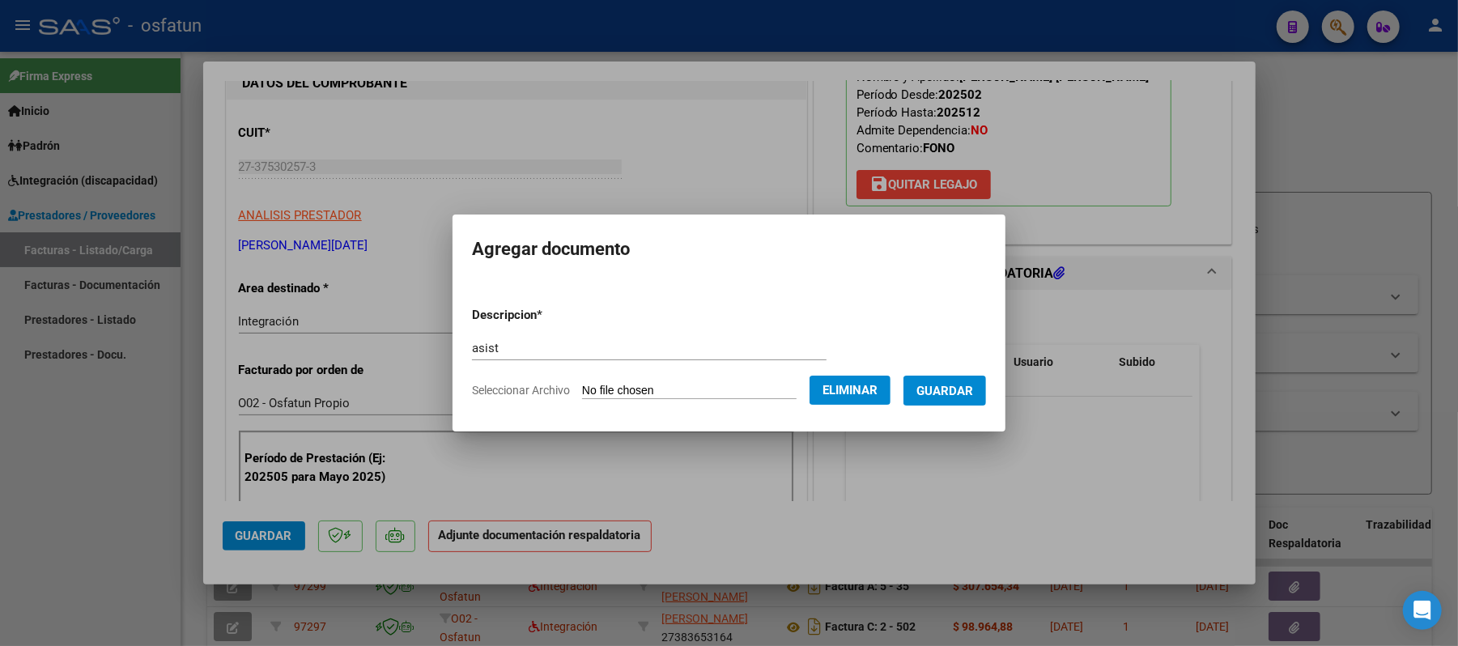
click at [954, 390] on span "Guardar" at bounding box center [944, 391] width 57 height 15
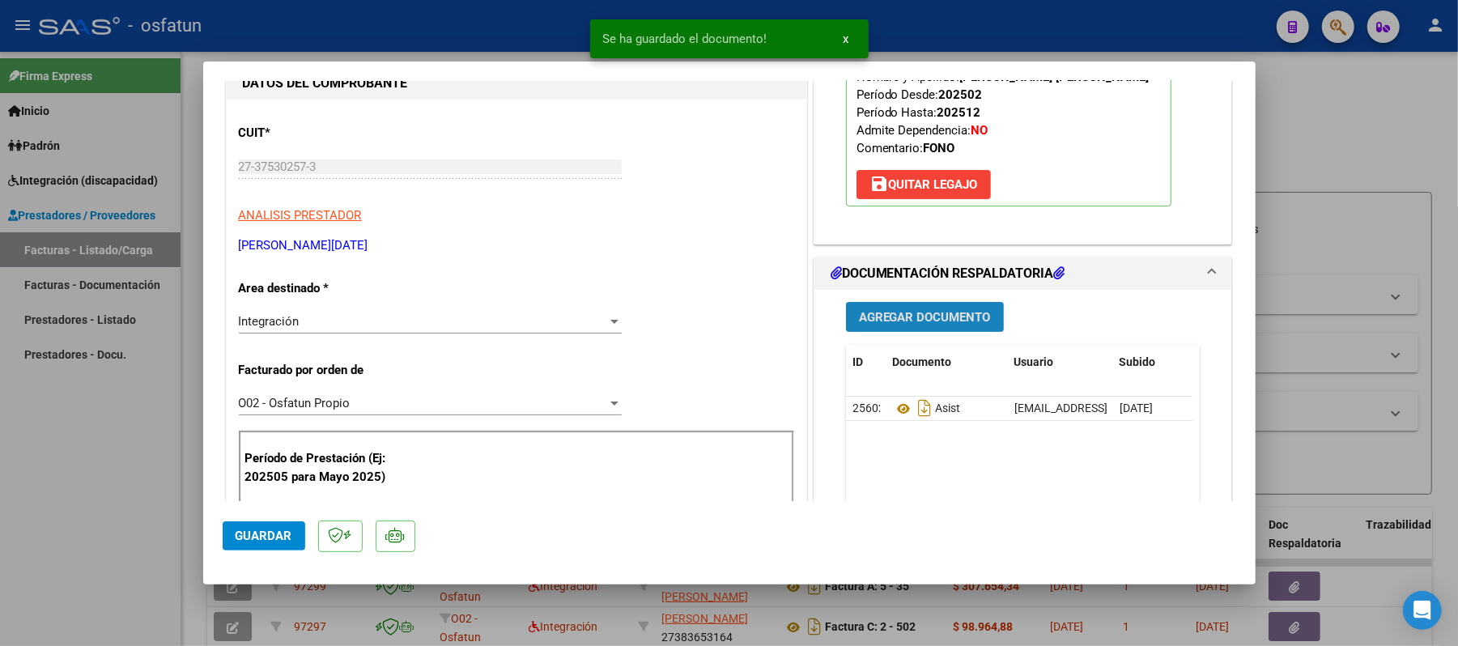
click at [933, 325] on span "Agregar Documento" at bounding box center [925, 317] width 132 height 15
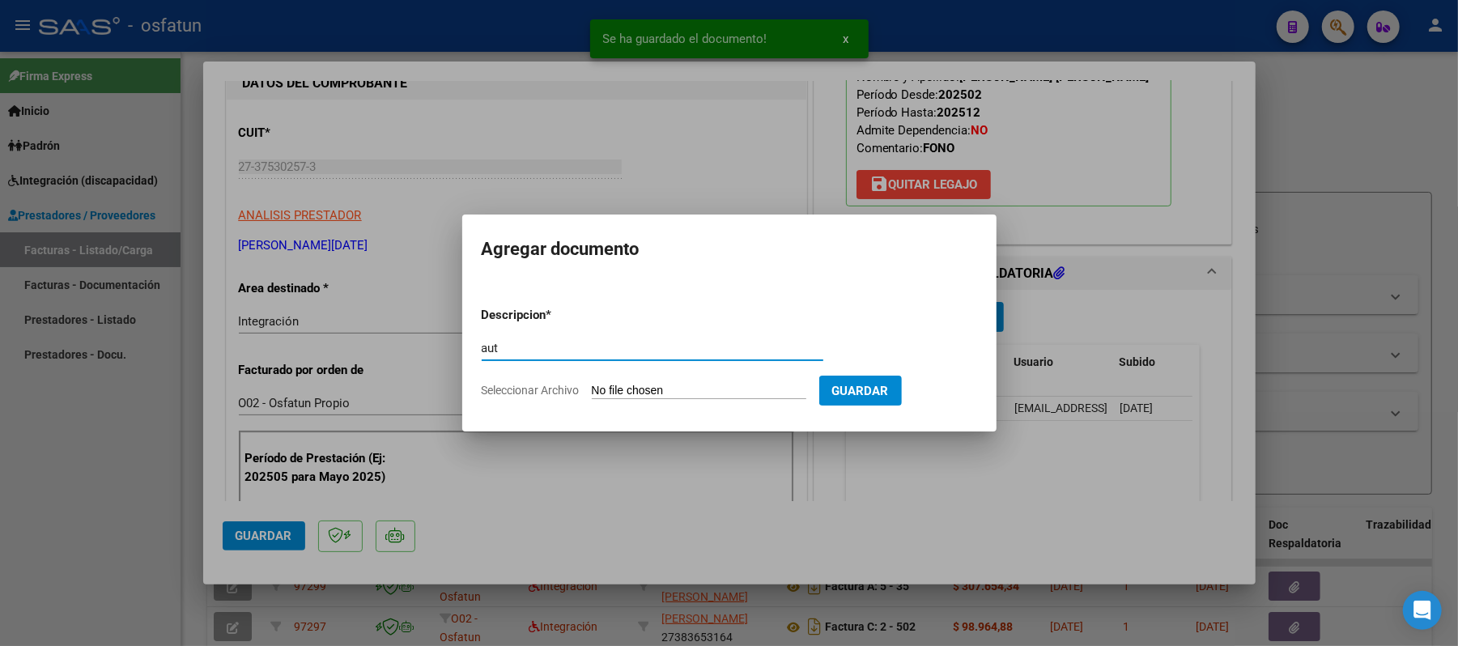
type input "aut"
click at [678, 393] on input "Seleccionar Archivo" at bounding box center [699, 391] width 215 height 15
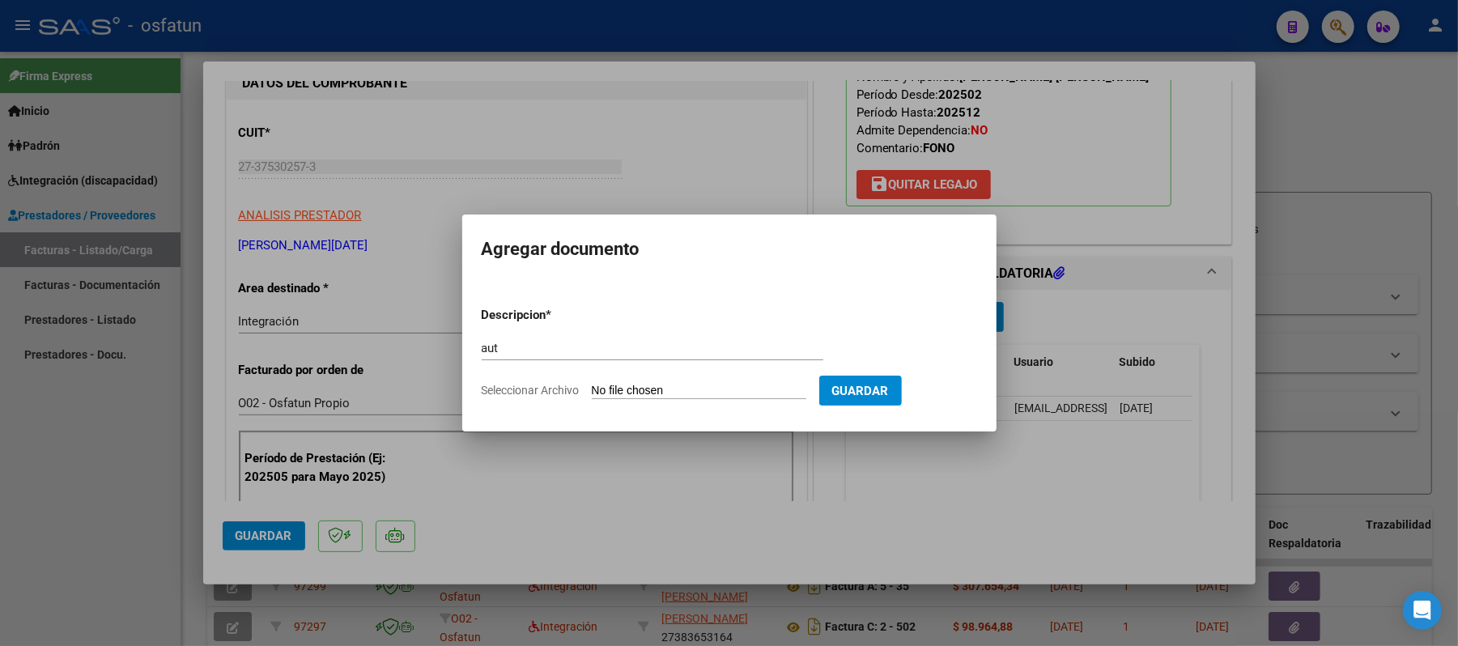
type input "C:\fakepath\AUT.pdf"
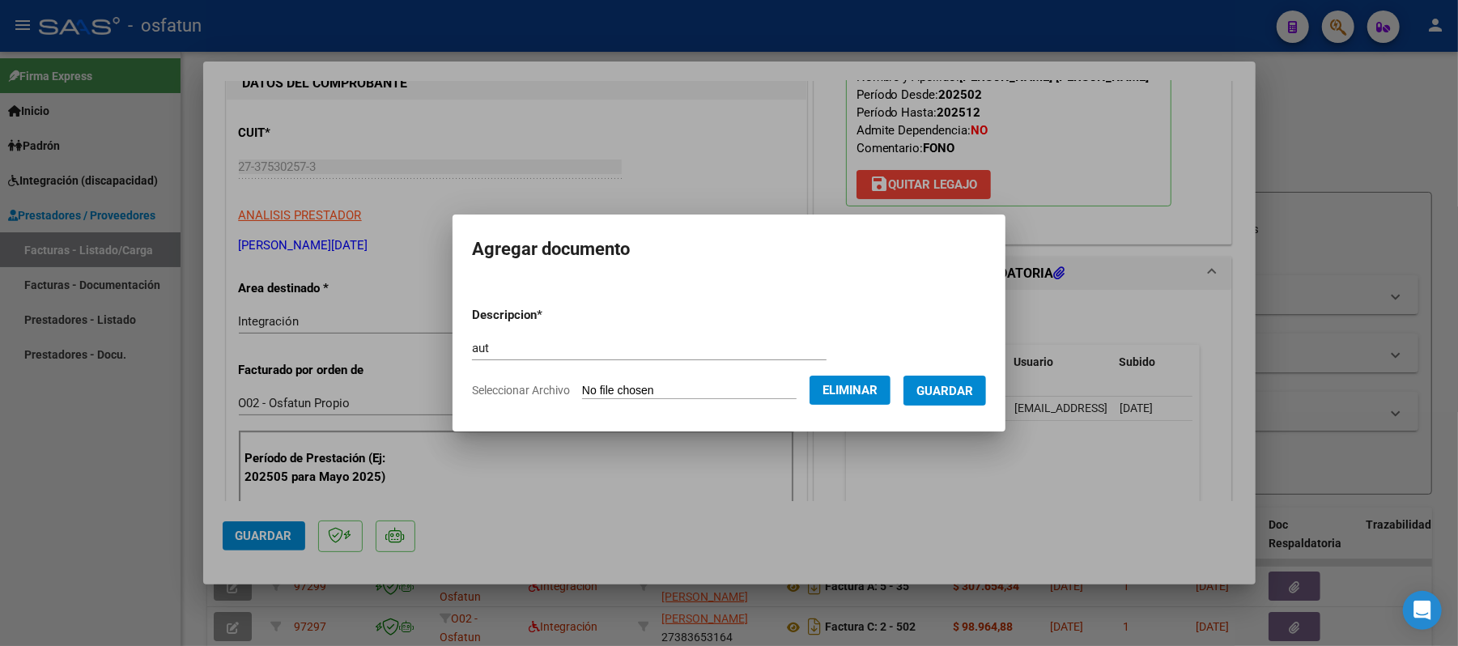
click at [950, 386] on span "Guardar" at bounding box center [944, 391] width 57 height 15
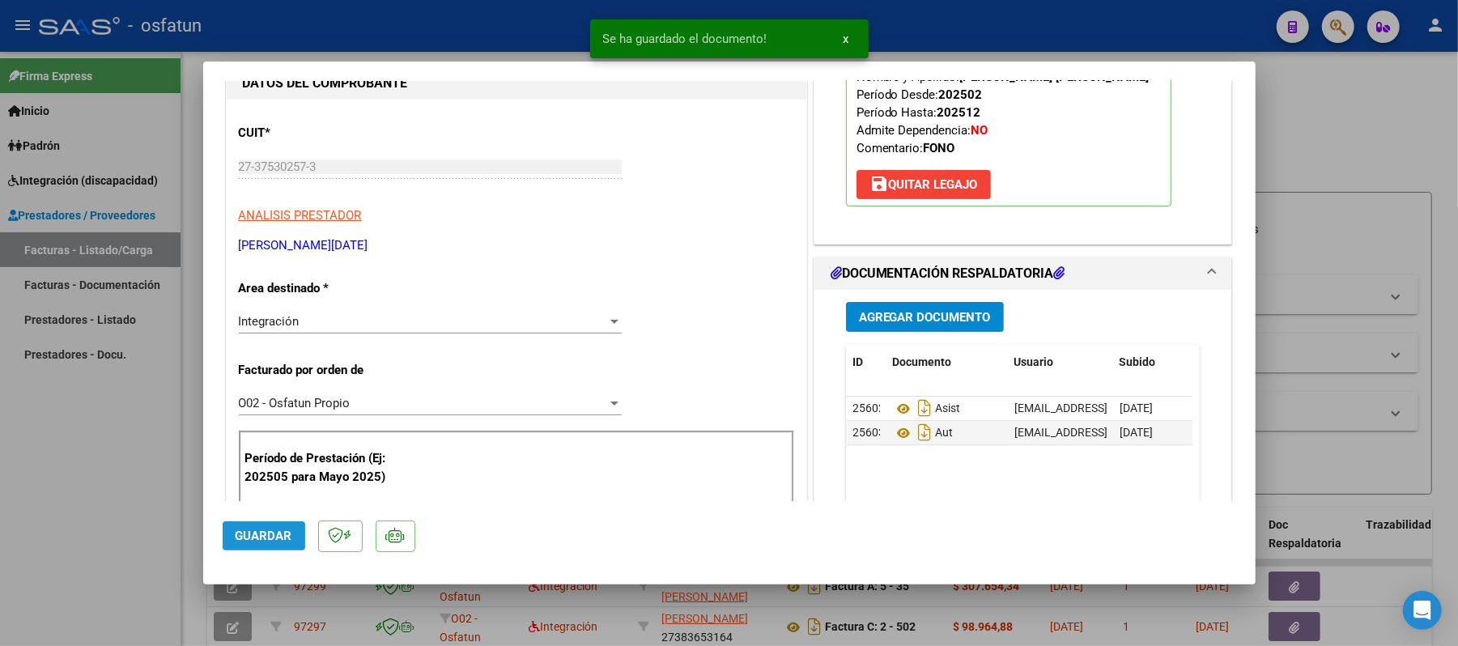
click at [259, 542] on span "Guardar" at bounding box center [264, 536] width 57 height 15
click at [1332, 134] on div at bounding box center [729, 323] width 1458 height 646
type input "$ 0,00"
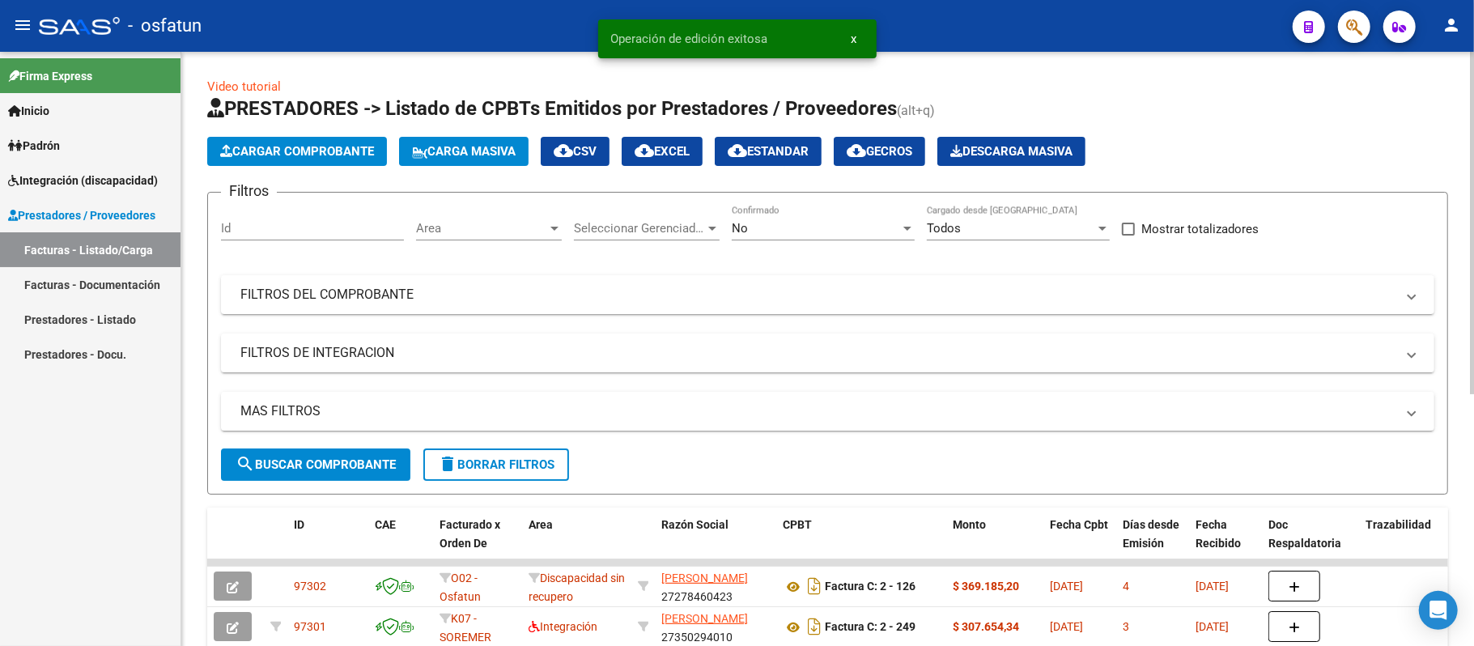
click at [316, 152] on span "Cargar Comprobante" at bounding box center [297, 151] width 154 height 15
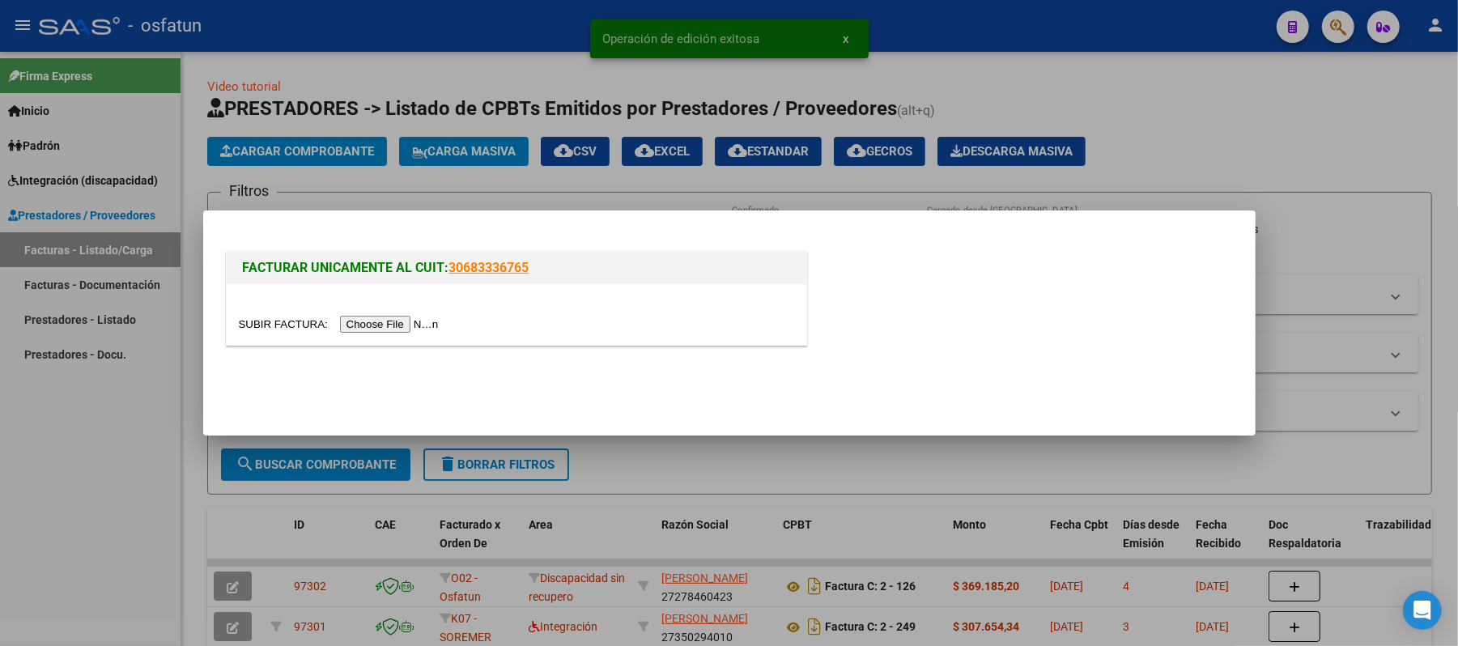
click at [371, 325] on input "file" at bounding box center [341, 324] width 205 height 17
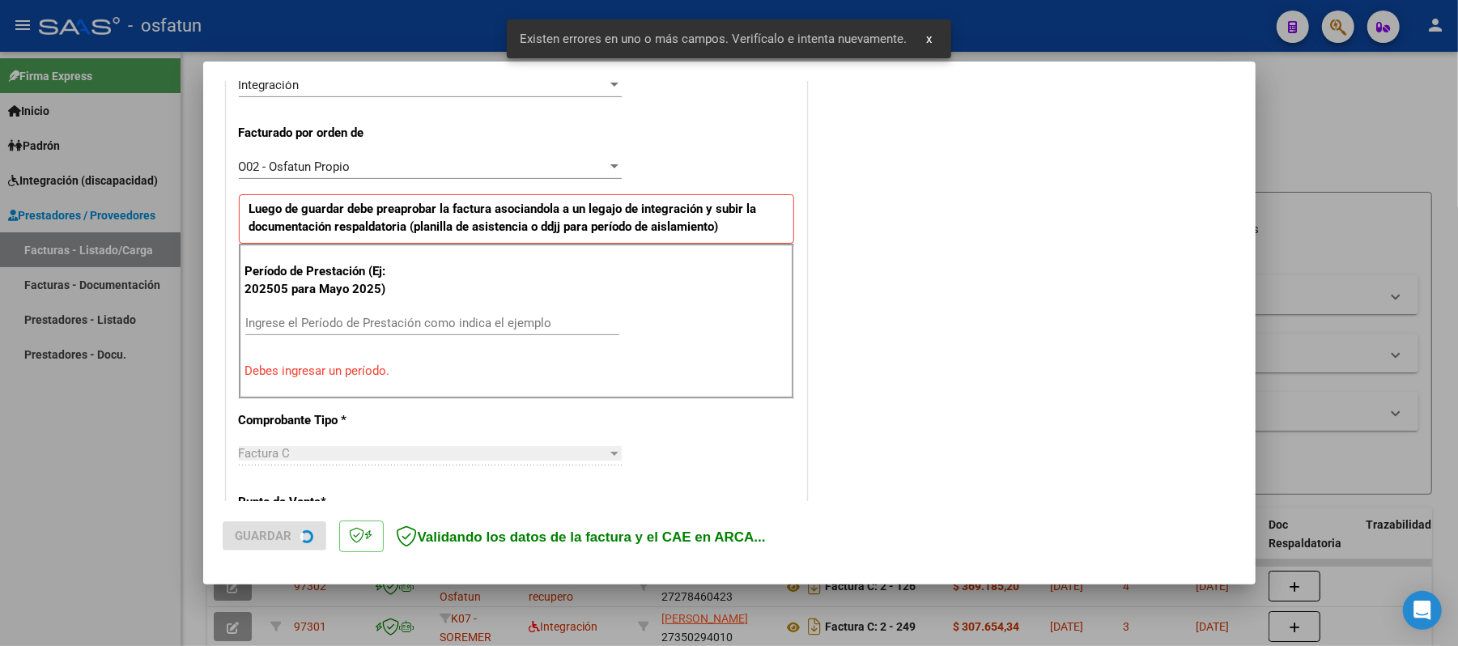
scroll to position [438, 0]
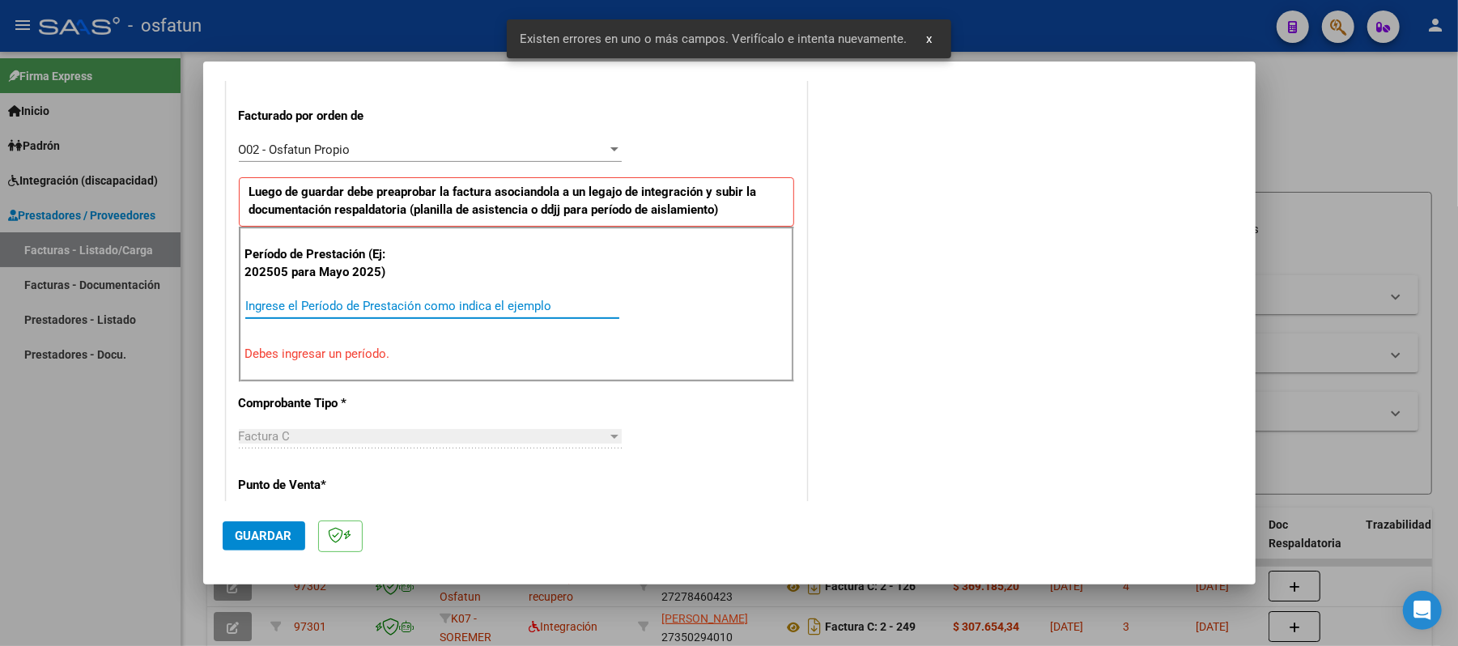
click at [457, 308] on input "Ingrese el Período de Prestación como indica el ejemplo" at bounding box center [432, 306] width 374 height 15
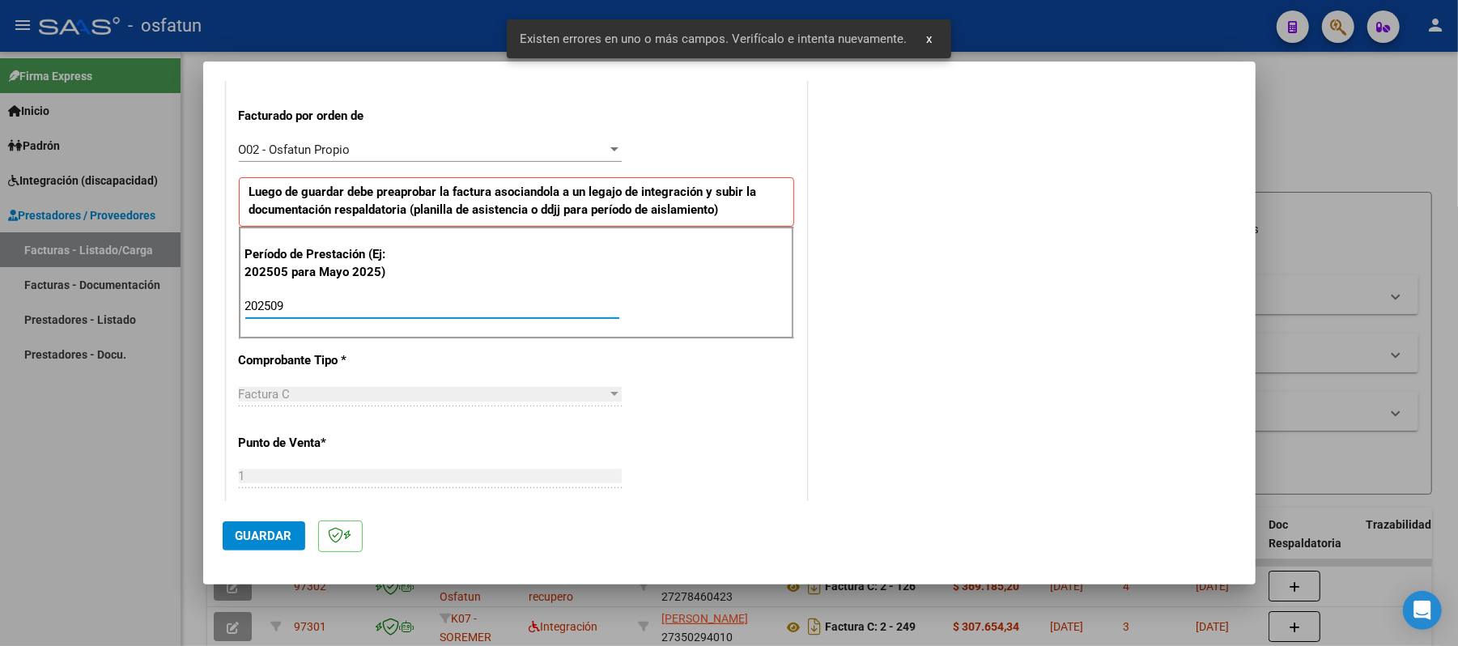
type input "202509"
click at [227, 533] on button "Guardar" at bounding box center [264, 535] width 83 height 29
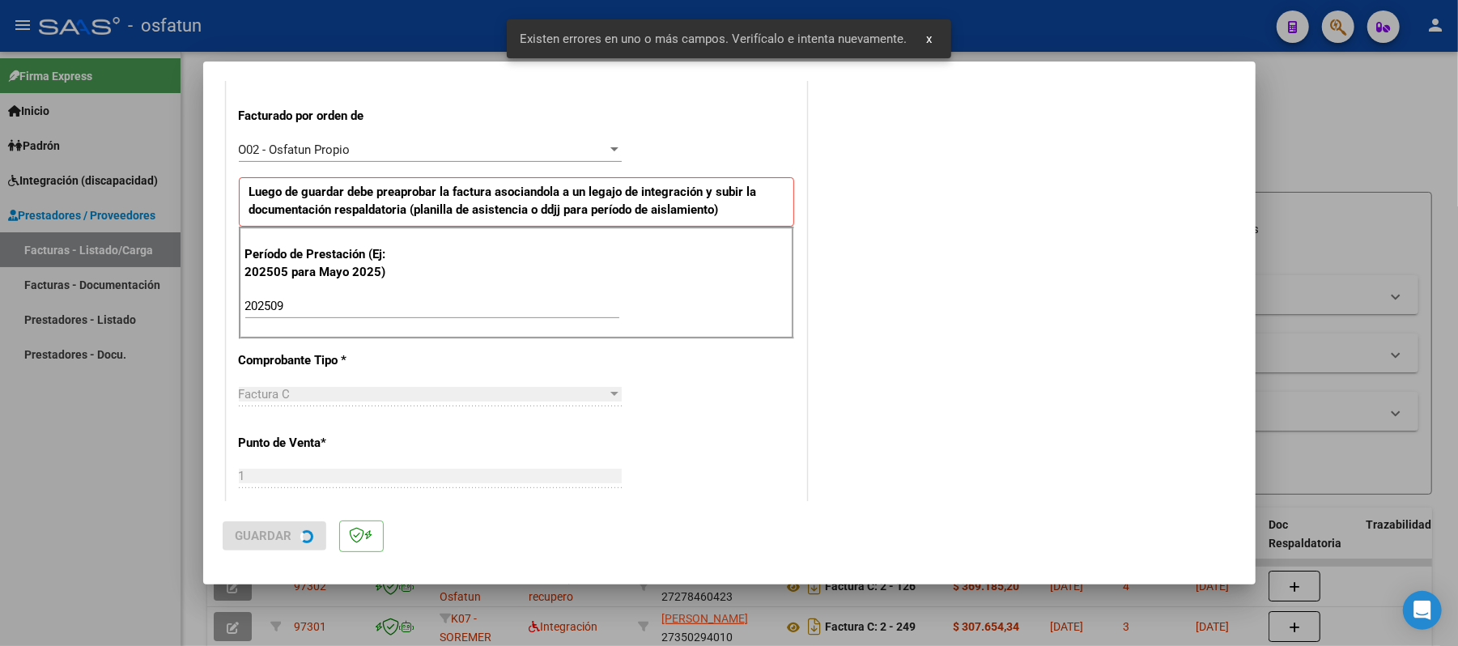
scroll to position [0, 0]
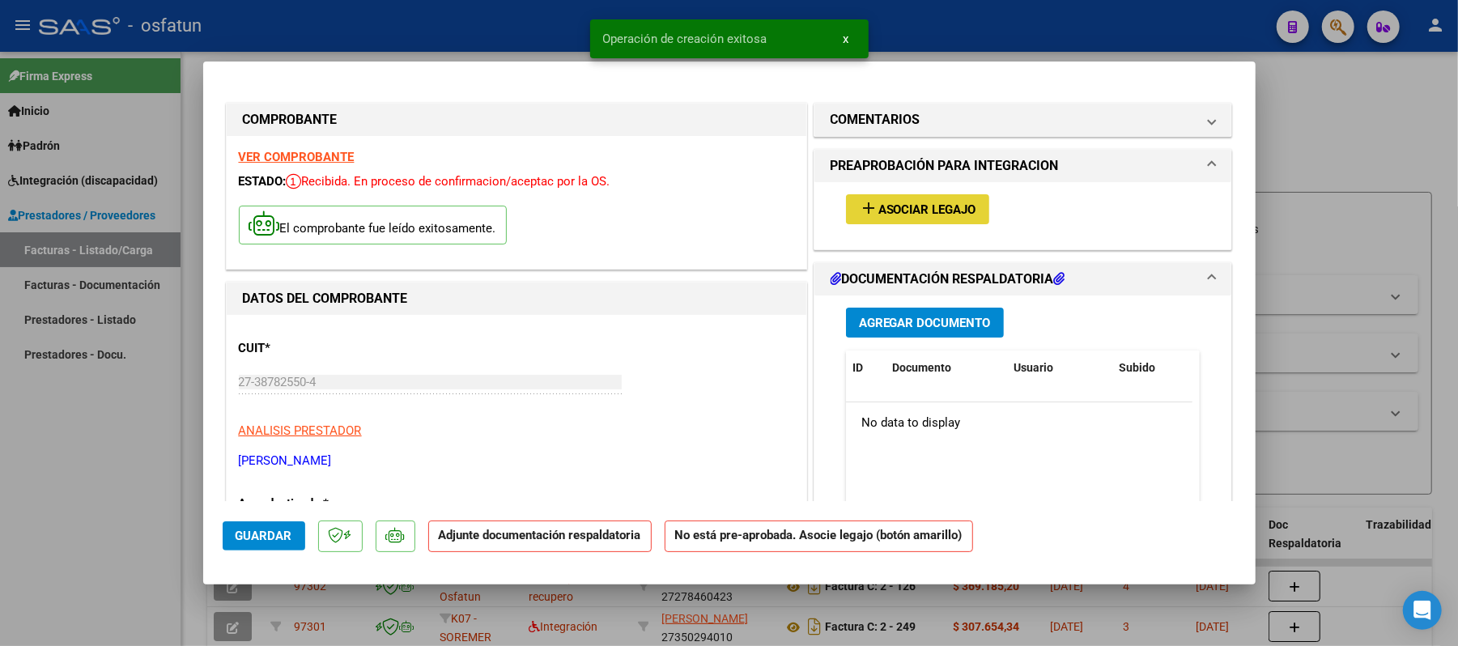
click at [910, 202] on span "Asociar Legajo" at bounding box center [927, 209] width 98 height 15
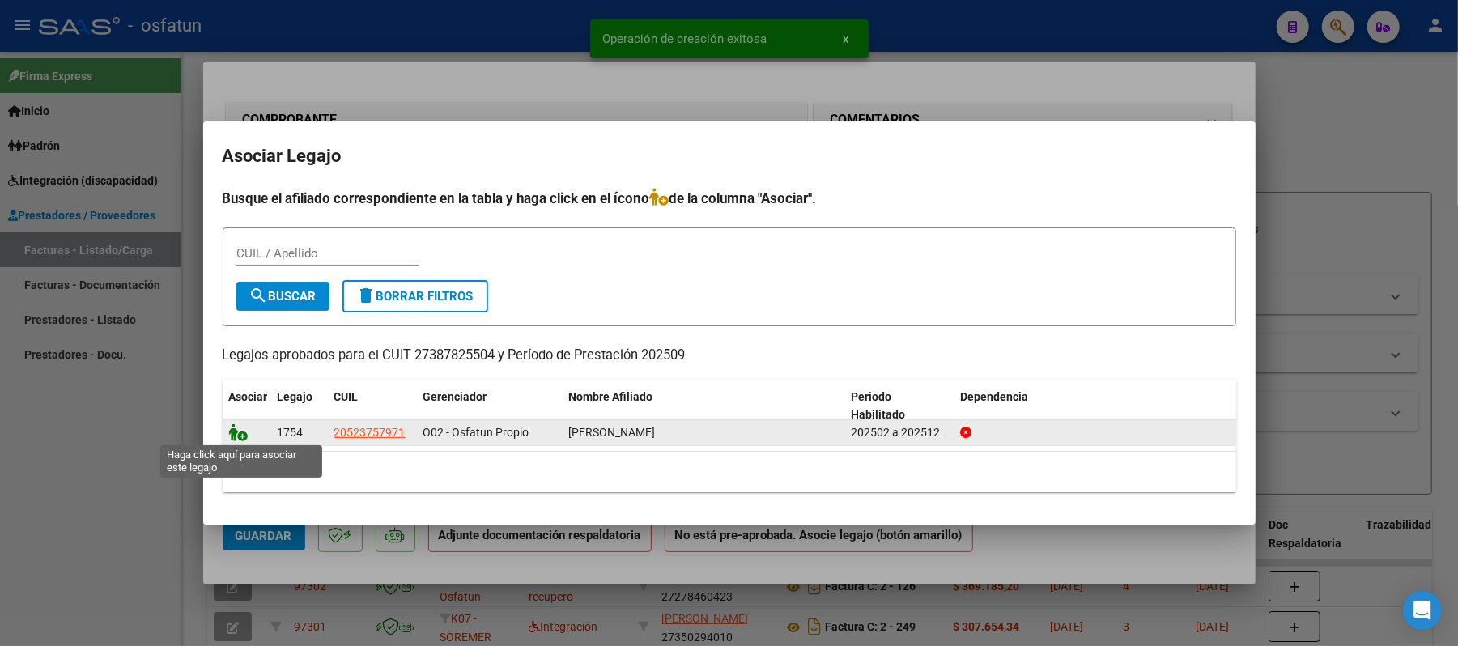
click at [233, 431] on icon at bounding box center [238, 432] width 19 height 18
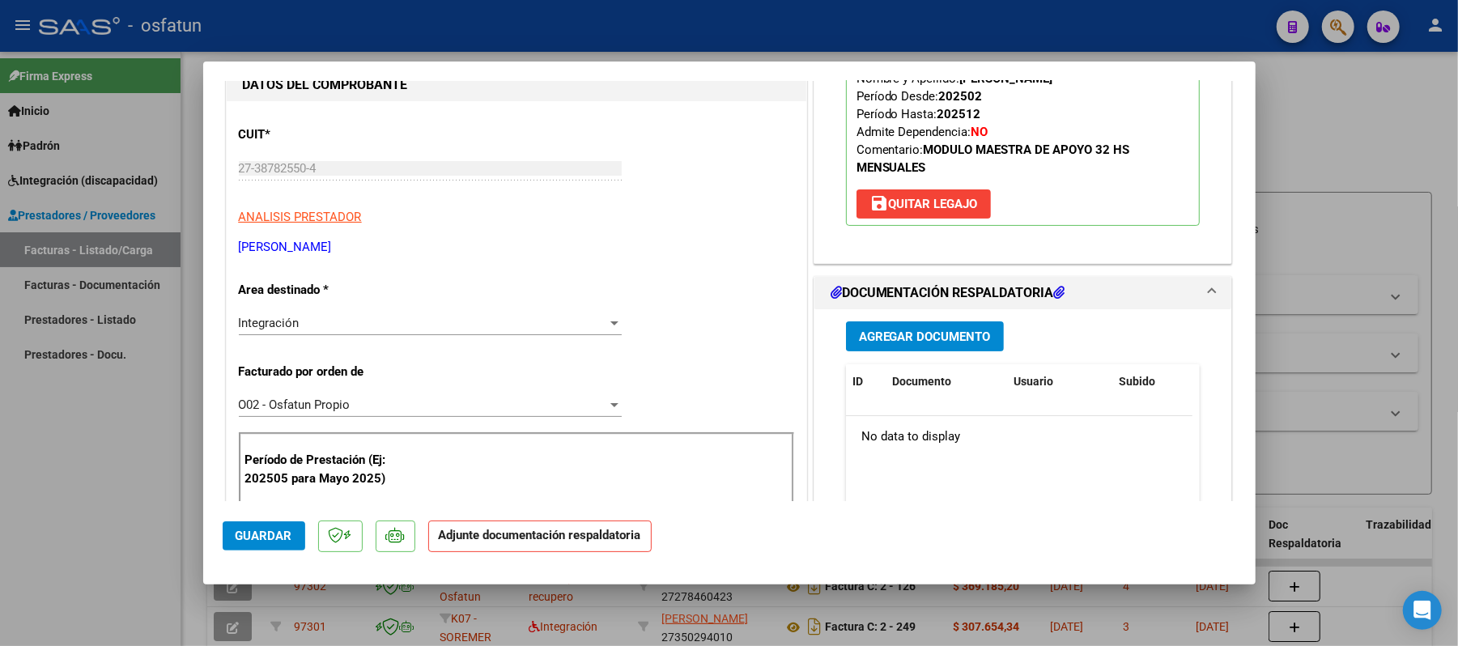
scroll to position [215, 0]
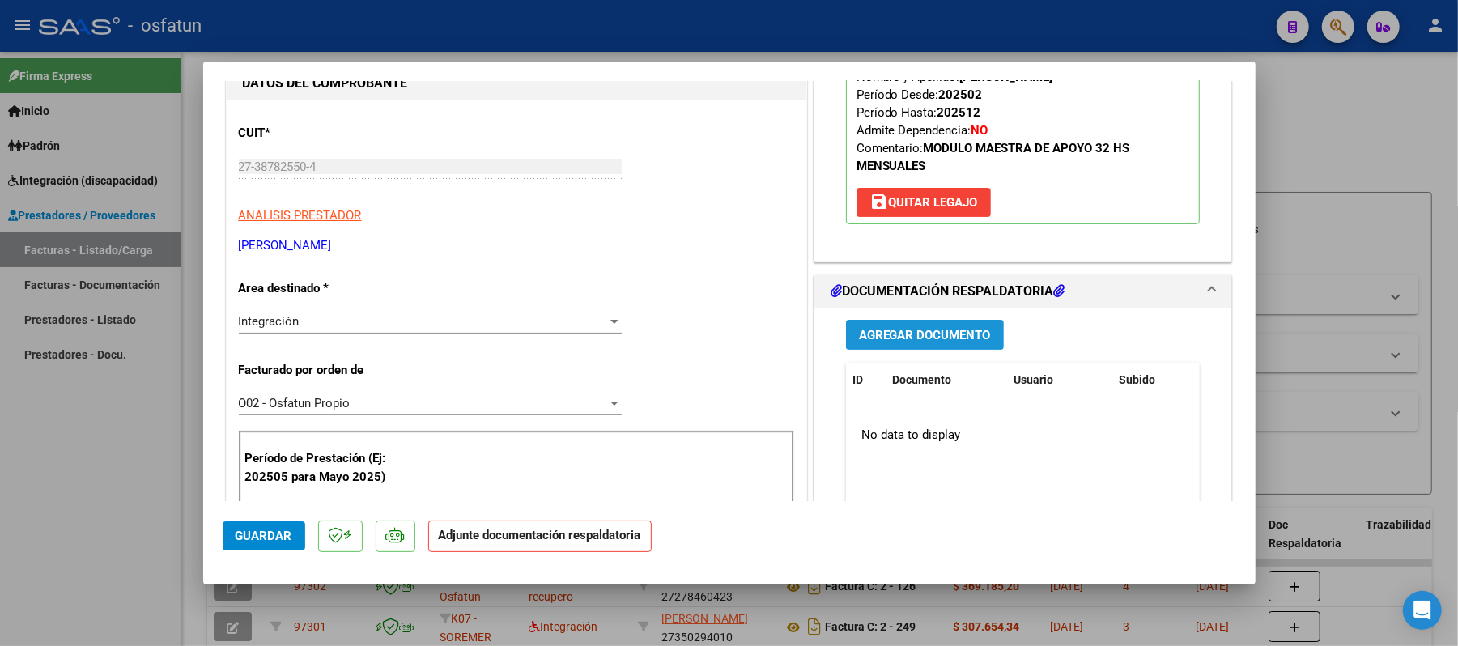
click at [890, 338] on span "Agregar Documento" at bounding box center [925, 335] width 132 height 15
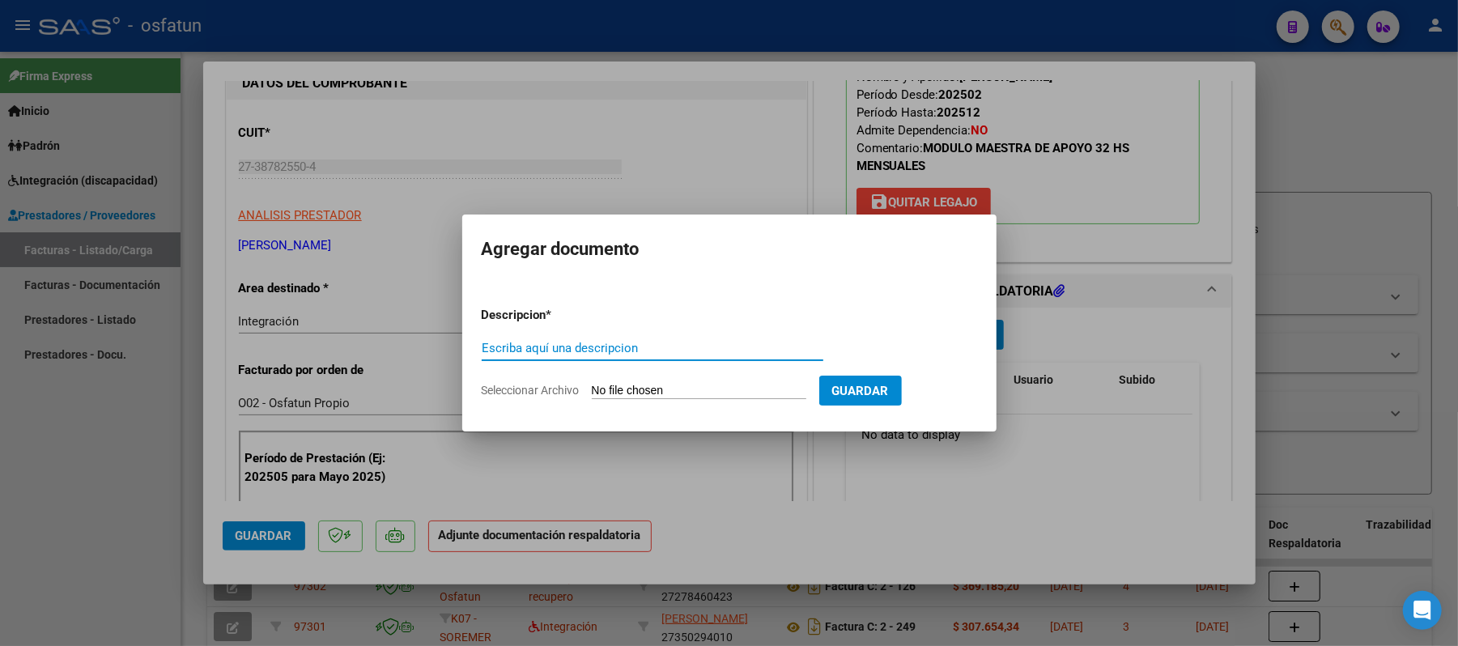
click at [745, 348] on input "Escriba aquí una descripcion" at bounding box center [653, 348] width 342 height 15
type input "asist"
click at [693, 392] on input "Seleccionar Archivo" at bounding box center [699, 391] width 215 height 15
type input "C:\fakepath\ASIST.pdf"
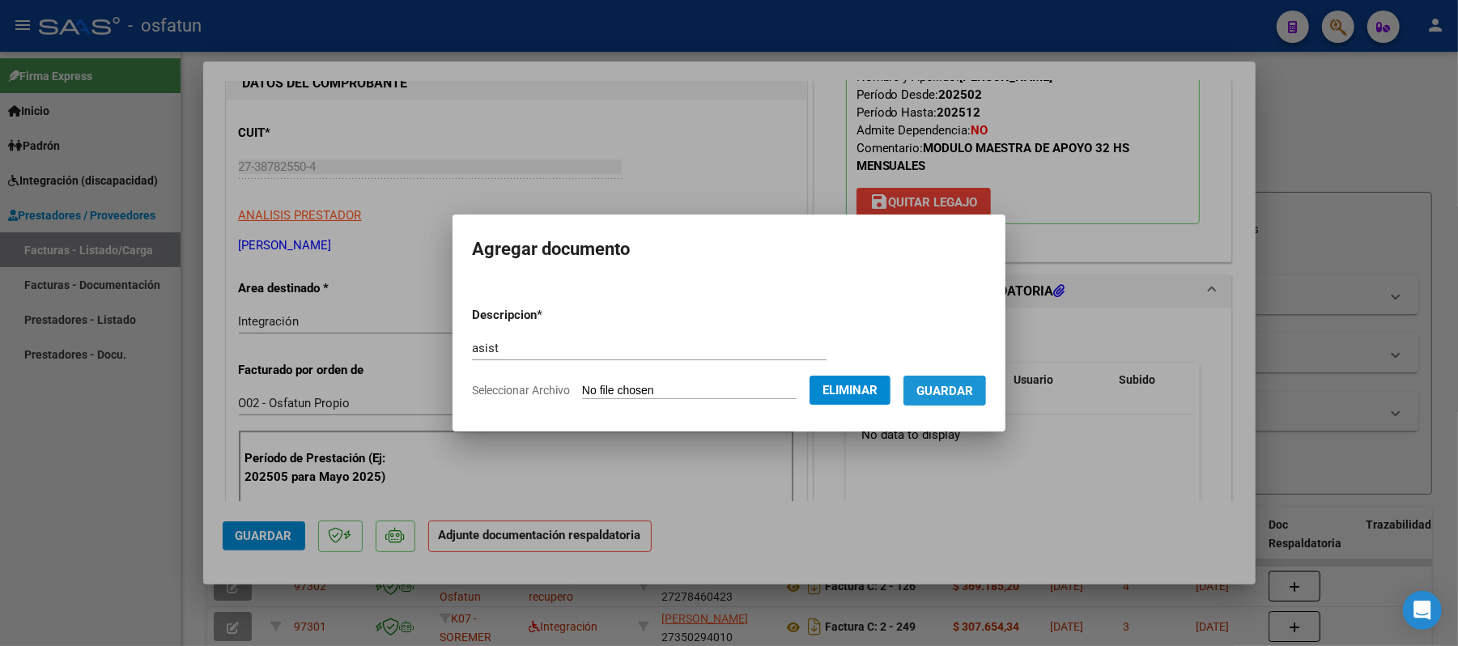
click at [944, 393] on span "Guardar" at bounding box center [944, 391] width 57 height 15
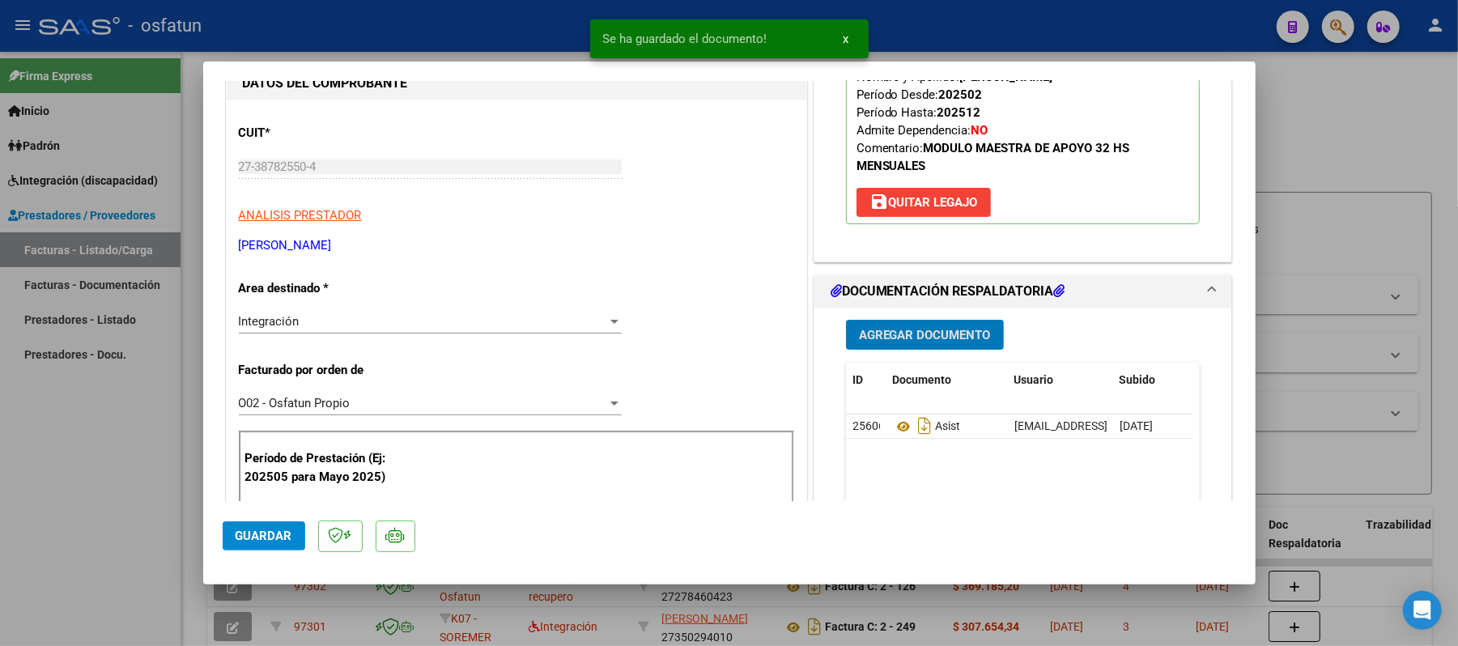
click at [931, 338] on span "Agregar Documento" at bounding box center [925, 335] width 132 height 15
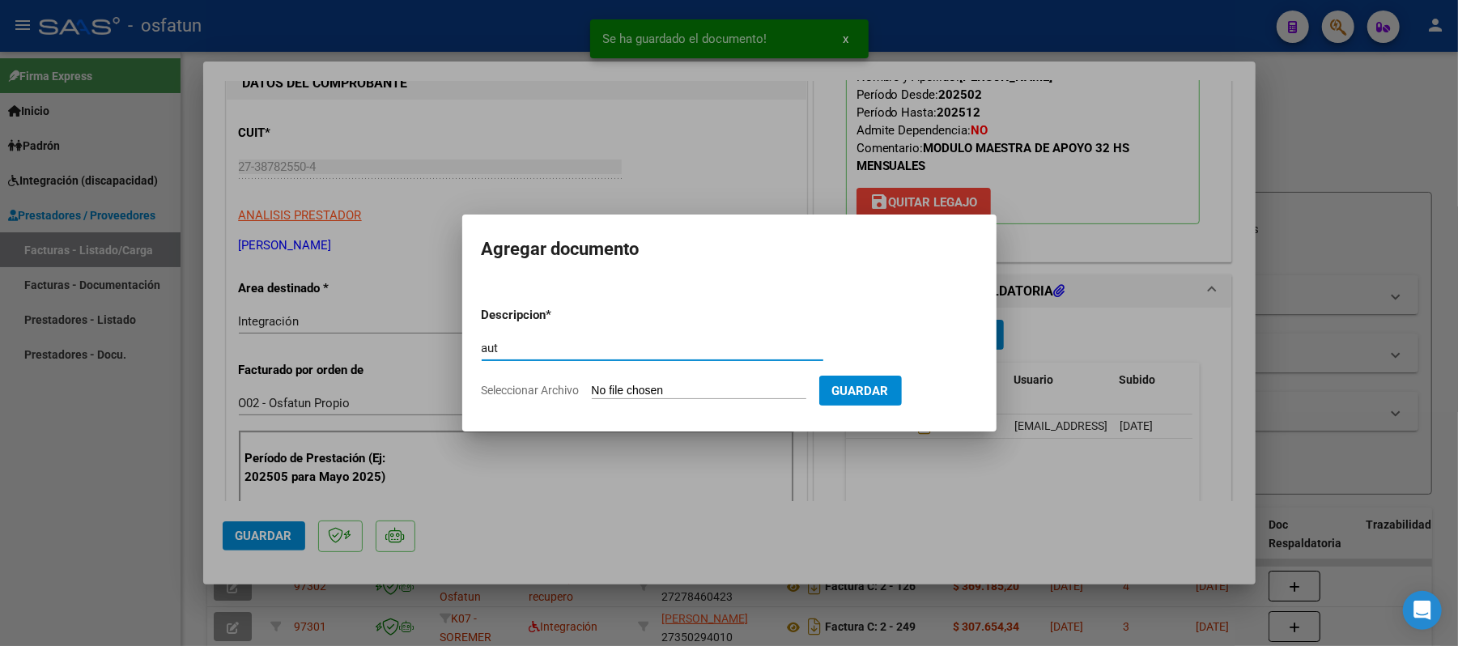
type input "aut"
click at [645, 385] on input "Seleccionar Archivo" at bounding box center [699, 391] width 215 height 15
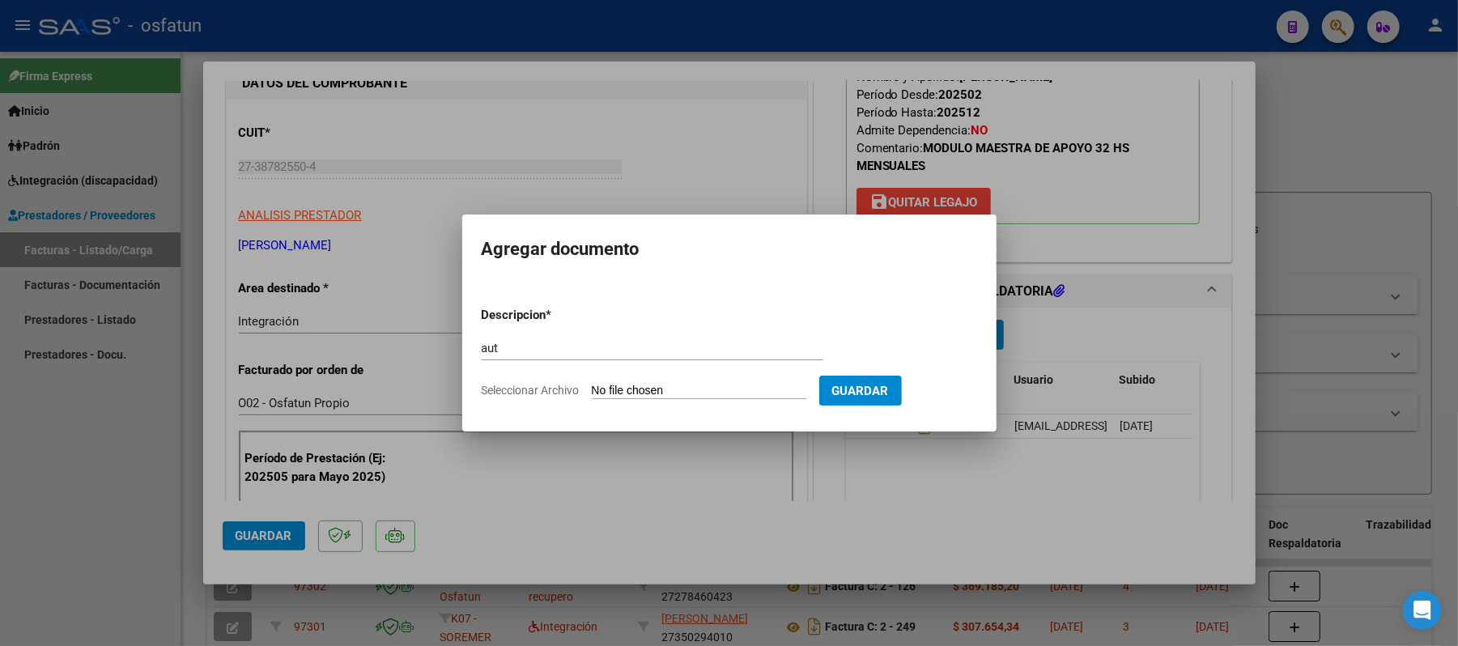
type input "C:\fakepath\AUT.pdf"
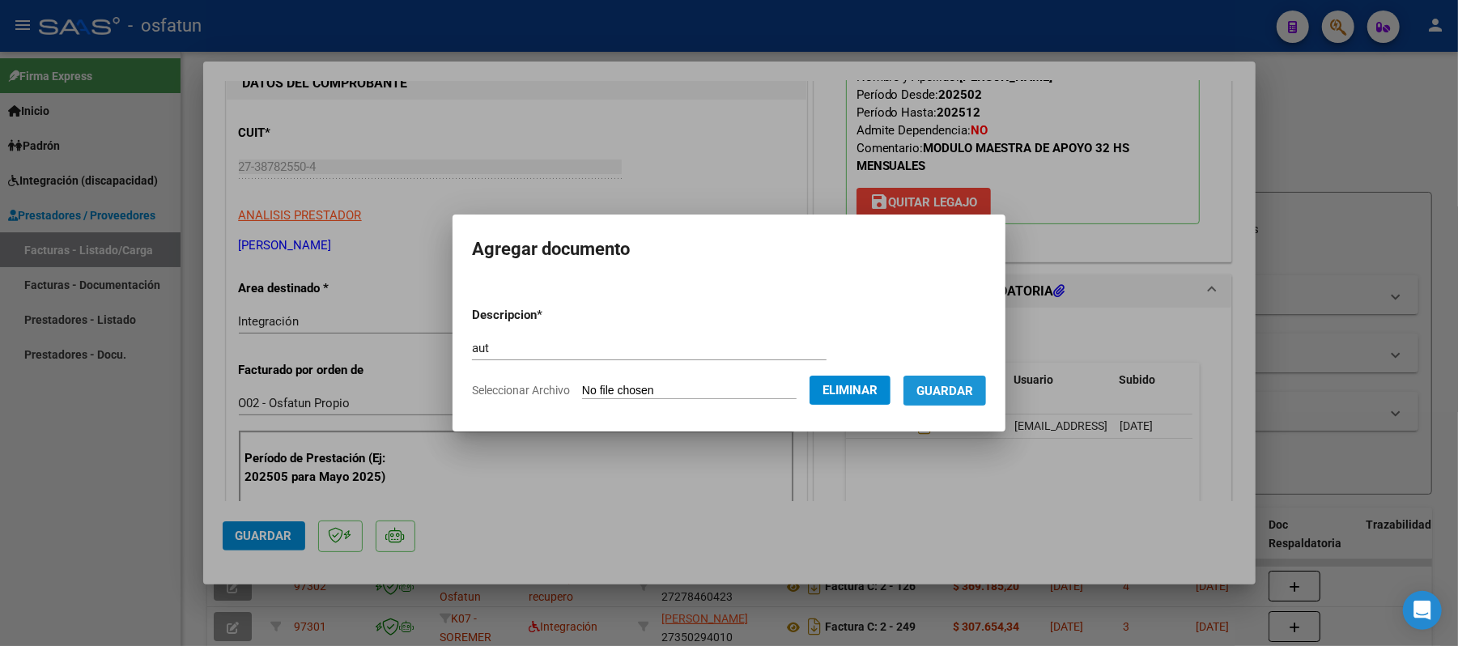
click at [972, 383] on span "Guardar" at bounding box center [944, 390] width 57 height 15
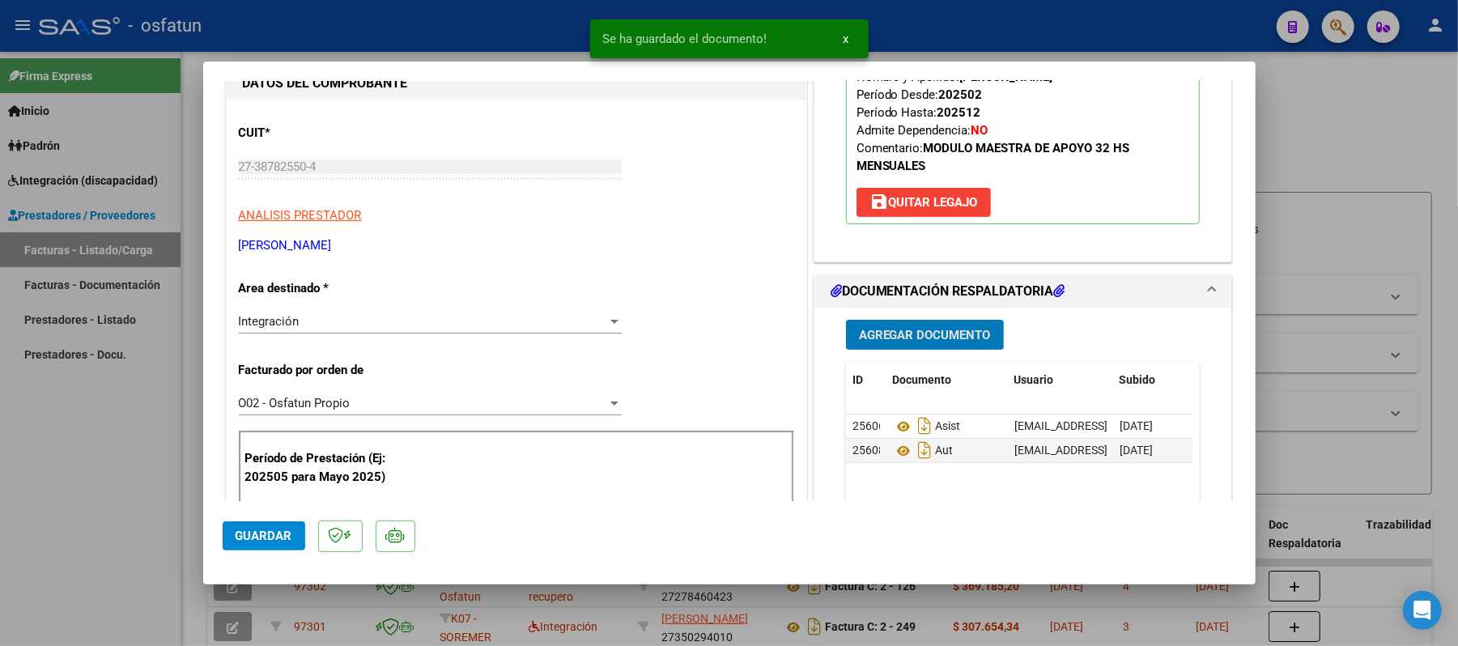
click at [270, 529] on span "Guardar" at bounding box center [264, 536] width 57 height 15
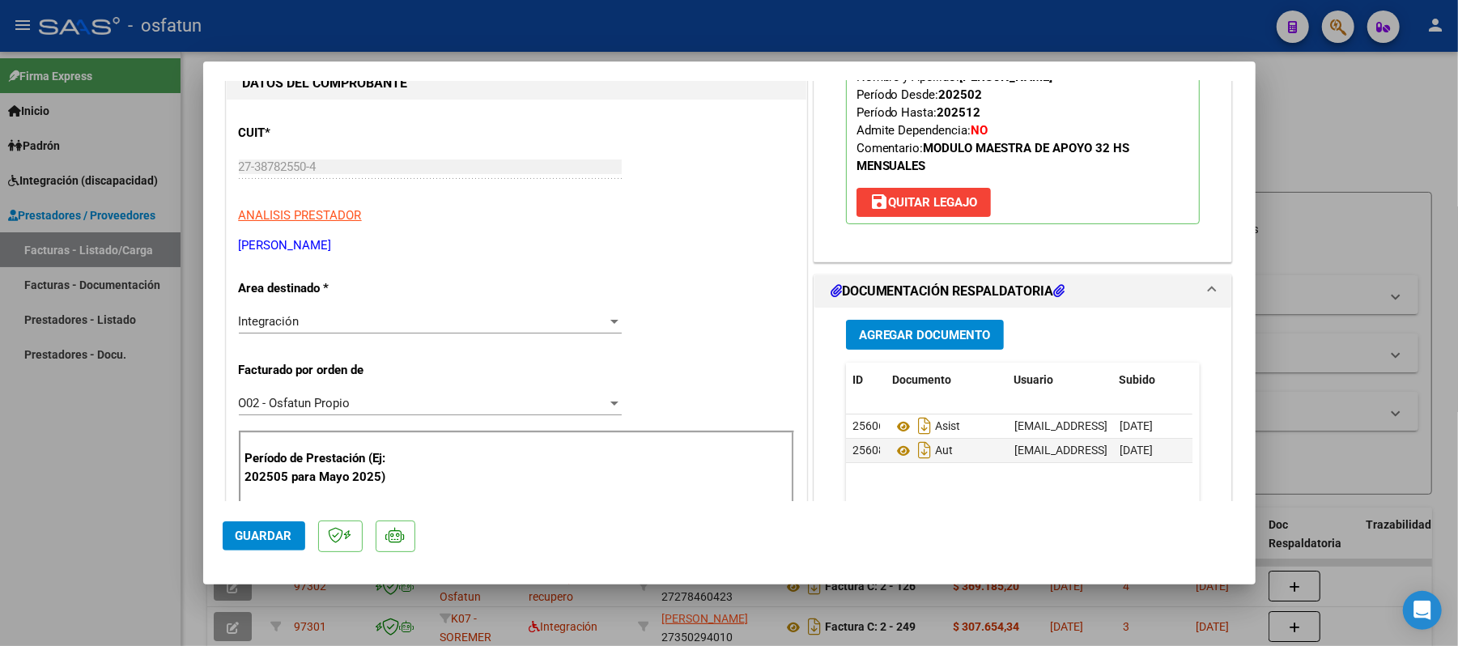
click at [280, 538] on span "Guardar" at bounding box center [264, 536] width 57 height 15
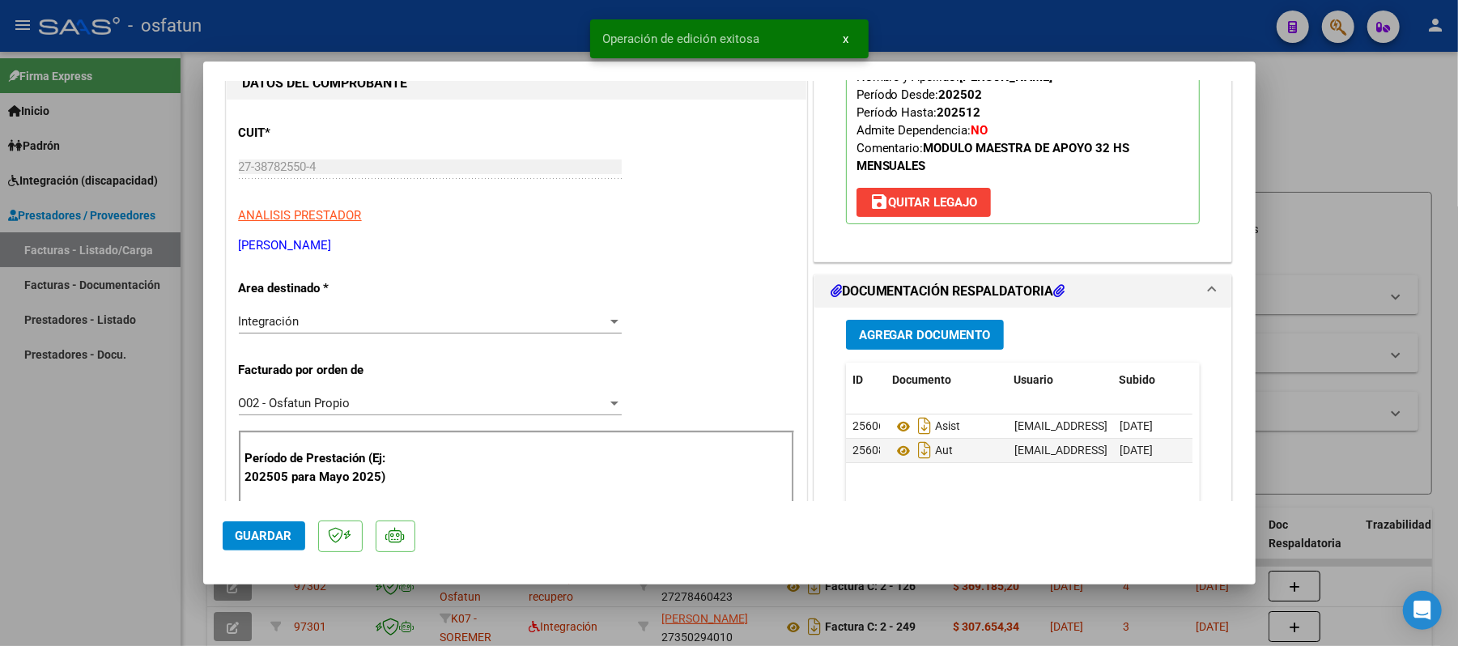
click at [1368, 140] on div at bounding box center [729, 323] width 1458 height 646
type input "$ 0,00"
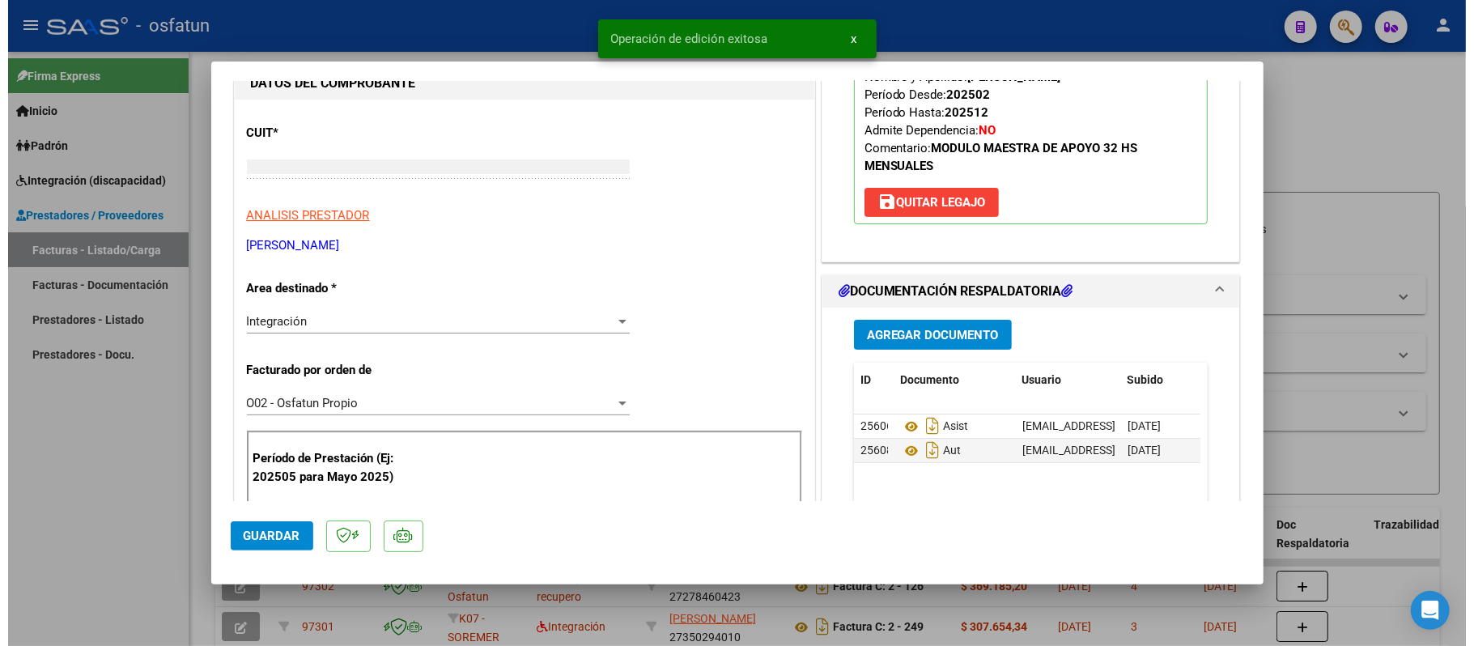
scroll to position [166, 0]
